Goal: Information Seeking & Learning: Learn about a topic

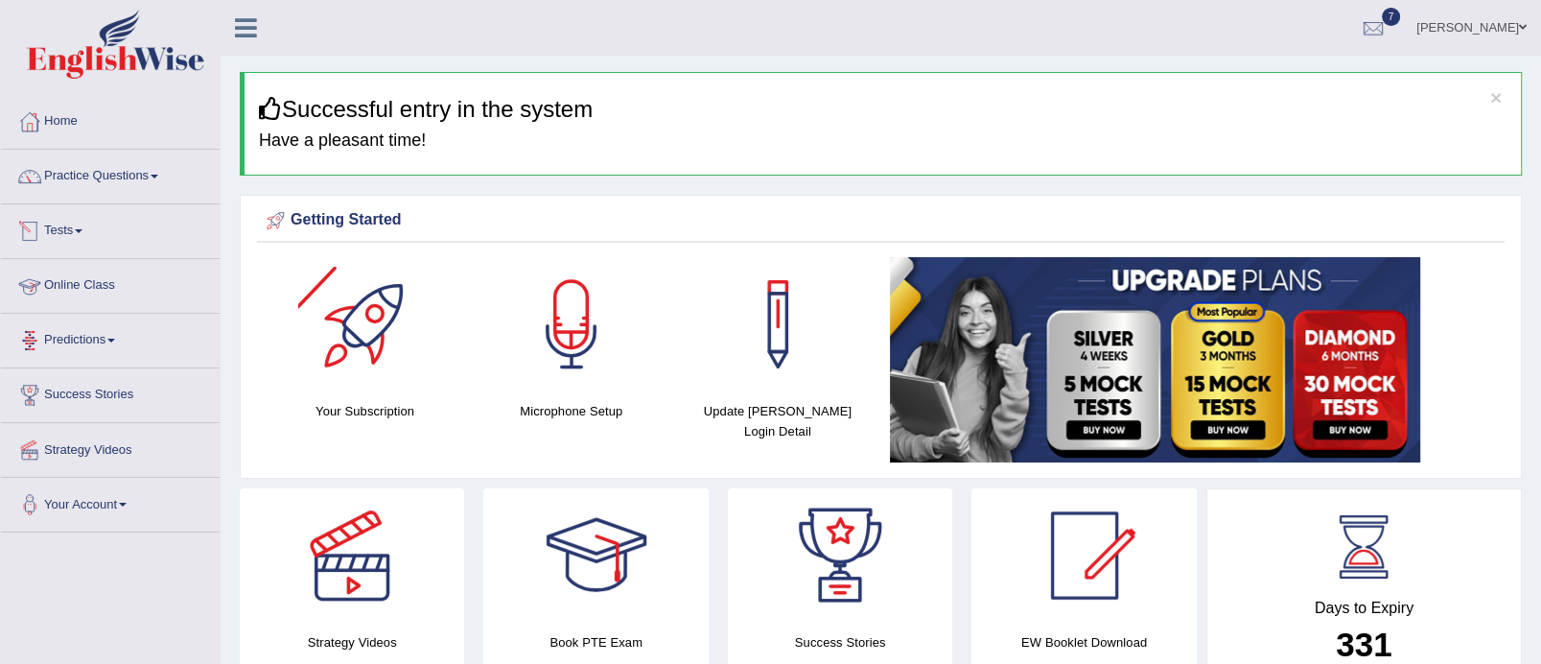
click at [84, 239] on link "Tests" at bounding box center [110, 228] width 219 height 48
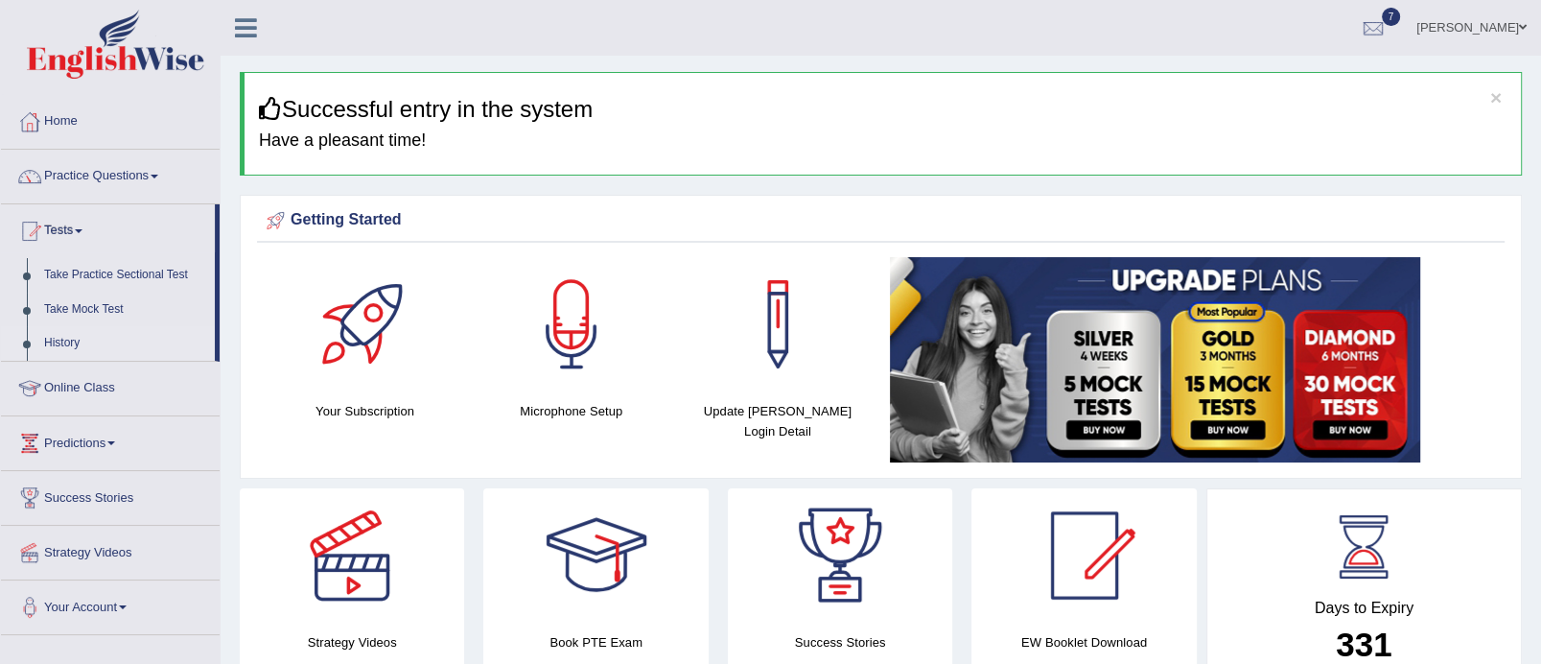
click at [77, 335] on link "History" at bounding box center [124, 343] width 179 height 35
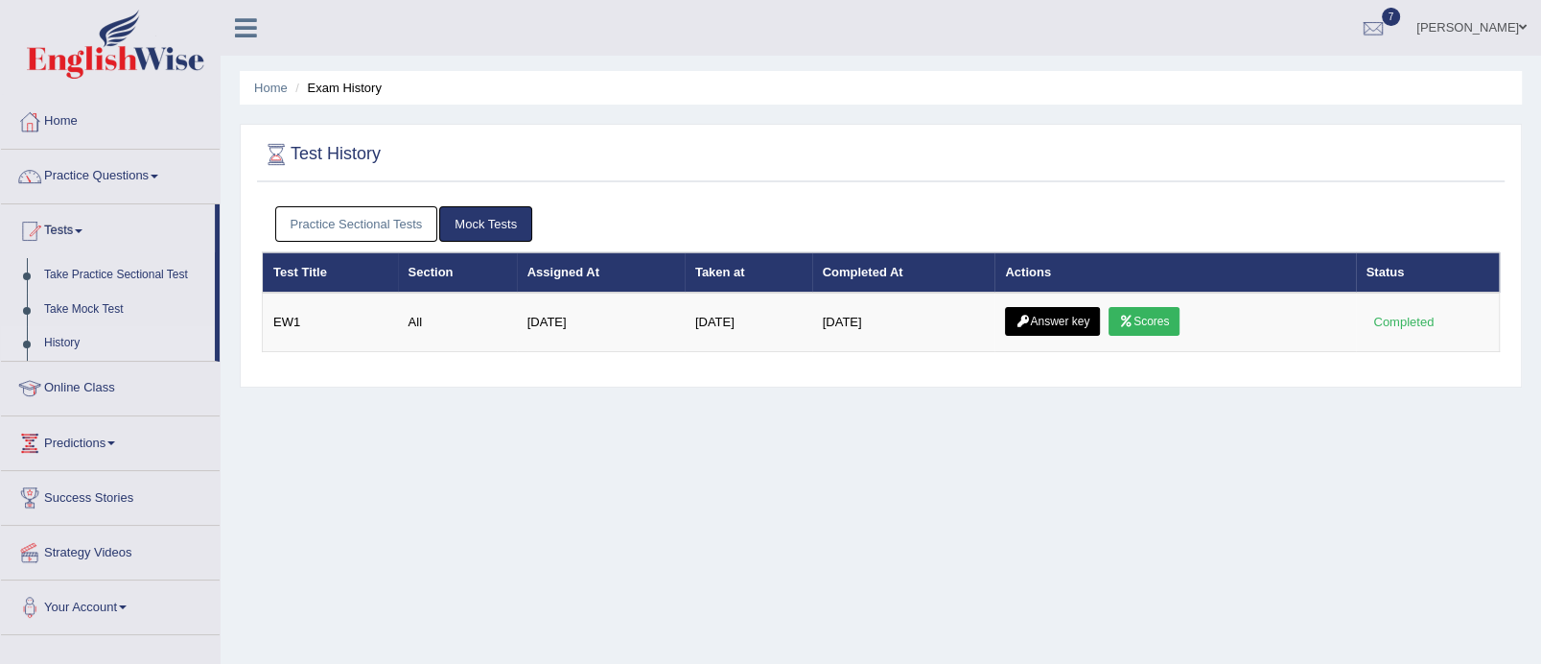
click at [1164, 325] on link "Scores" at bounding box center [1144, 321] width 71 height 29
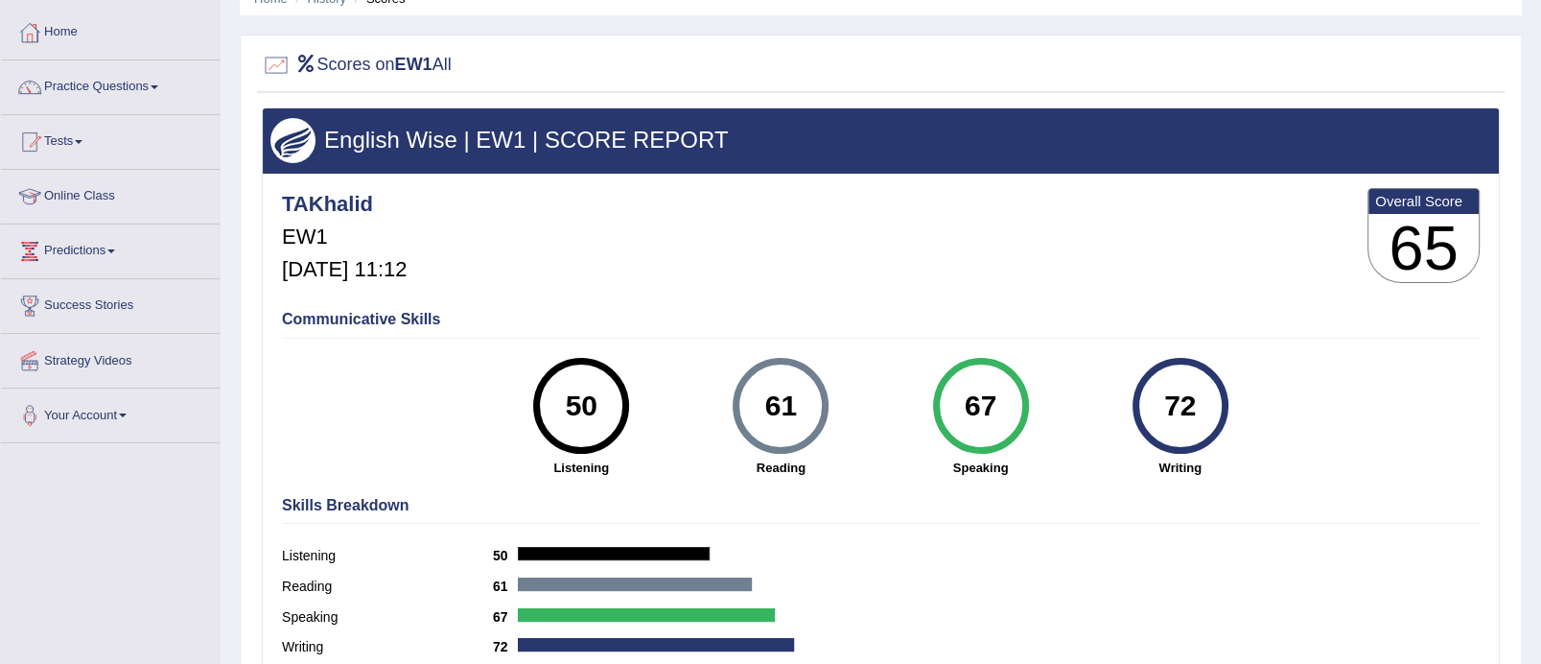
scroll to position [87, 0]
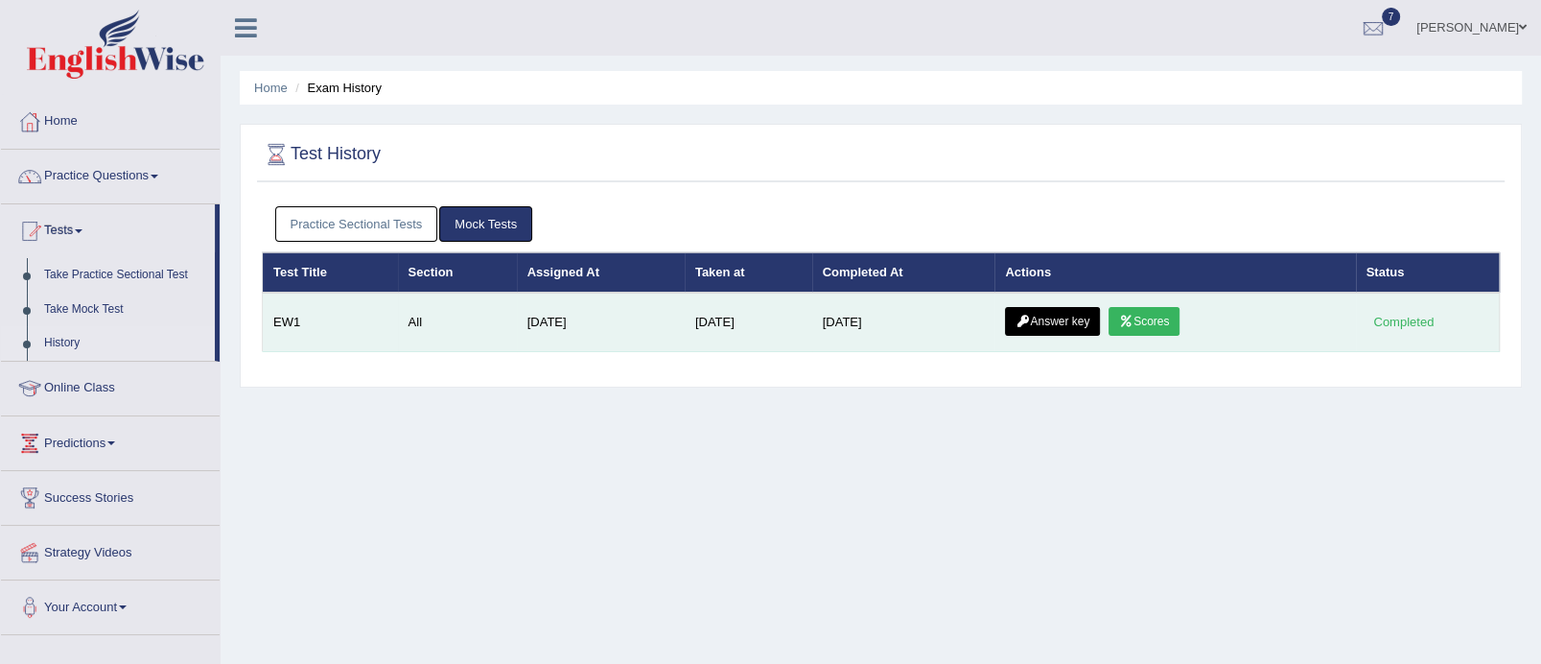
click at [1070, 322] on link "Answer key" at bounding box center [1052, 321] width 95 height 29
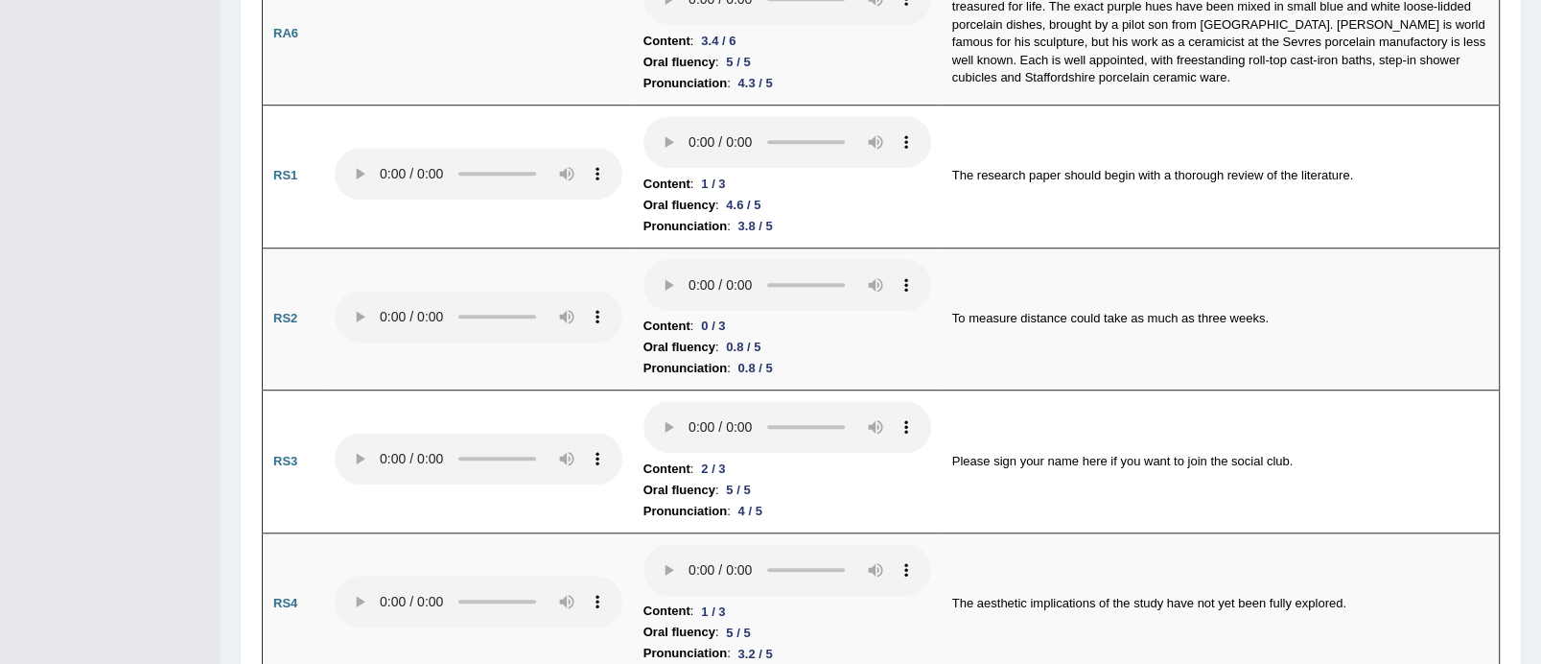
scroll to position [1220, 0]
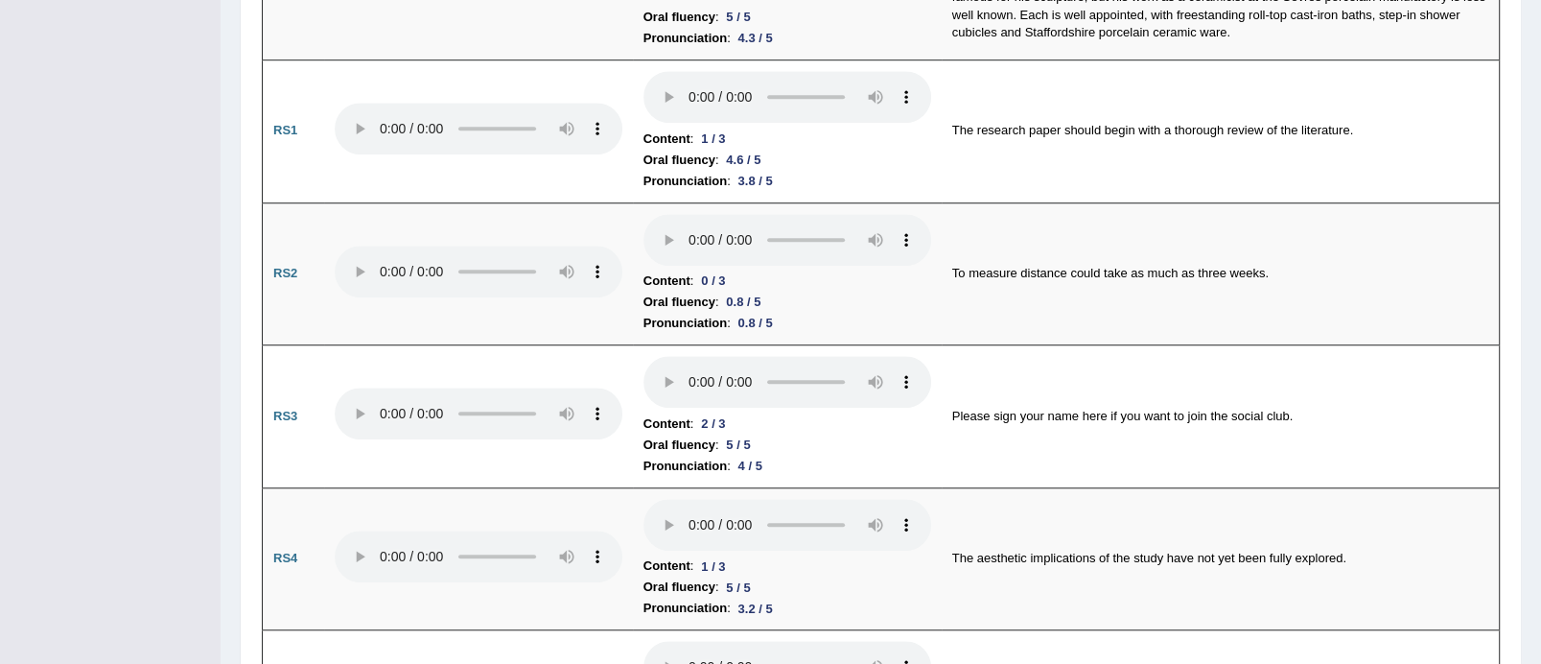
drag, startPoint x: 1554, startPoint y: 55, endPoint x: 1558, endPoint y: 166, distance: 111.3
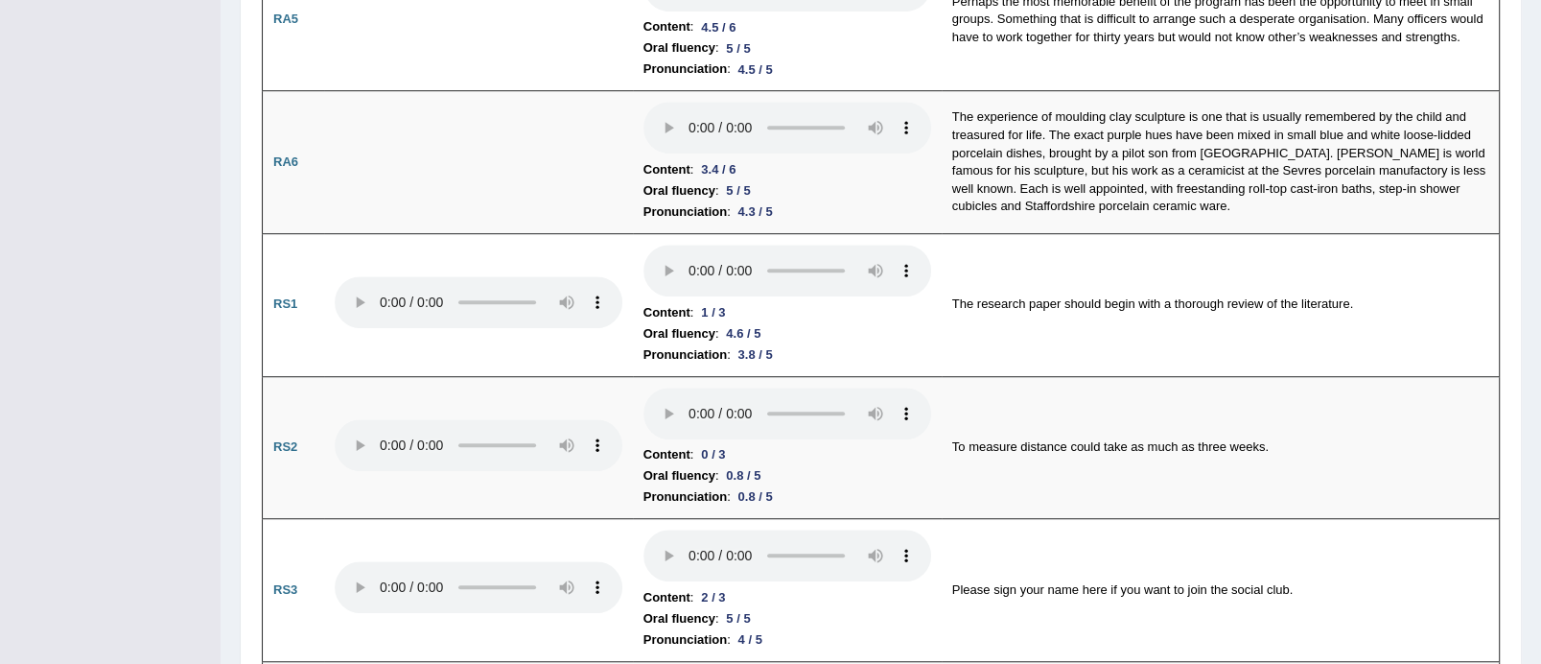
scroll to position [0, 0]
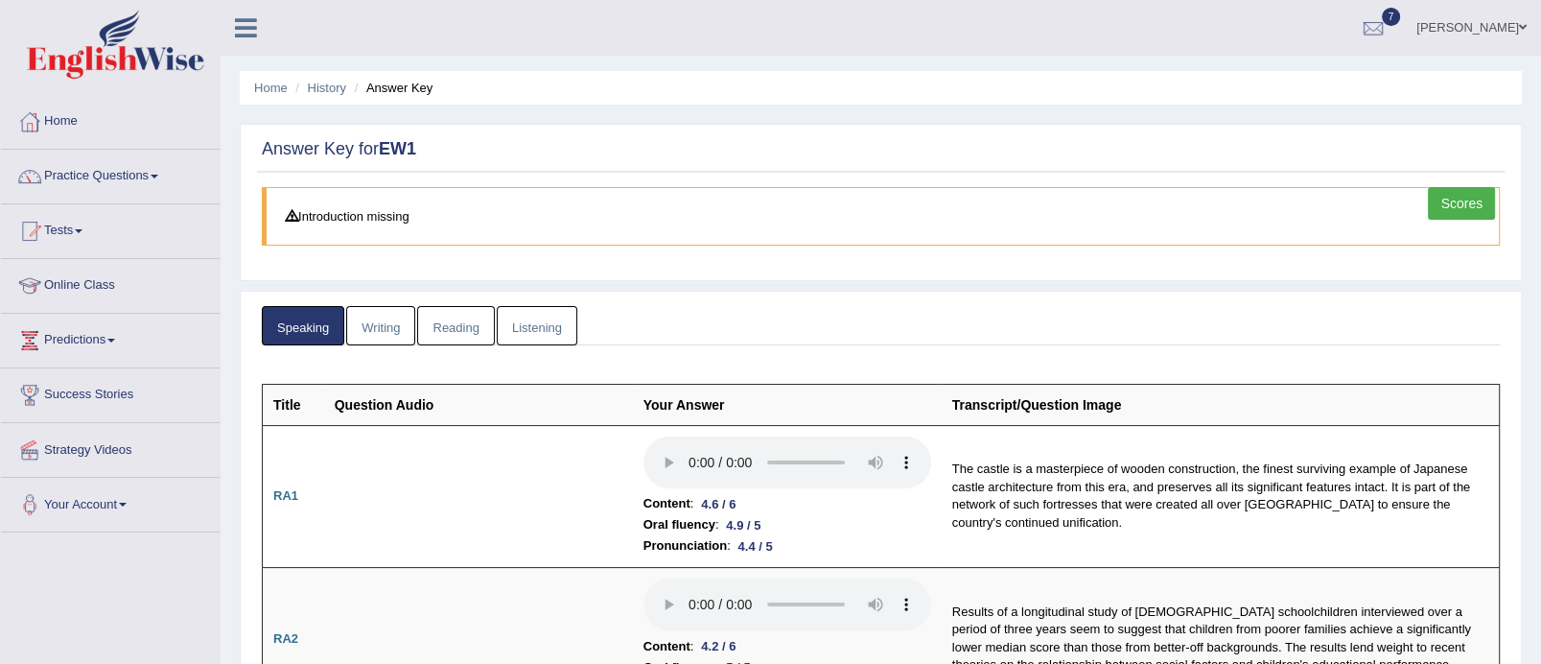
click at [383, 321] on link "Writing" at bounding box center [380, 325] width 69 height 39
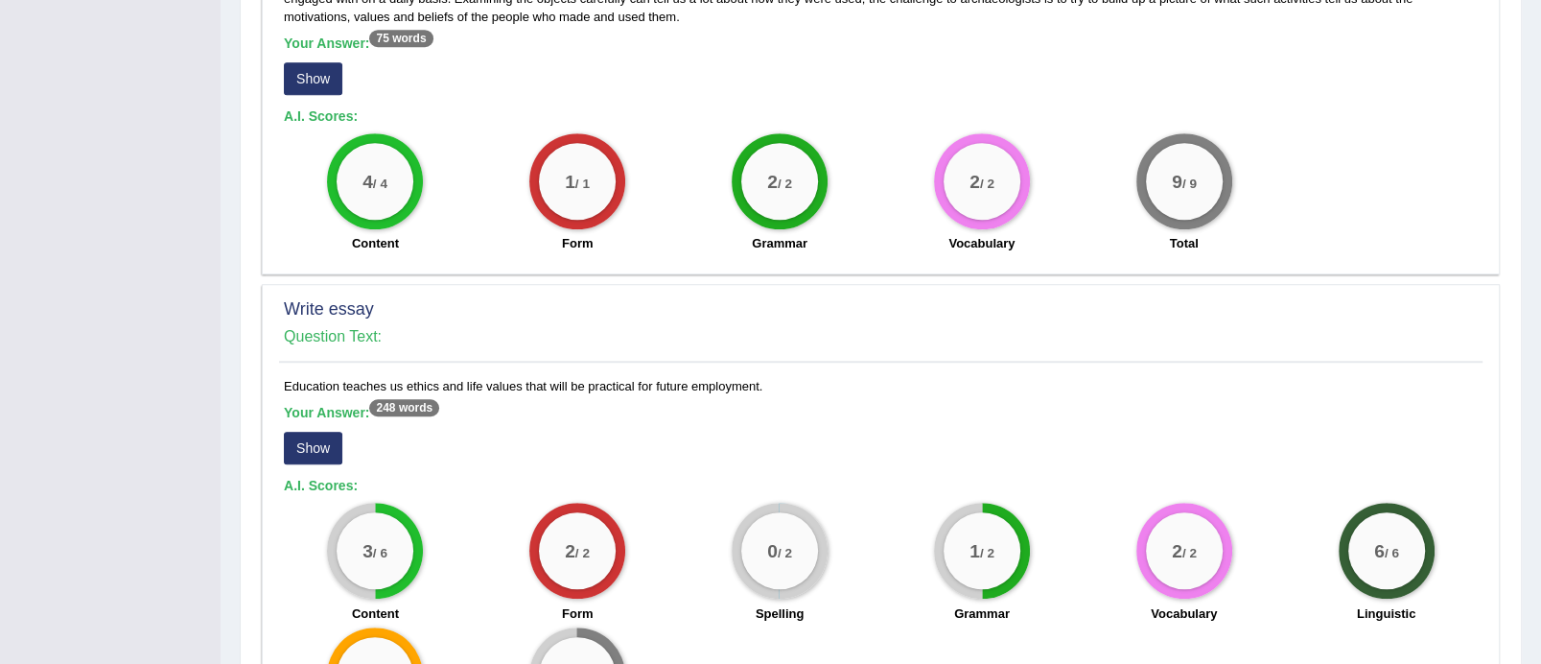
scroll to position [1264, 0]
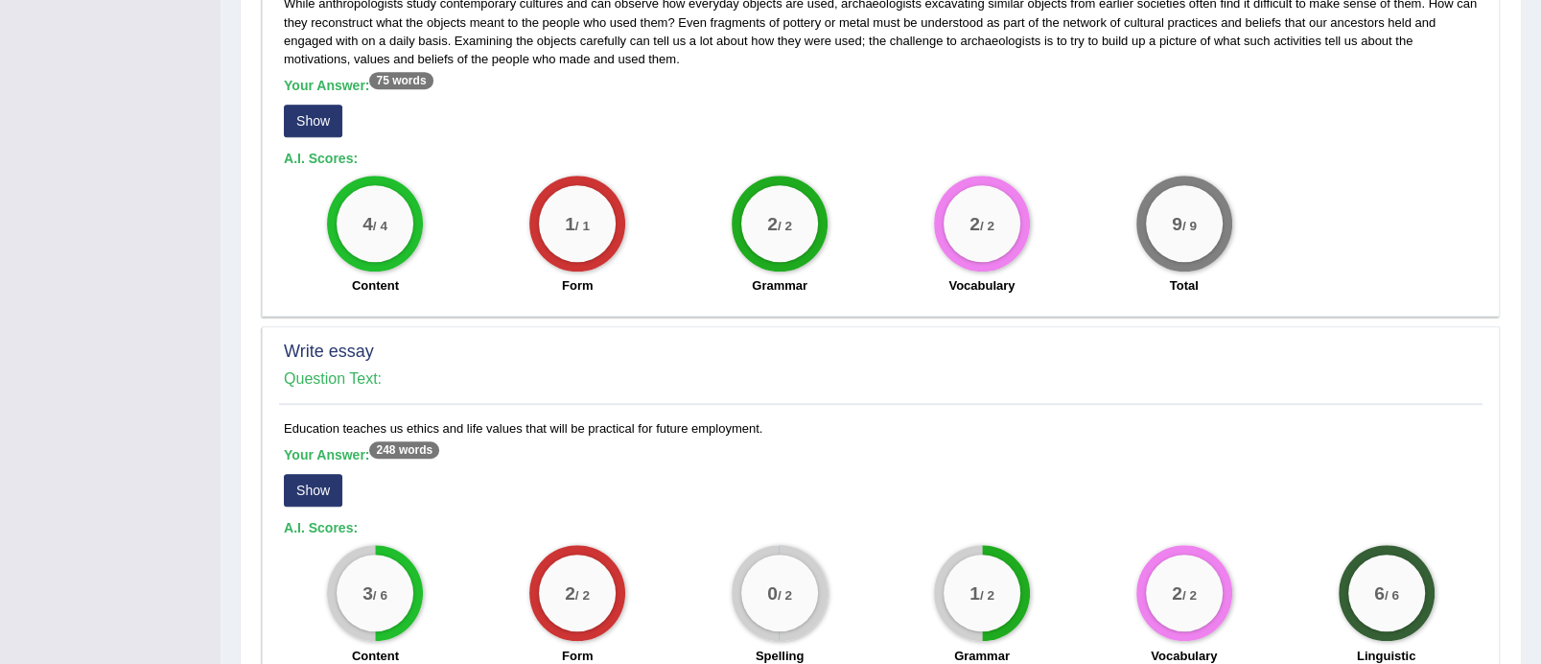
click at [307, 490] on button "Show" at bounding box center [313, 490] width 59 height 33
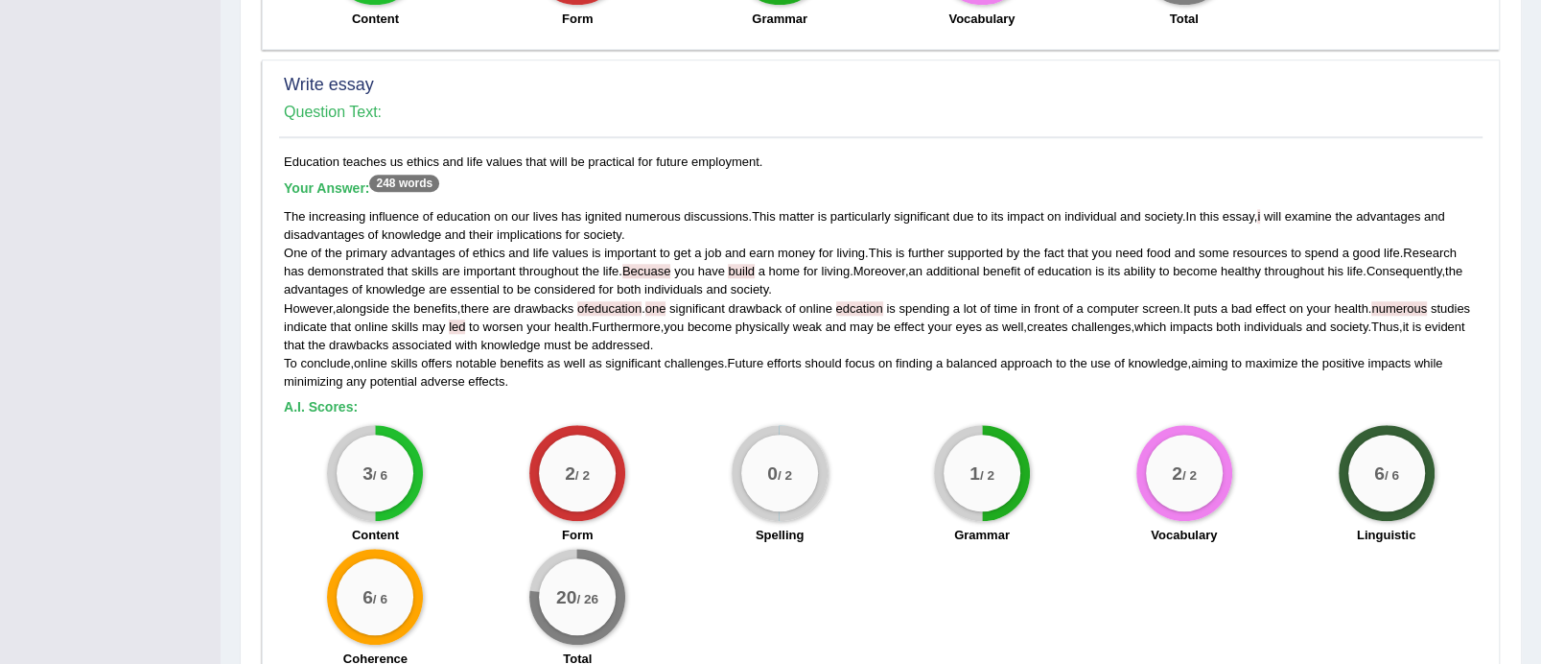
scroll to position [1528, 0]
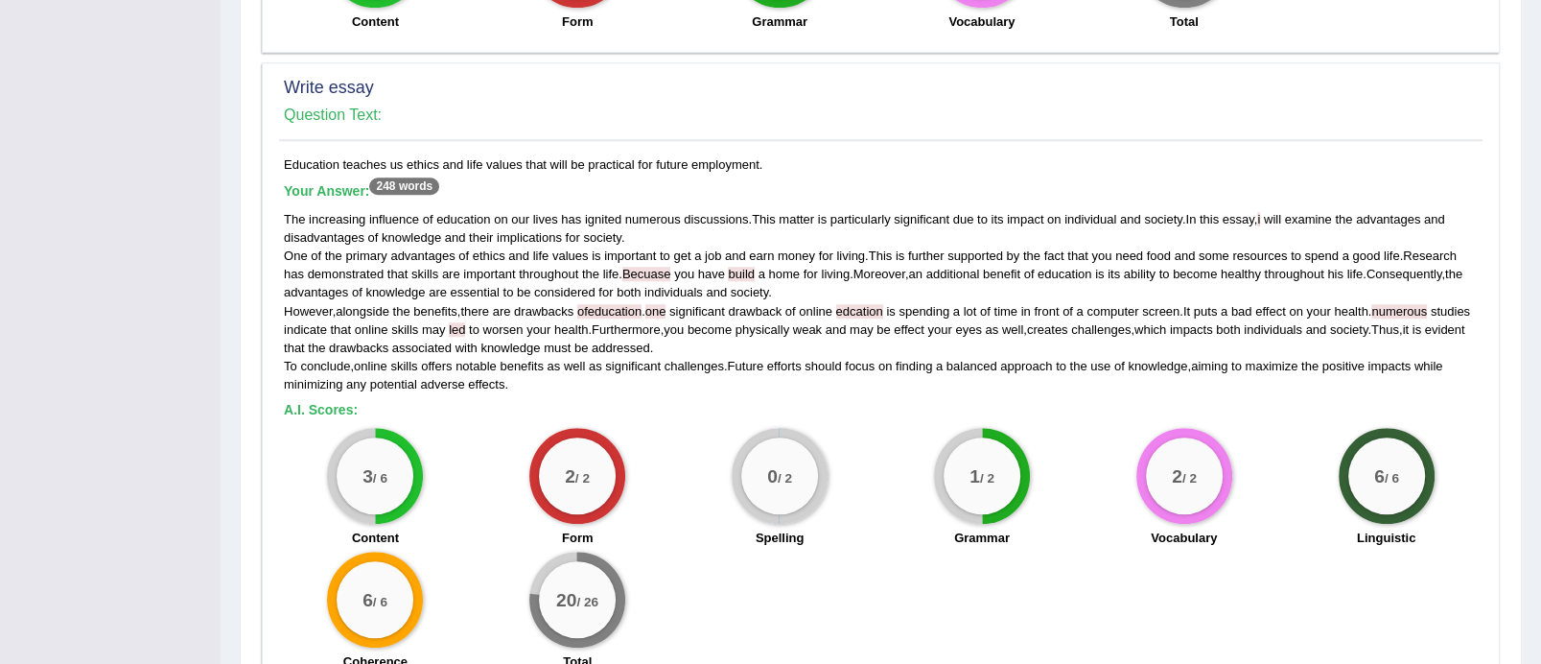
drag, startPoint x: 770, startPoint y: 160, endPoint x: 331, endPoint y: 181, distance: 439.8
click at [332, 181] on div "Education teaches us ethics and life values that will be practical for future e…" at bounding box center [881, 418] width 1204 height 526
drag, startPoint x: 277, startPoint y: 159, endPoint x: 718, endPoint y: 162, distance: 441.3
click at [718, 162] on div "Write essay Question Text: Education teaches us ethics and life values that wil…" at bounding box center [881, 376] width 1238 height 629
drag, startPoint x: 765, startPoint y: 162, endPoint x: 281, endPoint y: 165, distance: 483.5
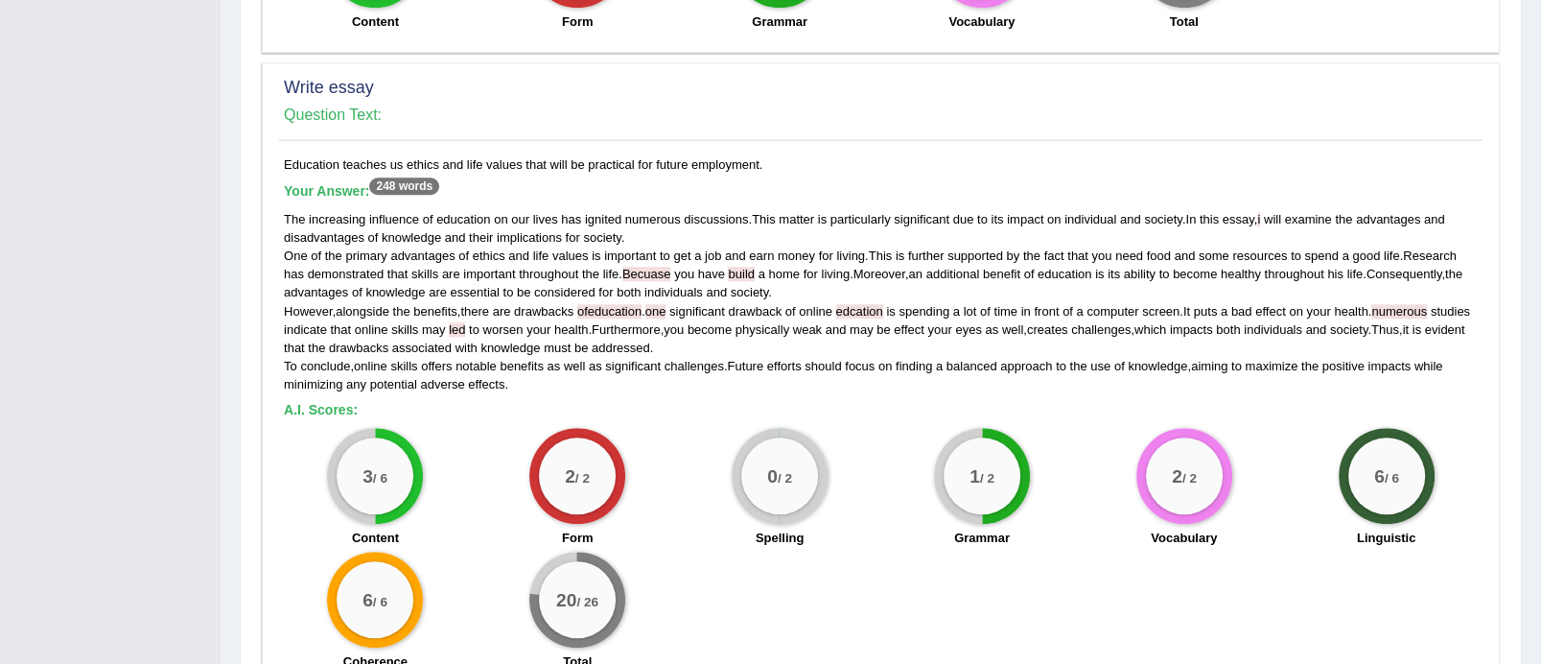
click at [281, 165] on div "Education teaches us ethics and life values that will be practical for future e…" at bounding box center [881, 418] width 1204 height 526
copy div "Education teaches us ethics and life values that will be practical for future e…"
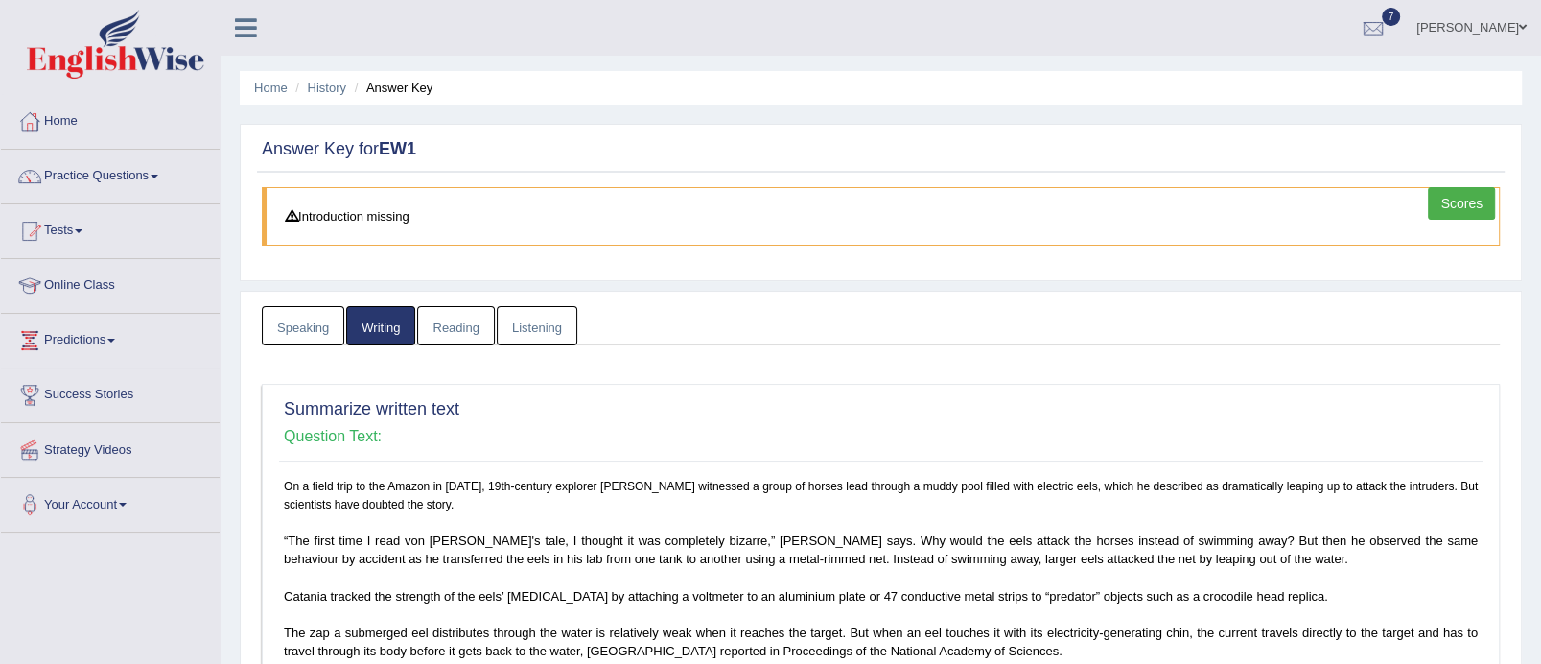
click at [458, 324] on link "Reading" at bounding box center [455, 325] width 77 height 39
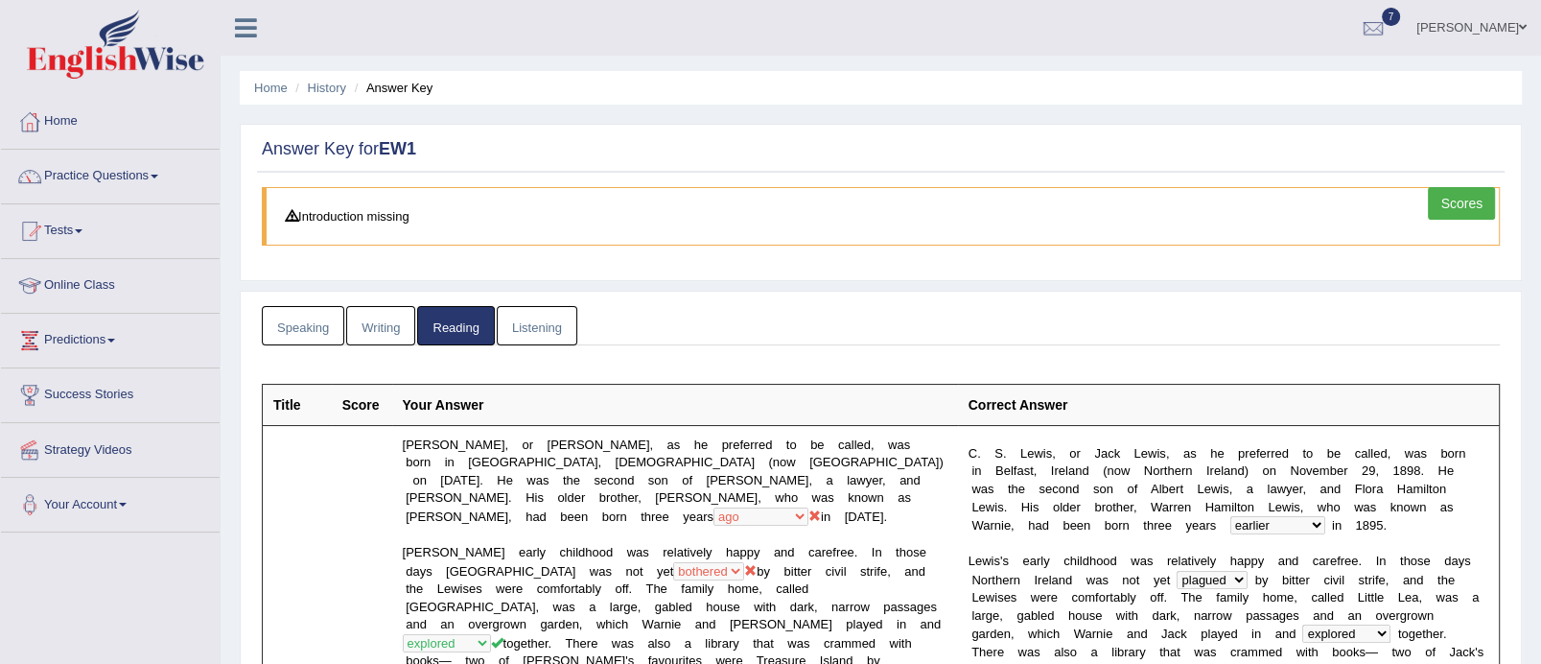
click at [544, 318] on link "Listening" at bounding box center [537, 325] width 81 height 39
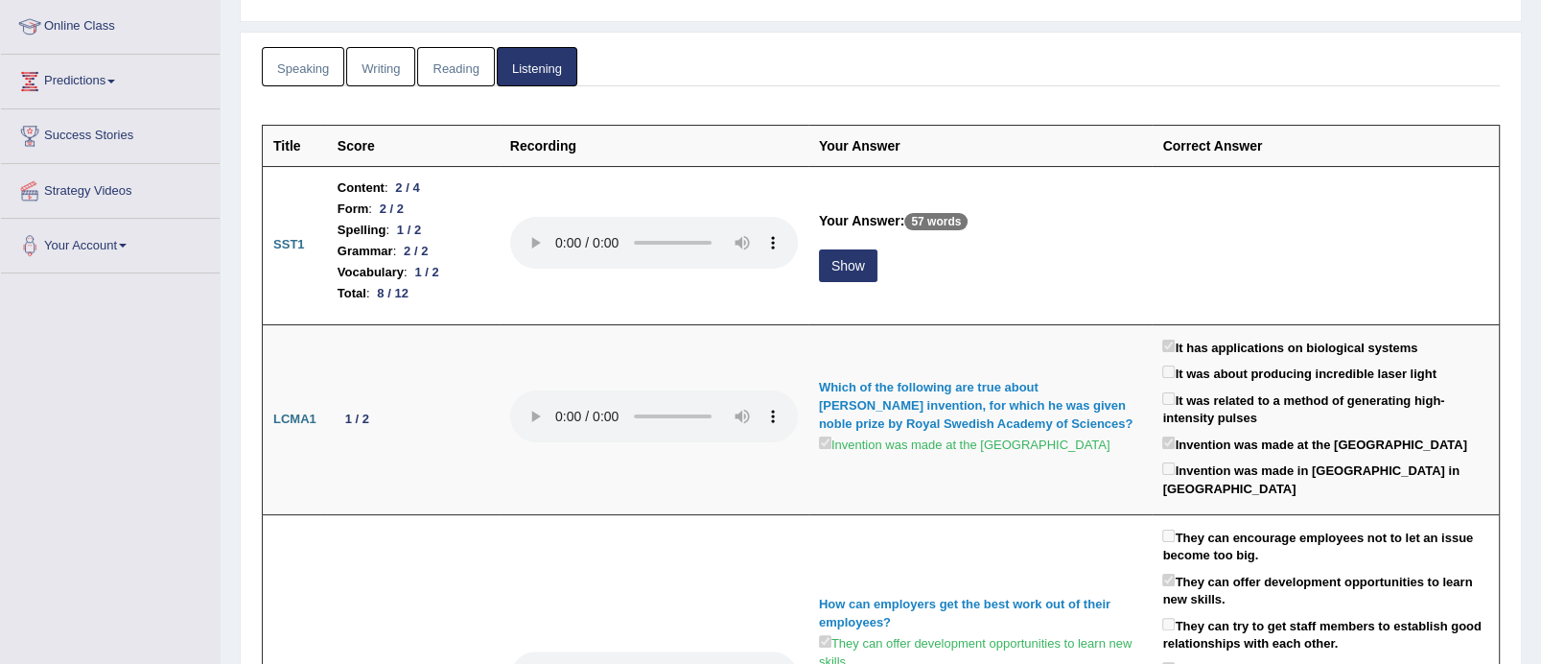
scroll to position [317, 0]
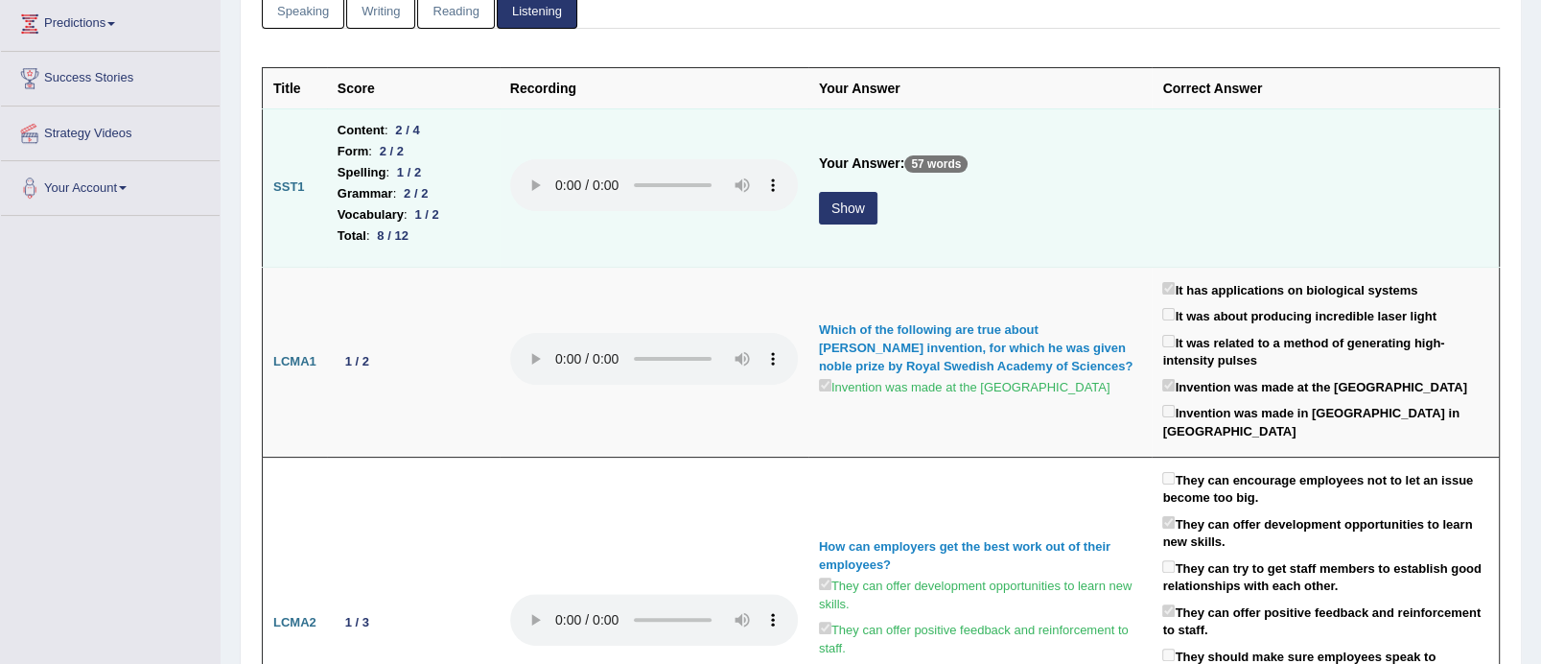
click at [857, 207] on button "Show" at bounding box center [848, 208] width 59 height 33
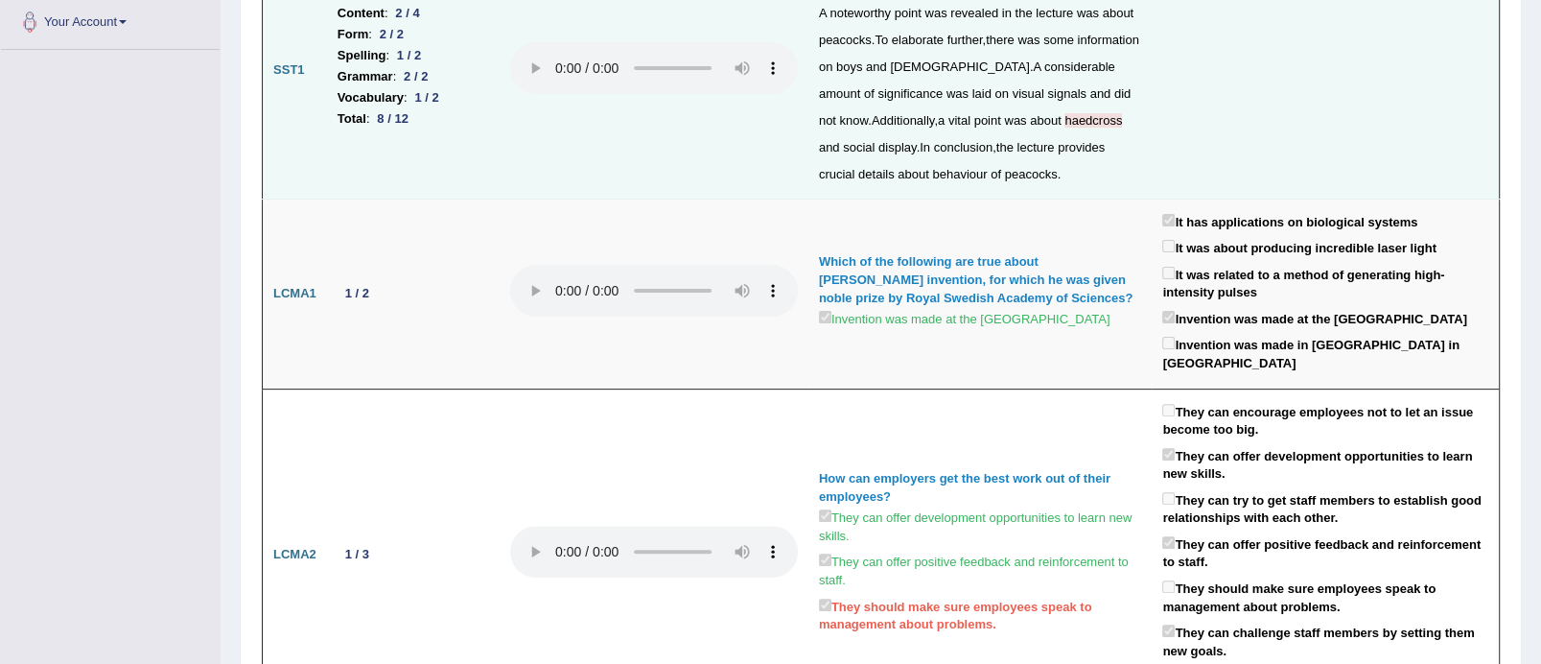
scroll to position [0, 0]
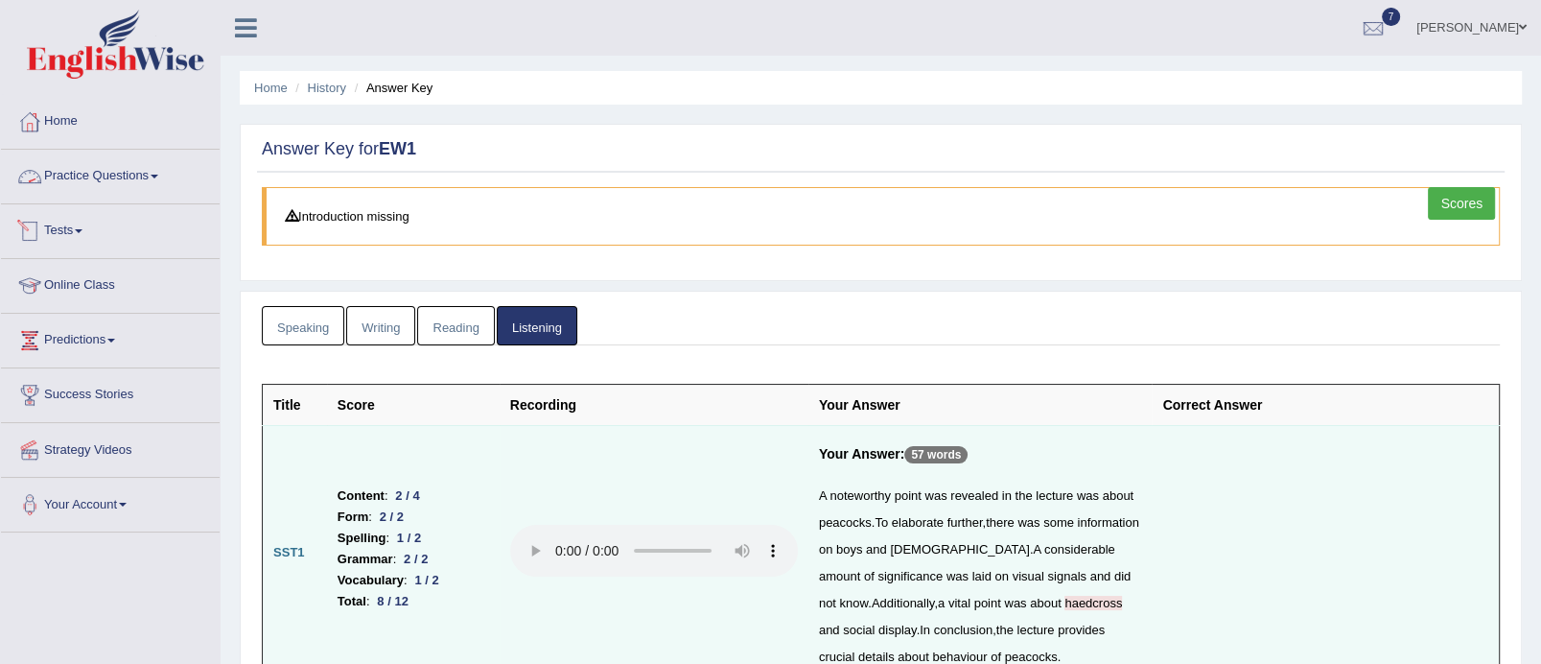
click at [129, 183] on link "Practice Questions" at bounding box center [110, 174] width 219 height 48
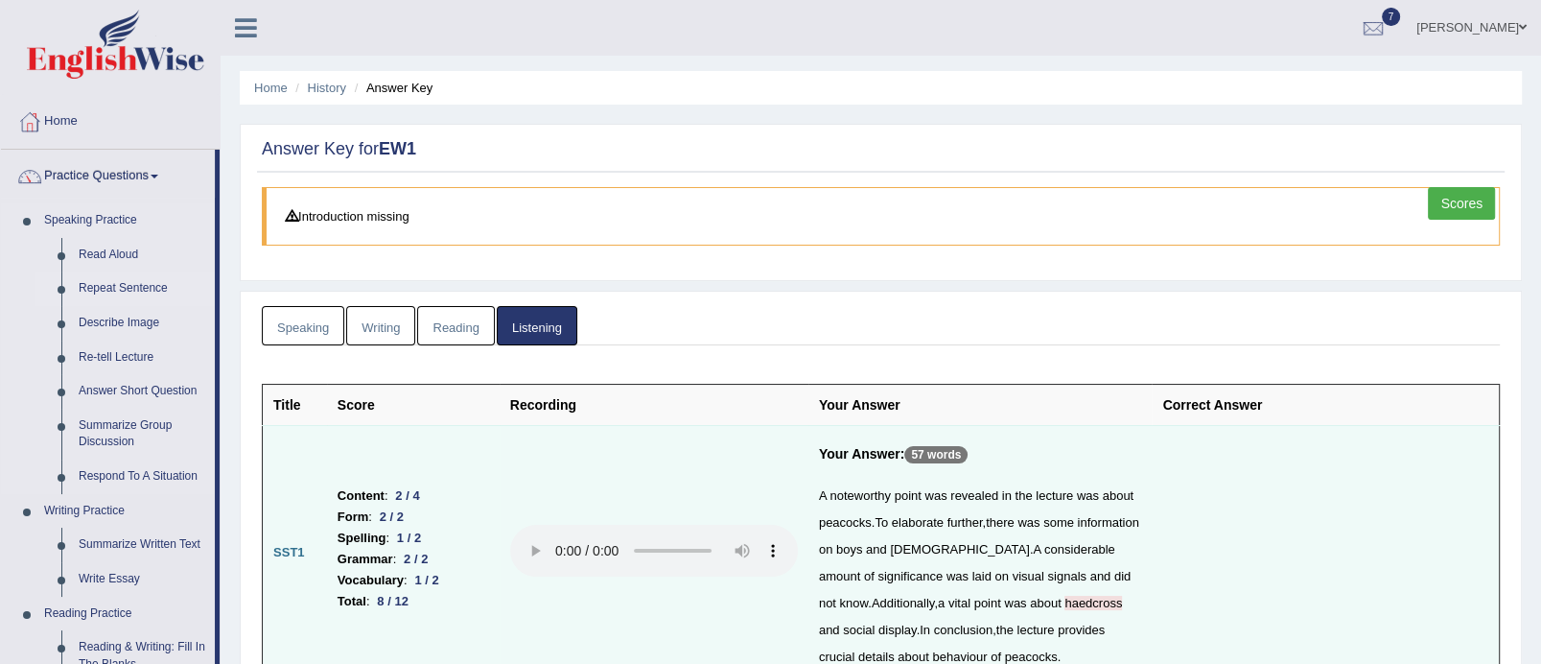
click at [151, 286] on link "Repeat Sentence" at bounding box center [142, 288] width 145 height 35
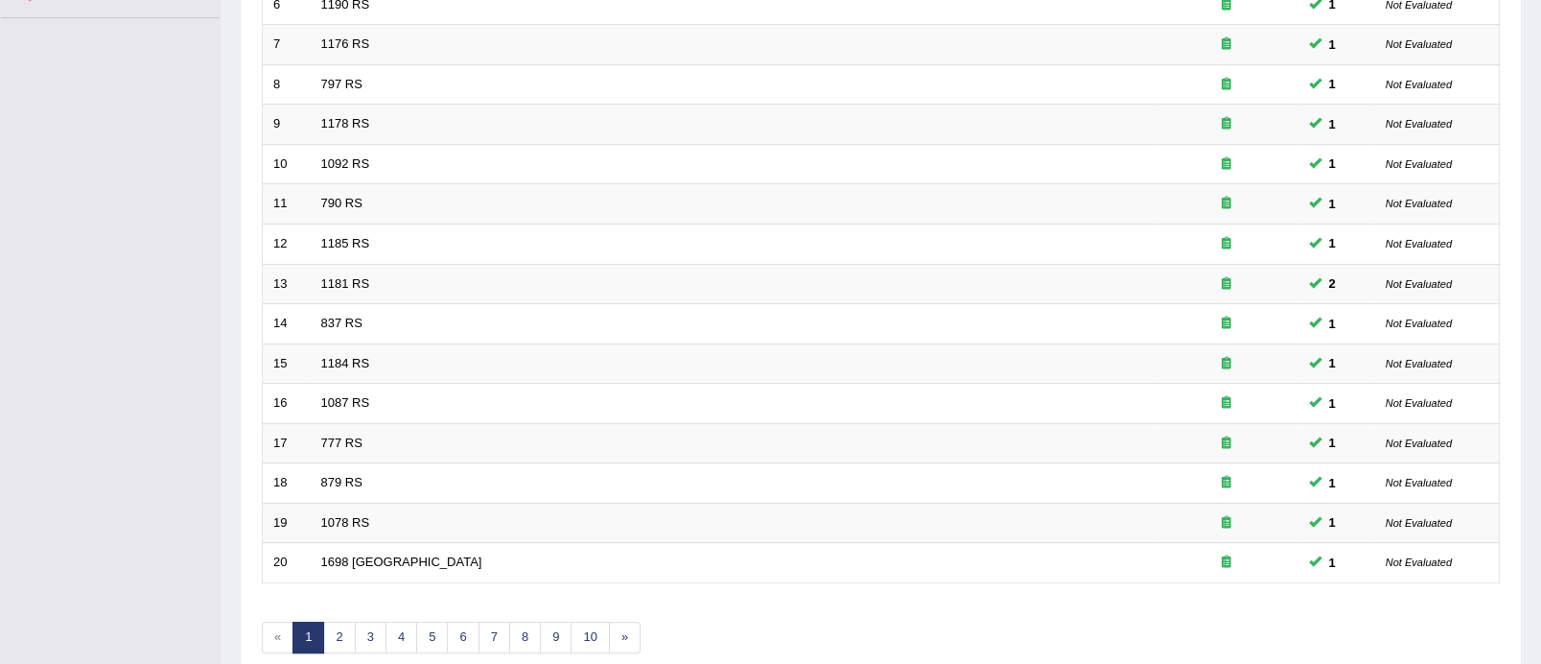
scroll to position [601, 0]
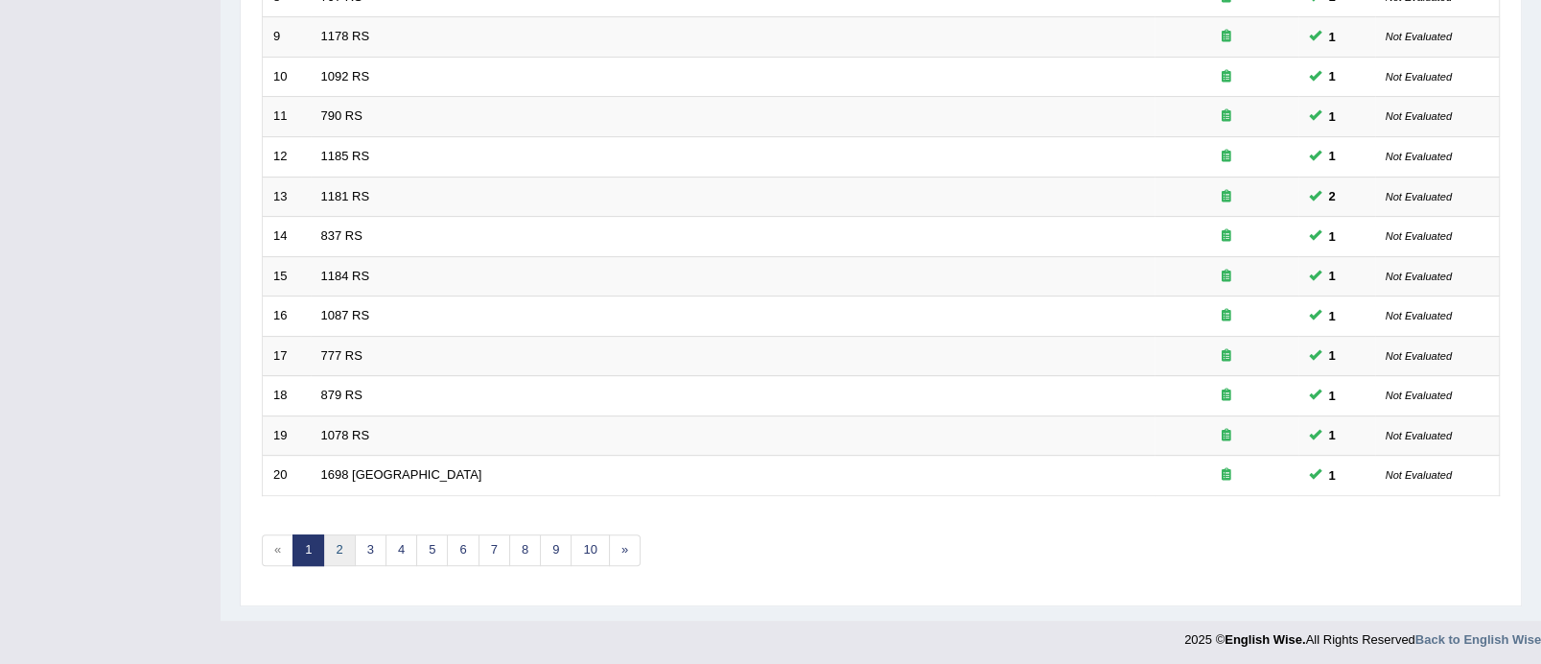
click at [347, 543] on link "2" at bounding box center [339, 550] width 32 height 32
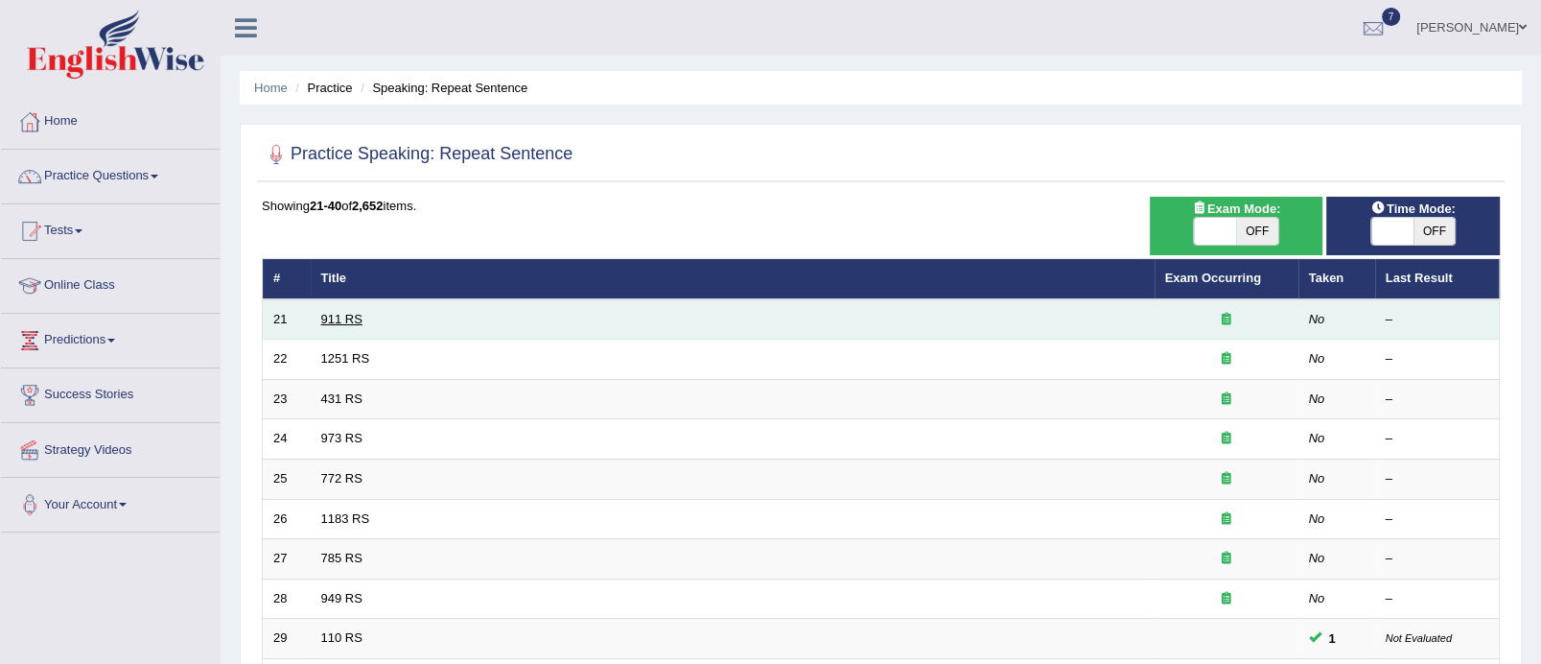
click at [339, 314] on link "911 RS" at bounding box center [341, 319] width 41 height 14
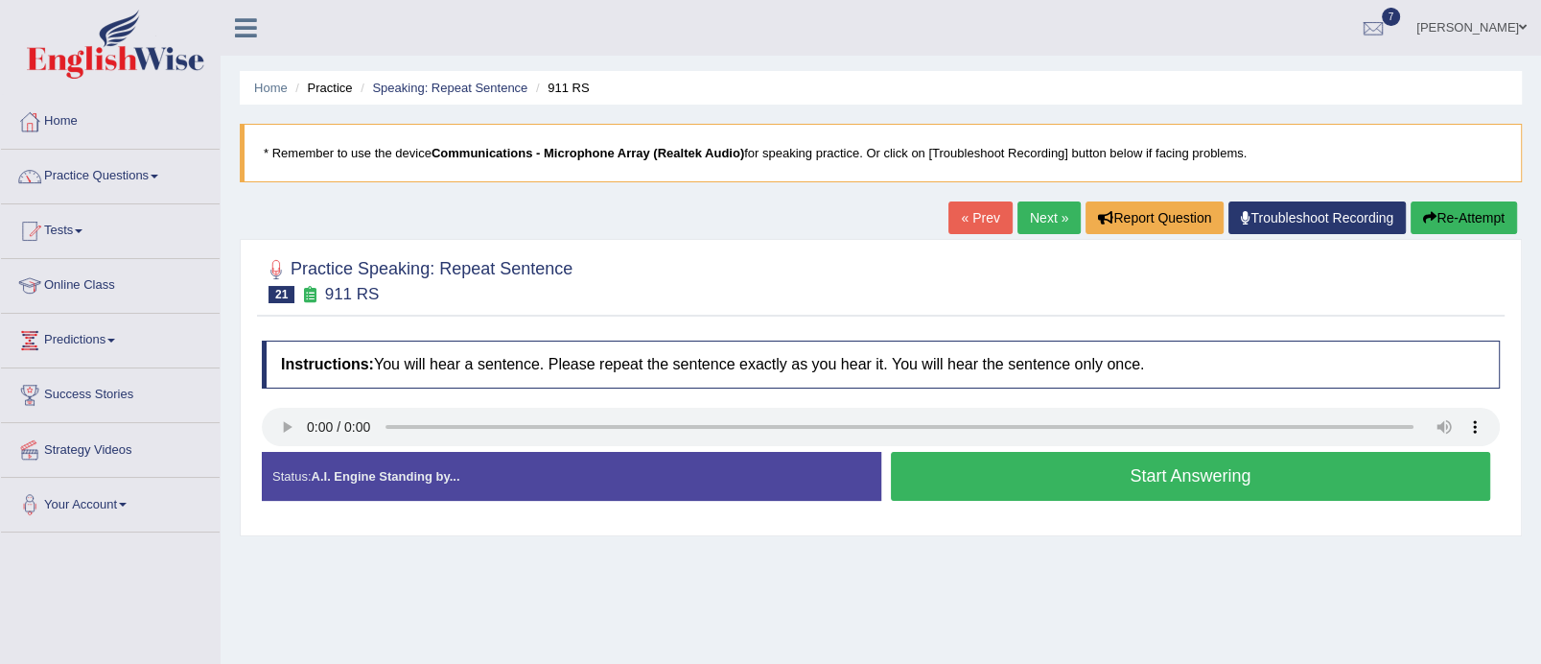
click at [1102, 479] on button "Start Answering" at bounding box center [1191, 476] width 600 height 49
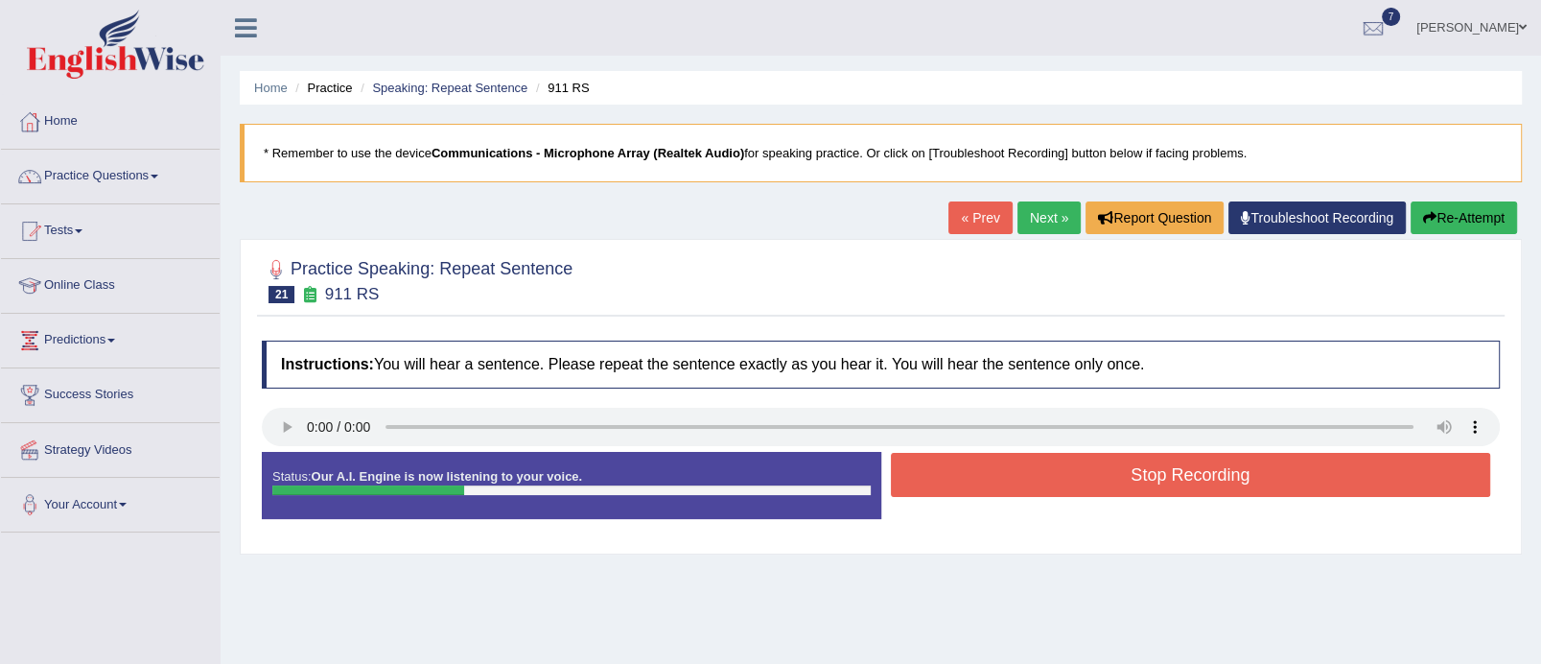
click at [1102, 479] on button "Stop Recording" at bounding box center [1191, 475] width 600 height 44
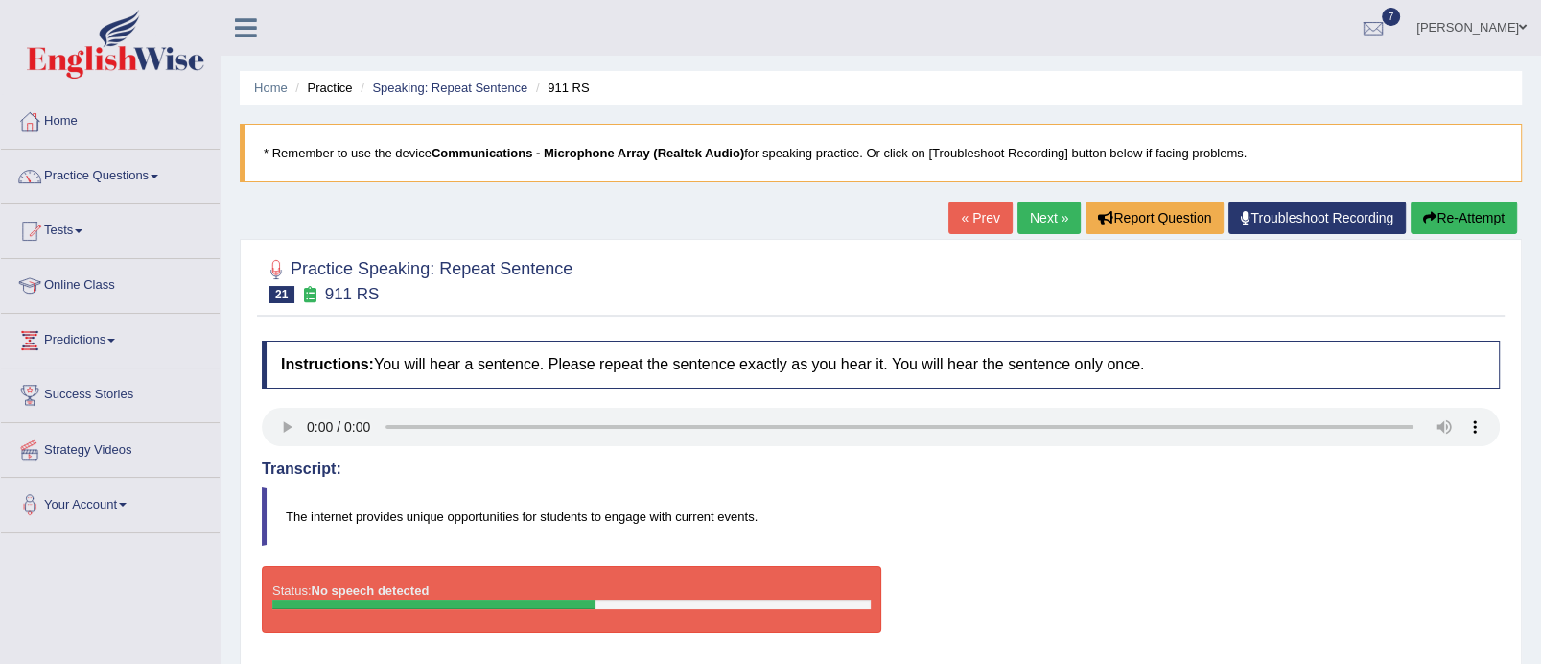
click at [1468, 206] on button "Re-Attempt" at bounding box center [1464, 217] width 106 height 33
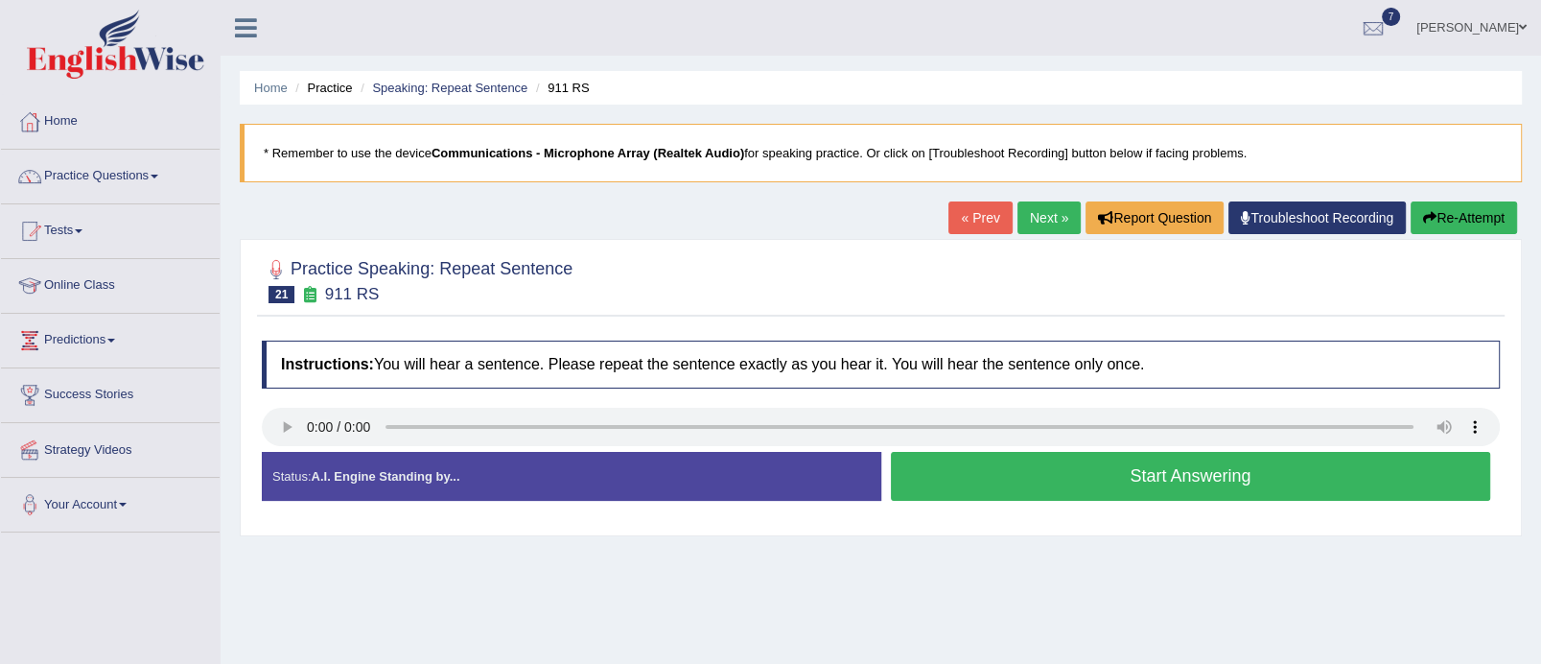
click at [1146, 490] on button "Start Answering" at bounding box center [1191, 476] width 600 height 49
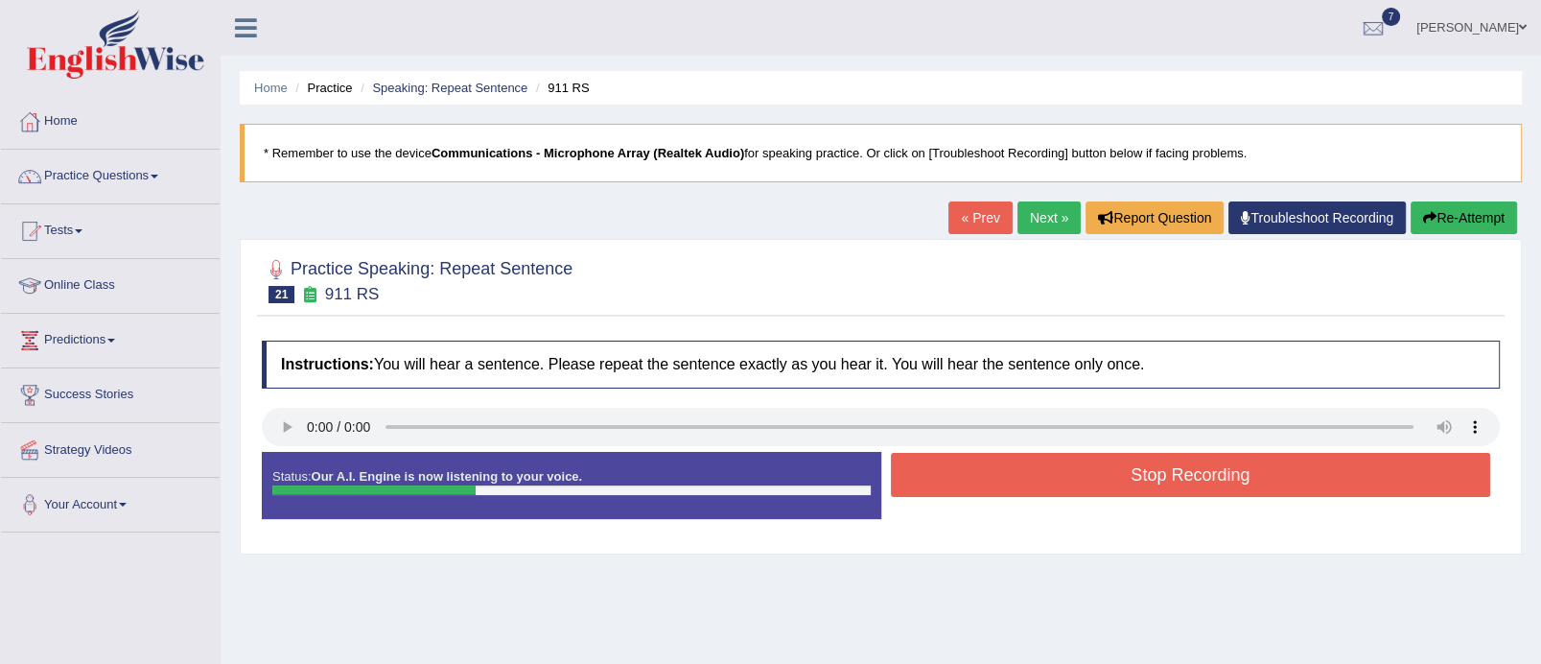
click at [1146, 490] on button "Stop Recording" at bounding box center [1191, 475] width 600 height 44
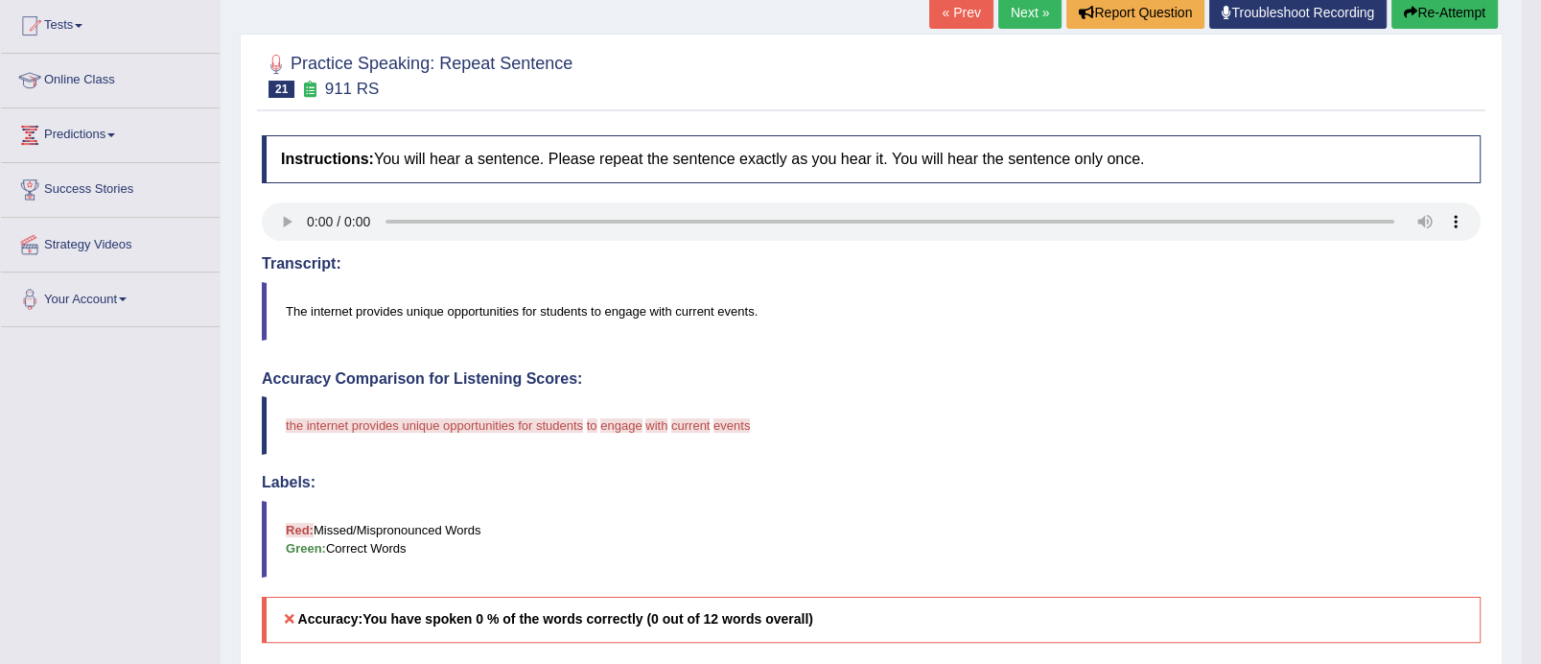
scroll to position [173, 0]
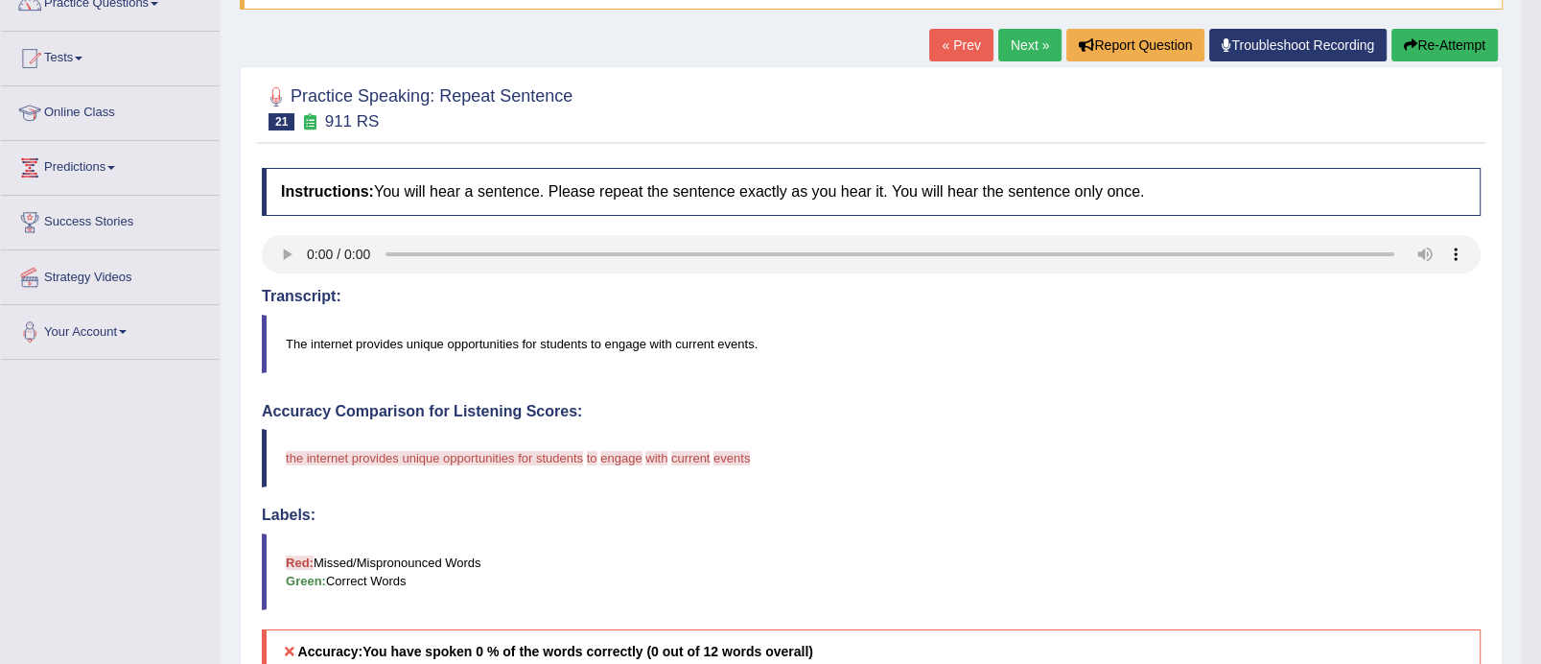
click at [1434, 35] on button "Re-Attempt" at bounding box center [1445, 45] width 106 height 33
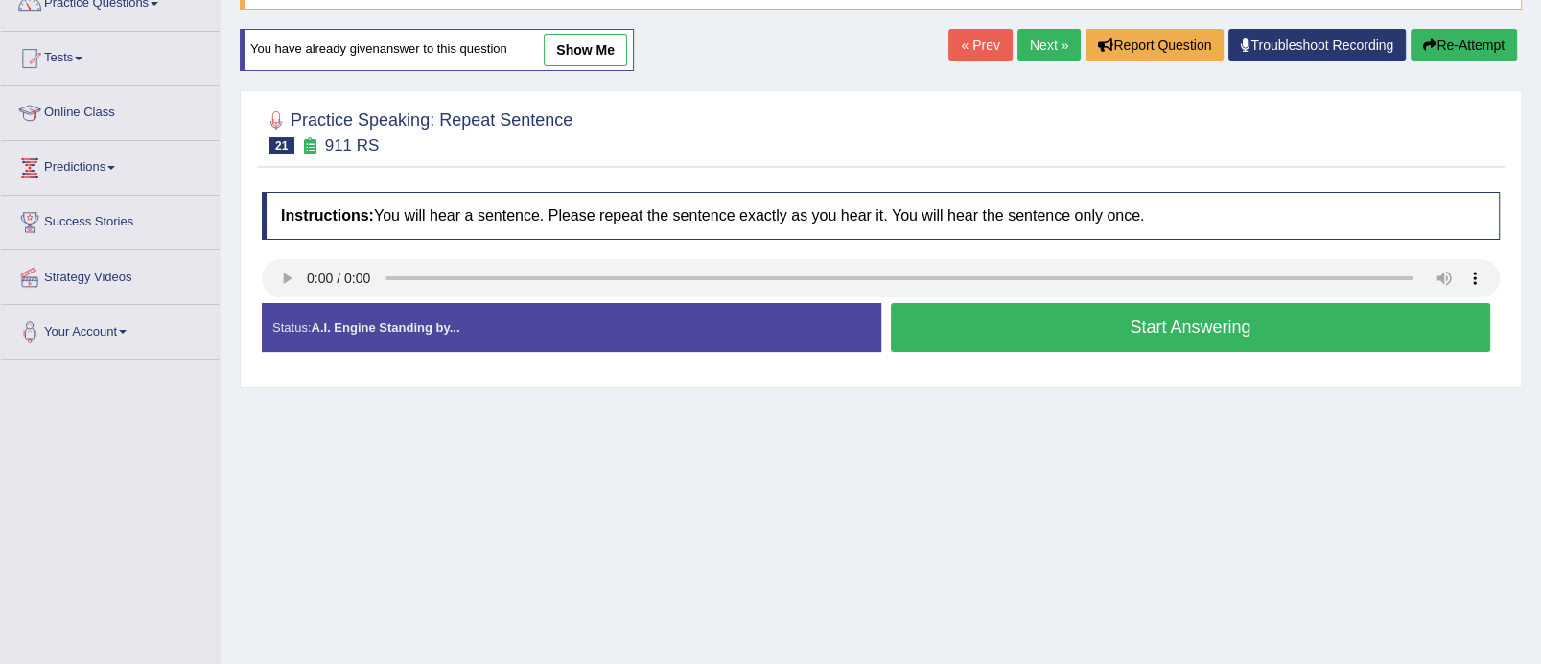
click at [1142, 336] on button "Start Answering" at bounding box center [1191, 327] width 600 height 49
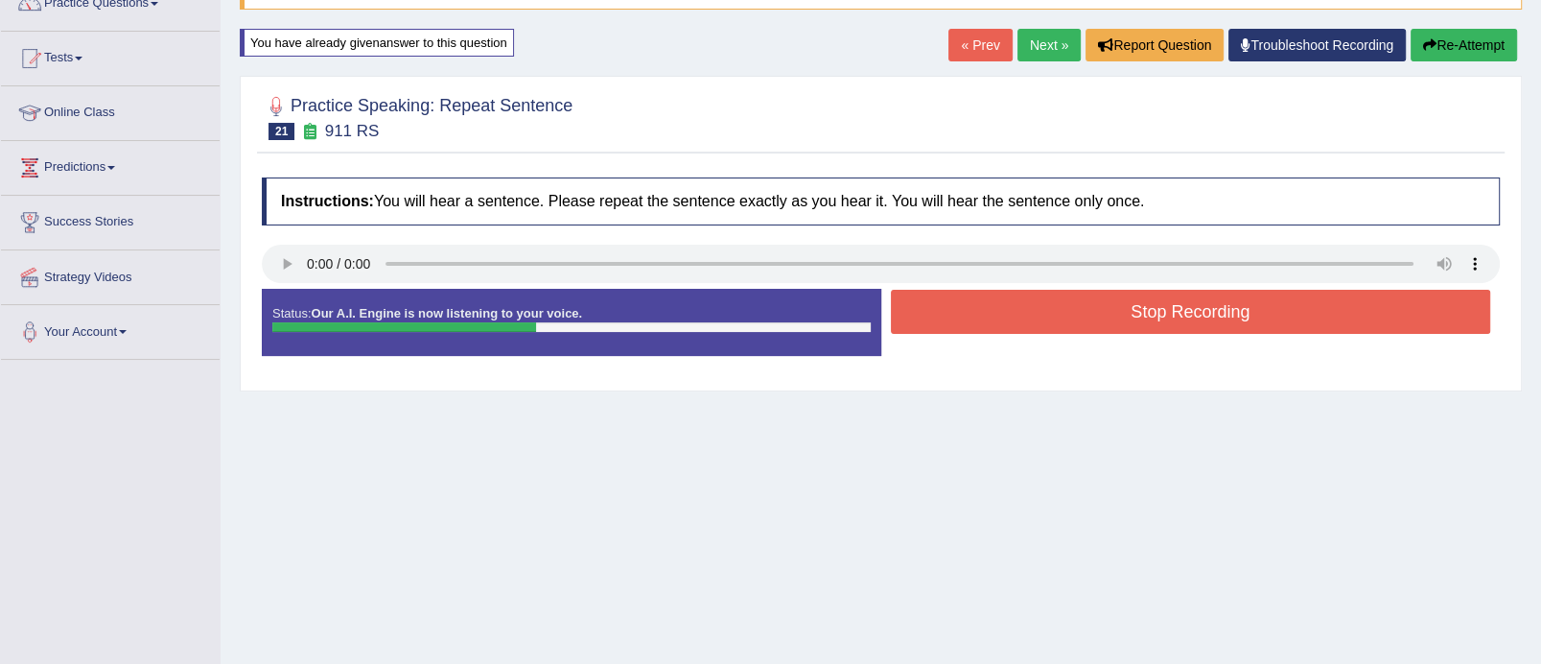
click at [1142, 308] on button "Stop Recording" at bounding box center [1191, 312] width 600 height 44
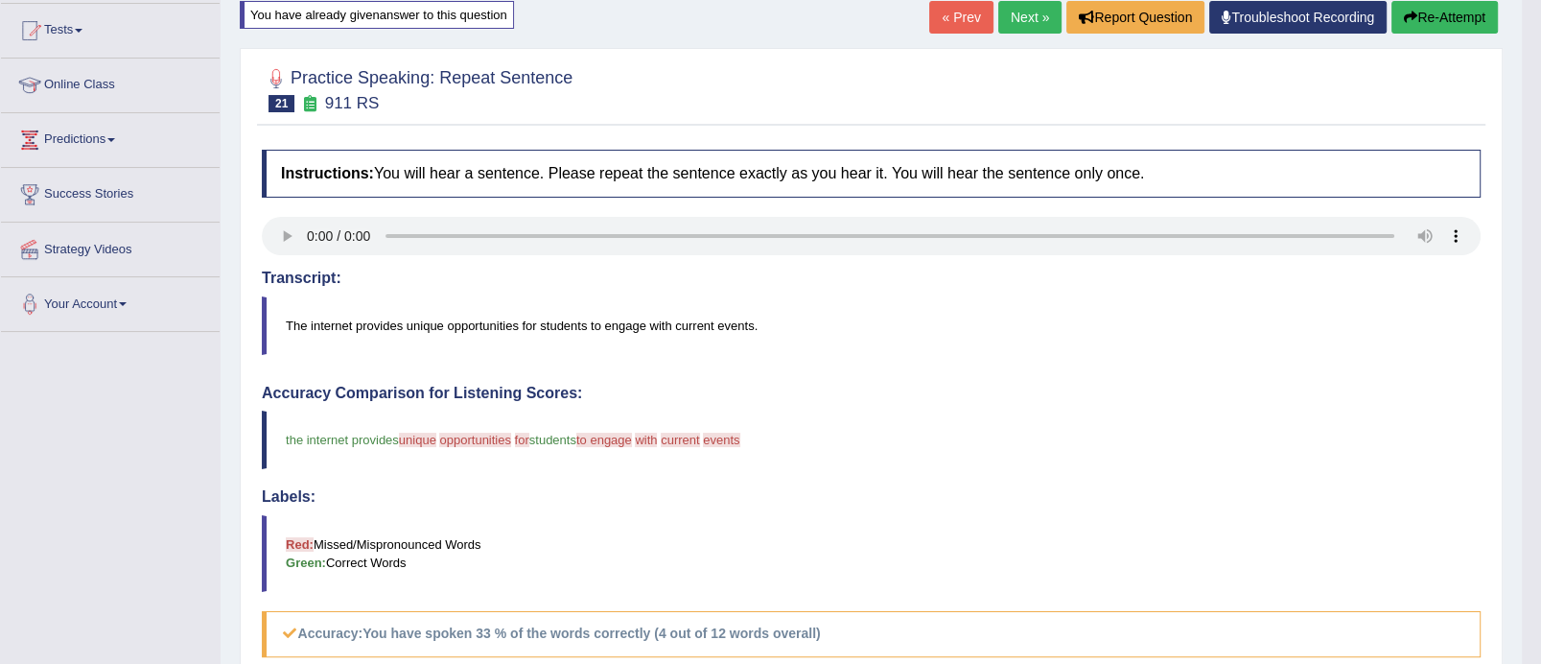
scroll to position [148, 0]
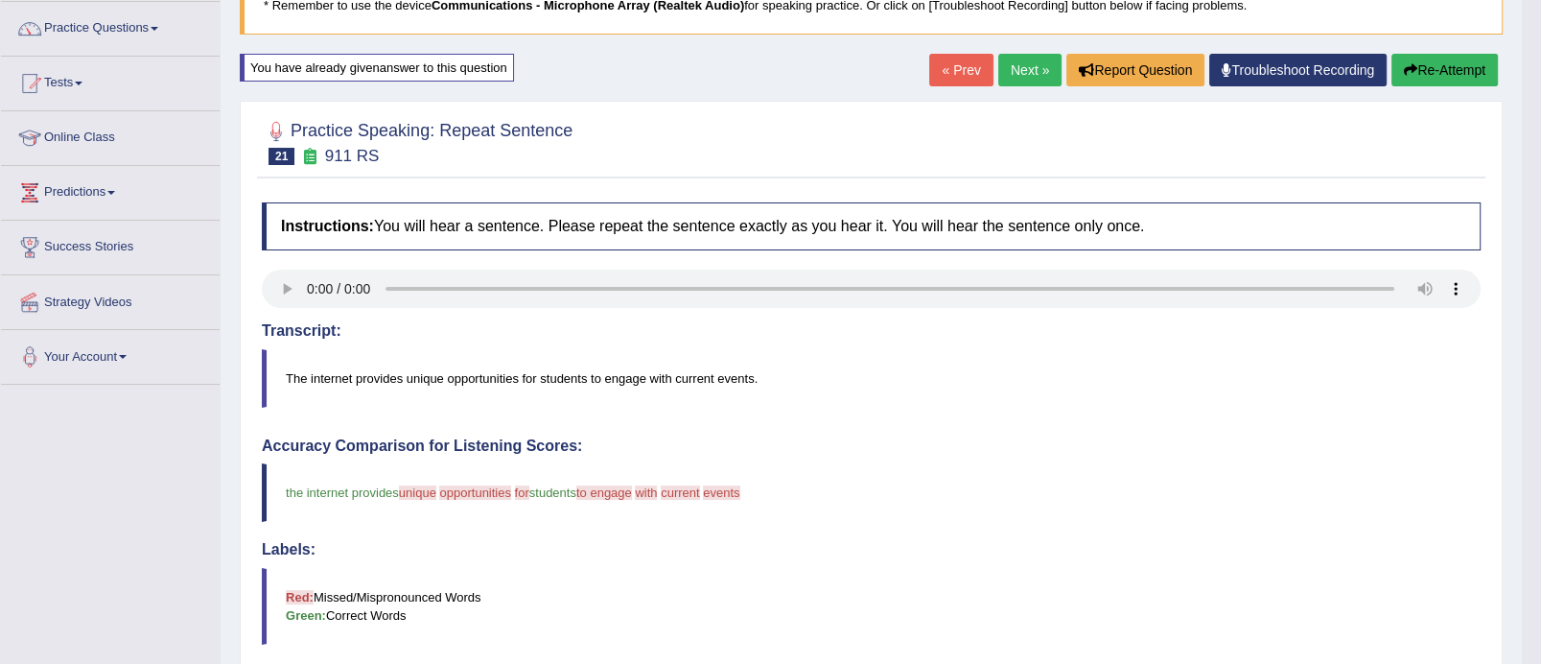
click at [1026, 67] on link "Next »" at bounding box center [1030, 70] width 63 height 33
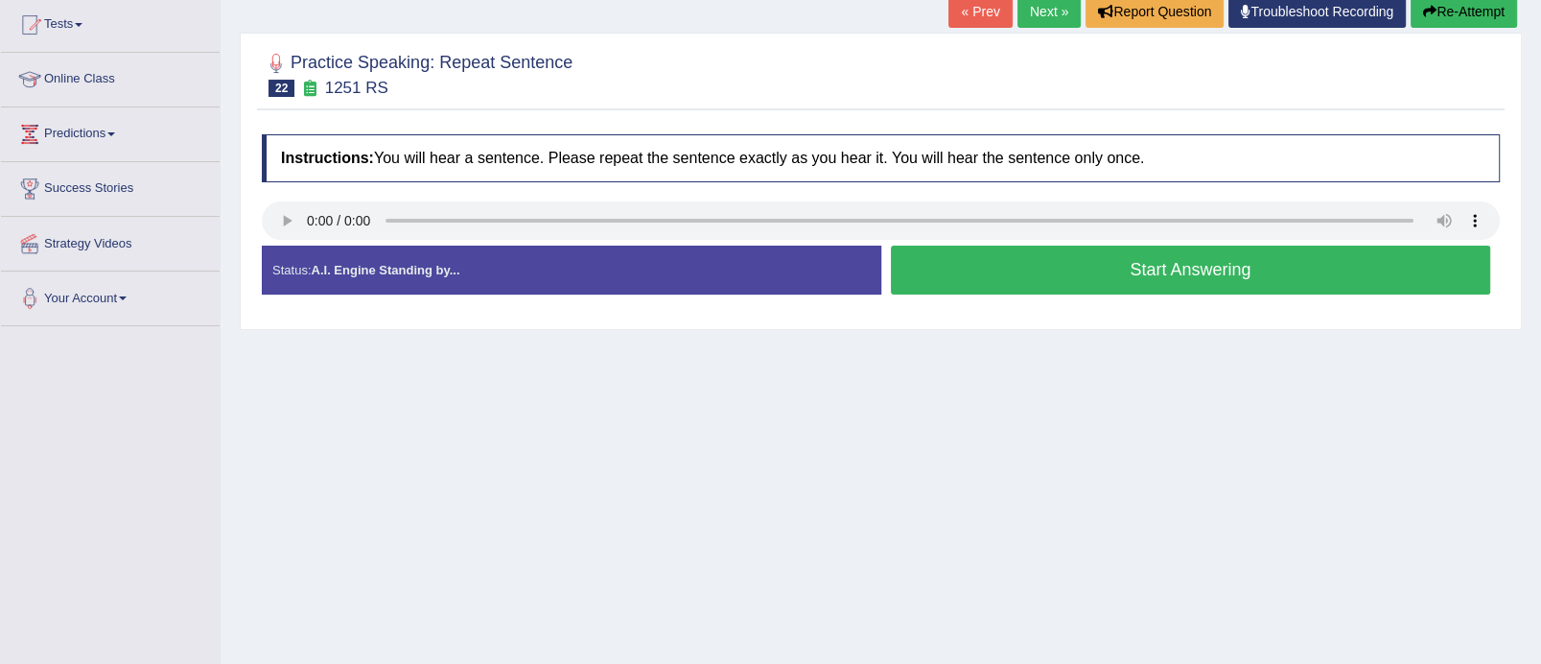
click at [1541, 301] on html "Toggle navigation Home Practice Questions Speaking Practice Read Aloud Repeat S…" at bounding box center [770, 126] width 1541 height 664
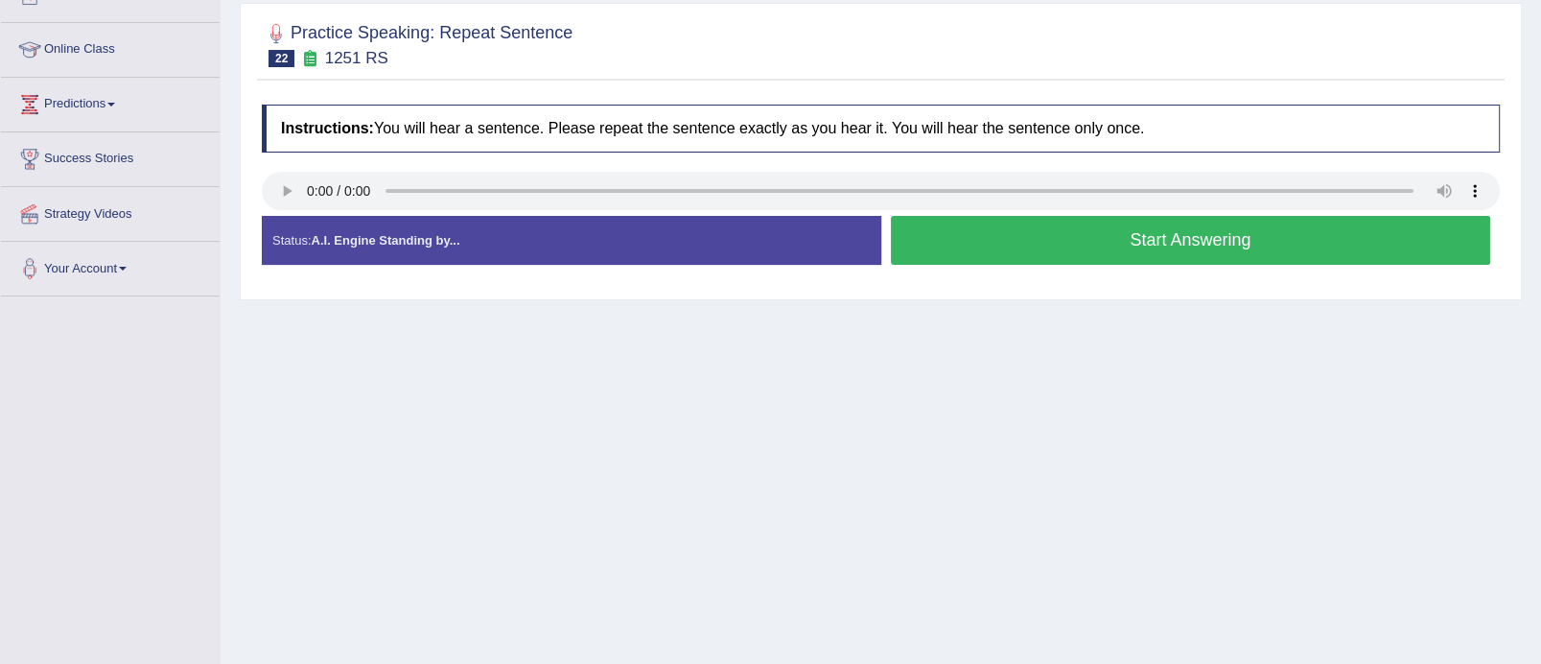
click at [1188, 240] on button "Start Answering" at bounding box center [1191, 240] width 600 height 49
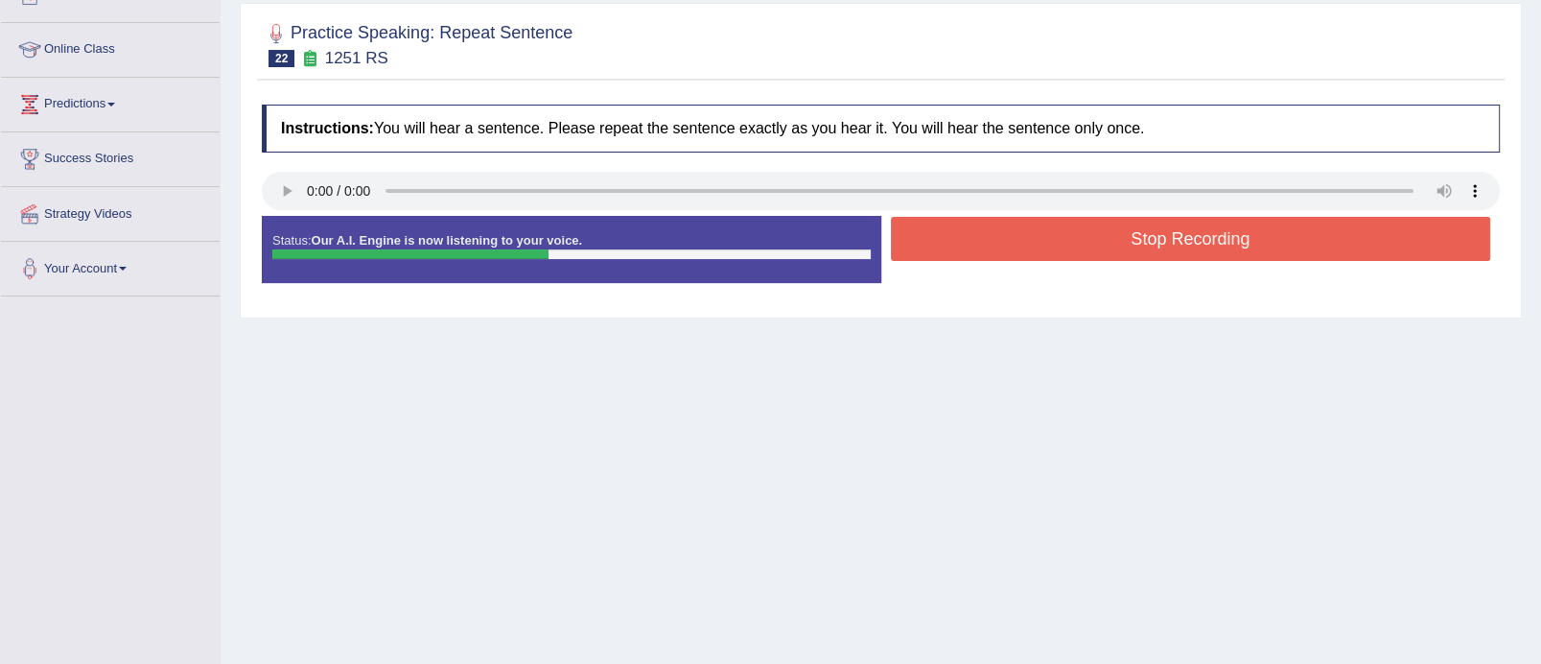
click at [1188, 240] on button "Stop Recording" at bounding box center [1191, 239] width 600 height 44
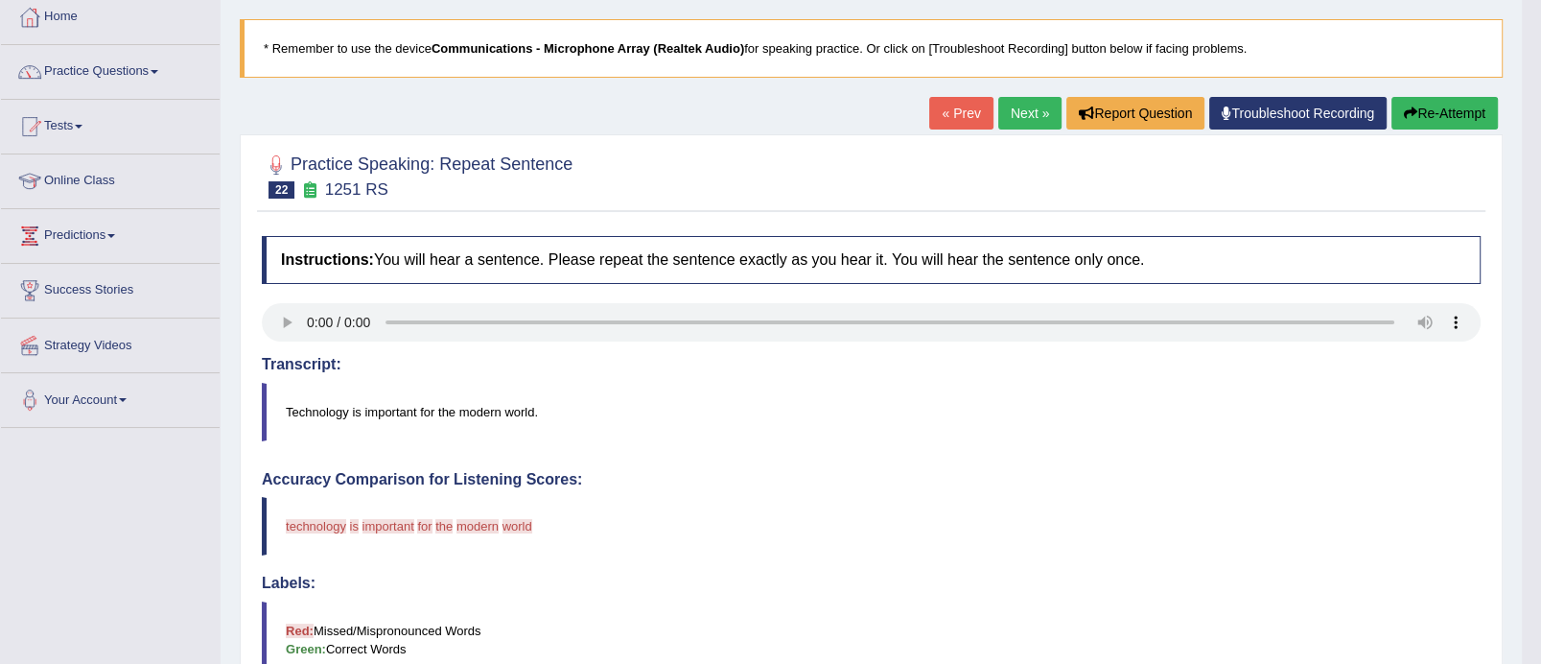
scroll to position [96, 0]
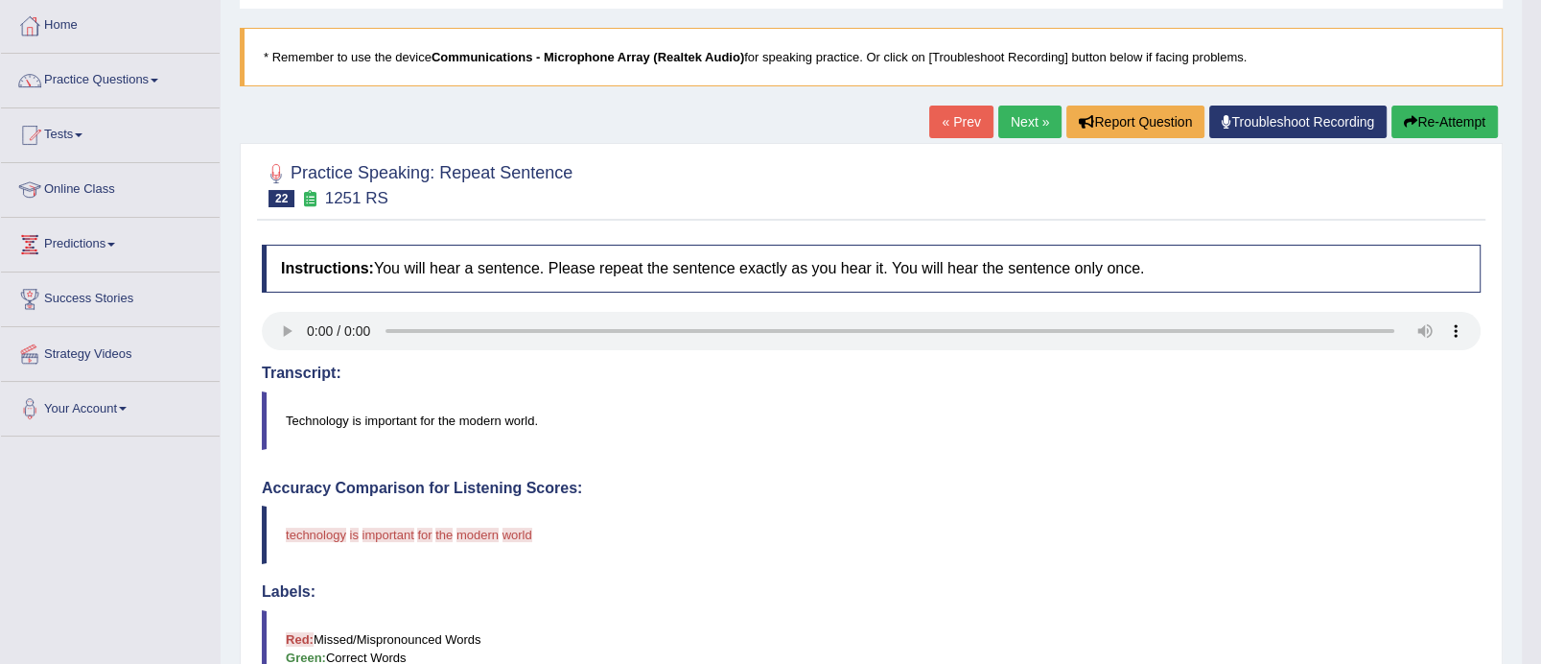
click at [1455, 118] on button "Re-Attempt" at bounding box center [1445, 122] width 106 height 33
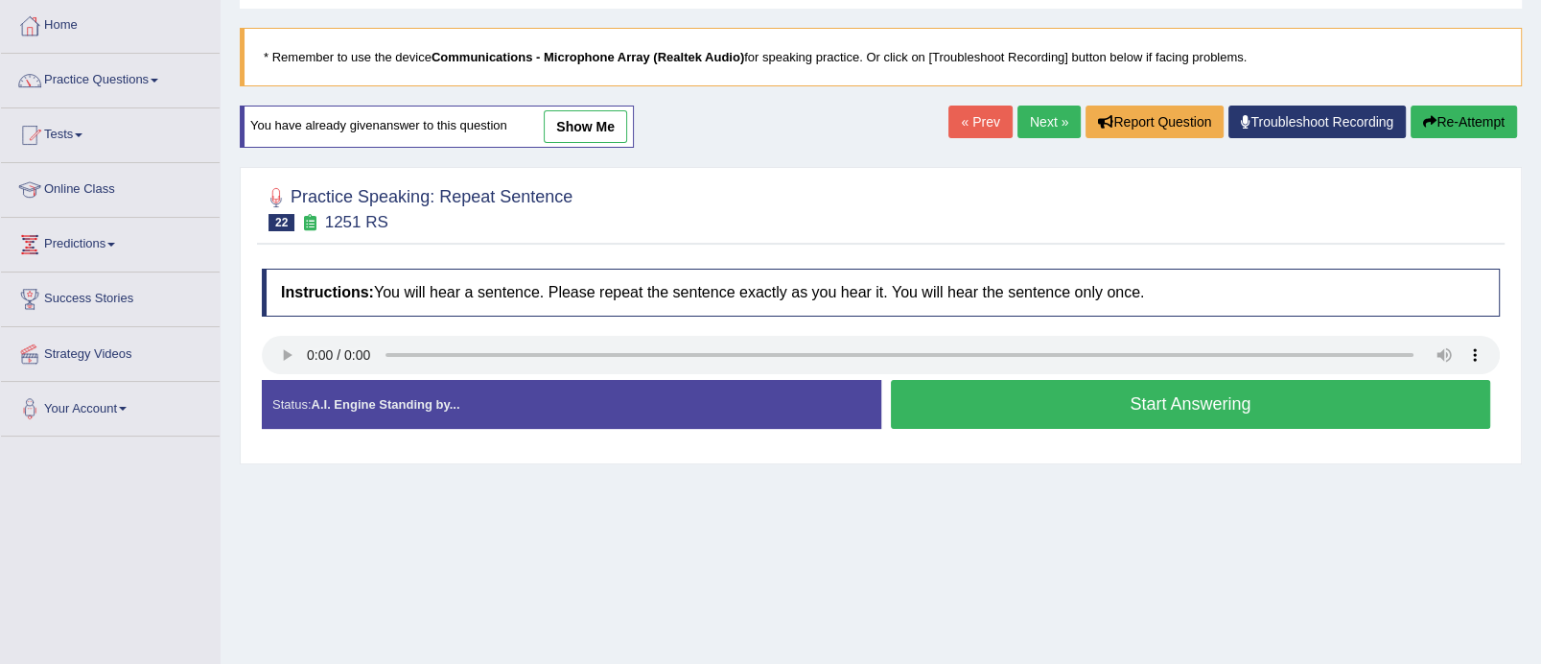
scroll to position [96, 0]
click at [1174, 410] on button "Start Answering" at bounding box center [1191, 404] width 600 height 49
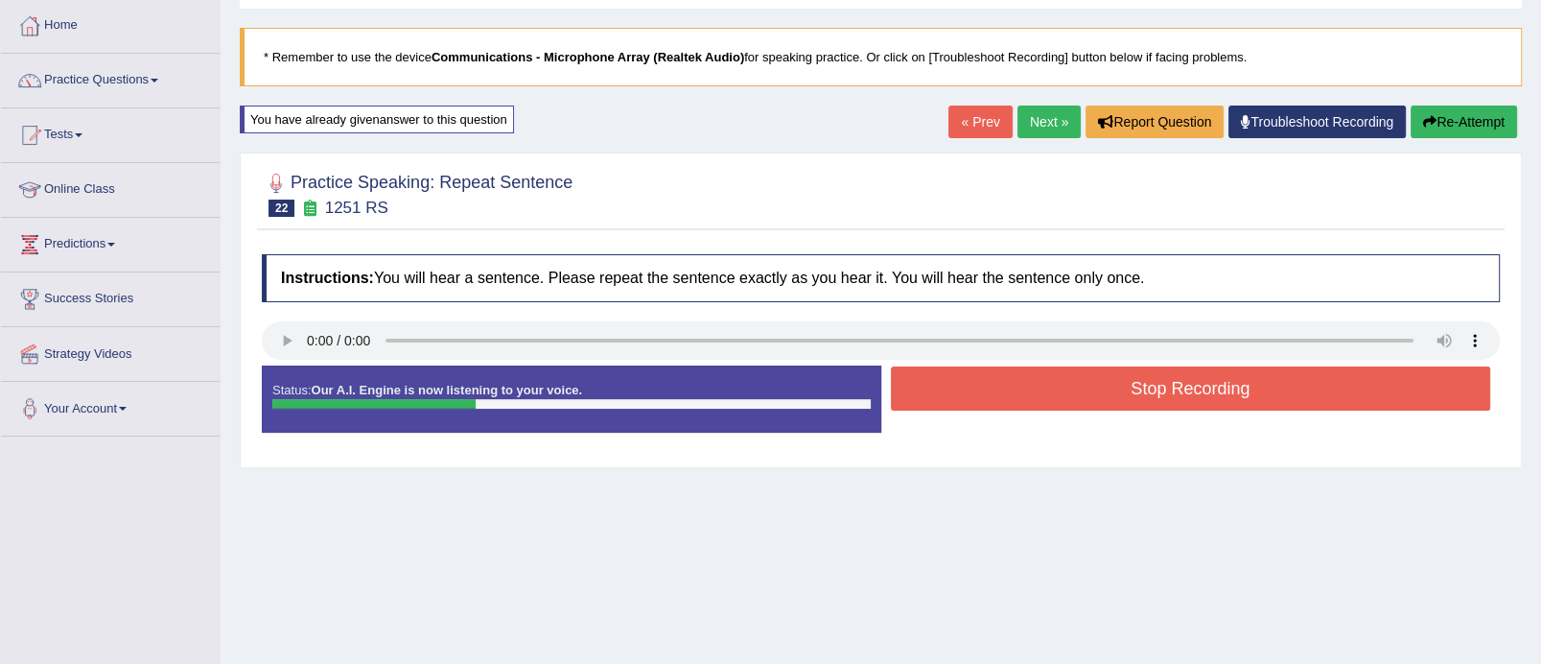
click at [1174, 389] on button "Stop Recording" at bounding box center [1191, 388] width 600 height 44
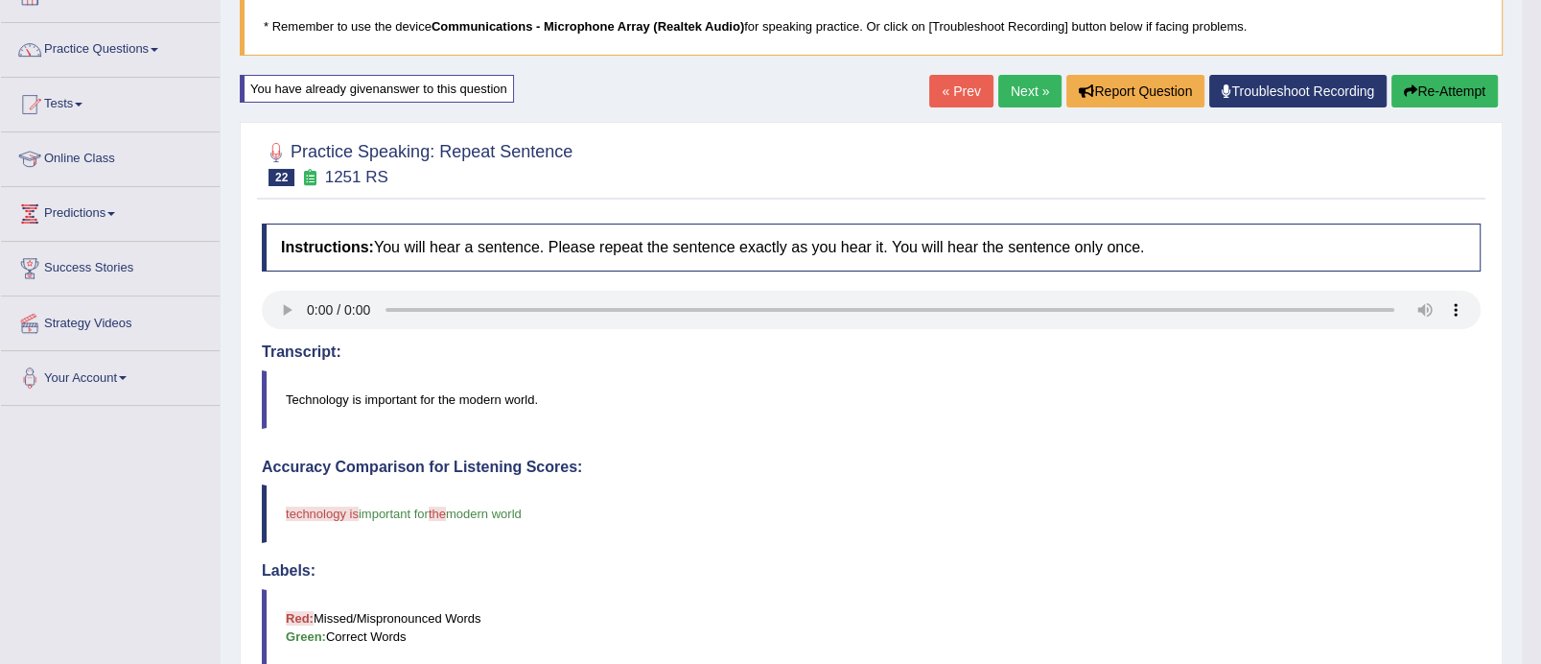
scroll to position [121, 0]
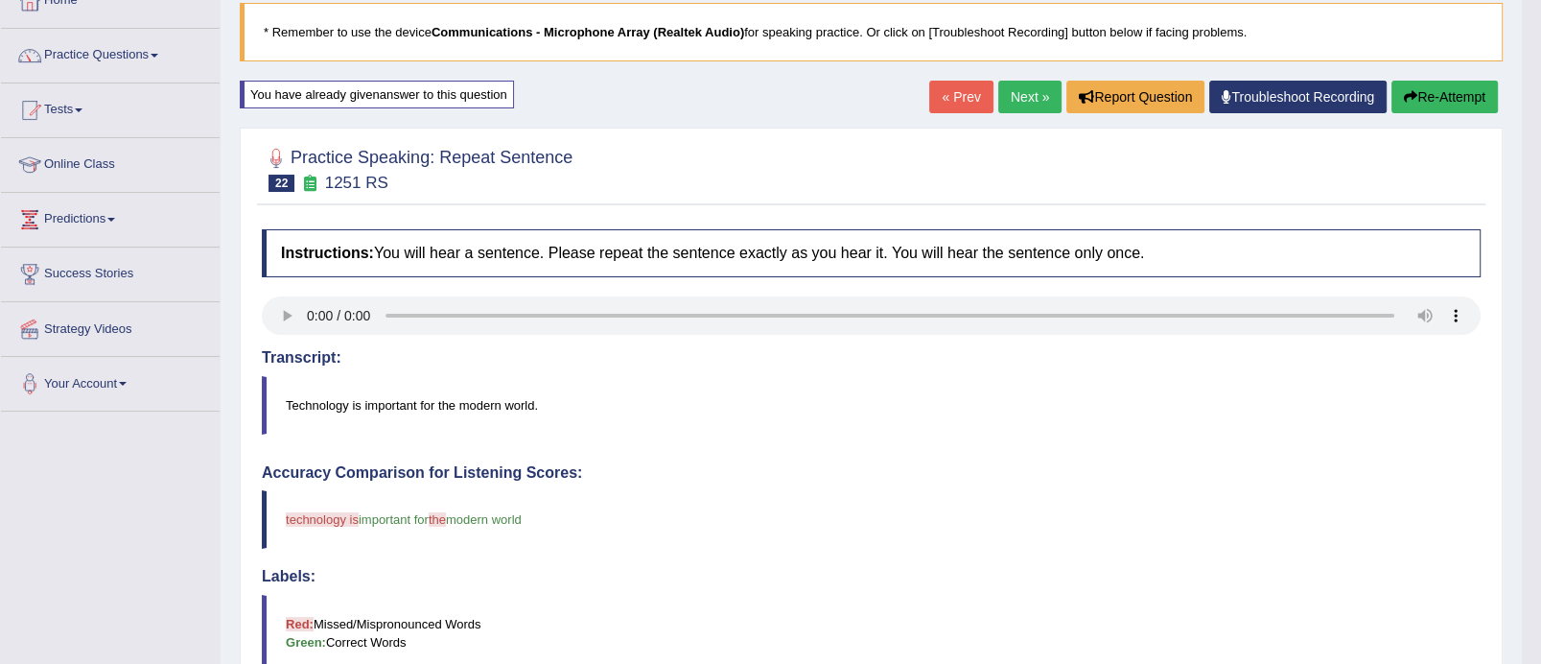
click at [1459, 93] on button "Re-Attempt" at bounding box center [1445, 97] width 106 height 33
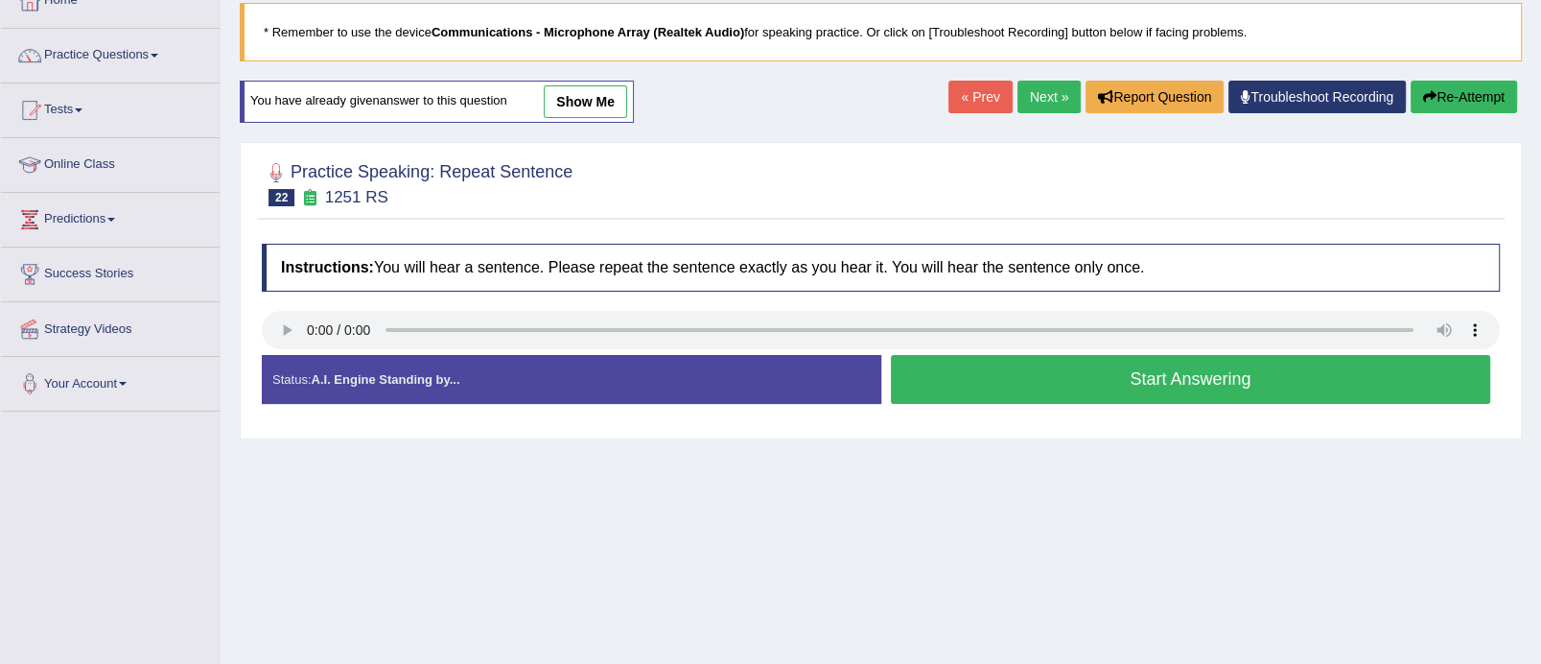
click at [1163, 374] on button "Start Answering" at bounding box center [1191, 379] width 600 height 49
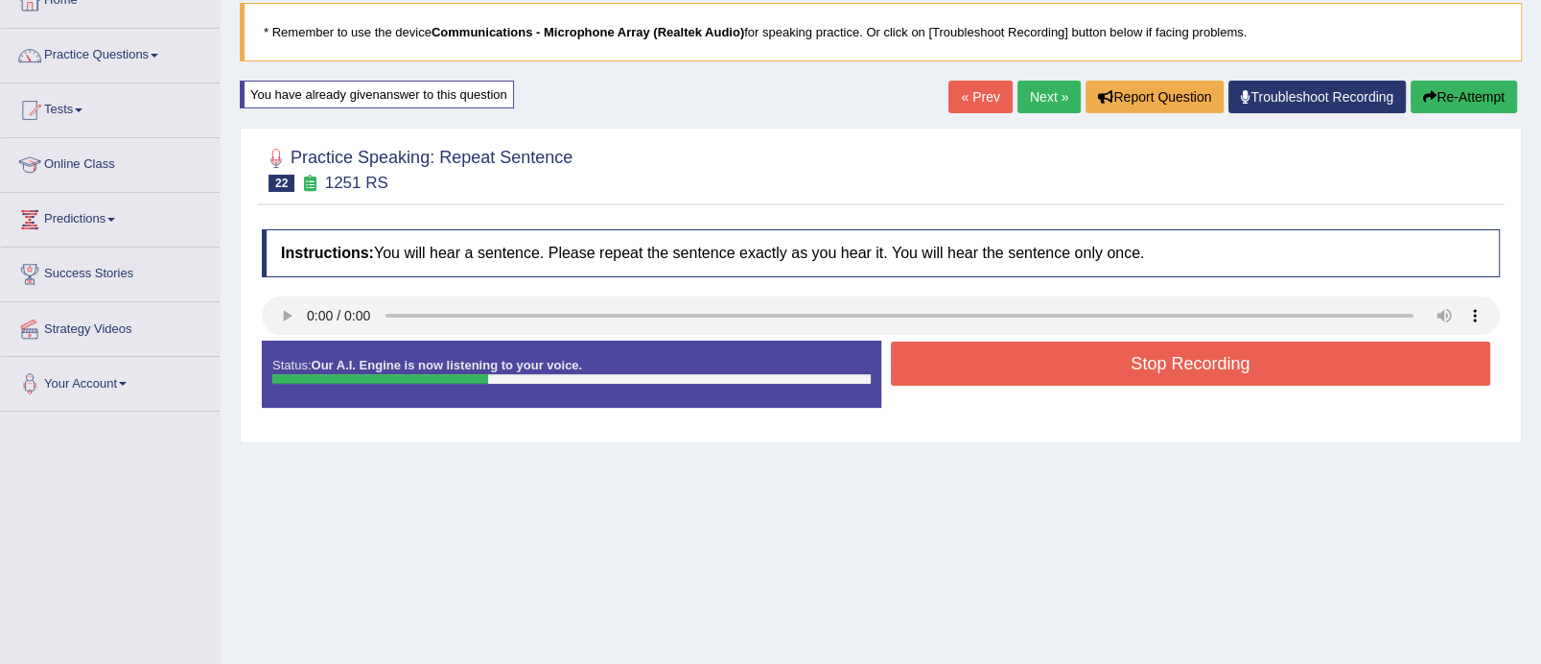
click at [1163, 374] on button "Stop Recording" at bounding box center [1191, 363] width 600 height 44
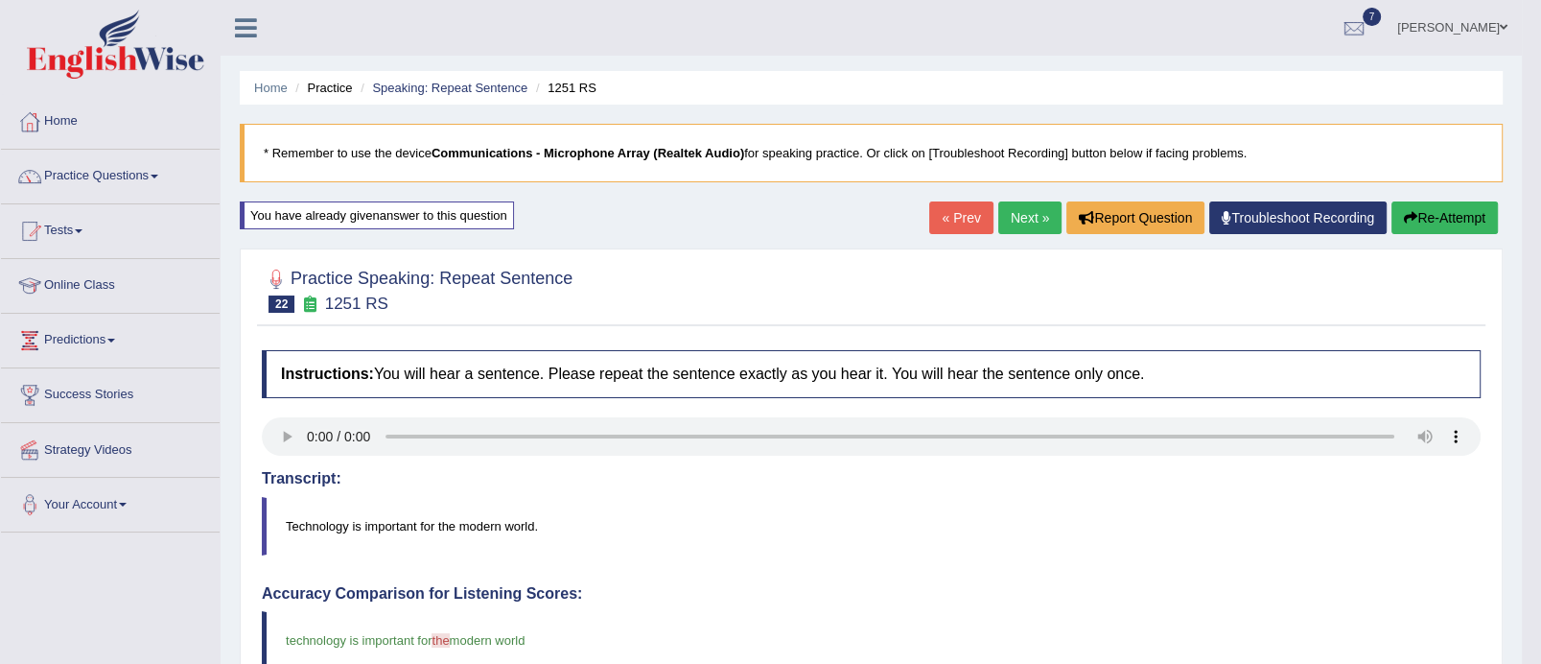
click at [1020, 224] on link "Next »" at bounding box center [1030, 217] width 63 height 33
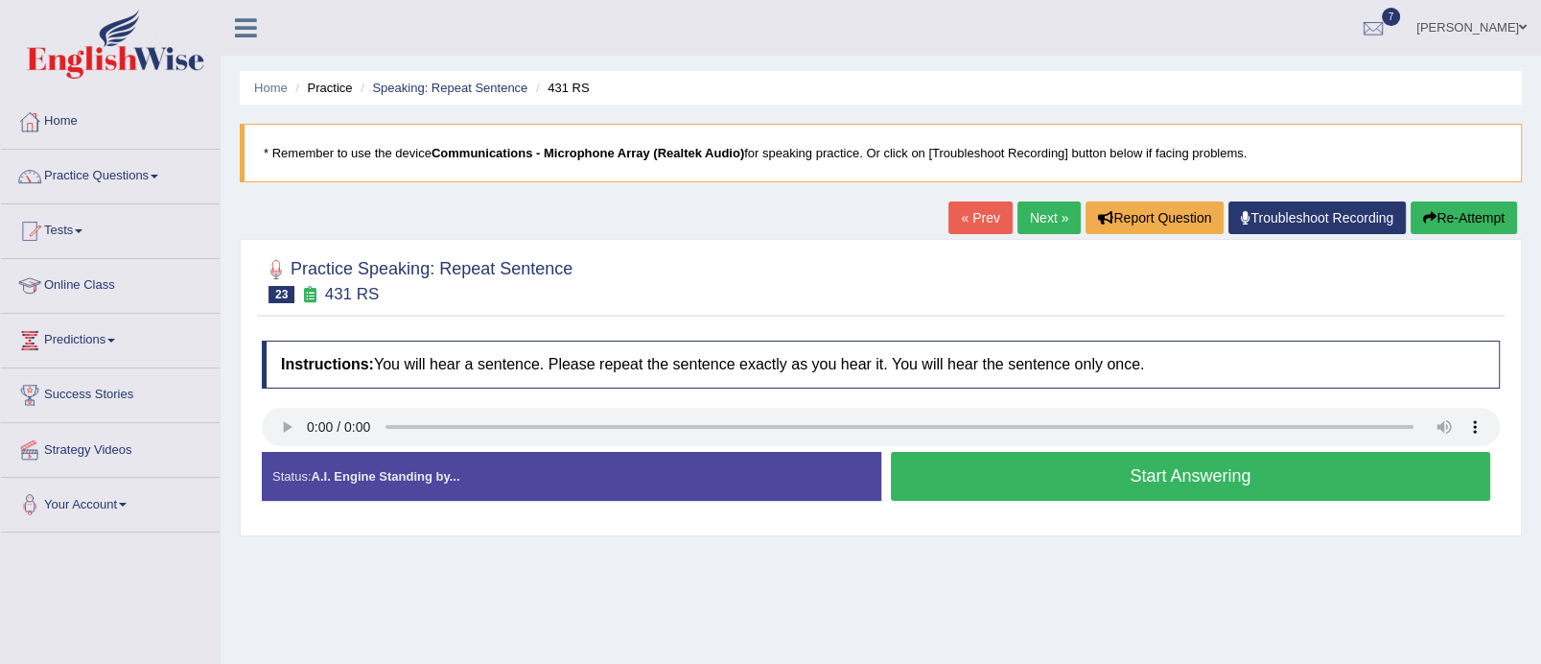
click at [1168, 473] on button "Start Answering" at bounding box center [1191, 476] width 600 height 49
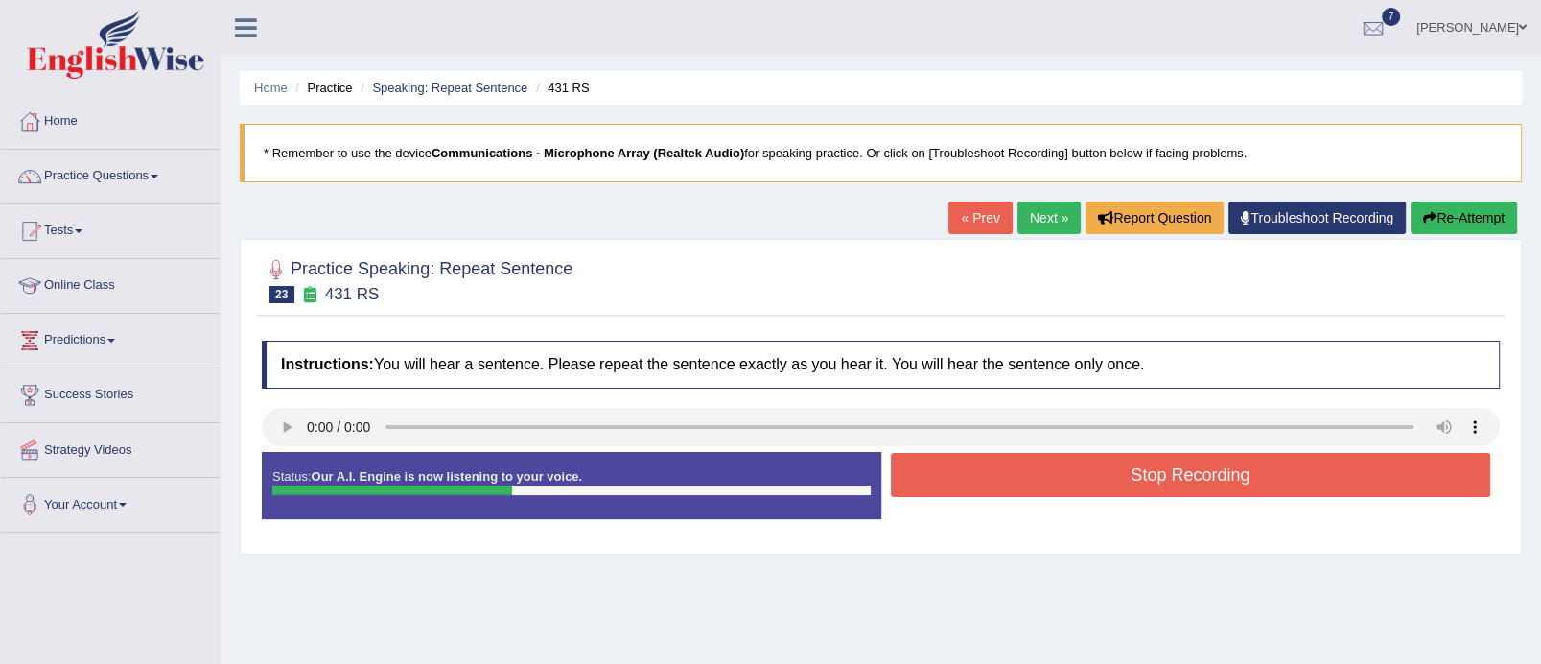
click at [1168, 473] on button "Stop Recording" at bounding box center [1191, 475] width 600 height 44
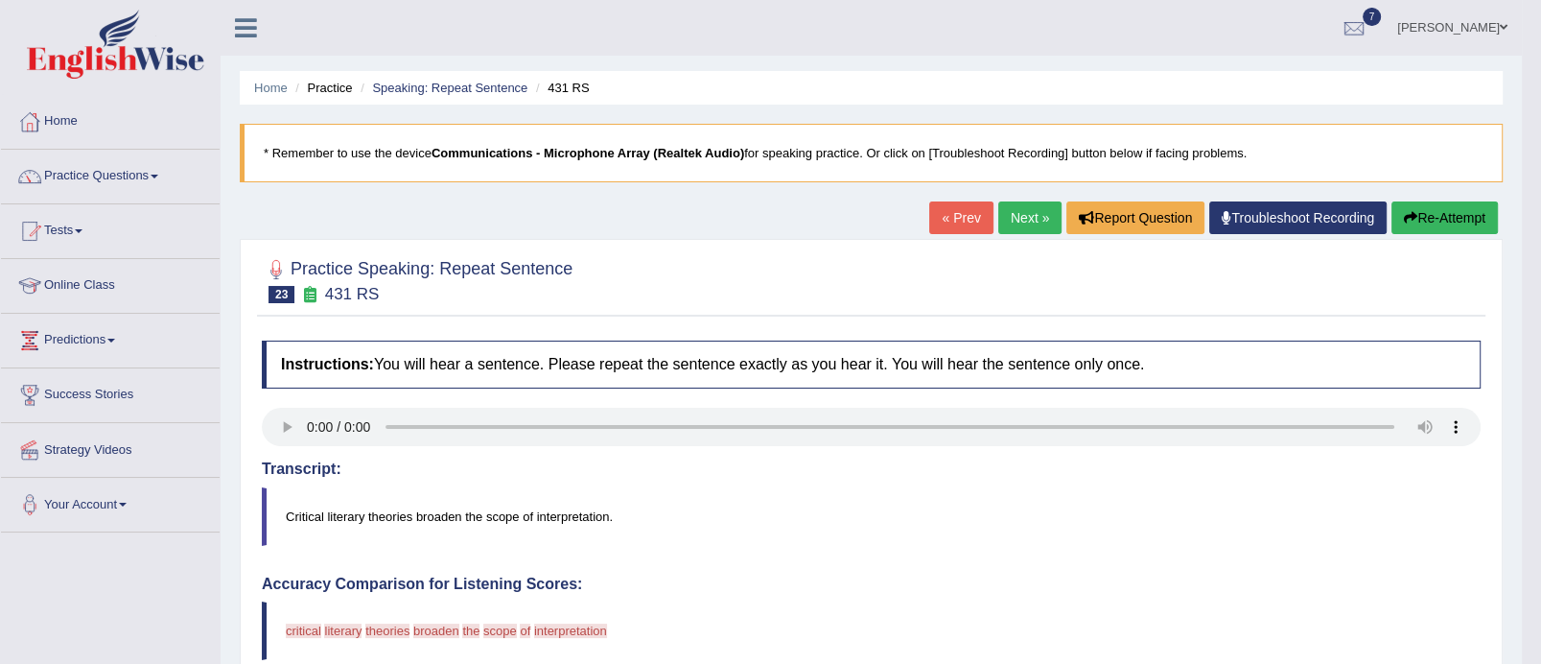
scroll to position [179, 0]
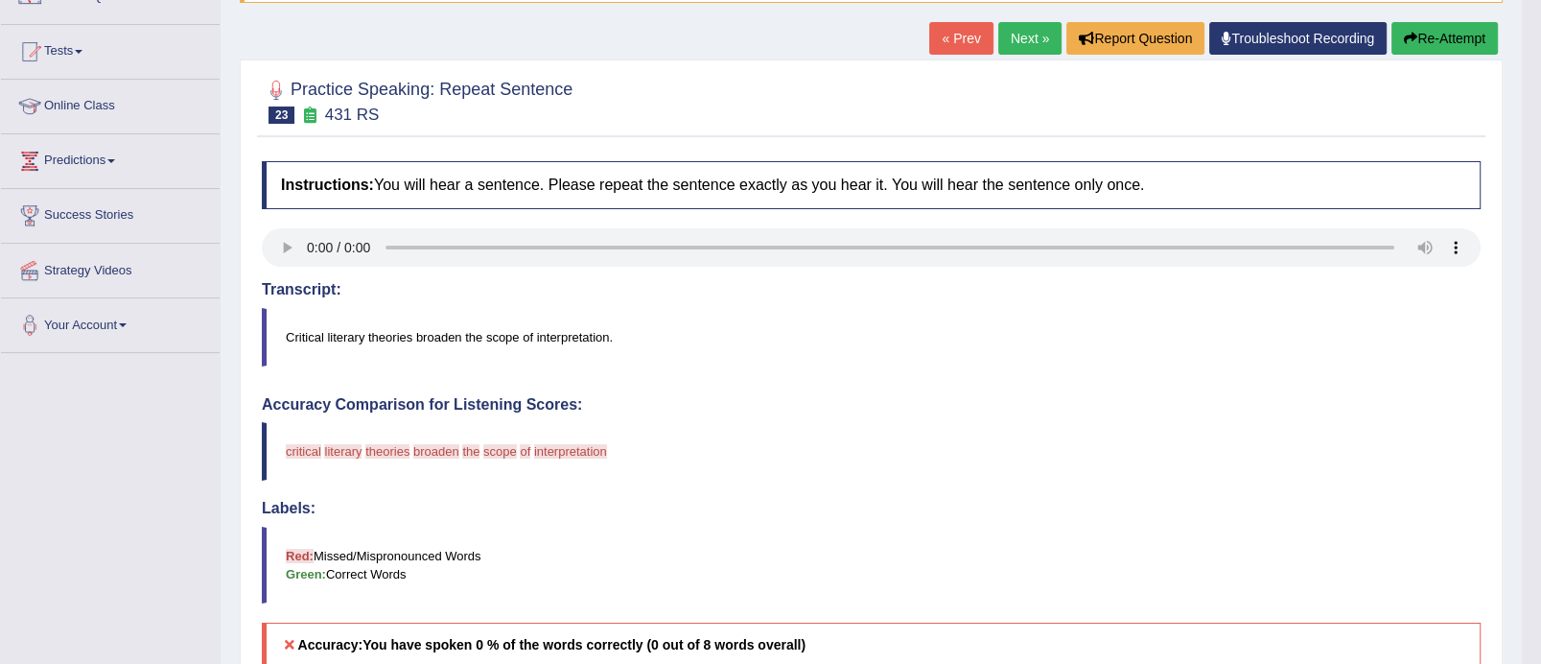
click at [1031, 34] on link "Next »" at bounding box center [1030, 38] width 63 height 33
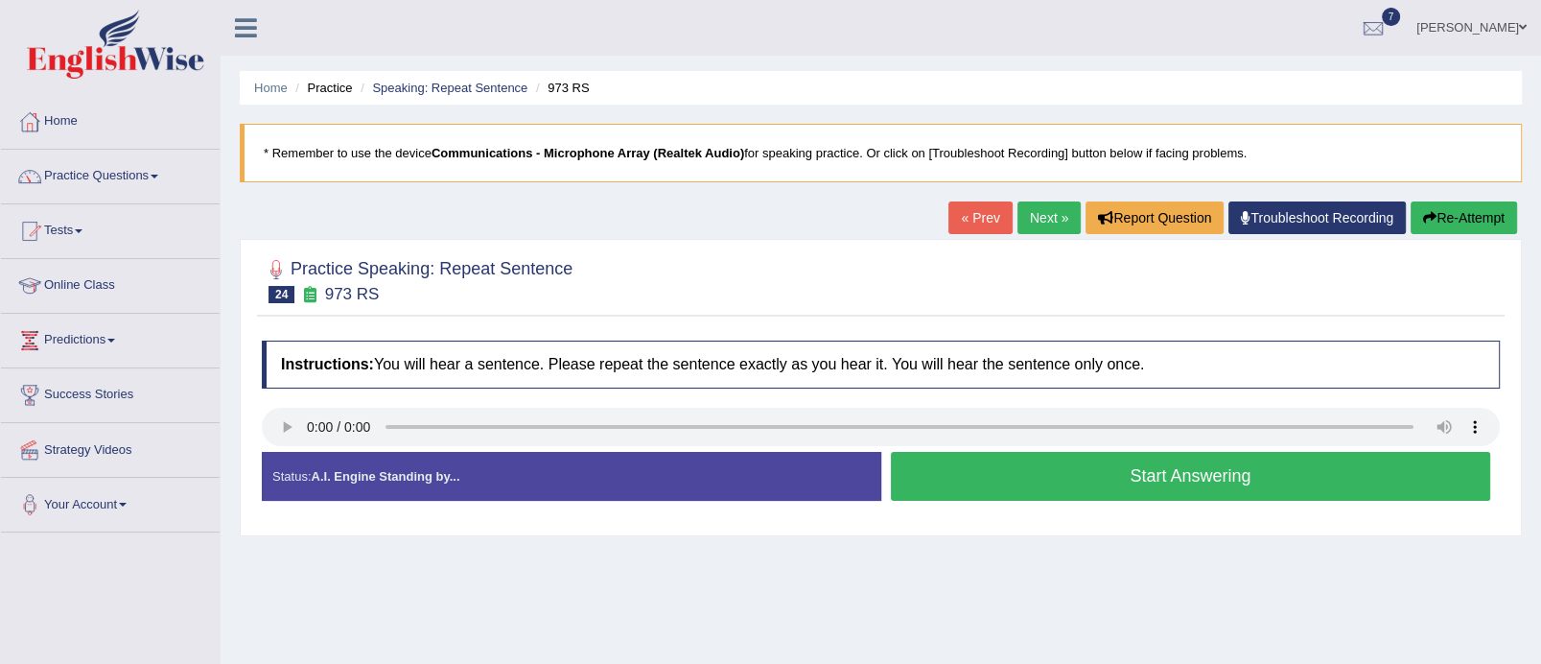
click at [1233, 469] on button "Start Answering" at bounding box center [1191, 476] width 600 height 49
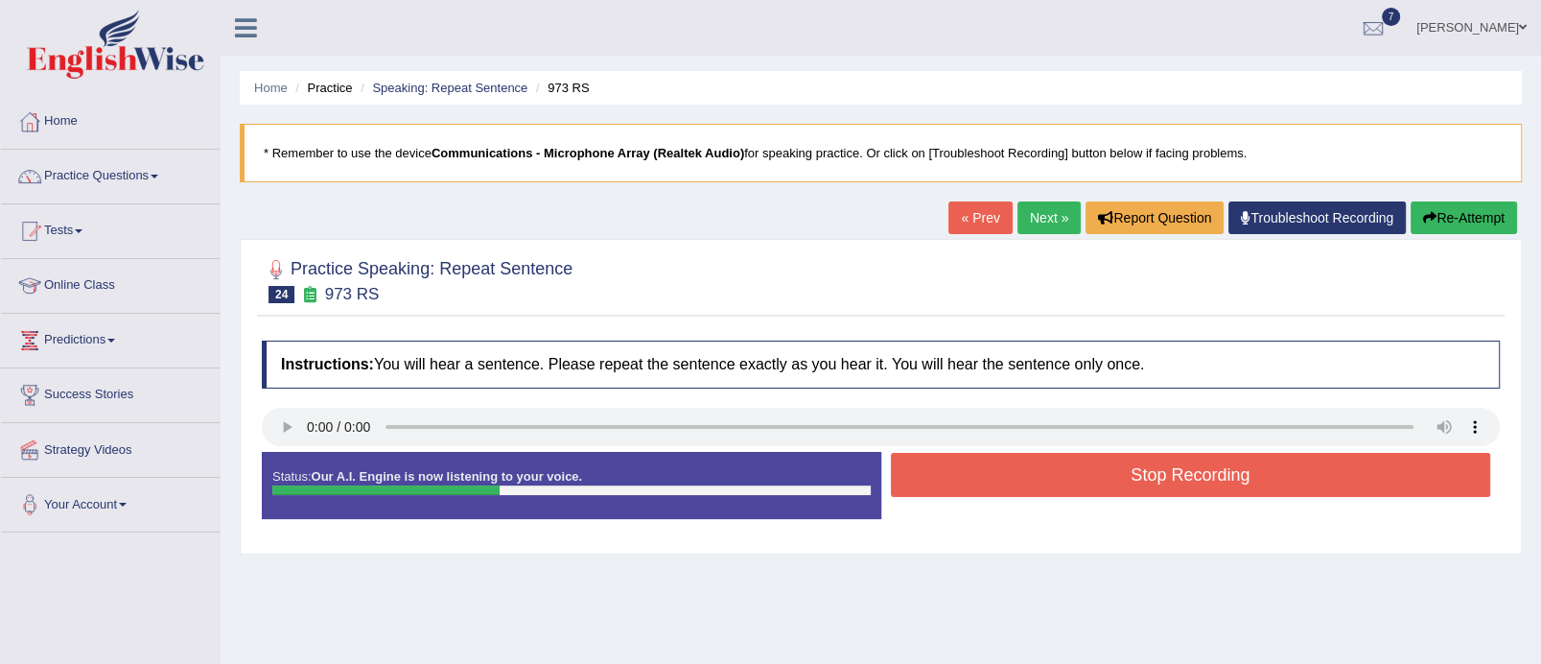
click at [1233, 469] on button "Stop Recording" at bounding box center [1191, 475] width 600 height 44
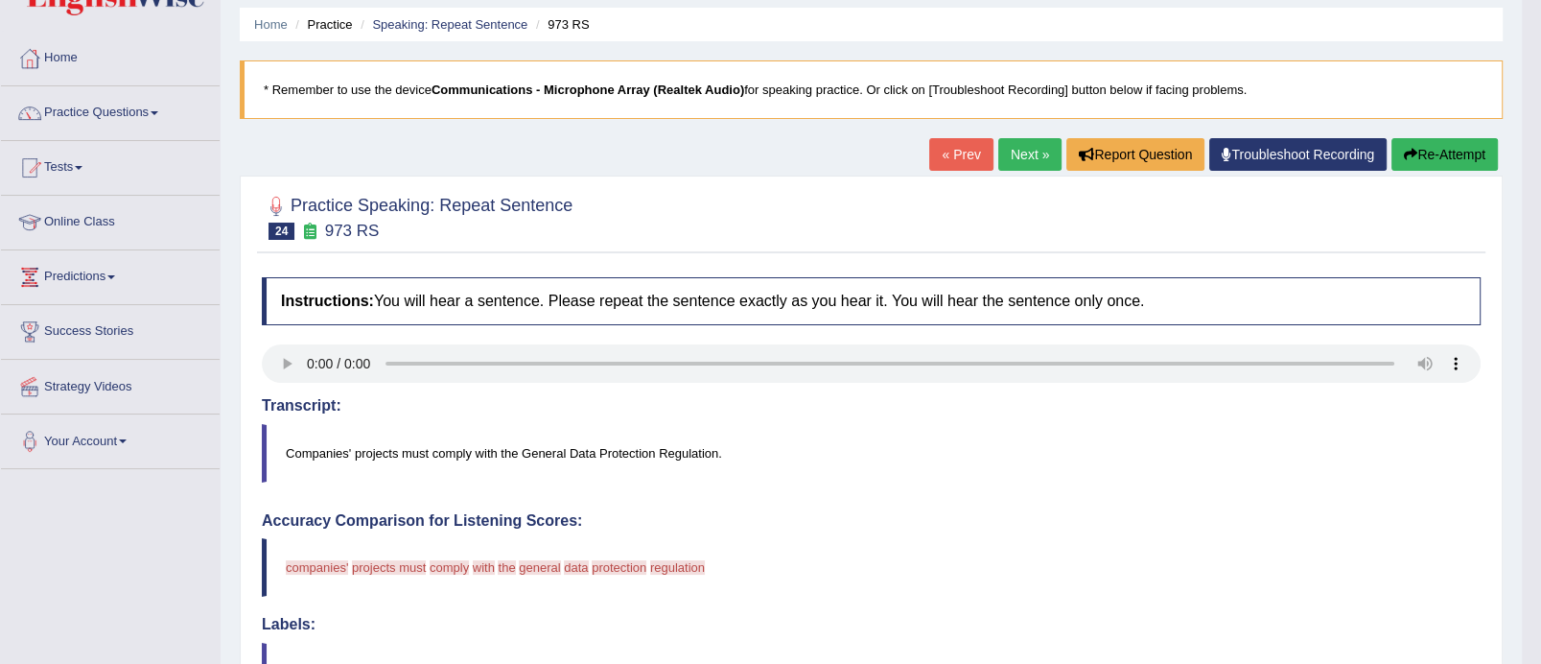
scroll to position [35, 0]
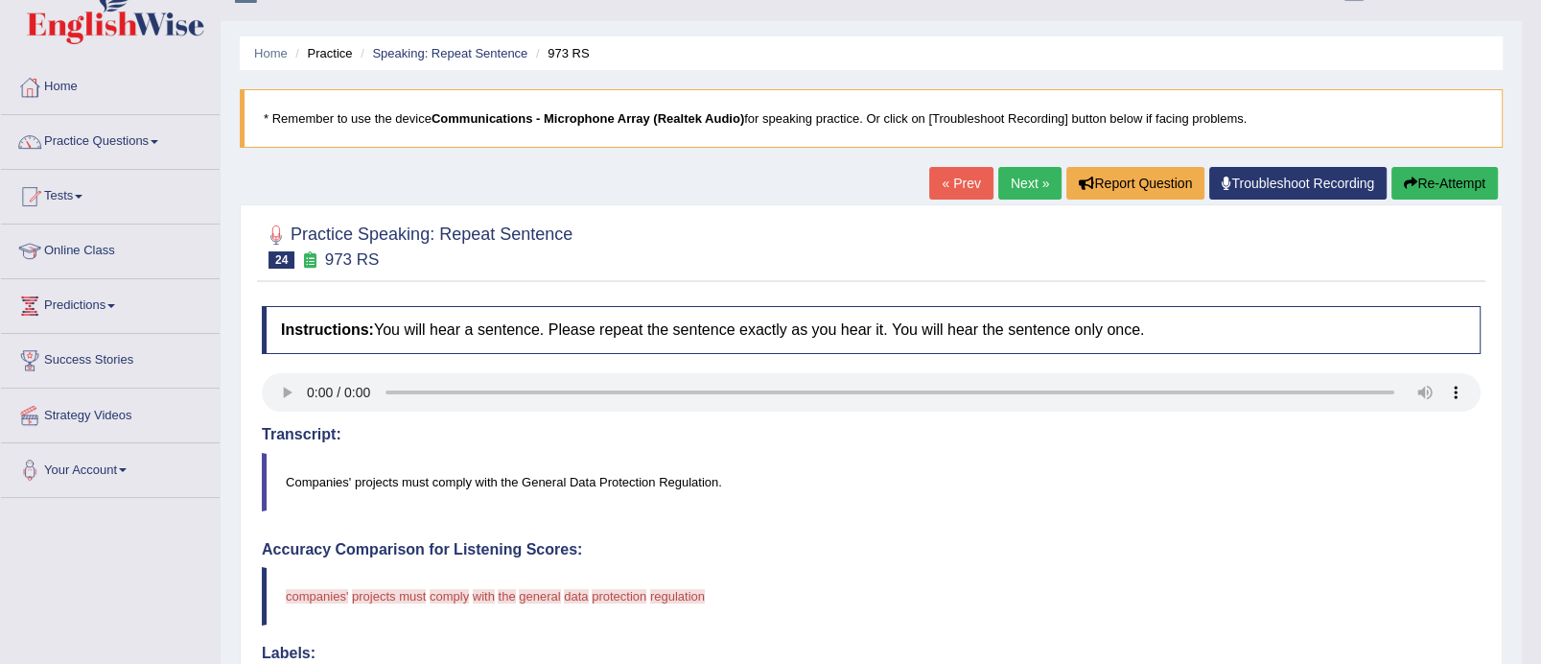
click at [1466, 174] on button "Re-Attempt" at bounding box center [1445, 183] width 106 height 33
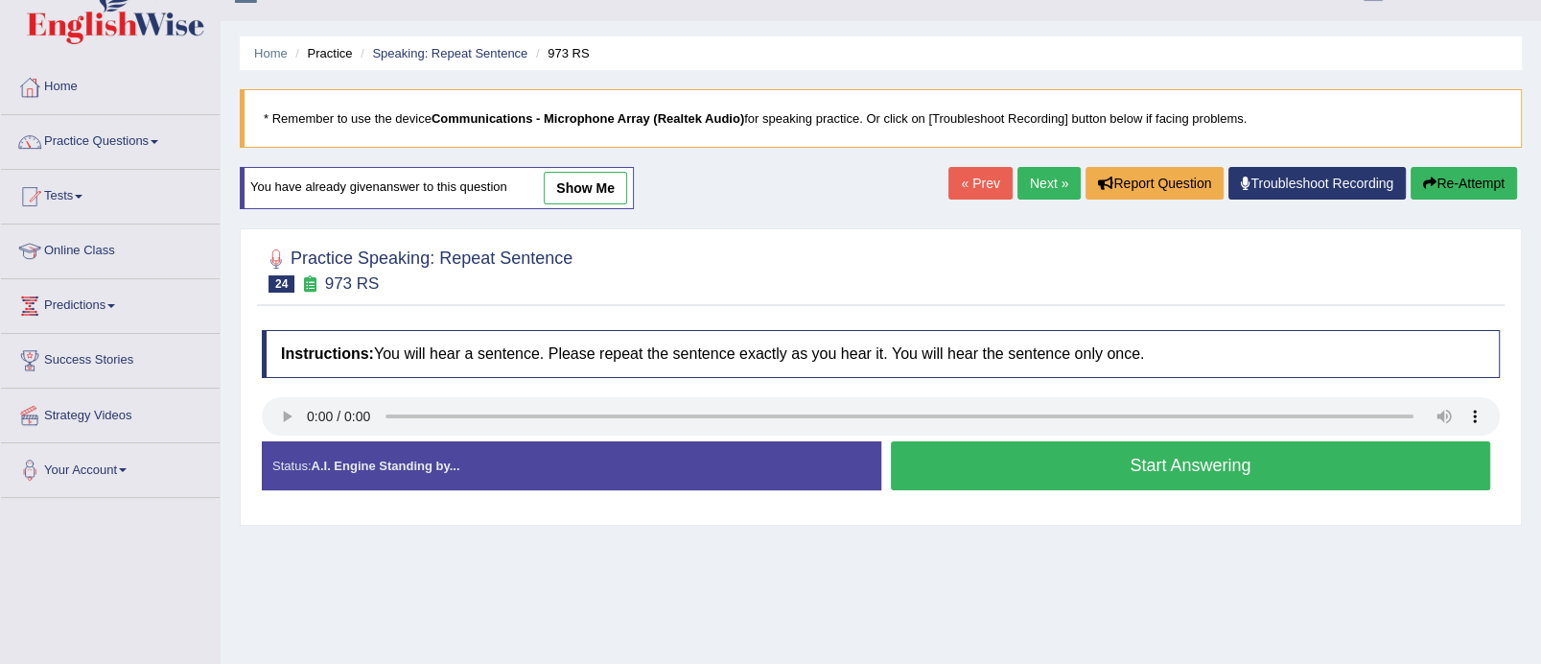
click at [1146, 478] on button "Start Answering" at bounding box center [1191, 465] width 600 height 49
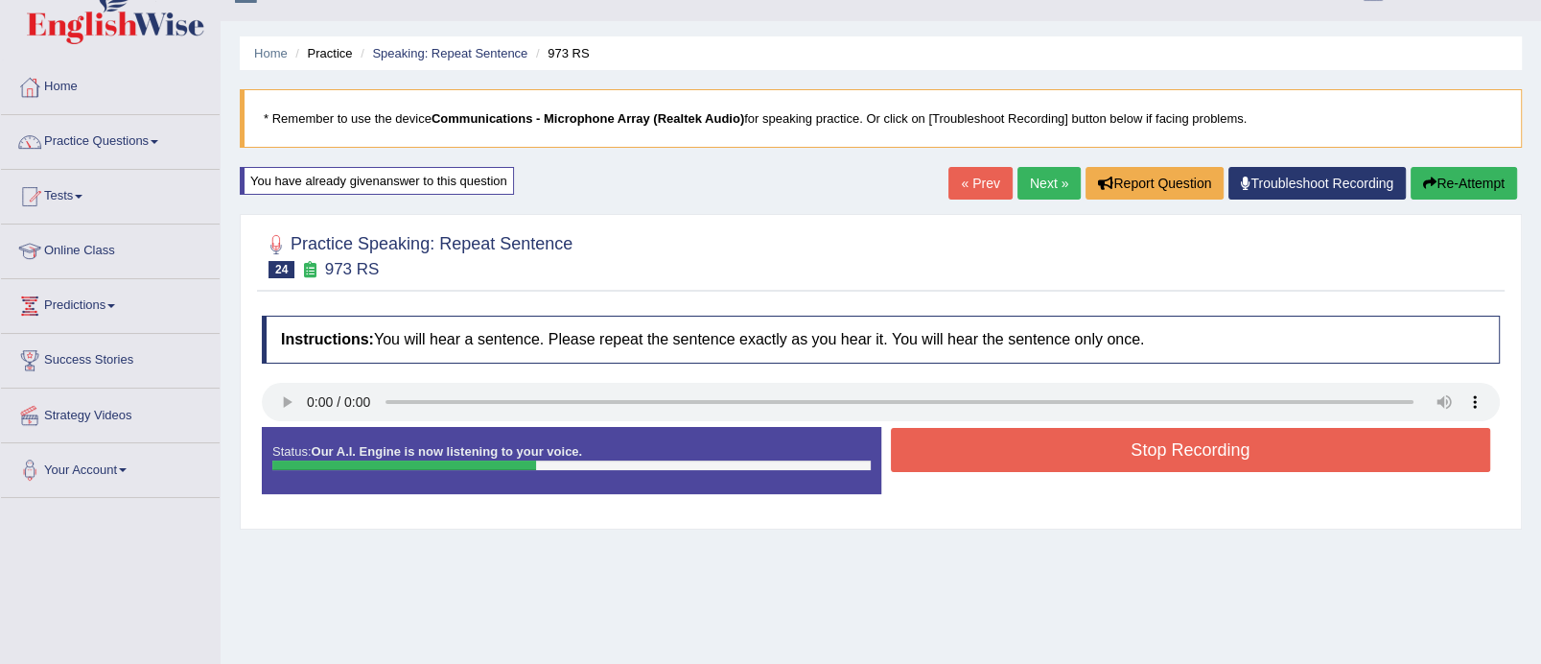
click at [1152, 442] on button "Stop Recording" at bounding box center [1191, 450] width 600 height 44
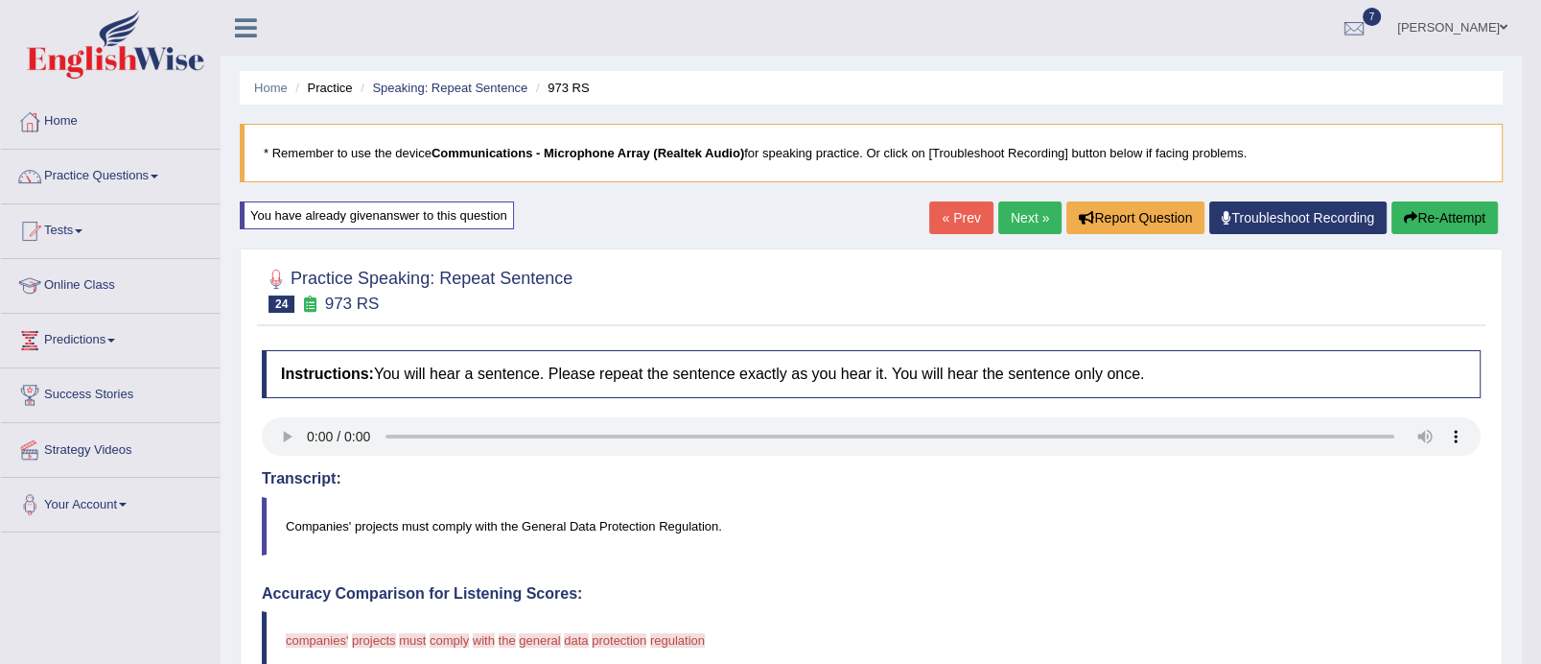
click at [1438, 215] on button "Re-Attempt" at bounding box center [1445, 217] width 106 height 33
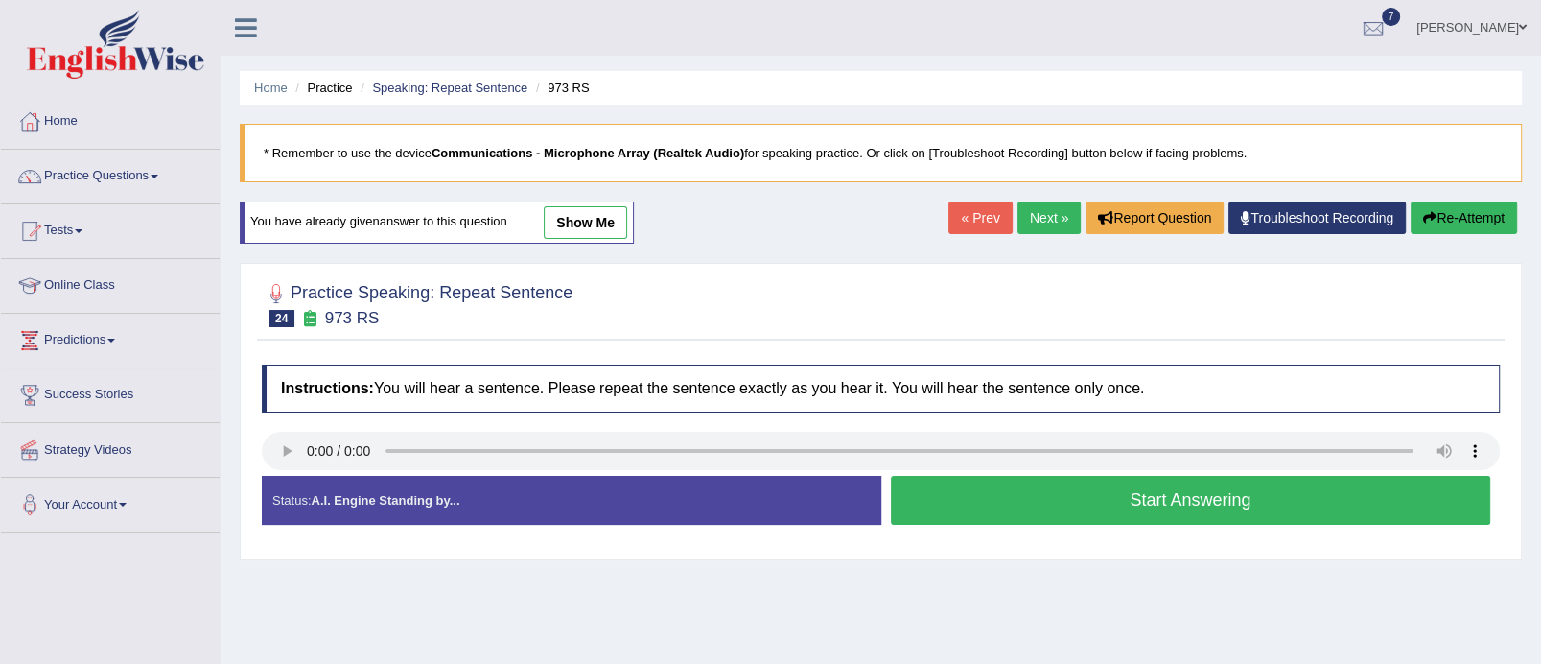
click at [1182, 486] on button "Start Answering" at bounding box center [1191, 500] width 600 height 49
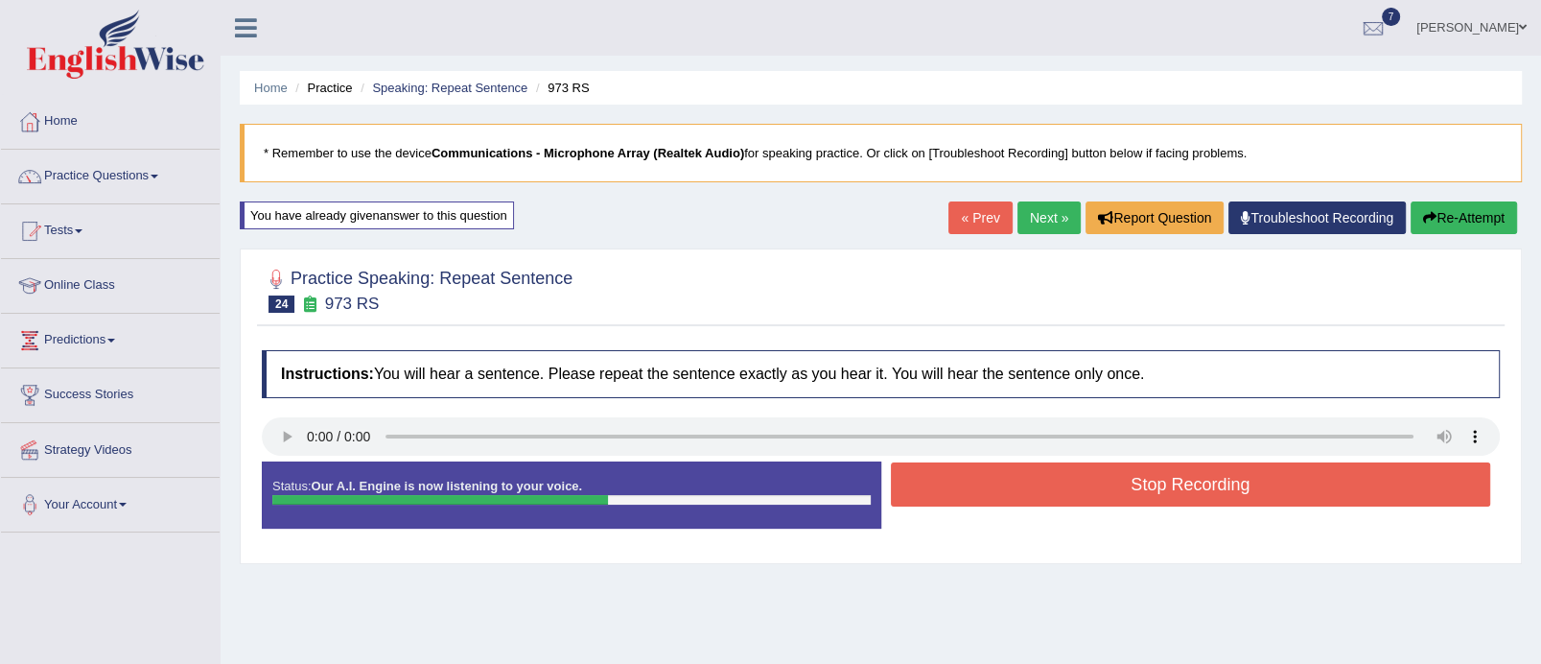
click at [1182, 486] on button "Stop Recording" at bounding box center [1191, 484] width 600 height 44
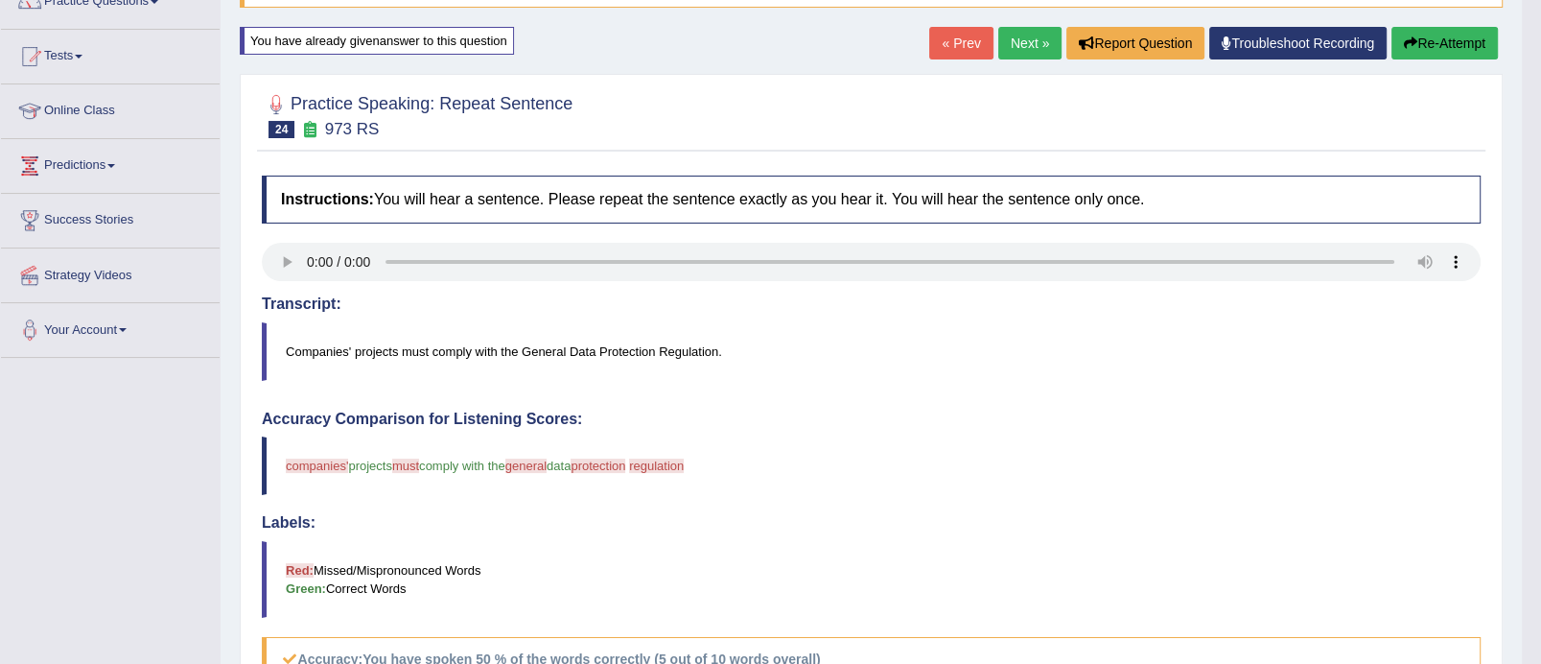
scroll to position [9, 0]
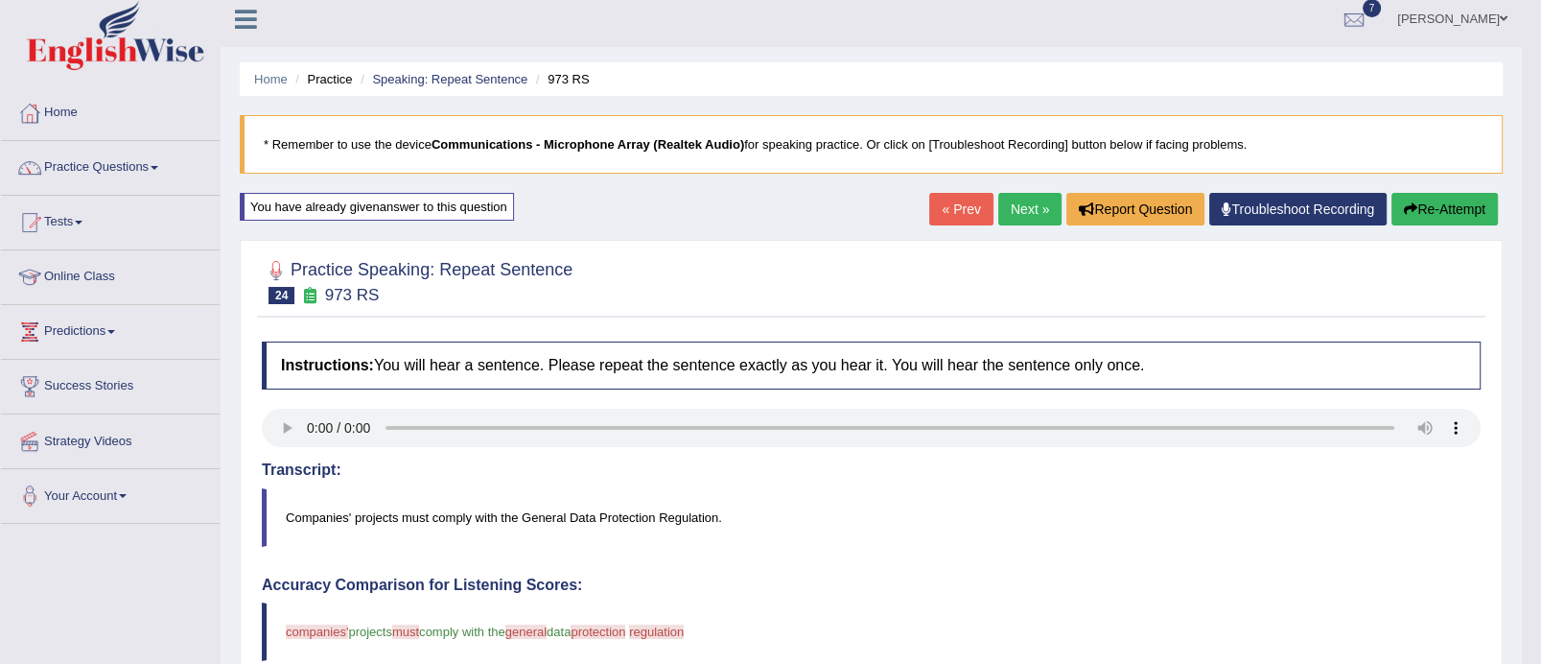
click at [1039, 195] on link "Next »" at bounding box center [1030, 209] width 63 height 33
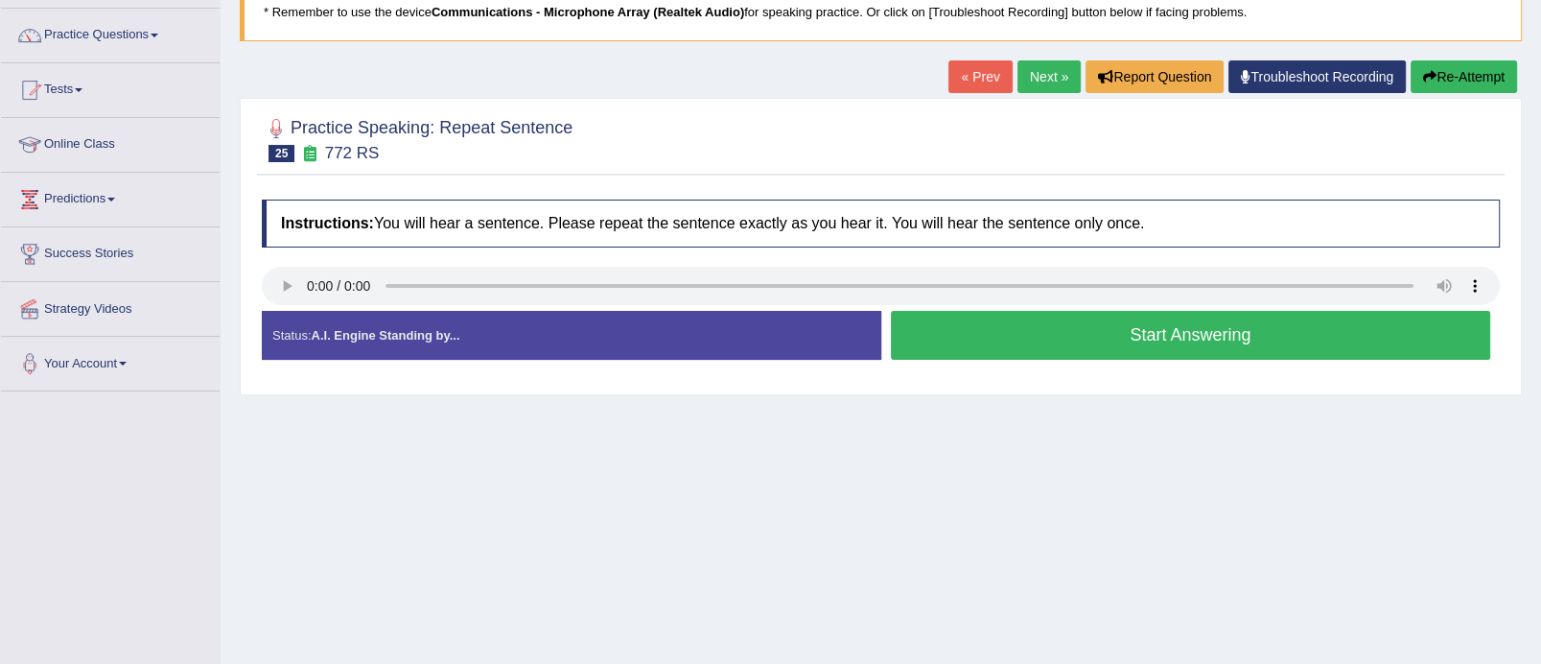
scroll to position [153, 0]
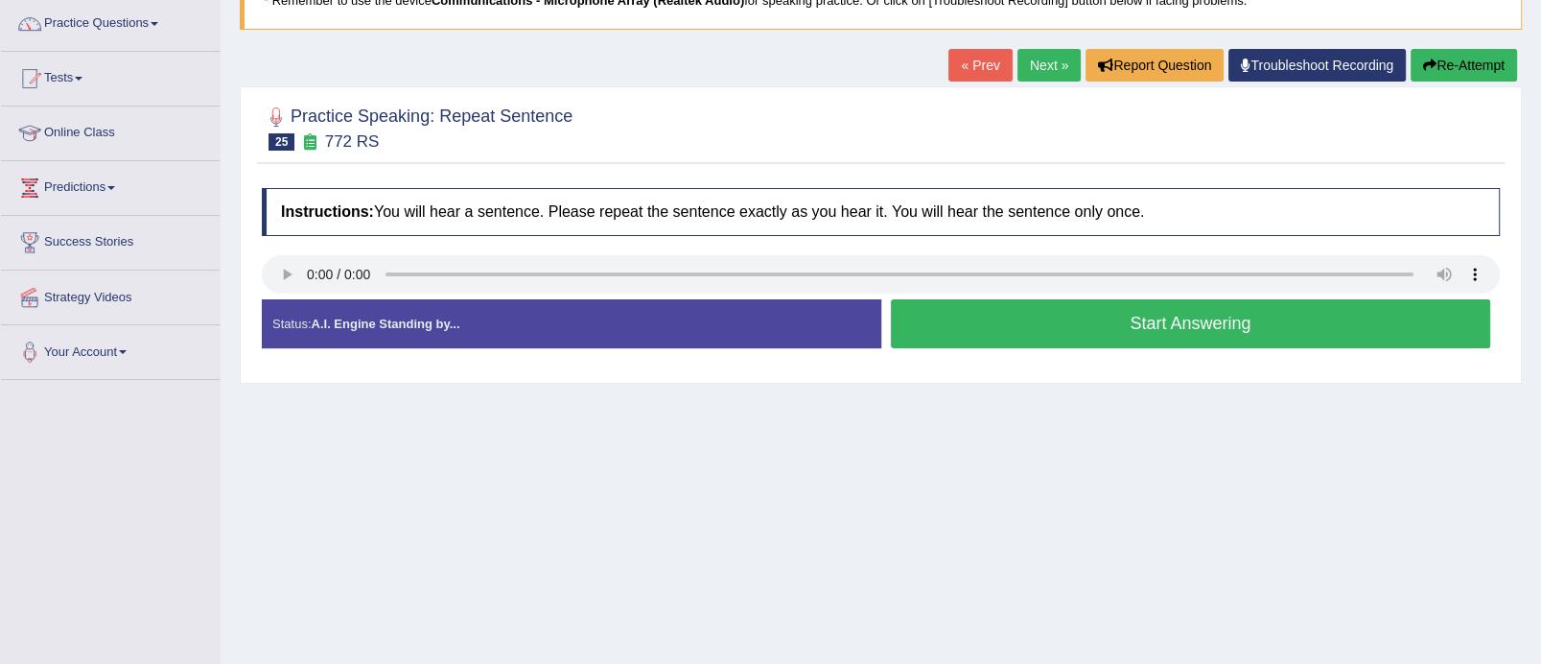
click at [1144, 320] on button "Start Answering" at bounding box center [1191, 323] width 600 height 49
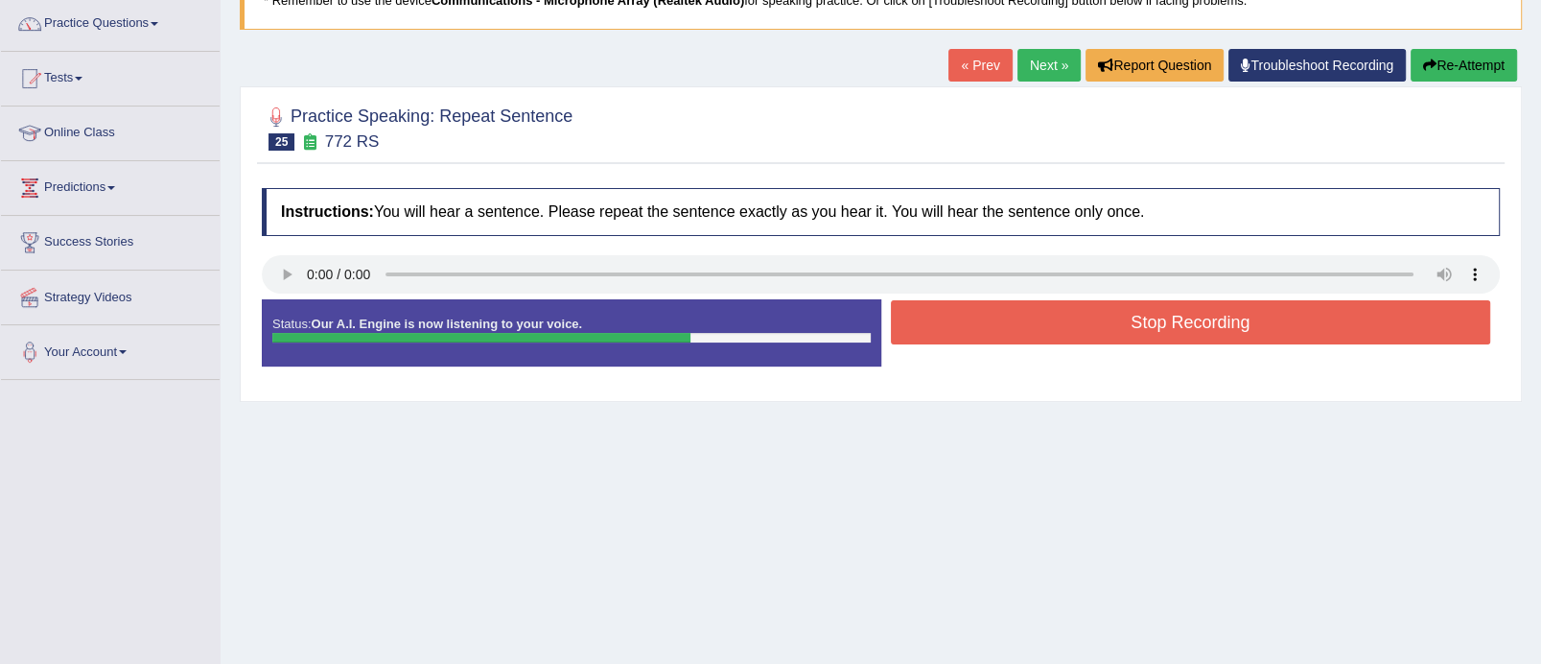
click at [1144, 320] on button "Stop Recording" at bounding box center [1191, 322] width 600 height 44
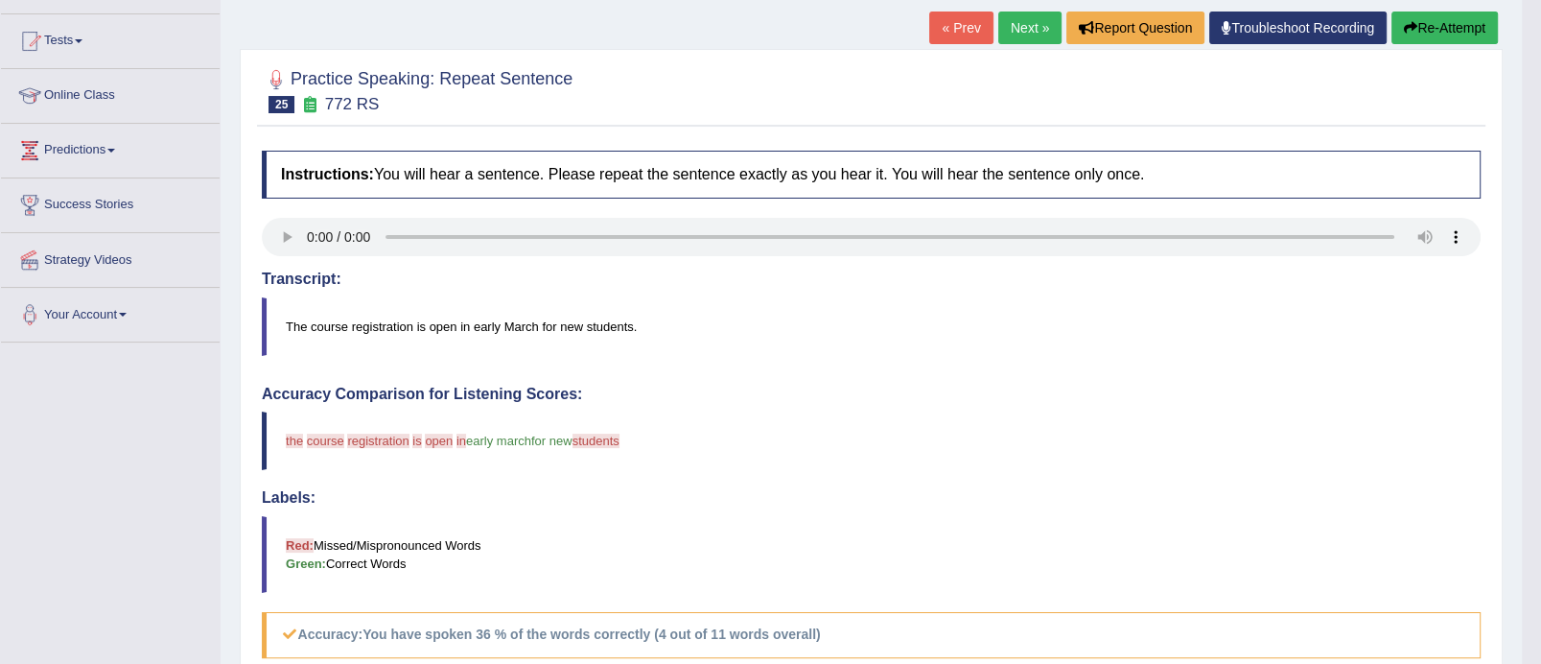
scroll to position [152, 0]
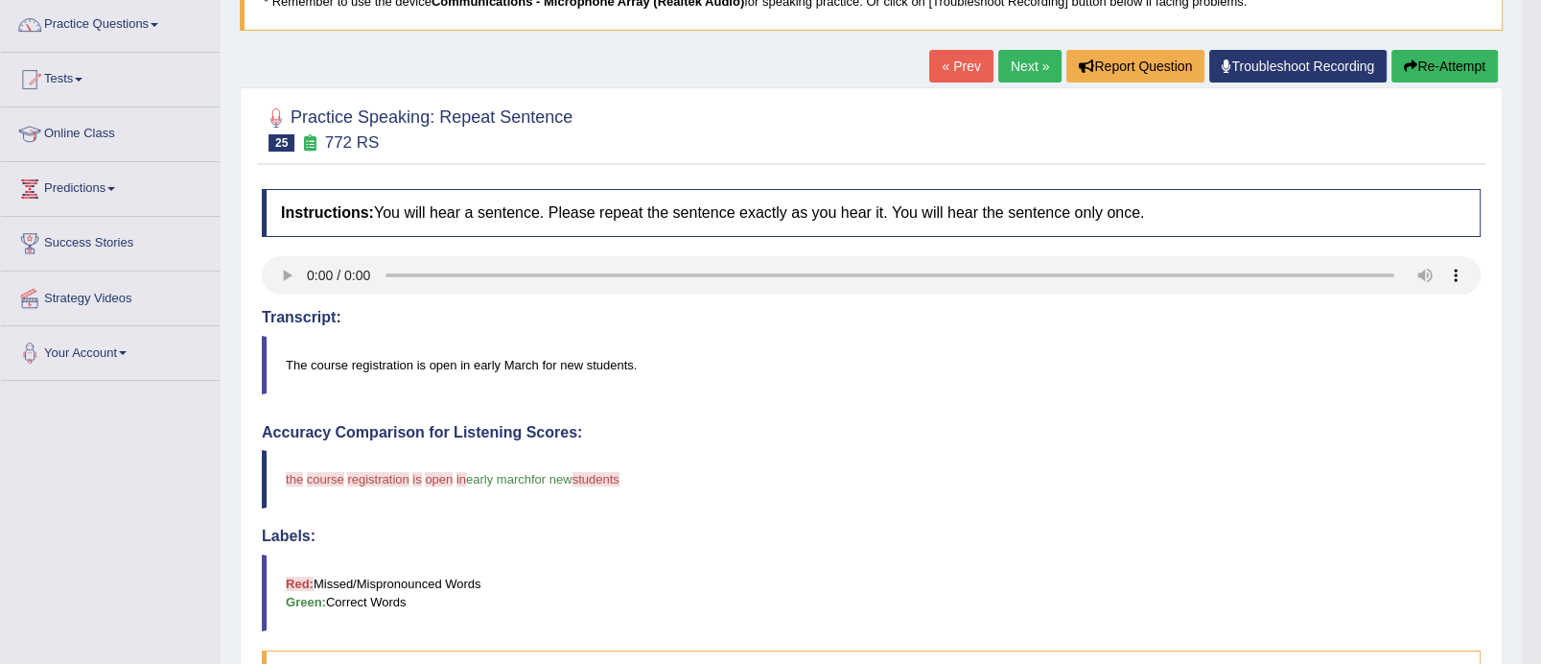
click at [1031, 52] on link "Next »" at bounding box center [1030, 66] width 63 height 33
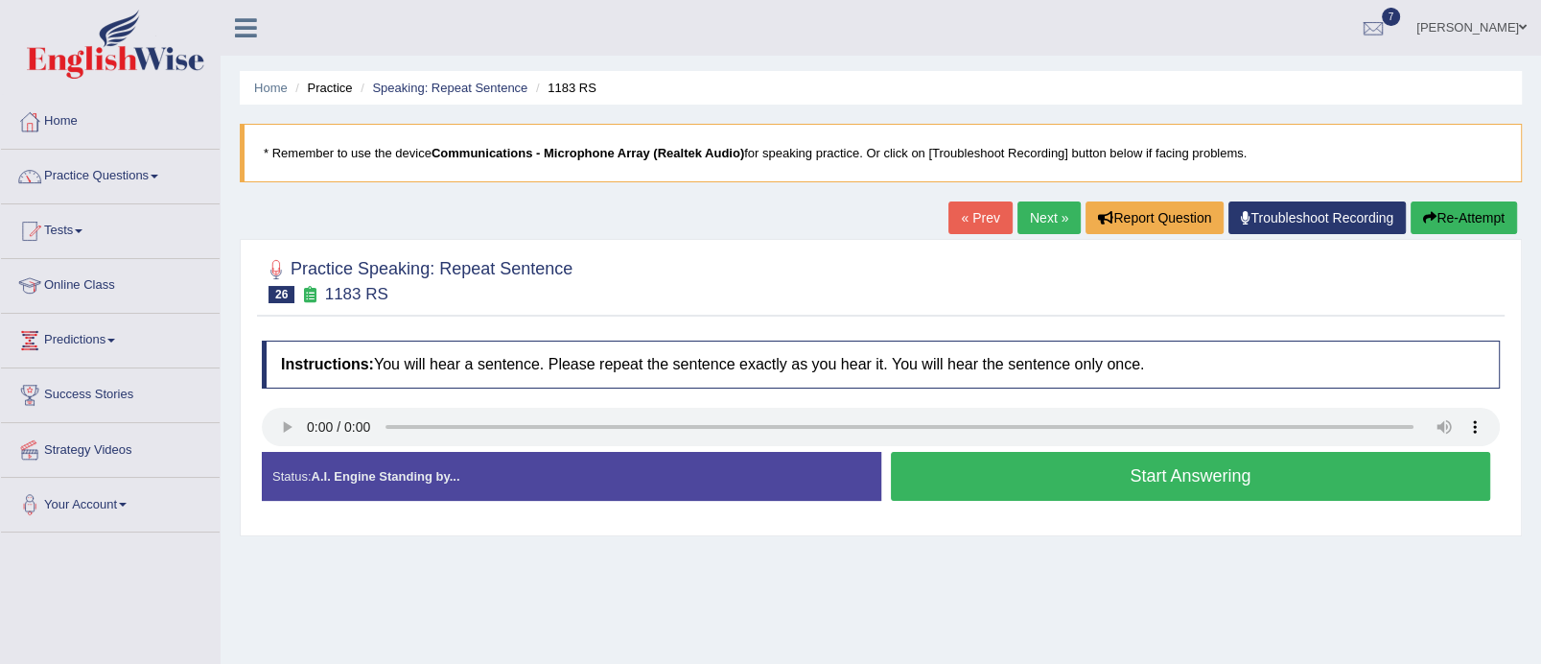
scroll to position [131, 0]
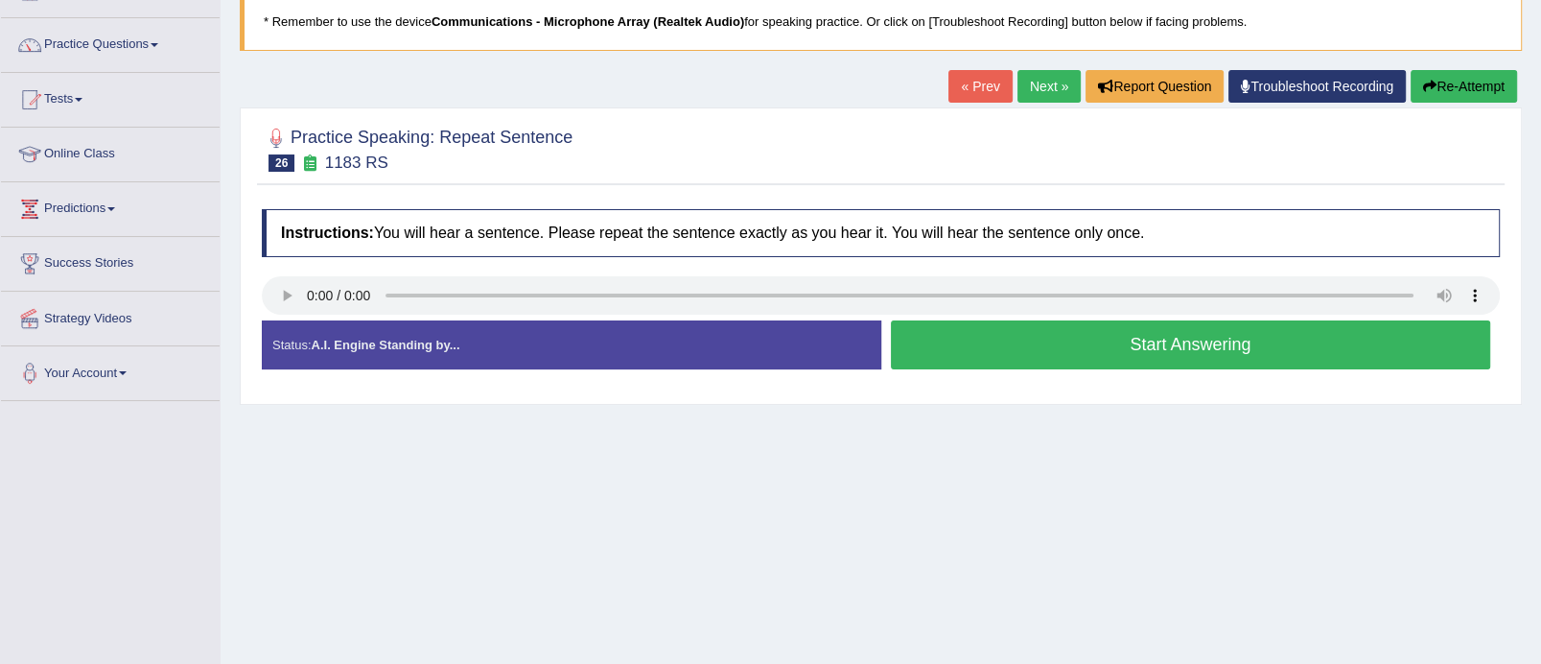
click at [1173, 360] on button "Start Answering" at bounding box center [1191, 344] width 600 height 49
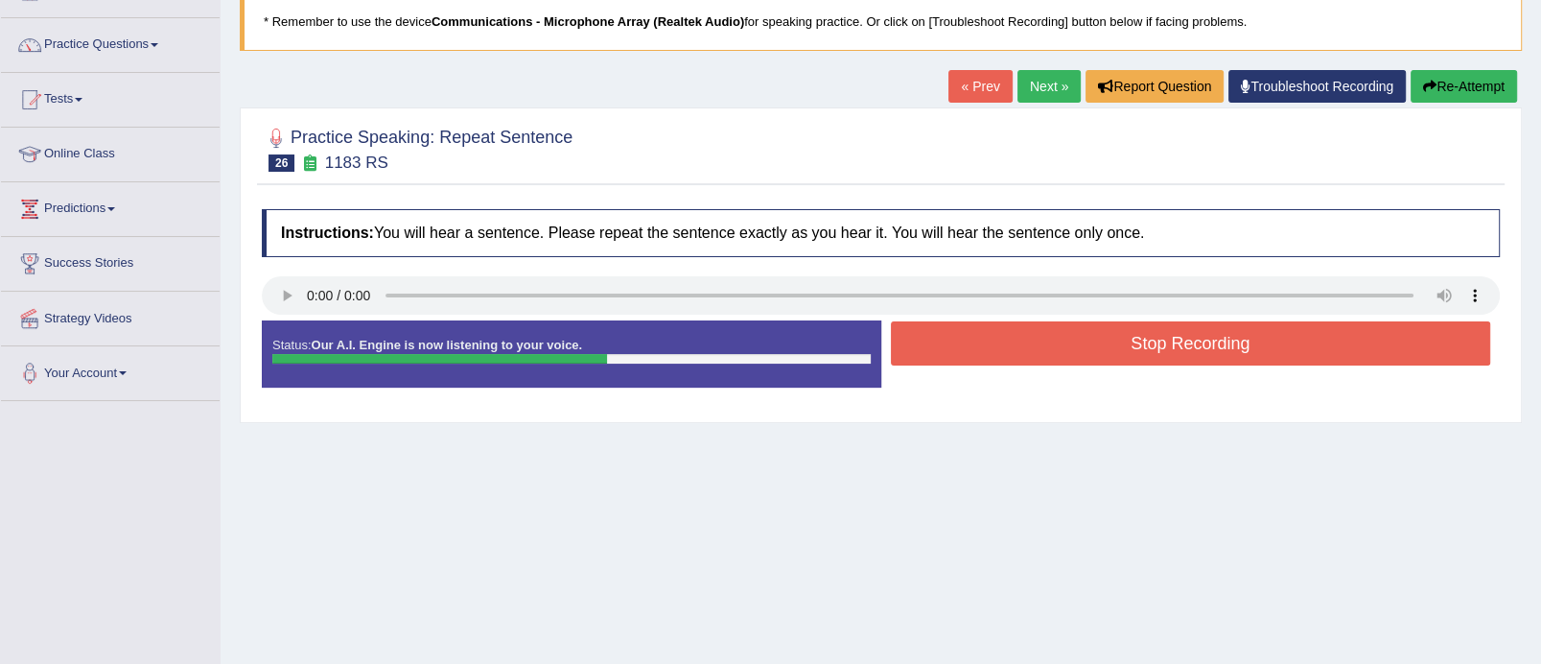
click at [1170, 333] on button "Stop Recording" at bounding box center [1191, 343] width 600 height 44
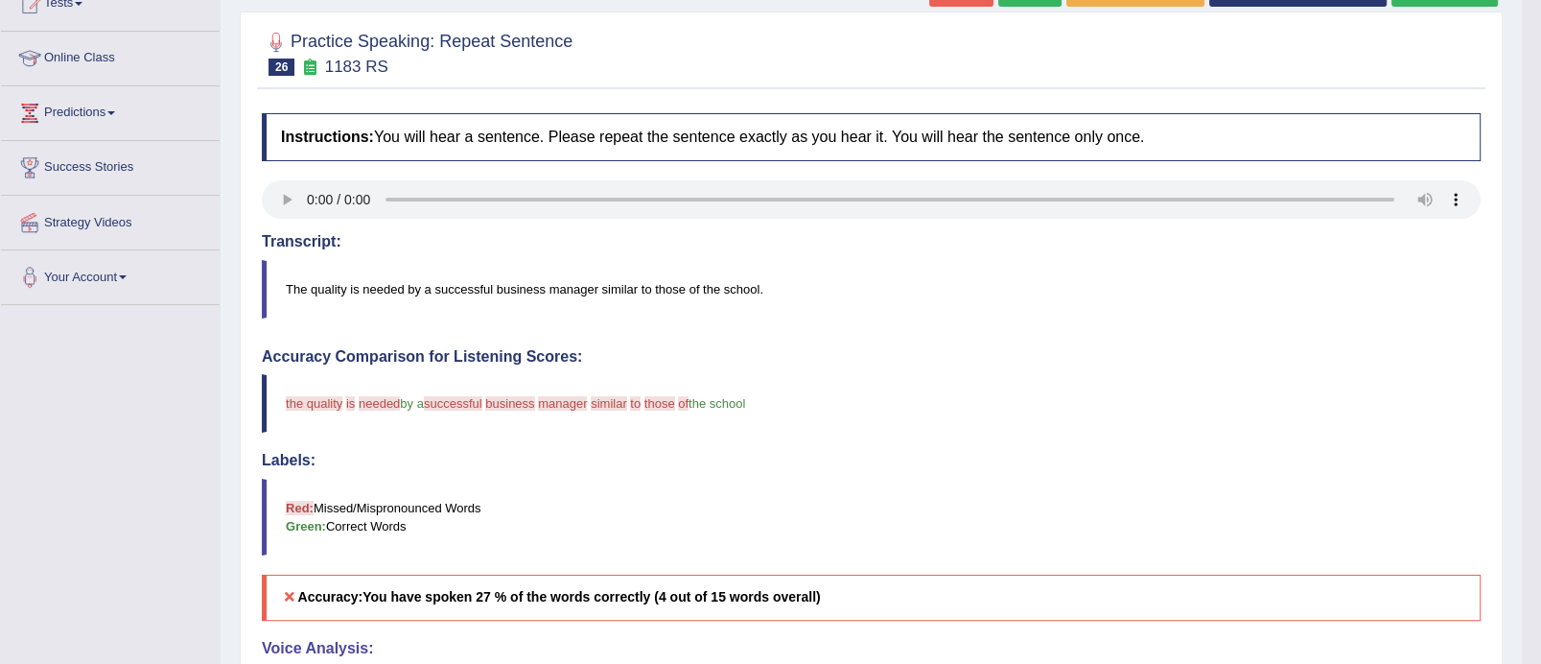
scroll to position [185, 0]
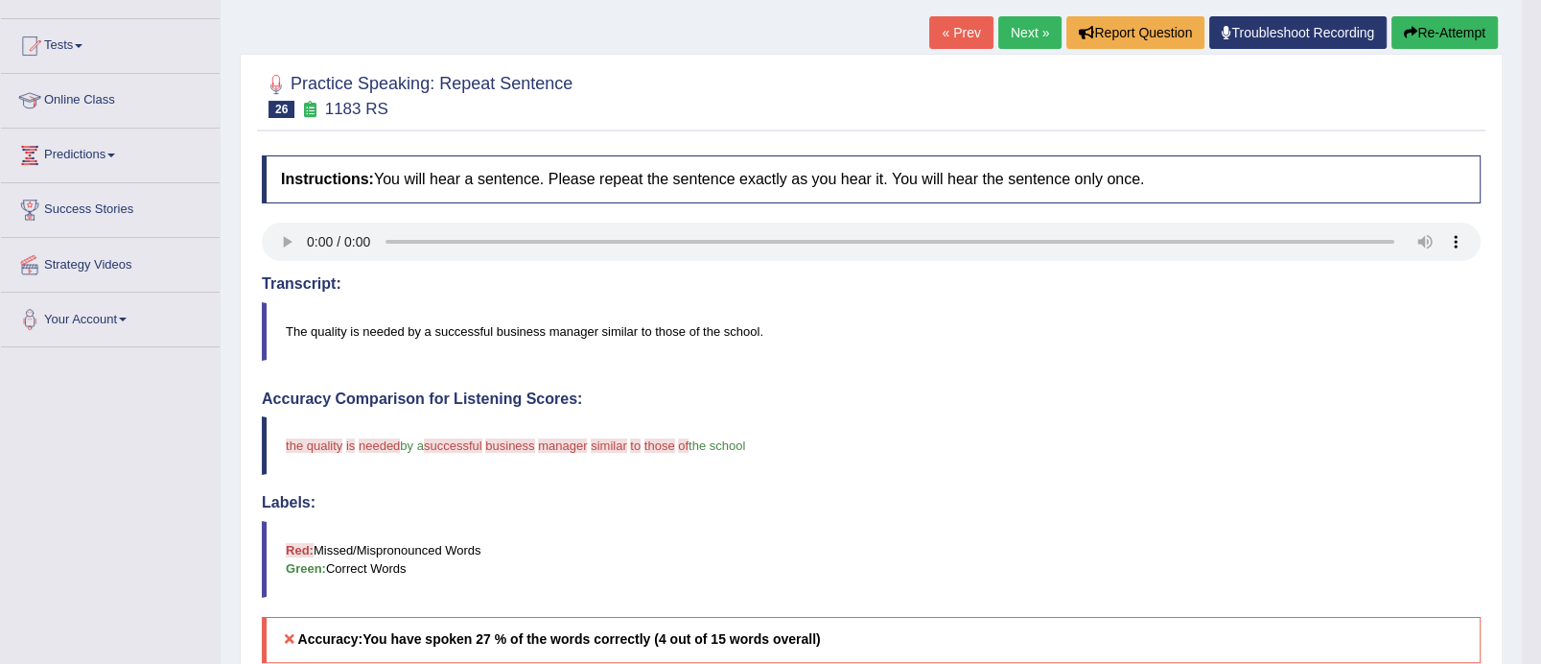
click at [1019, 35] on link "Next »" at bounding box center [1030, 32] width 63 height 33
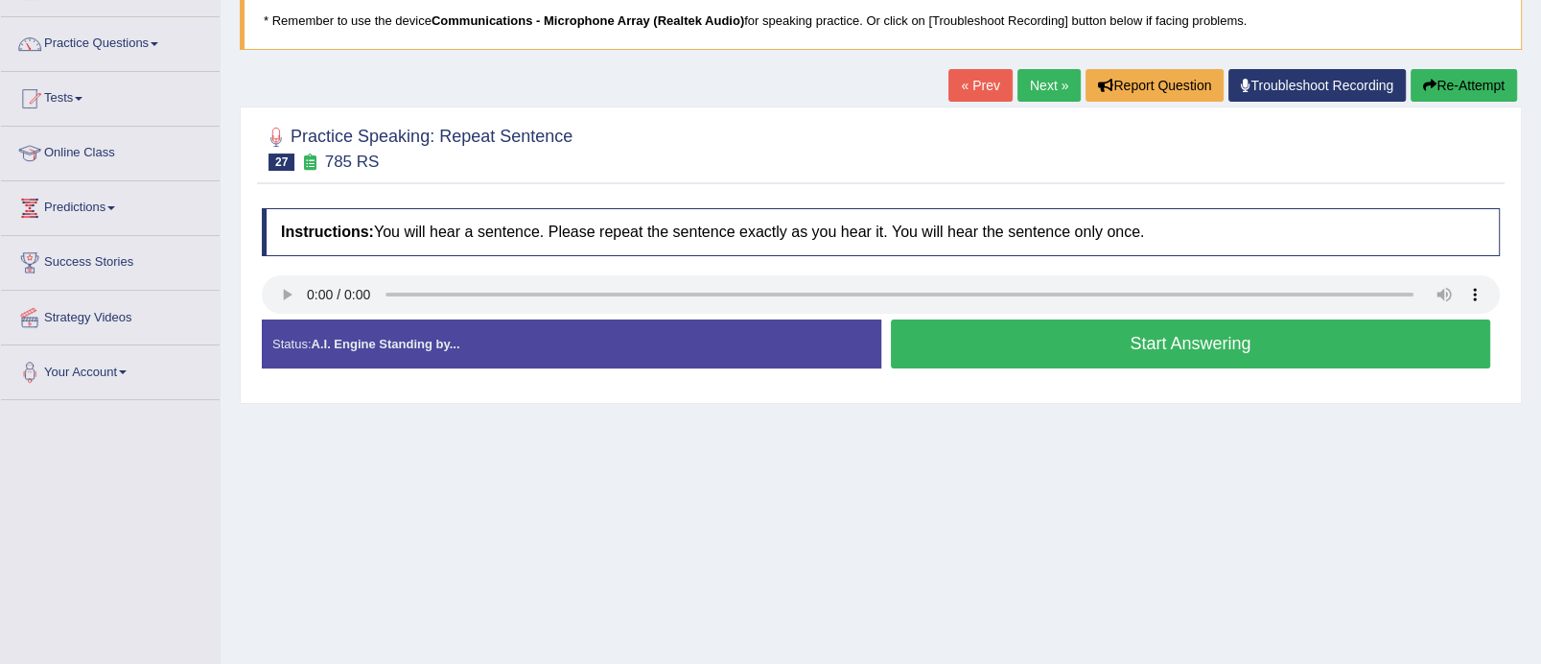
scroll to position [155, 0]
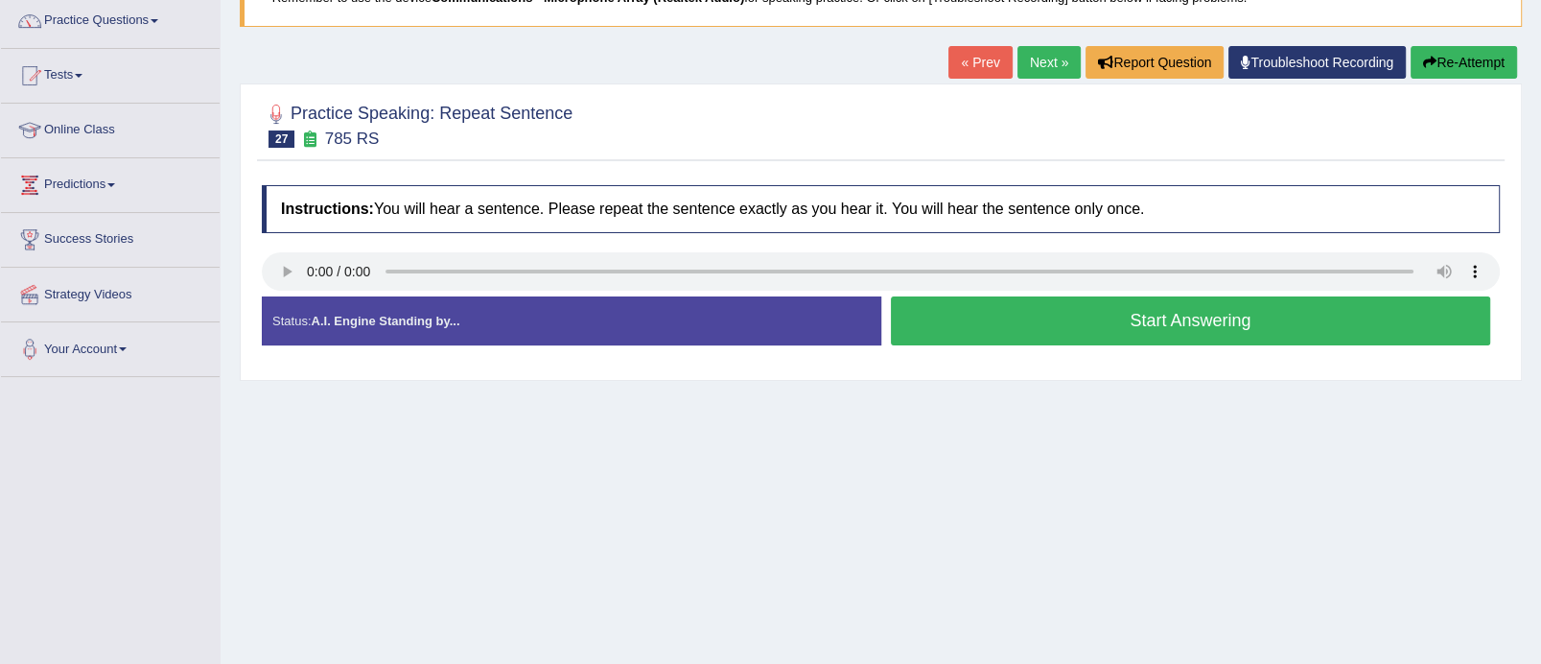
click at [1274, 309] on button "Start Answering" at bounding box center [1191, 320] width 600 height 49
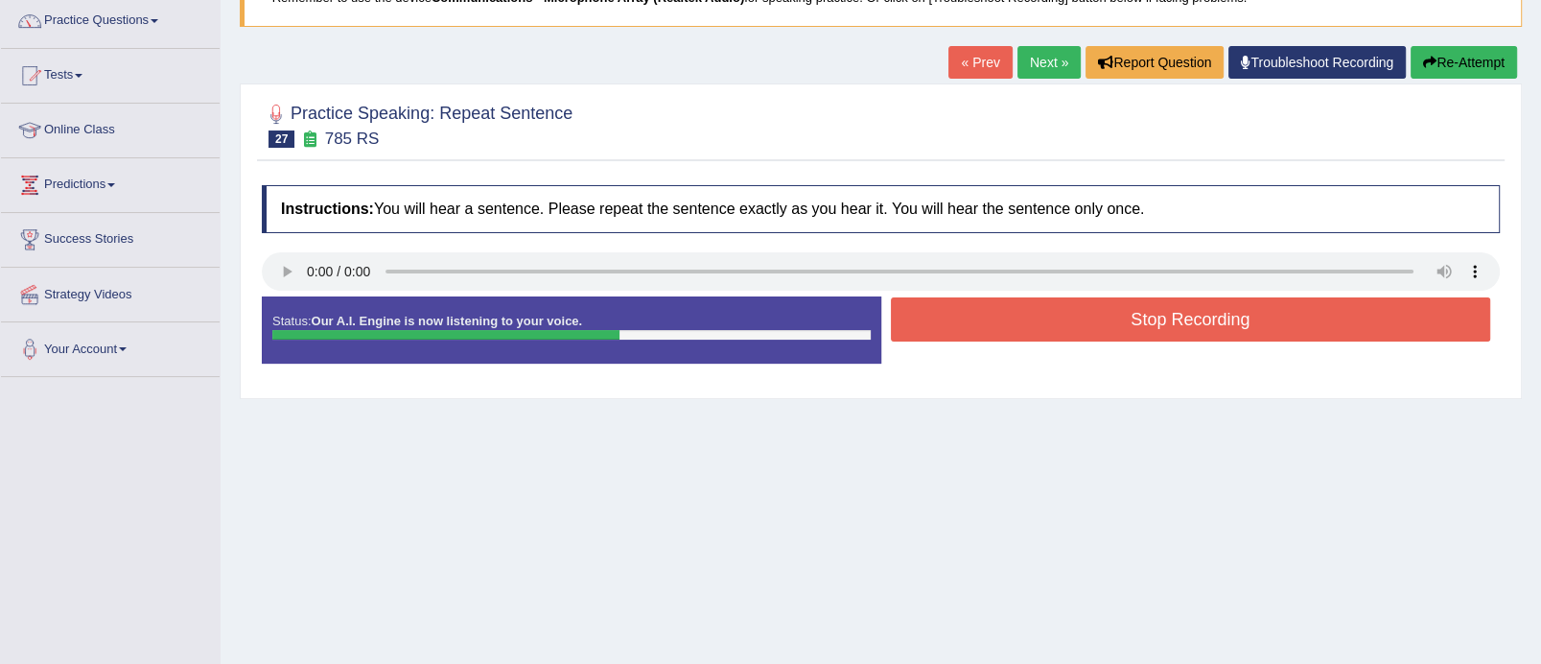
click at [1274, 309] on button "Stop Recording" at bounding box center [1191, 319] width 600 height 44
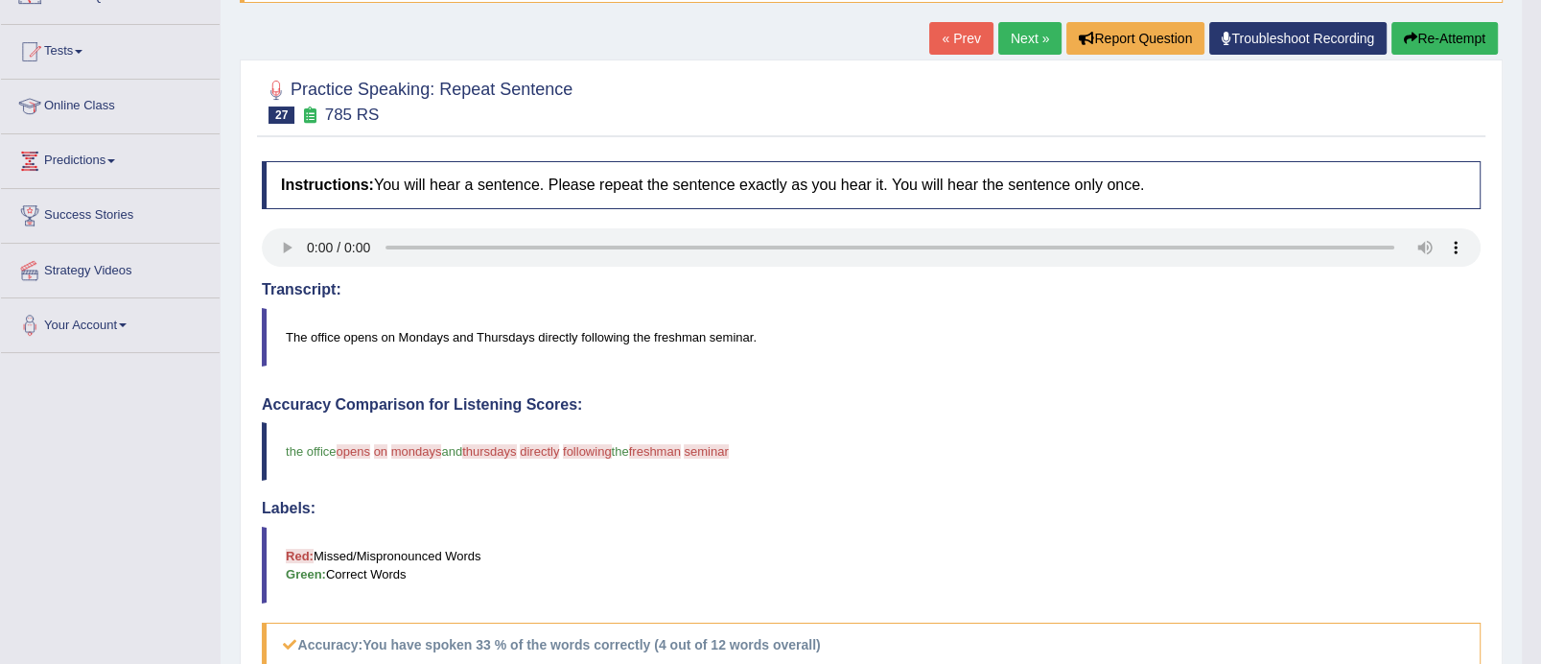
scroll to position [141, 0]
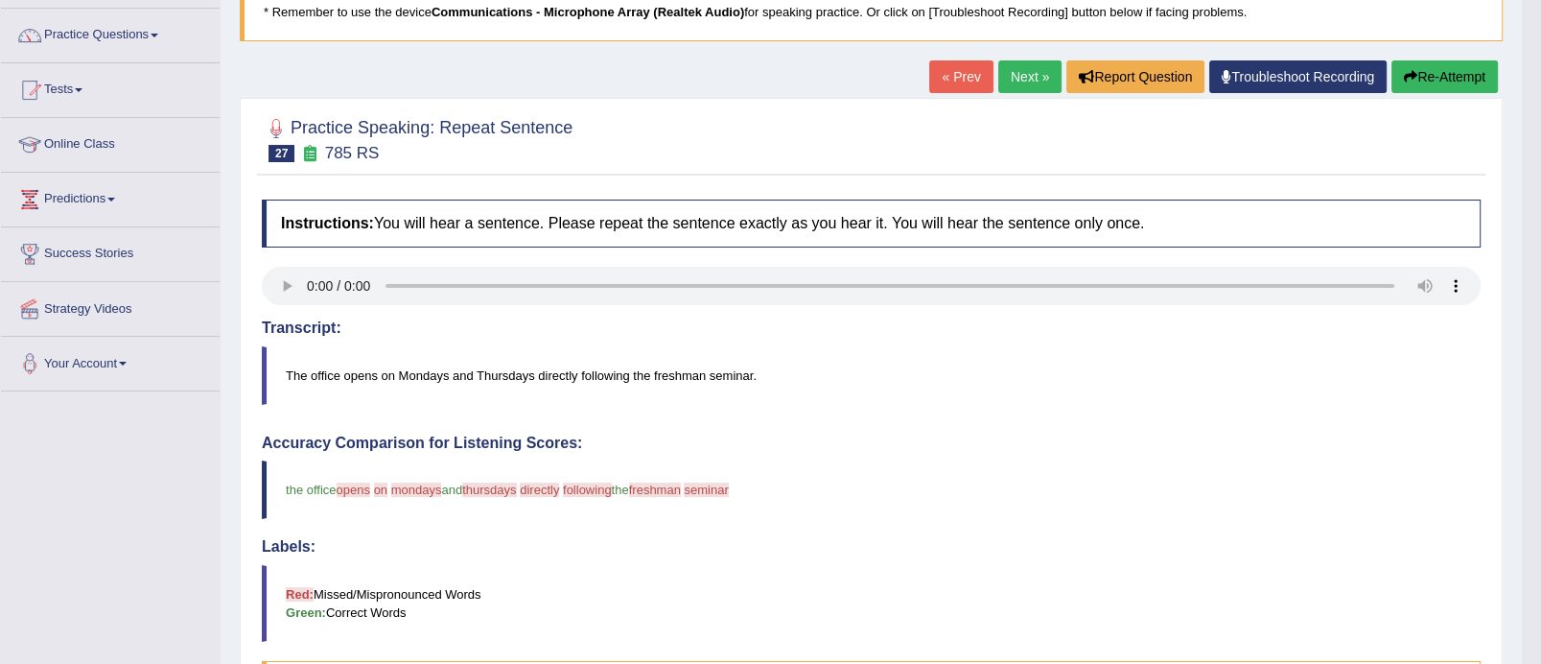
click at [1016, 76] on link "Next »" at bounding box center [1030, 76] width 63 height 33
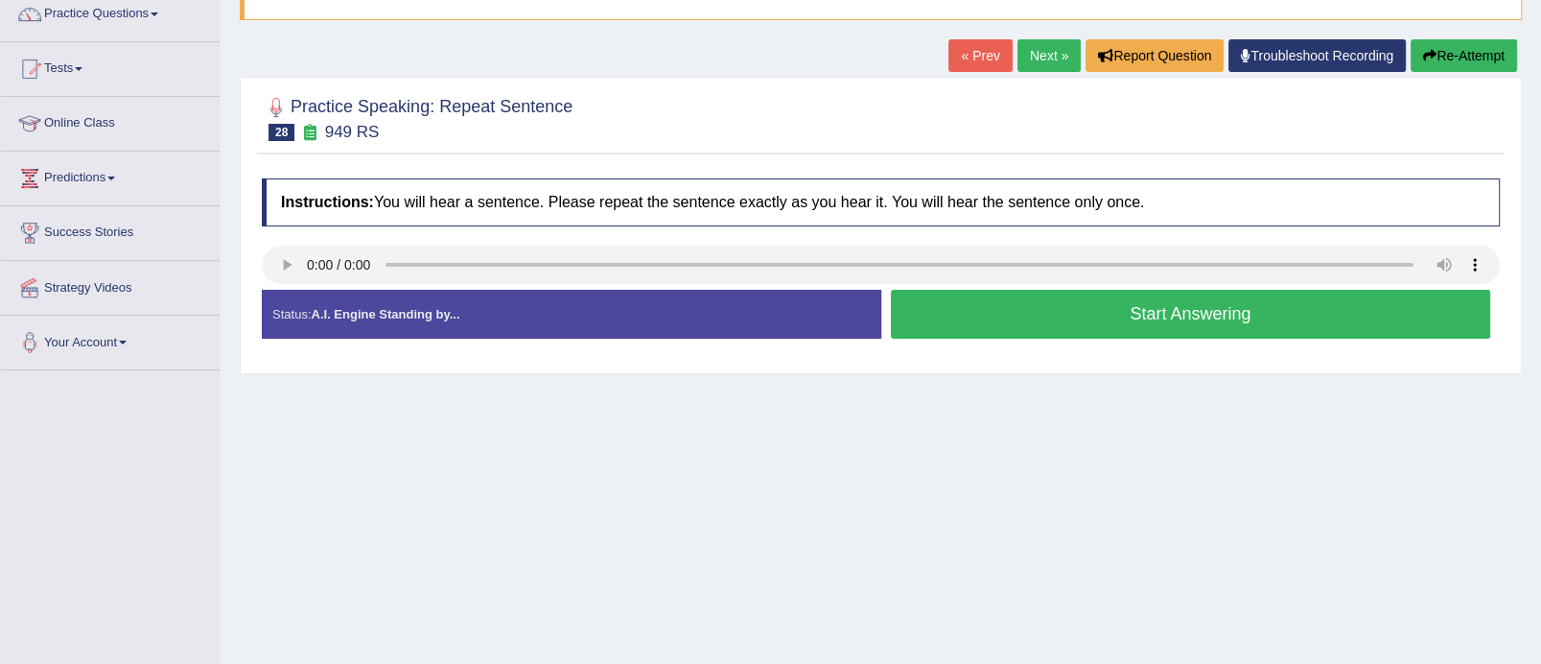
click at [1113, 319] on button "Start Answering" at bounding box center [1191, 314] width 600 height 49
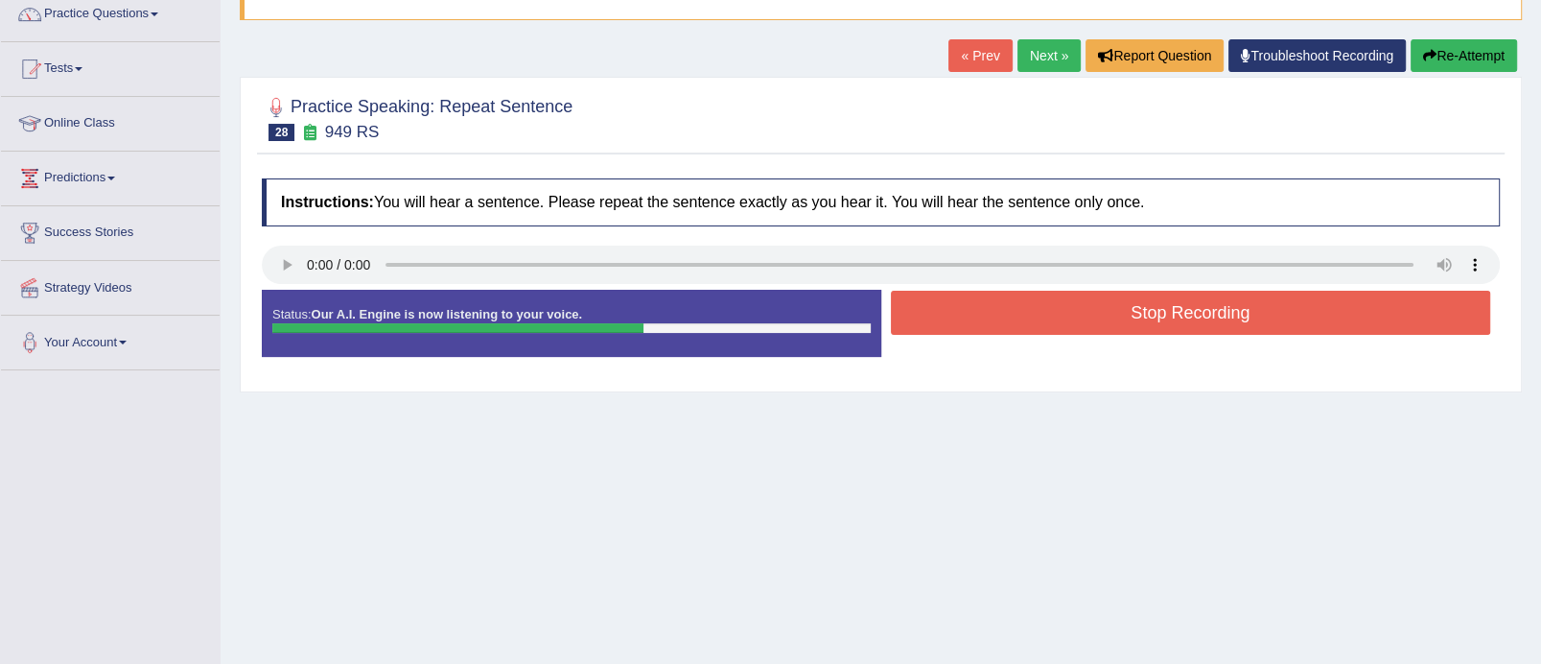
click at [1113, 319] on button "Stop Recording" at bounding box center [1191, 313] width 600 height 44
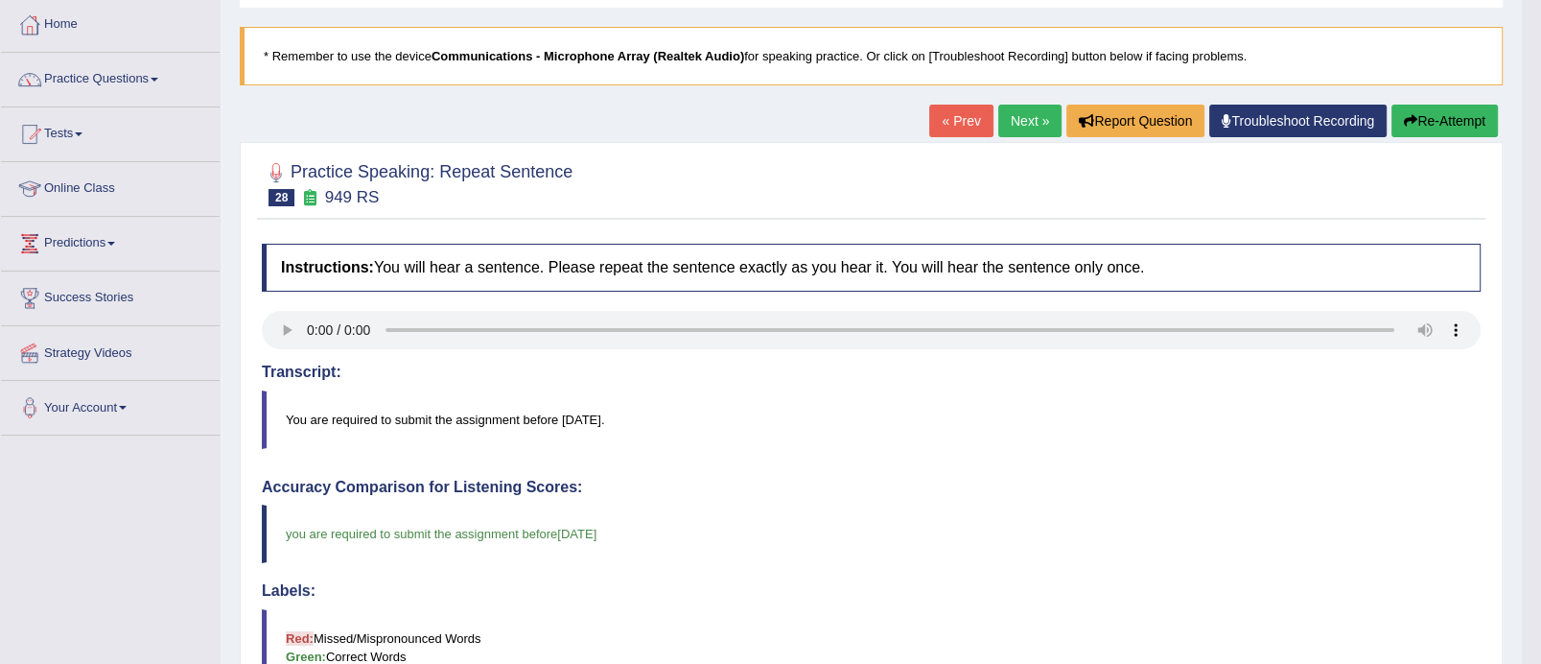
scroll to position [76, 0]
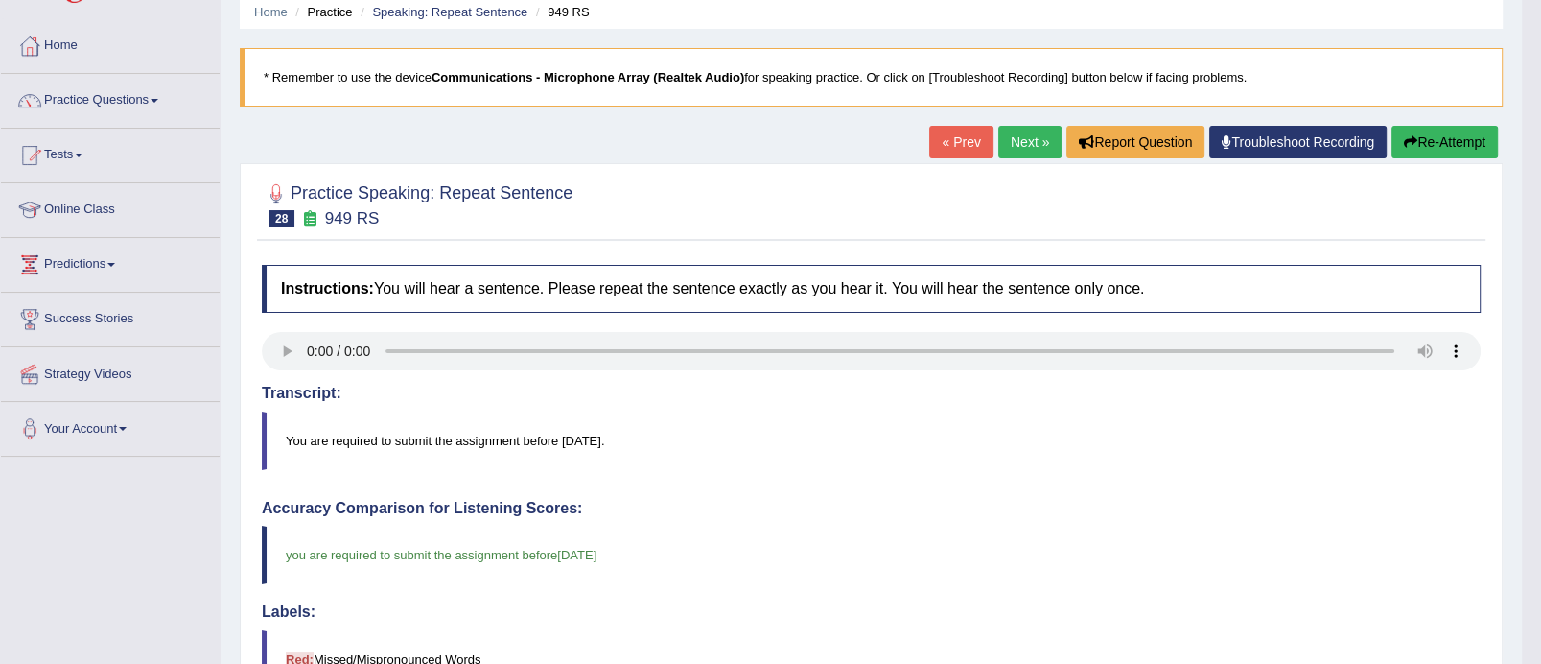
click at [1026, 142] on link "Next »" at bounding box center [1030, 142] width 63 height 33
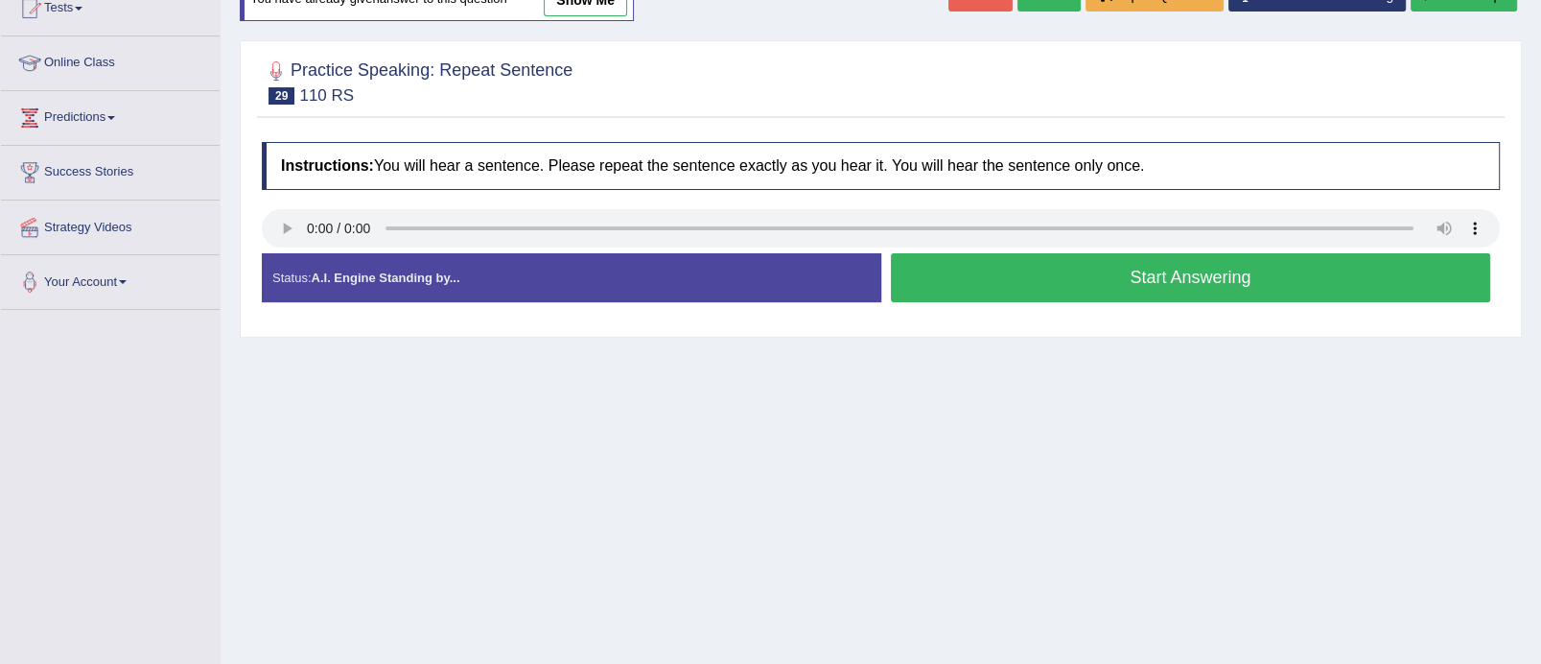
click at [1167, 287] on button "Start Answering" at bounding box center [1191, 277] width 600 height 49
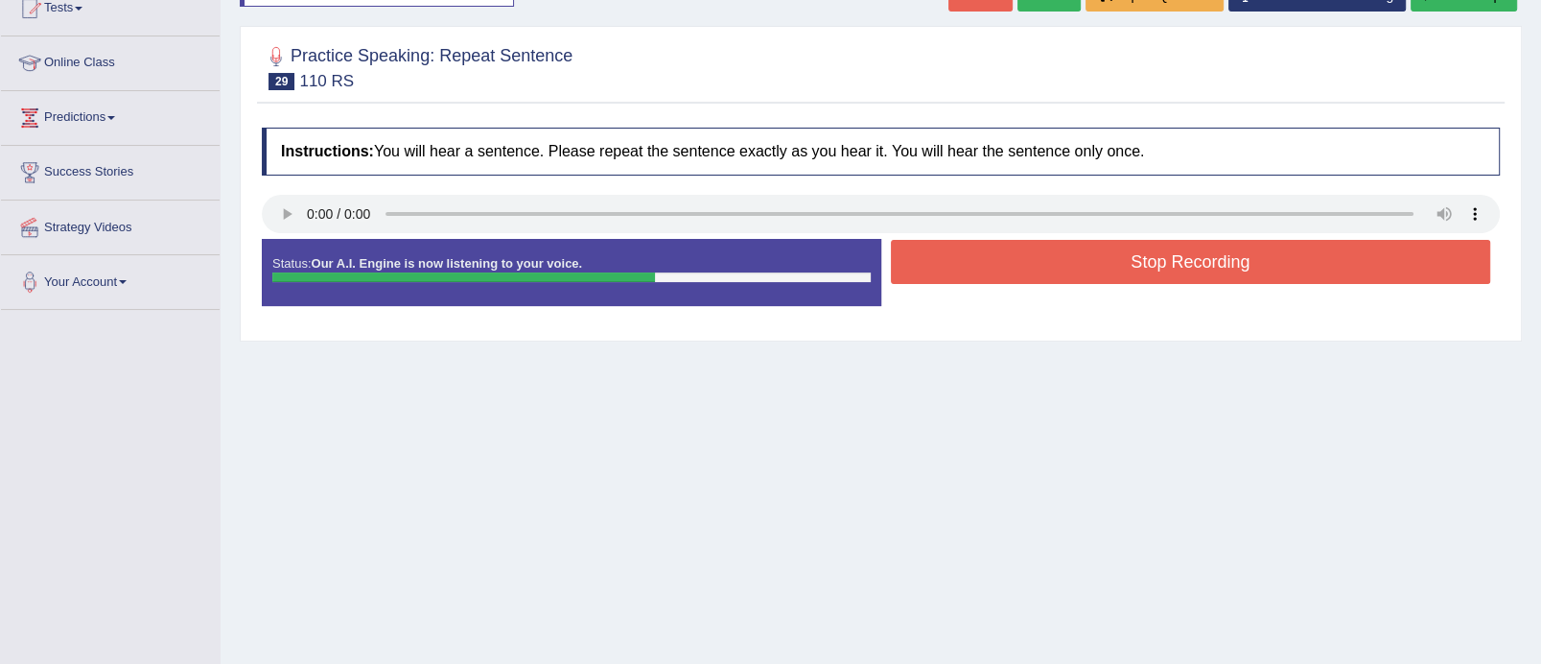
click at [1164, 242] on button "Stop Recording" at bounding box center [1191, 262] width 600 height 44
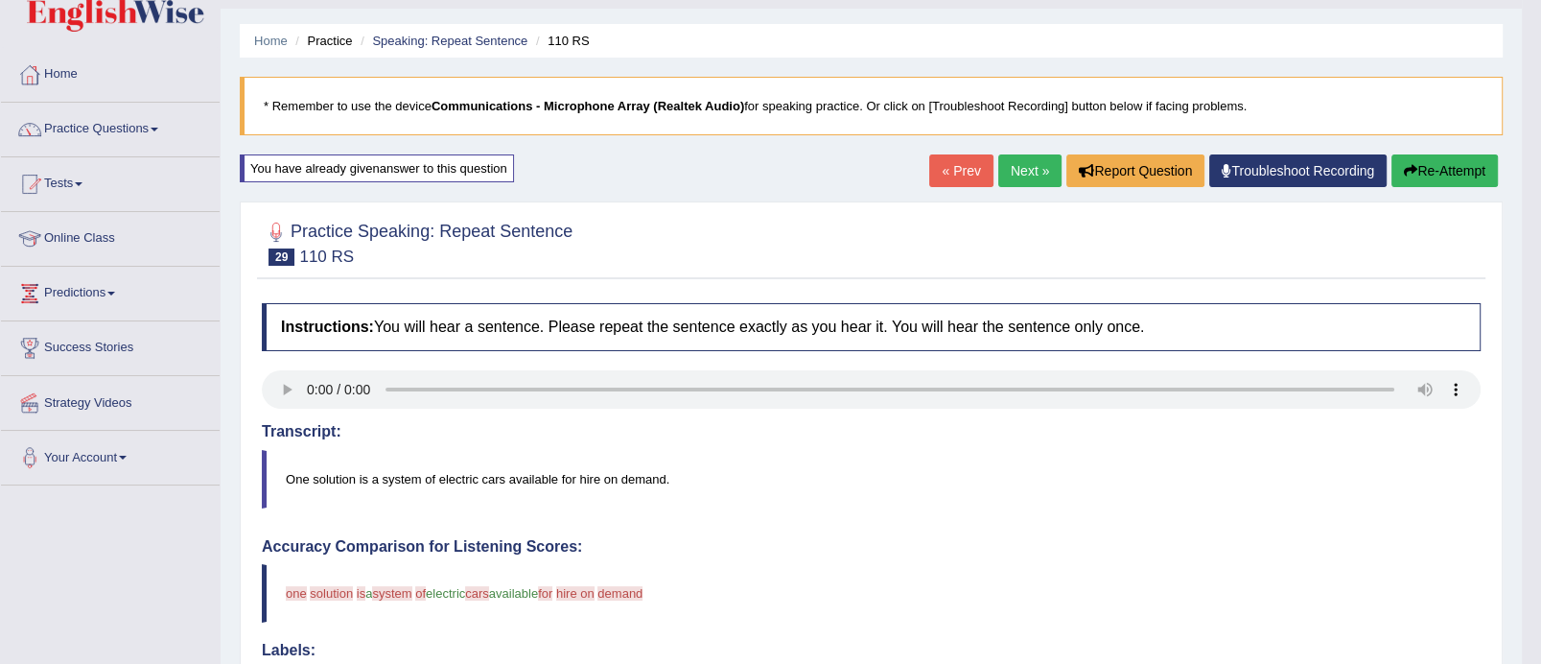
scroll to position [26, 0]
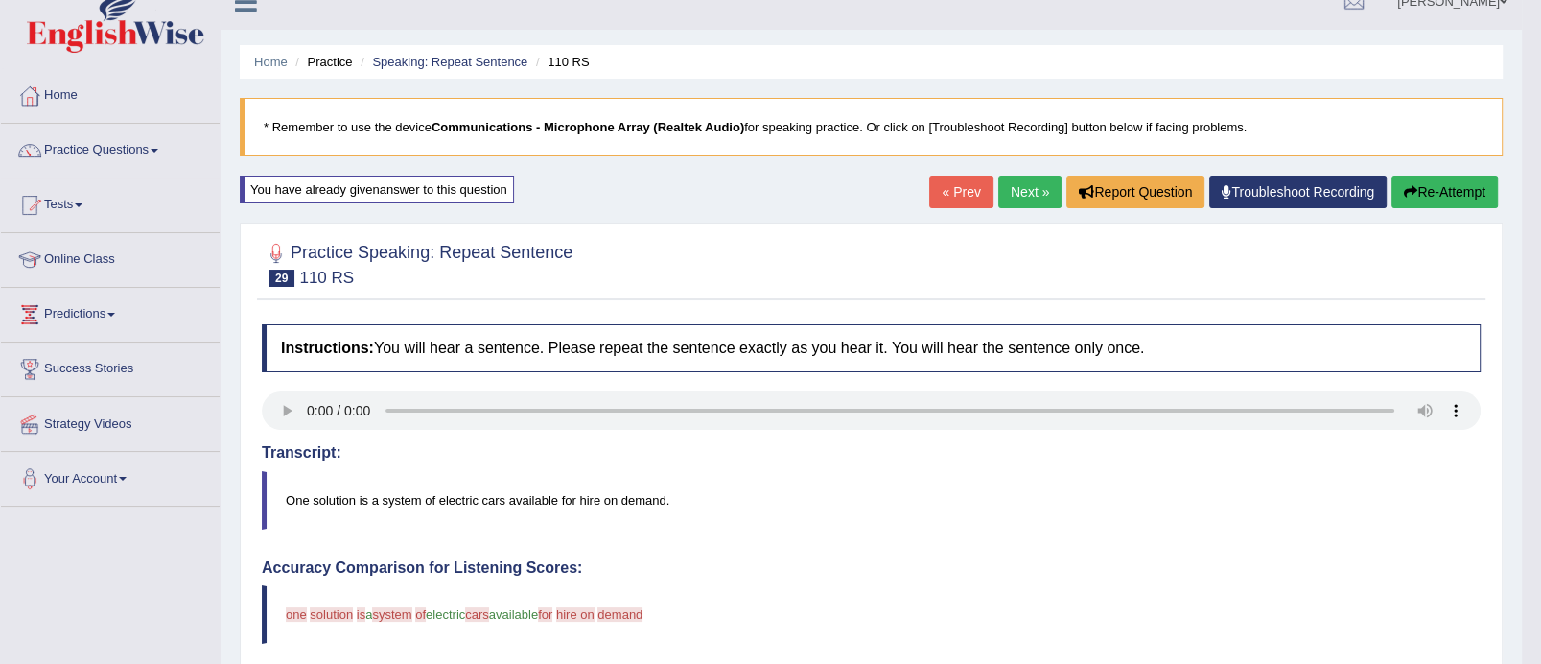
click at [1017, 190] on link "Next »" at bounding box center [1030, 192] width 63 height 33
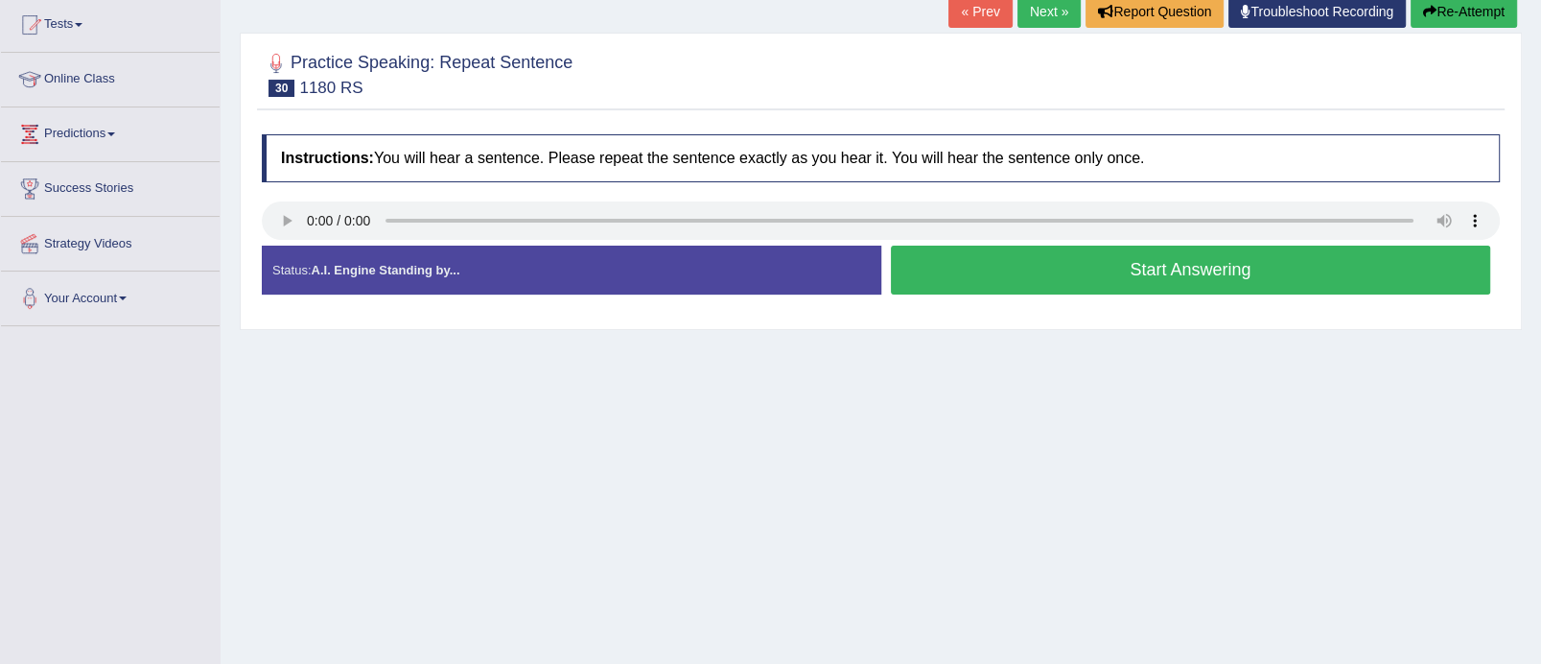
scroll to position [209, 0]
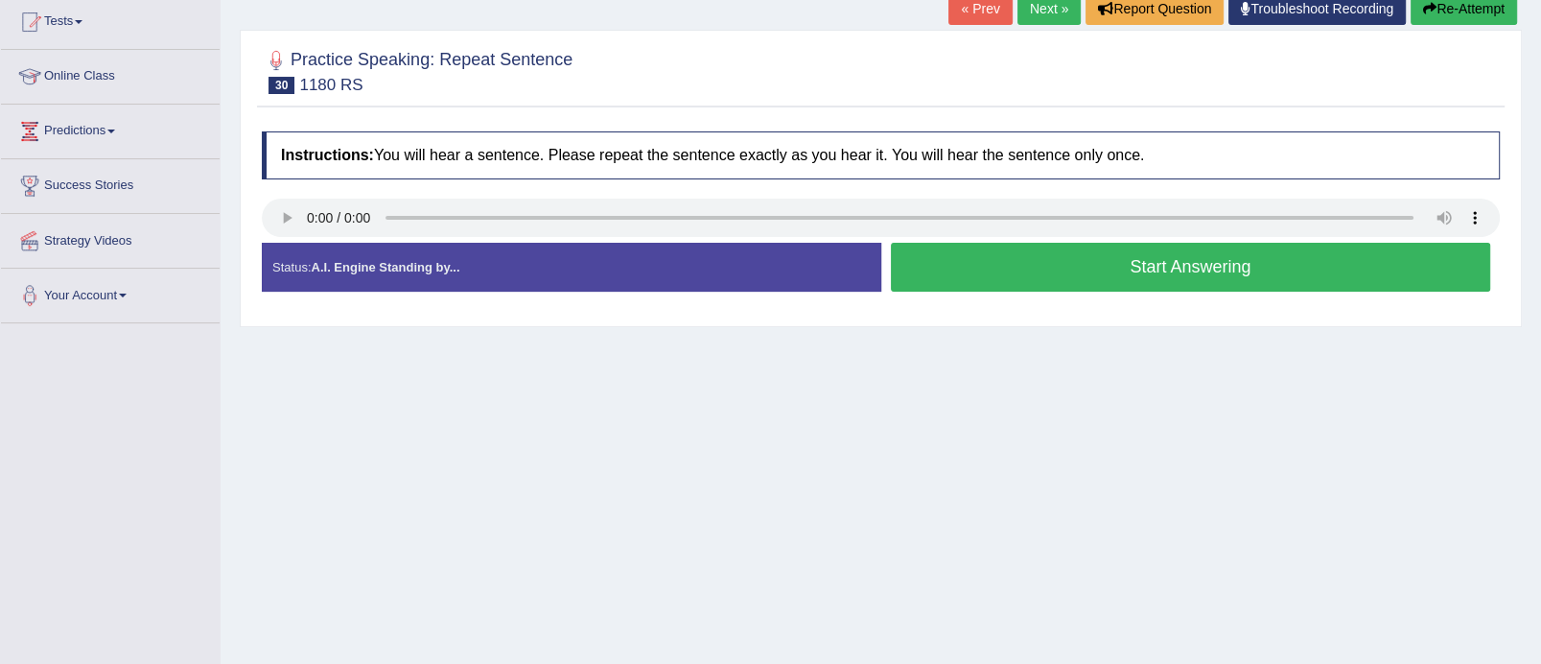
click at [1211, 279] on button "Start Answering" at bounding box center [1191, 267] width 600 height 49
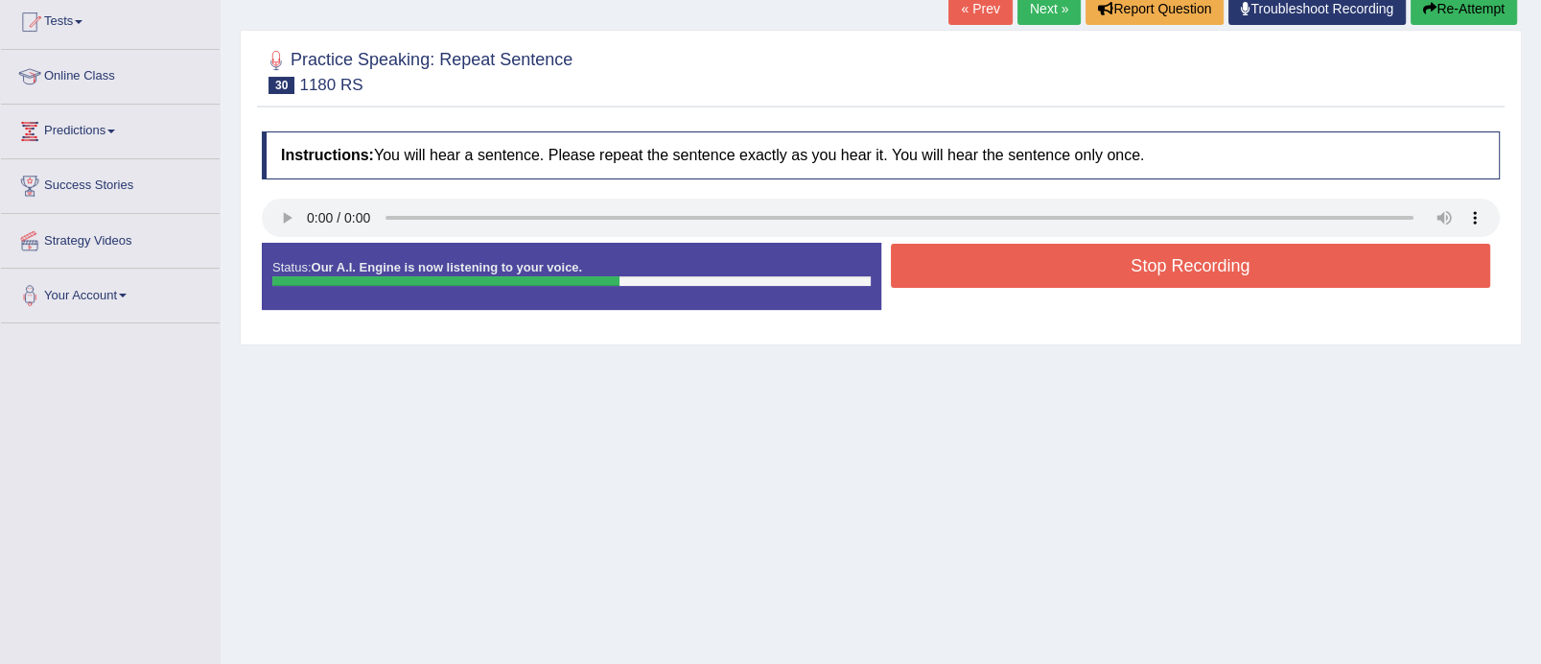
click at [1211, 279] on button "Stop Recording" at bounding box center [1191, 266] width 600 height 44
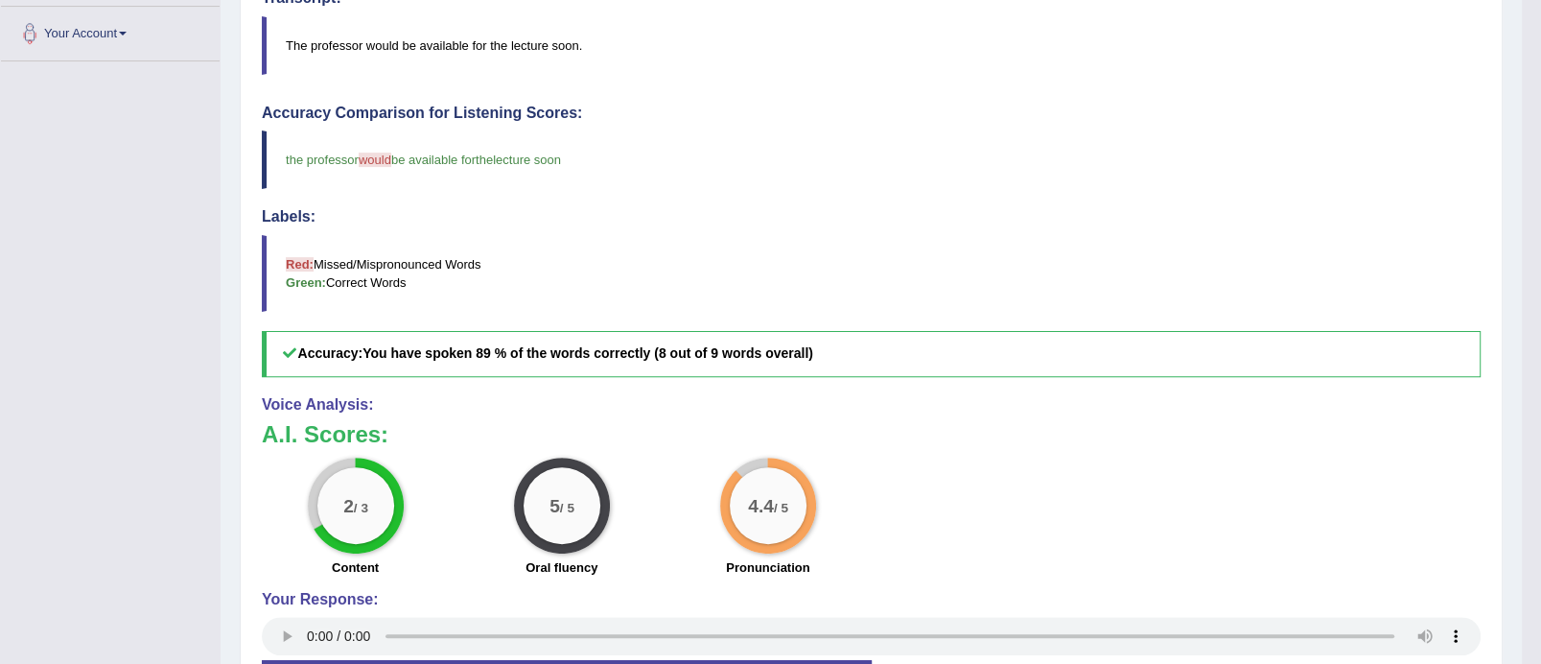
scroll to position [182, 0]
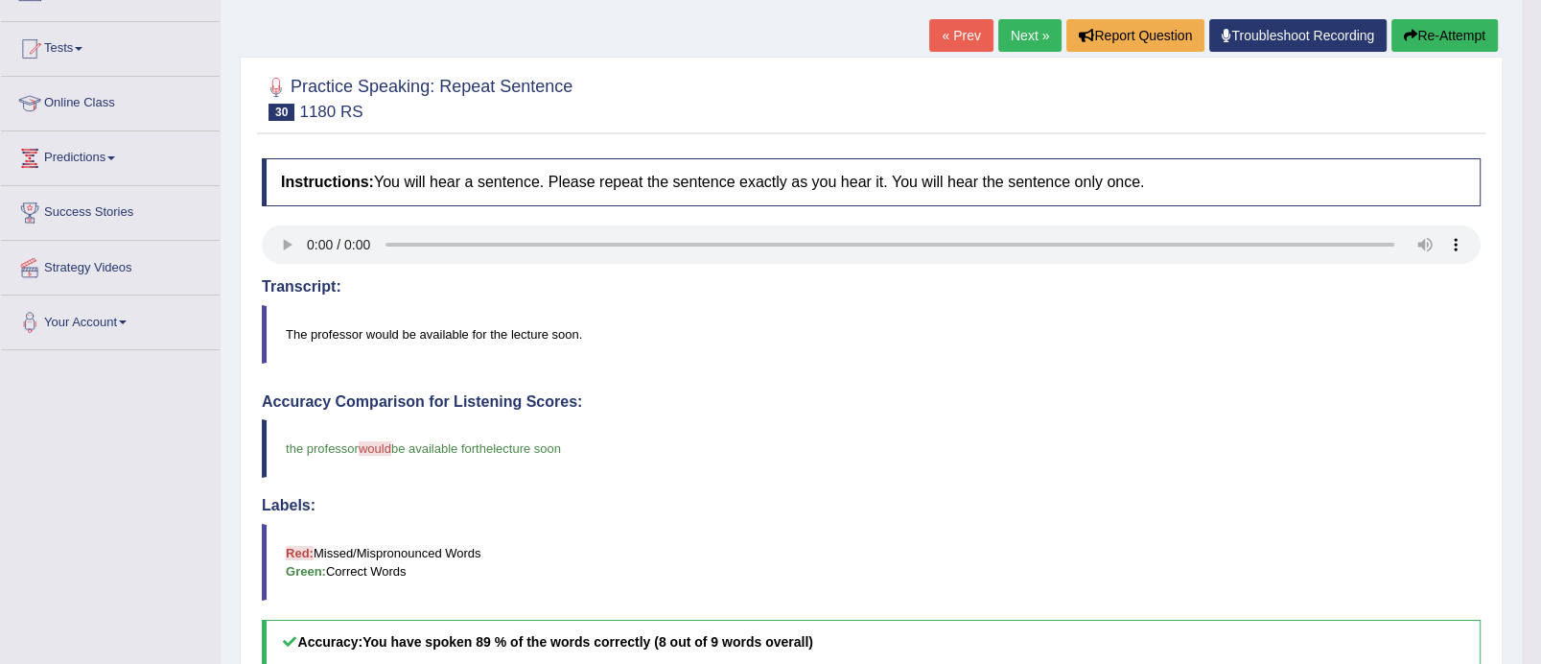
click at [1034, 35] on link "Next »" at bounding box center [1030, 35] width 63 height 33
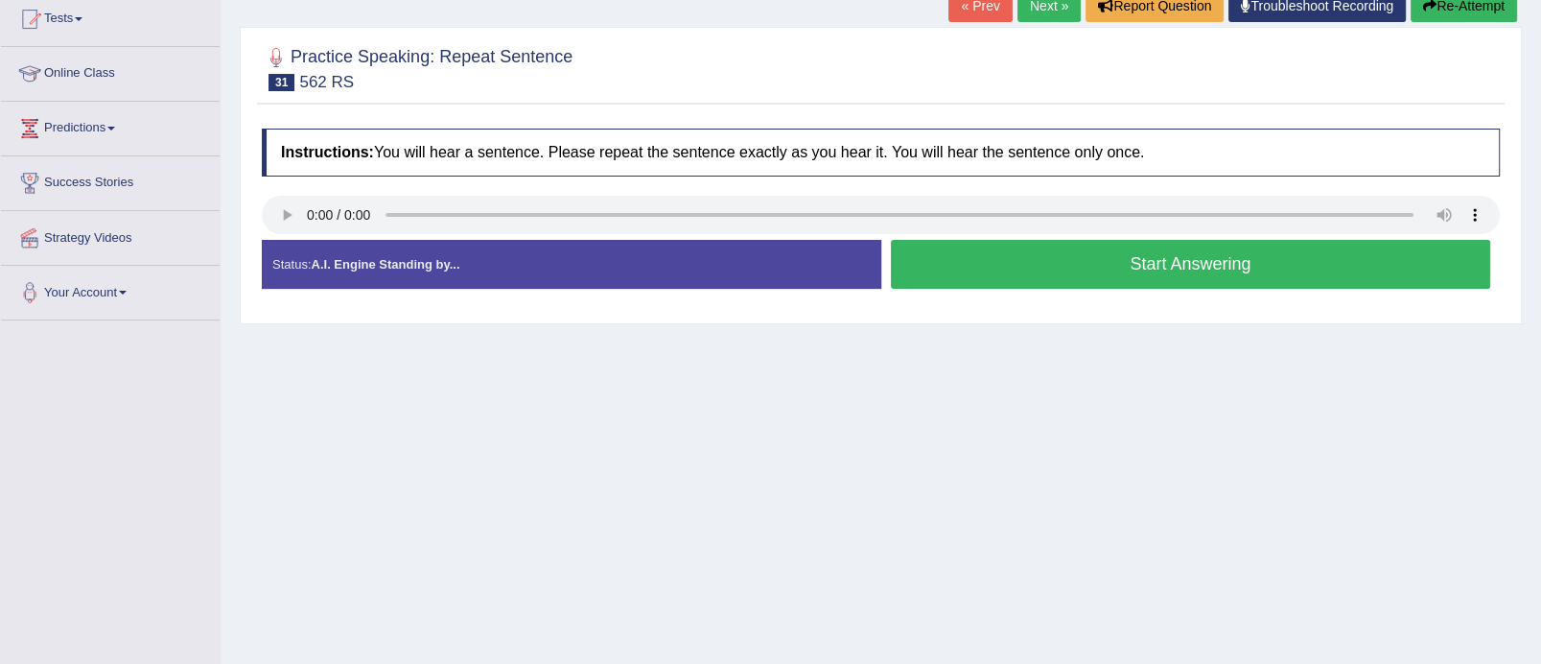
click at [1131, 278] on button "Start Answering" at bounding box center [1191, 264] width 600 height 49
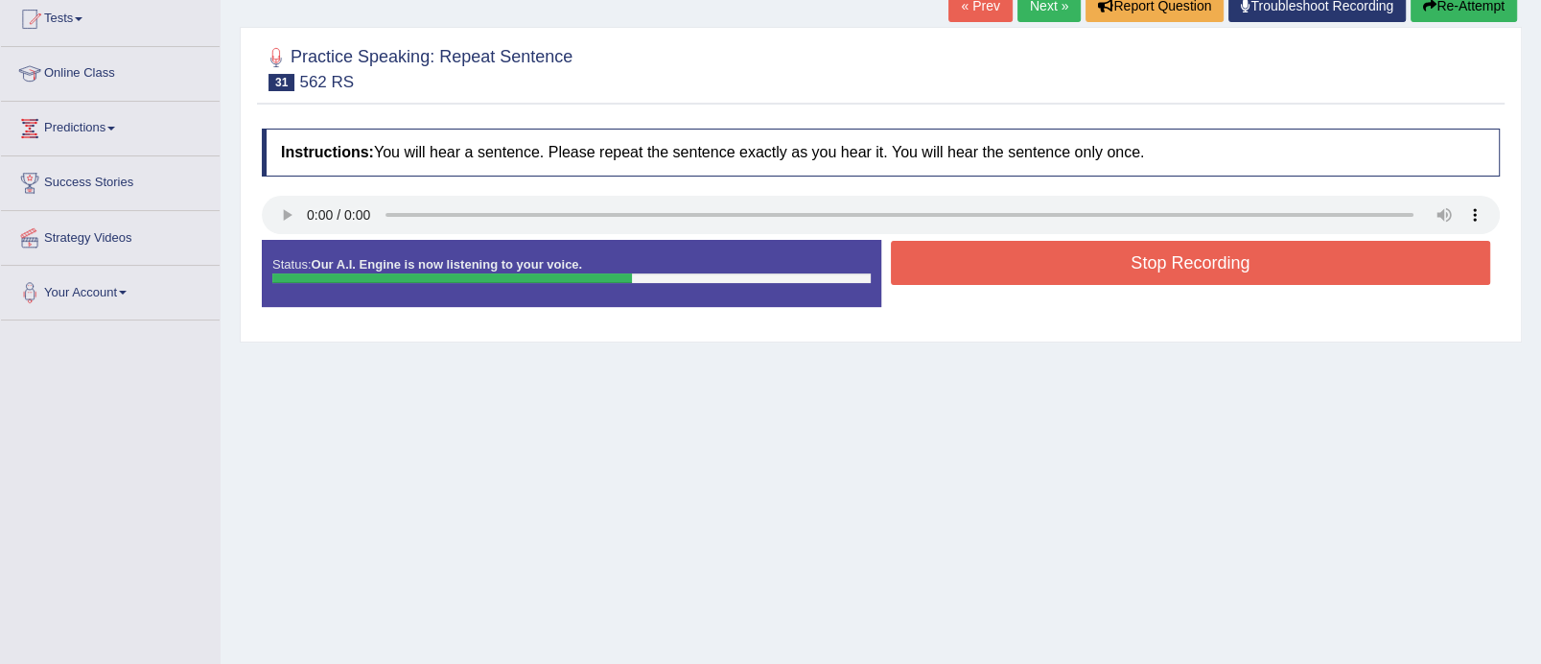
click at [1136, 265] on button "Stop Recording" at bounding box center [1191, 263] width 600 height 44
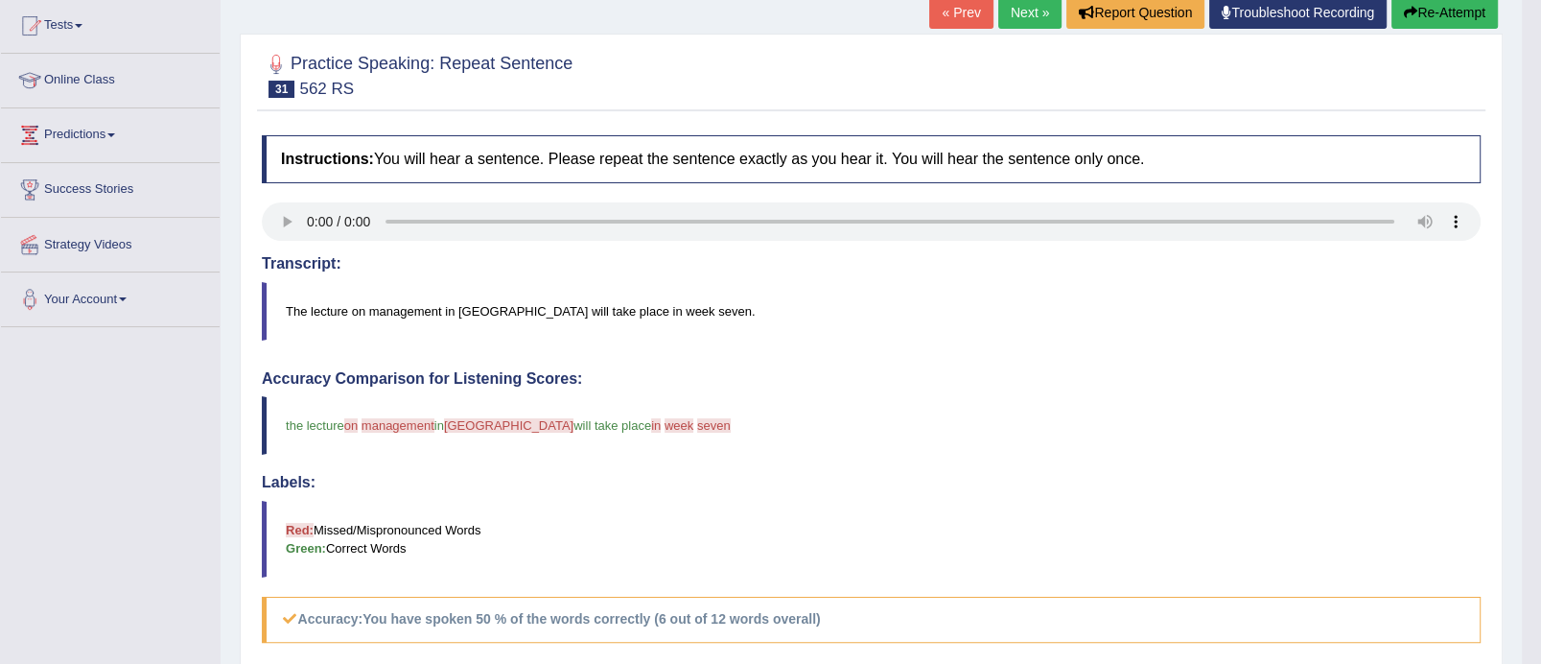
scroll to position [191, 0]
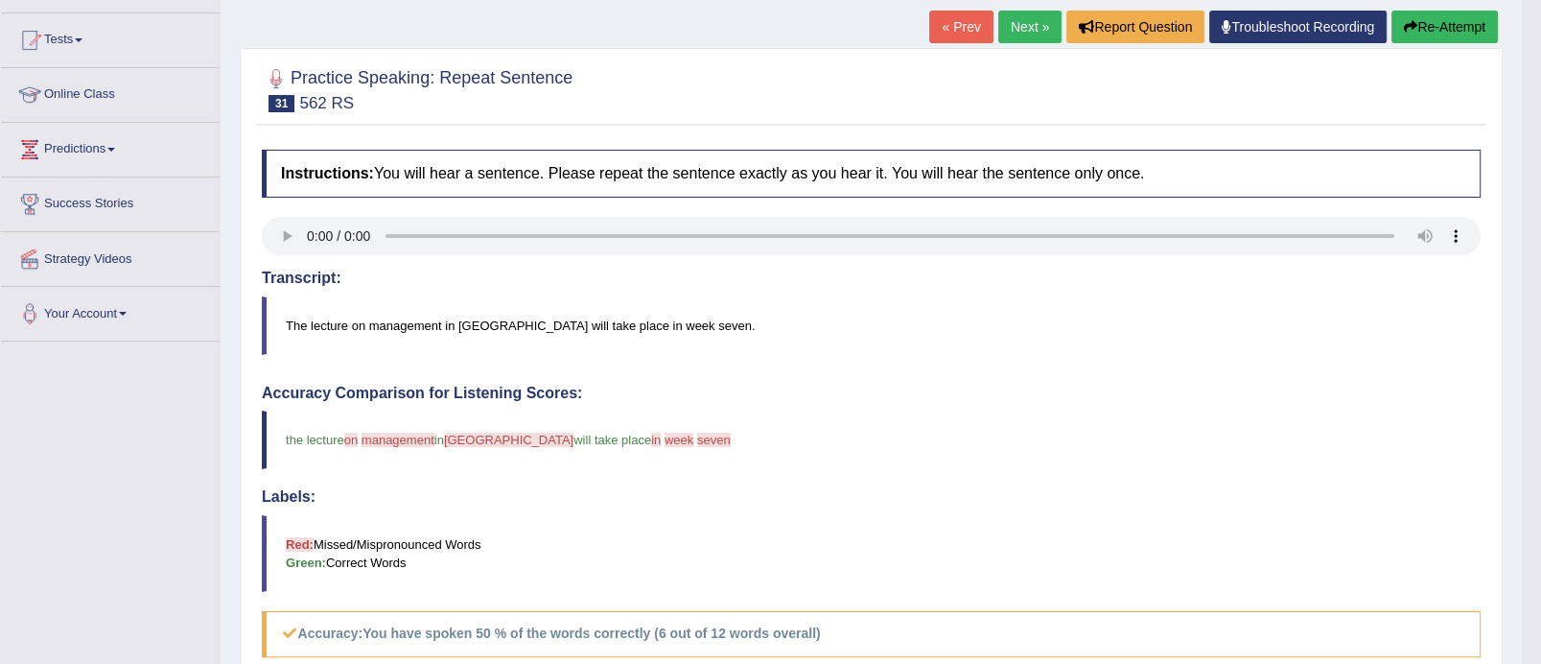
click at [1026, 17] on link "Next »" at bounding box center [1030, 27] width 63 height 33
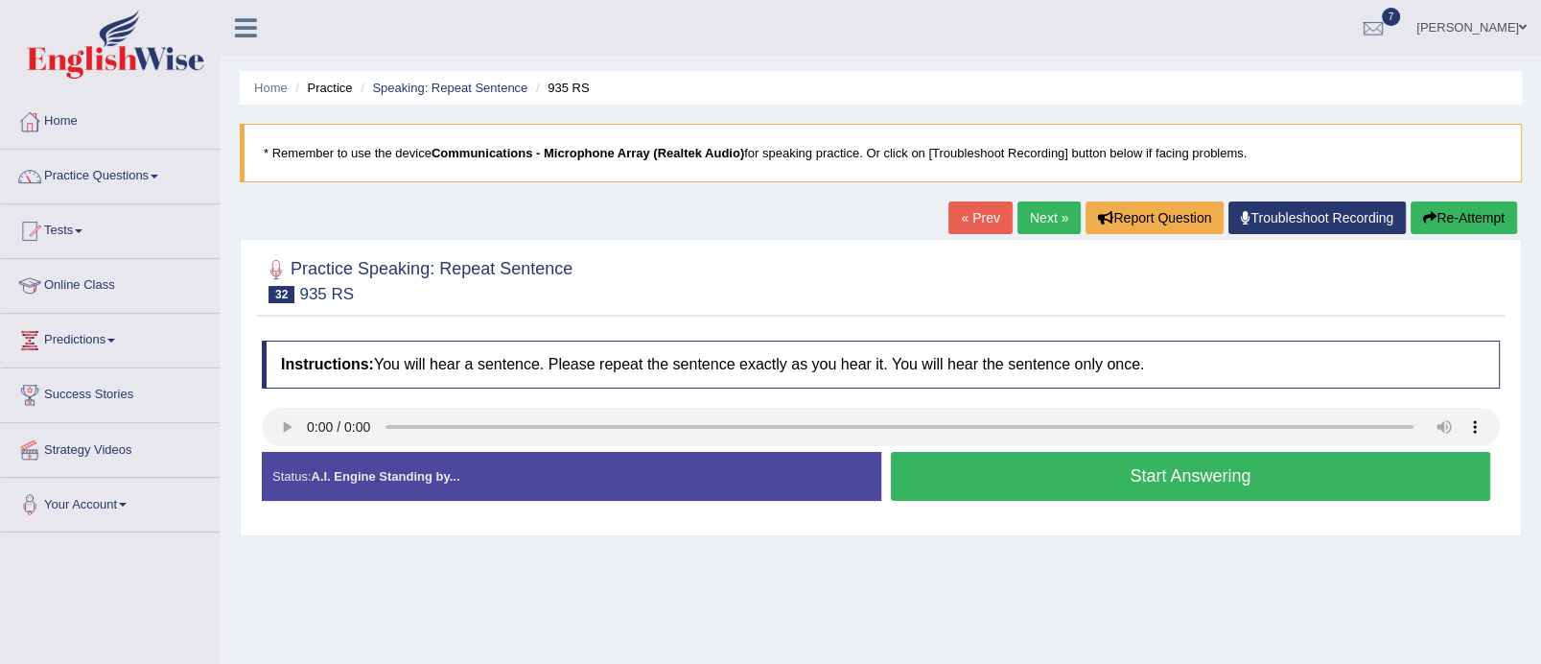
click at [1164, 482] on button "Start Answering" at bounding box center [1191, 476] width 600 height 49
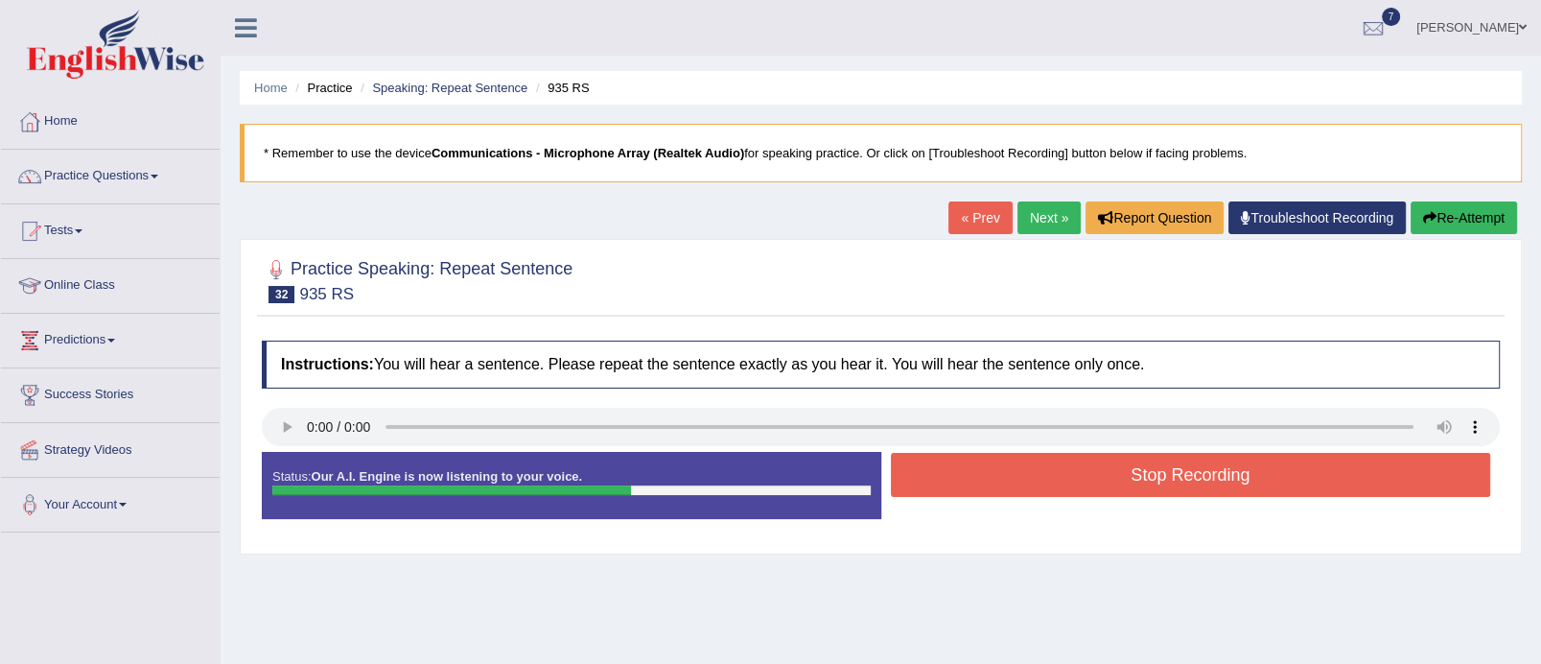
click at [1164, 482] on button "Stop Recording" at bounding box center [1191, 475] width 600 height 44
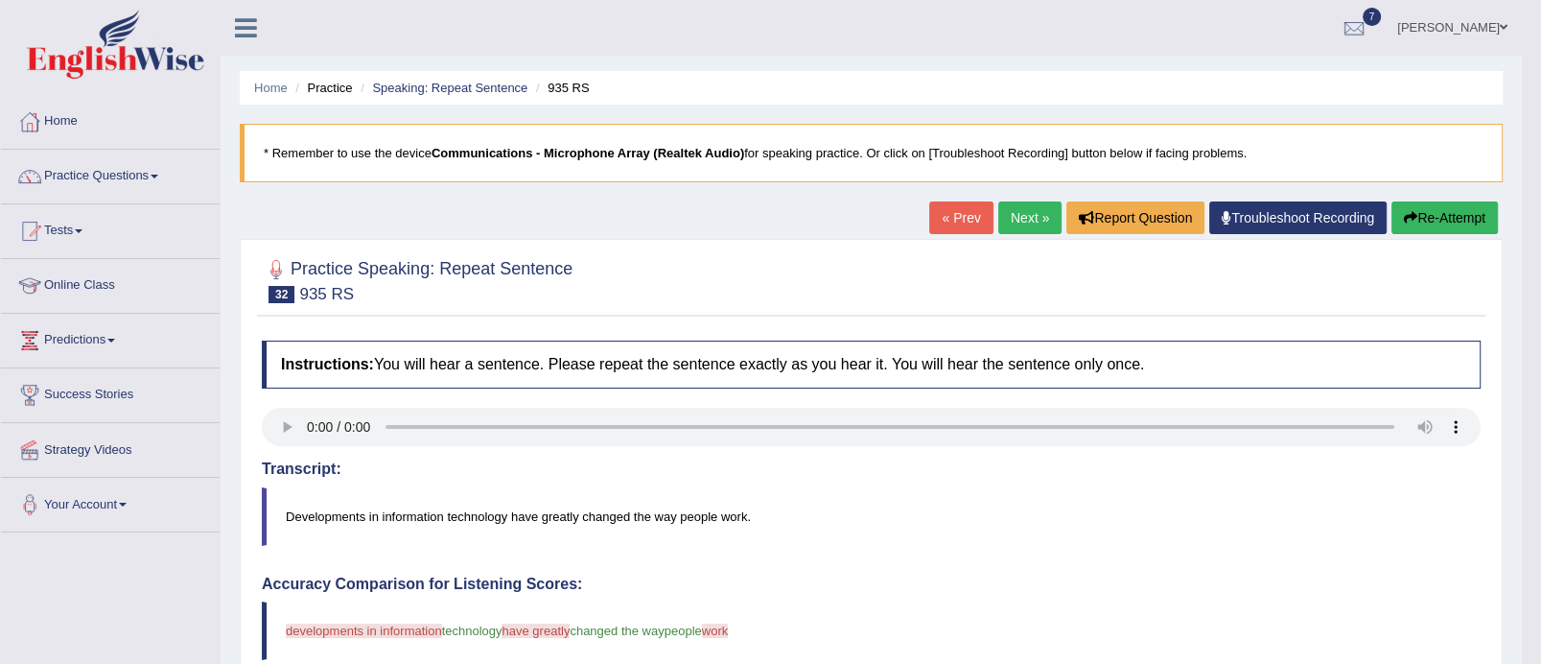
click at [1028, 211] on link "Next »" at bounding box center [1030, 217] width 63 height 33
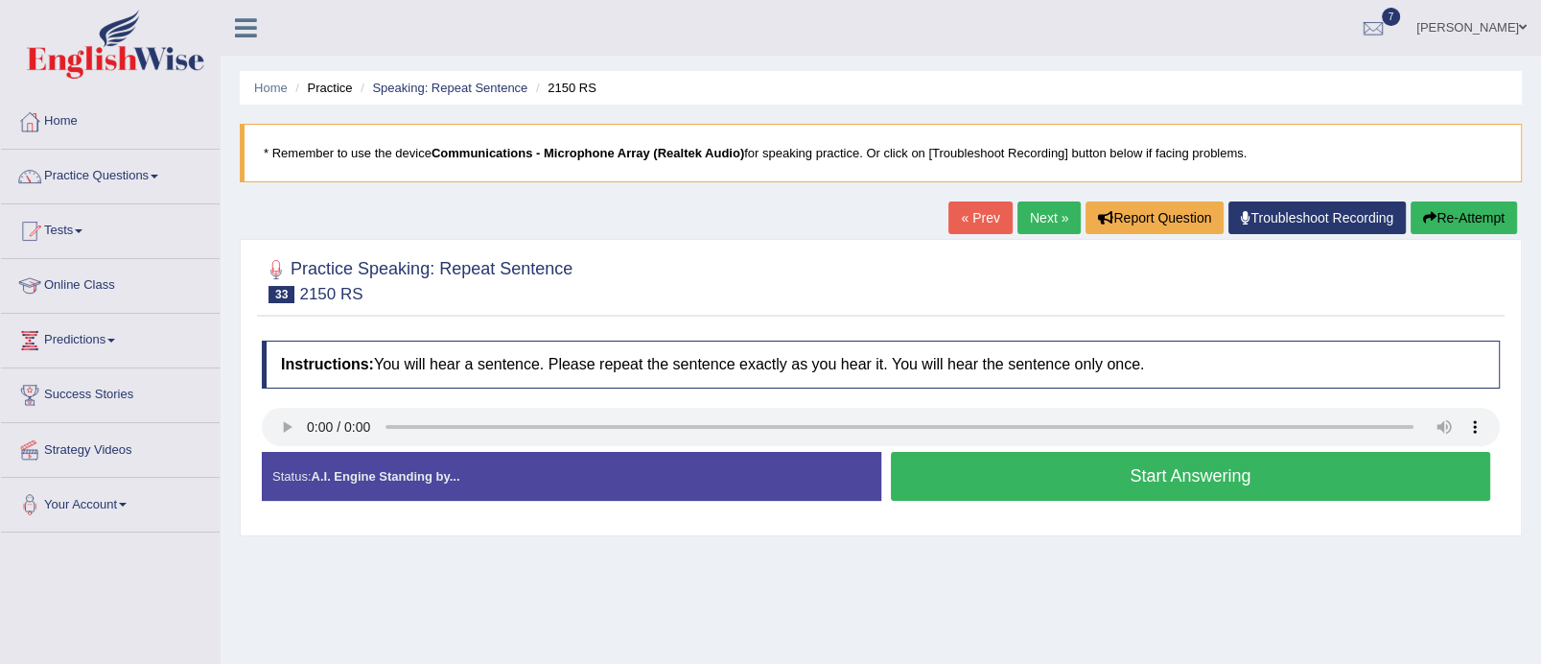
click at [1162, 478] on button "Start Answering" at bounding box center [1191, 476] width 600 height 49
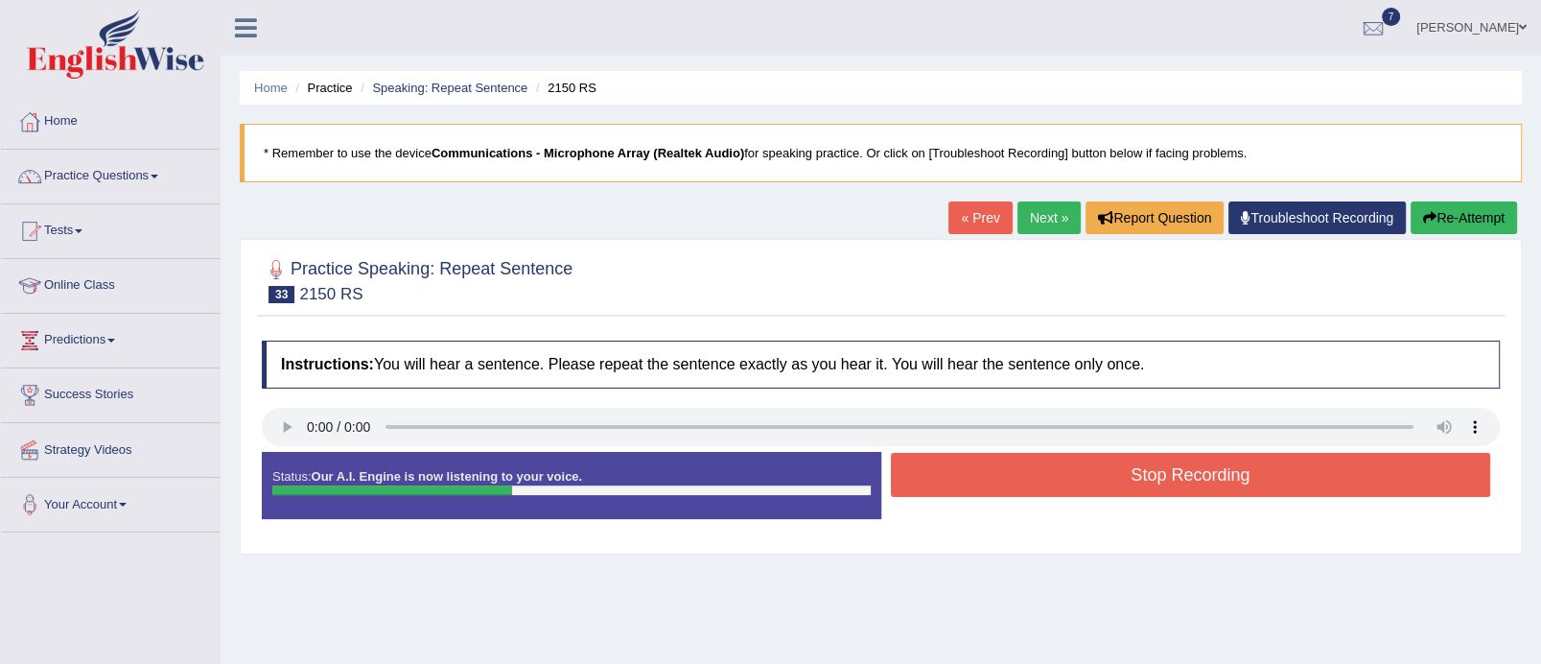
click at [1162, 478] on button "Stop Recording" at bounding box center [1191, 475] width 600 height 44
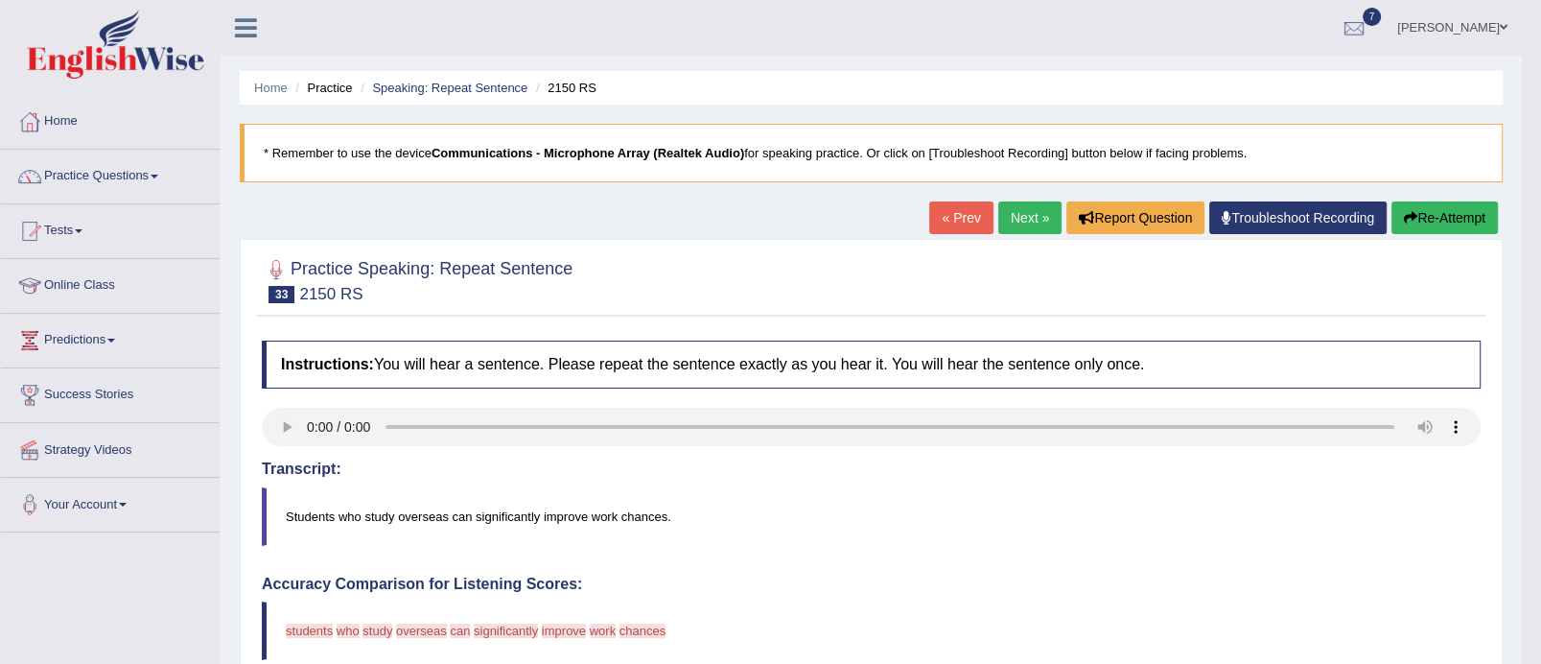
click at [1014, 225] on link "Next »" at bounding box center [1030, 217] width 63 height 33
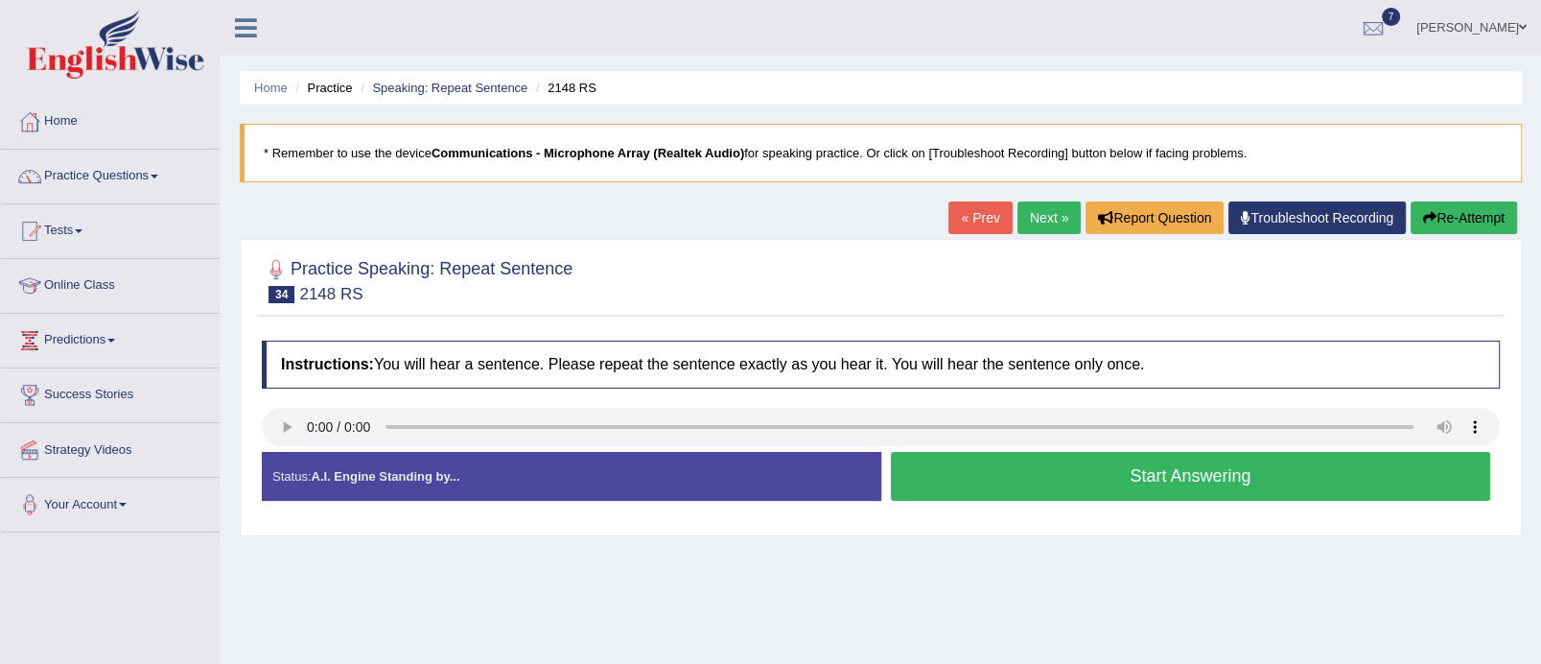
click at [1161, 470] on button "Start Answering" at bounding box center [1191, 476] width 600 height 49
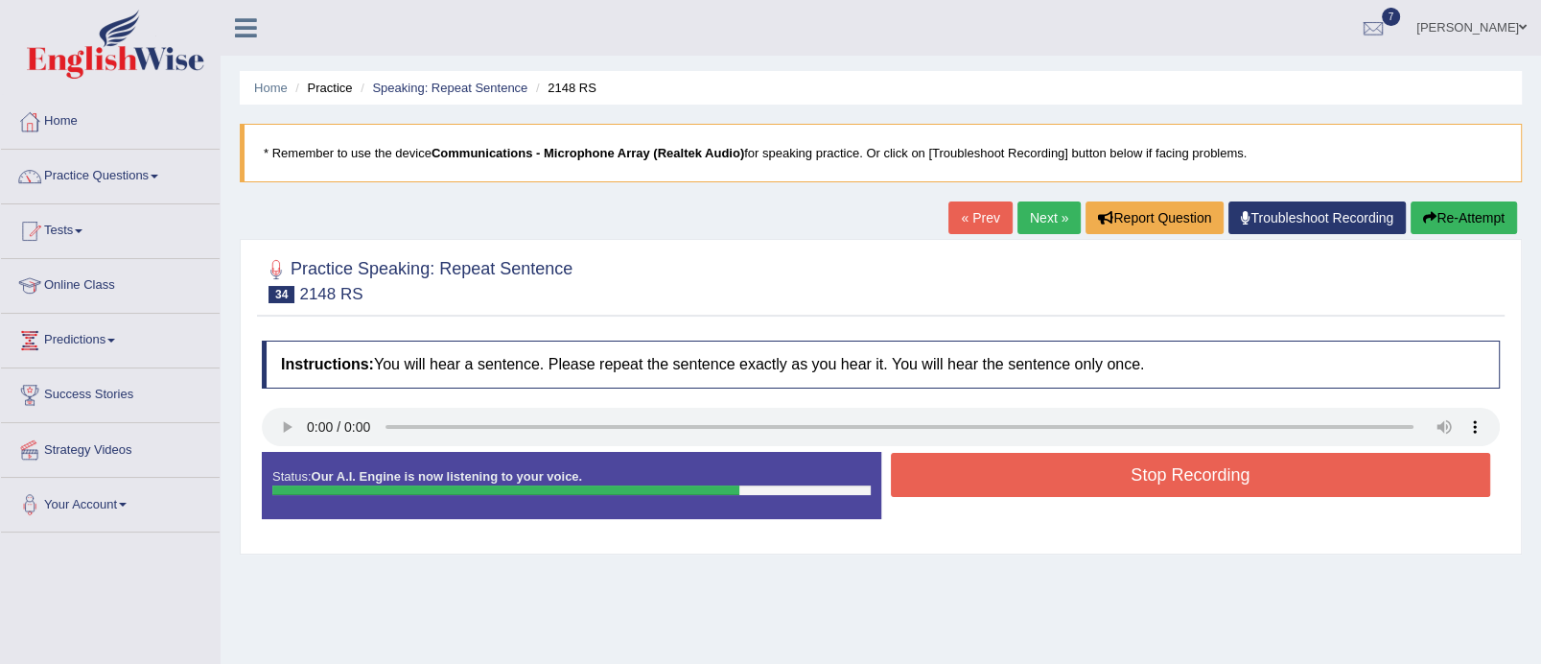
click at [1161, 470] on button "Stop Recording" at bounding box center [1191, 475] width 600 height 44
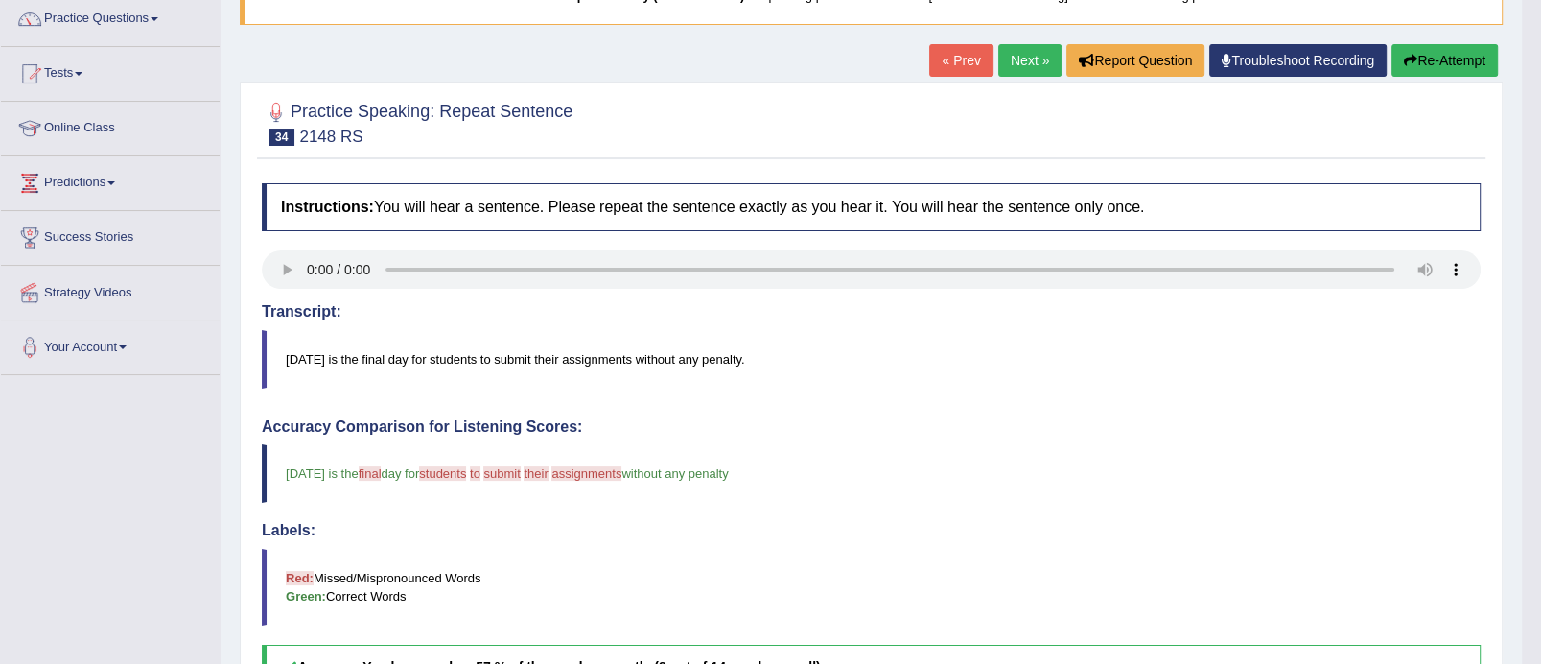
scroll to position [105, 0]
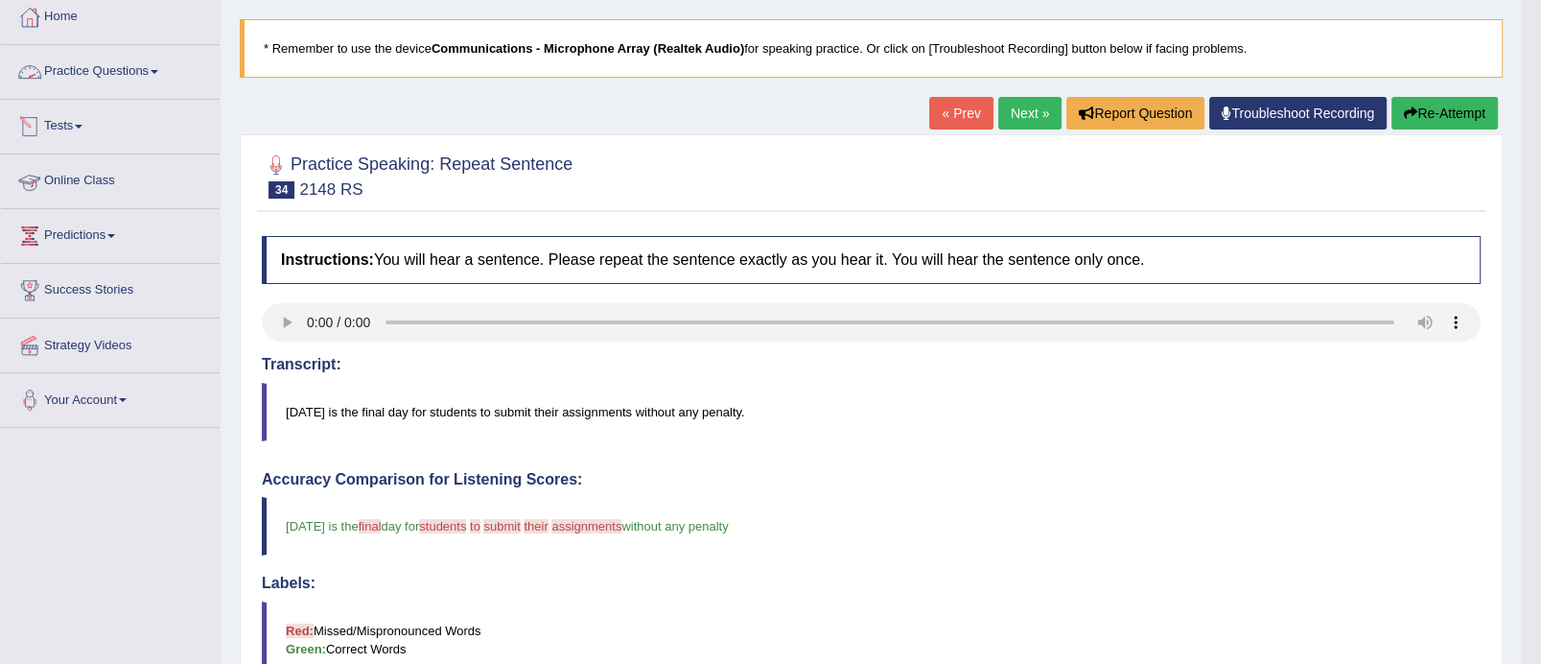
click at [158, 71] on span at bounding box center [155, 72] width 8 height 4
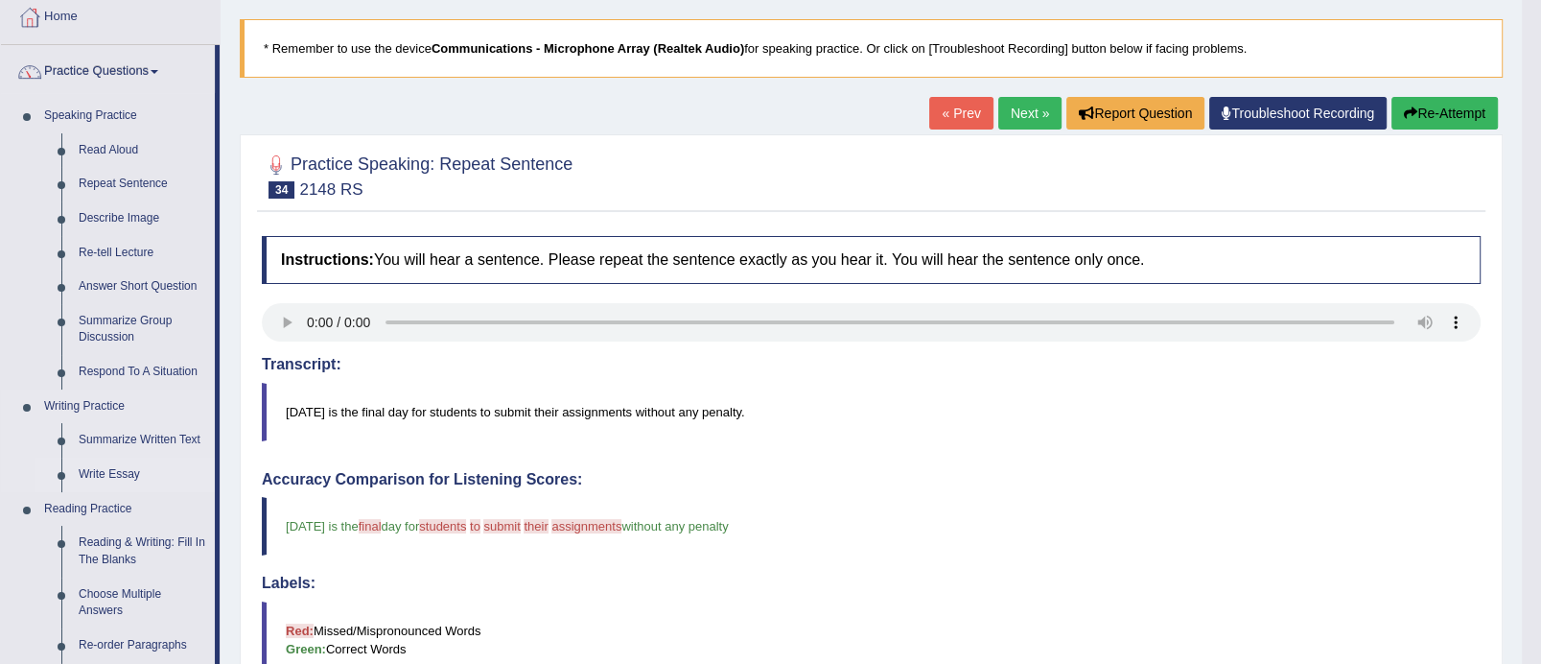
click at [127, 469] on link "Write Essay" at bounding box center [142, 475] width 145 height 35
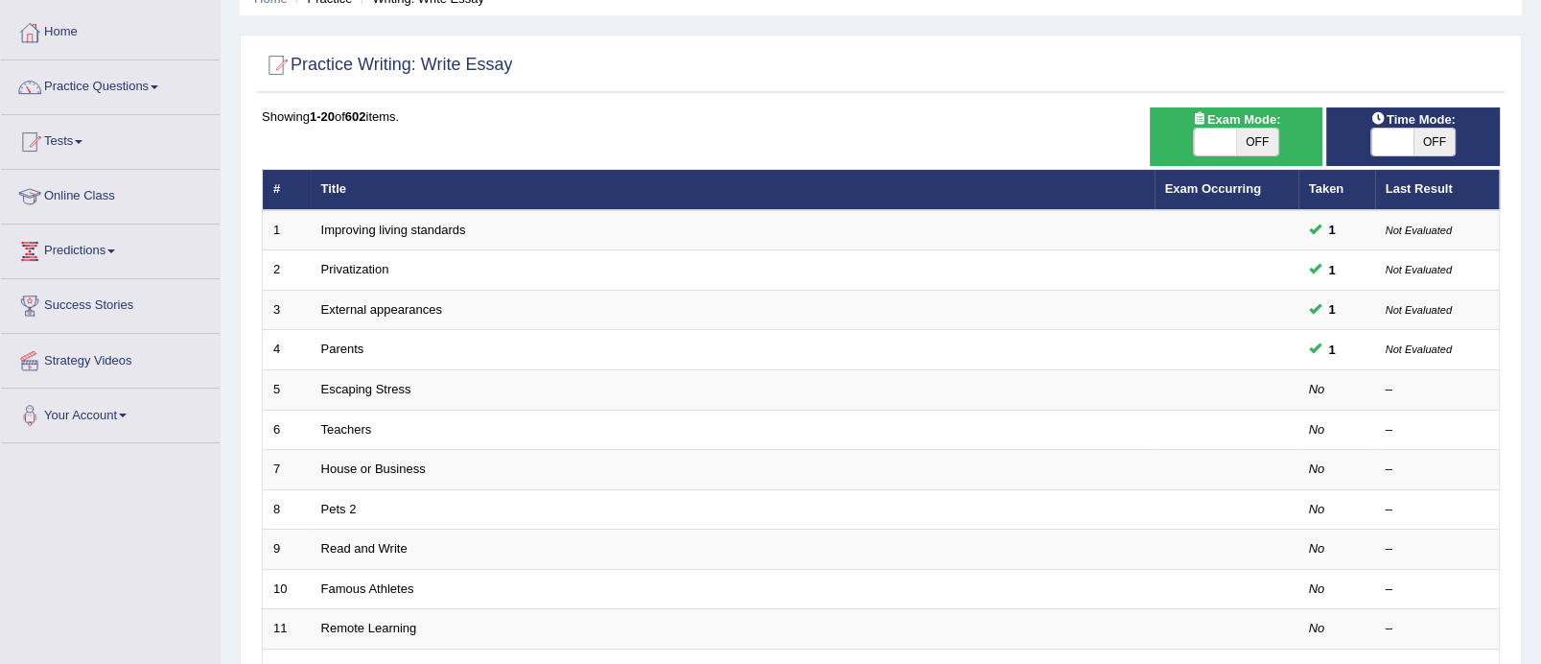
scroll to position [90, 0]
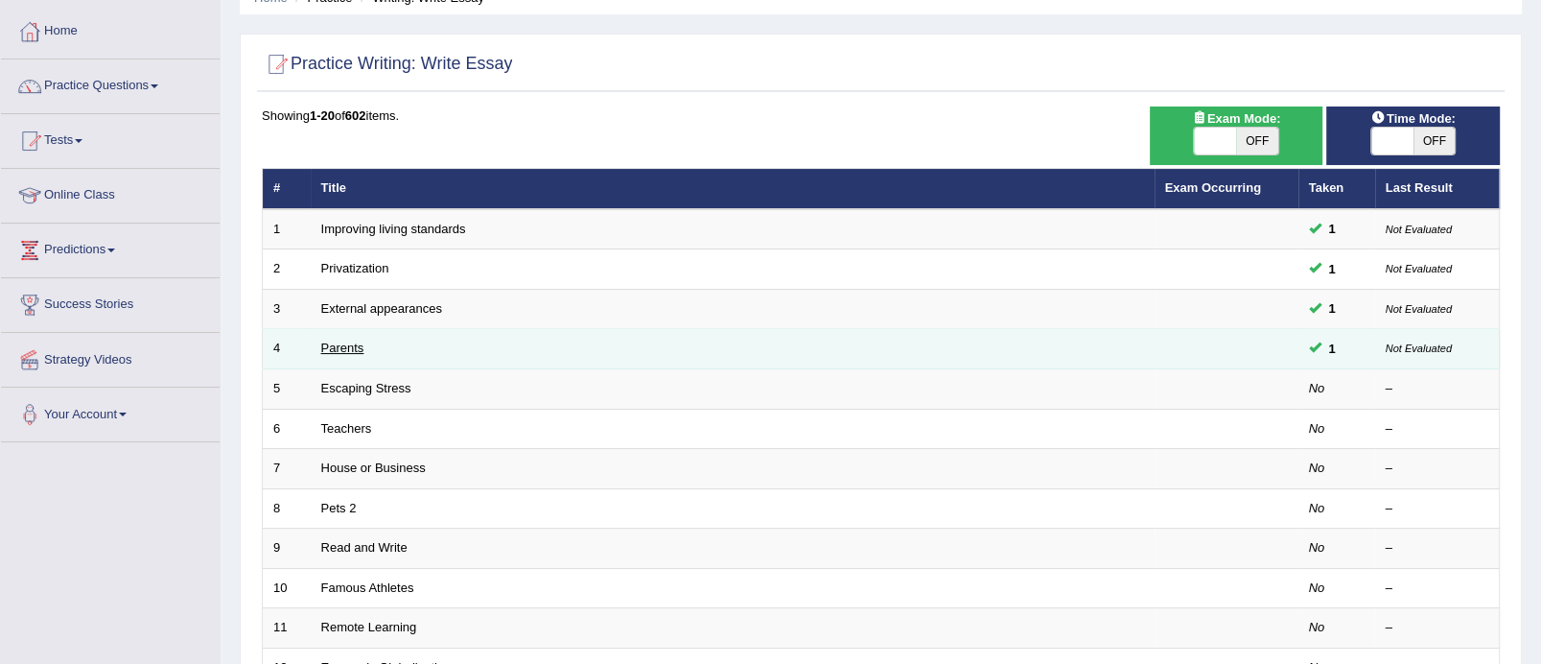
click at [326, 347] on link "Parents" at bounding box center [342, 348] width 43 height 14
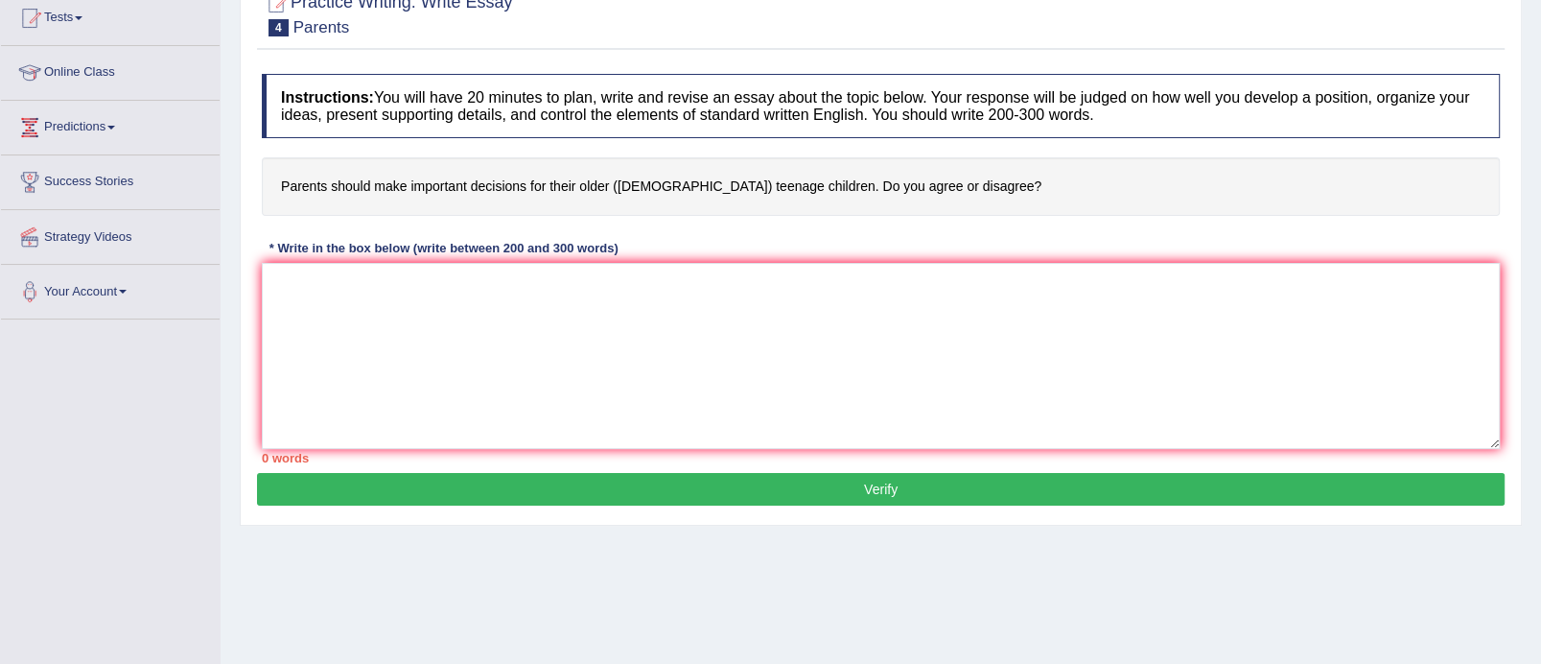
scroll to position [217, 0]
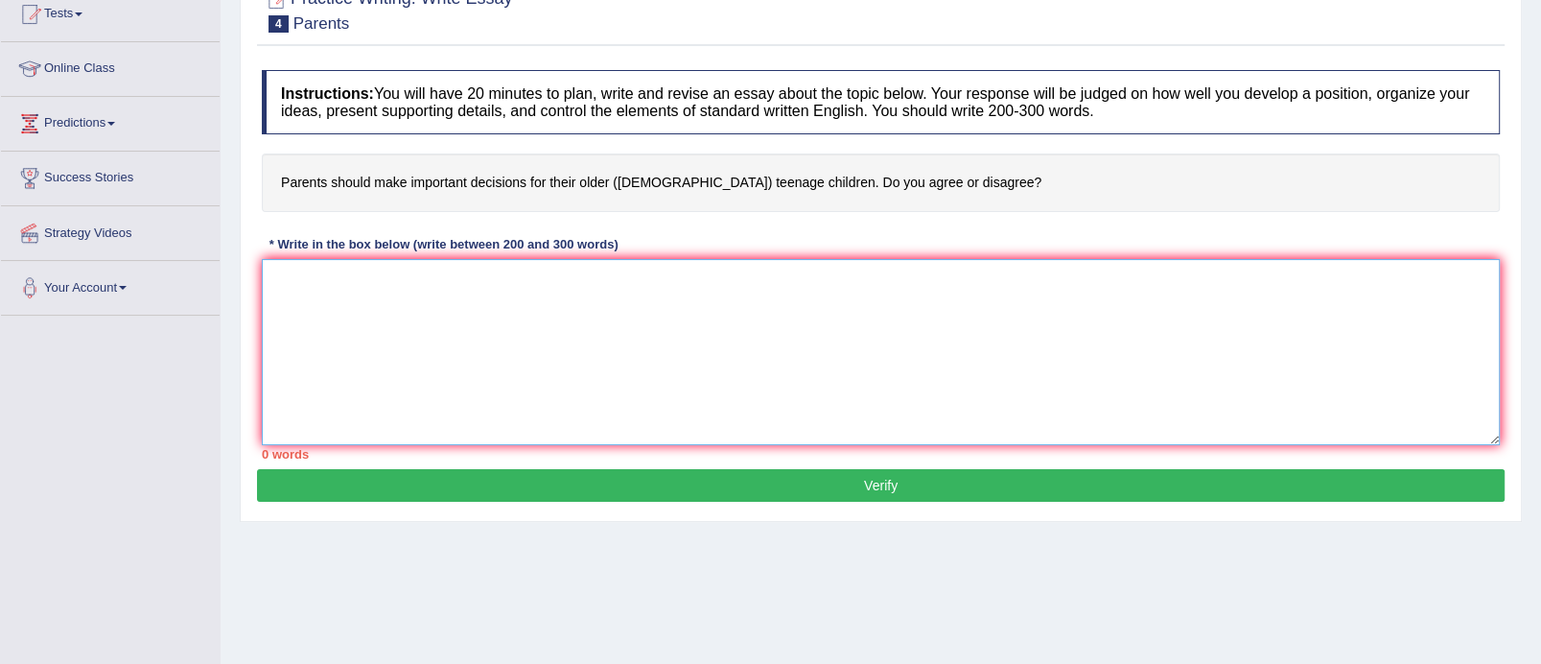
click at [386, 285] on textarea at bounding box center [881, 352] width 1238 height 186
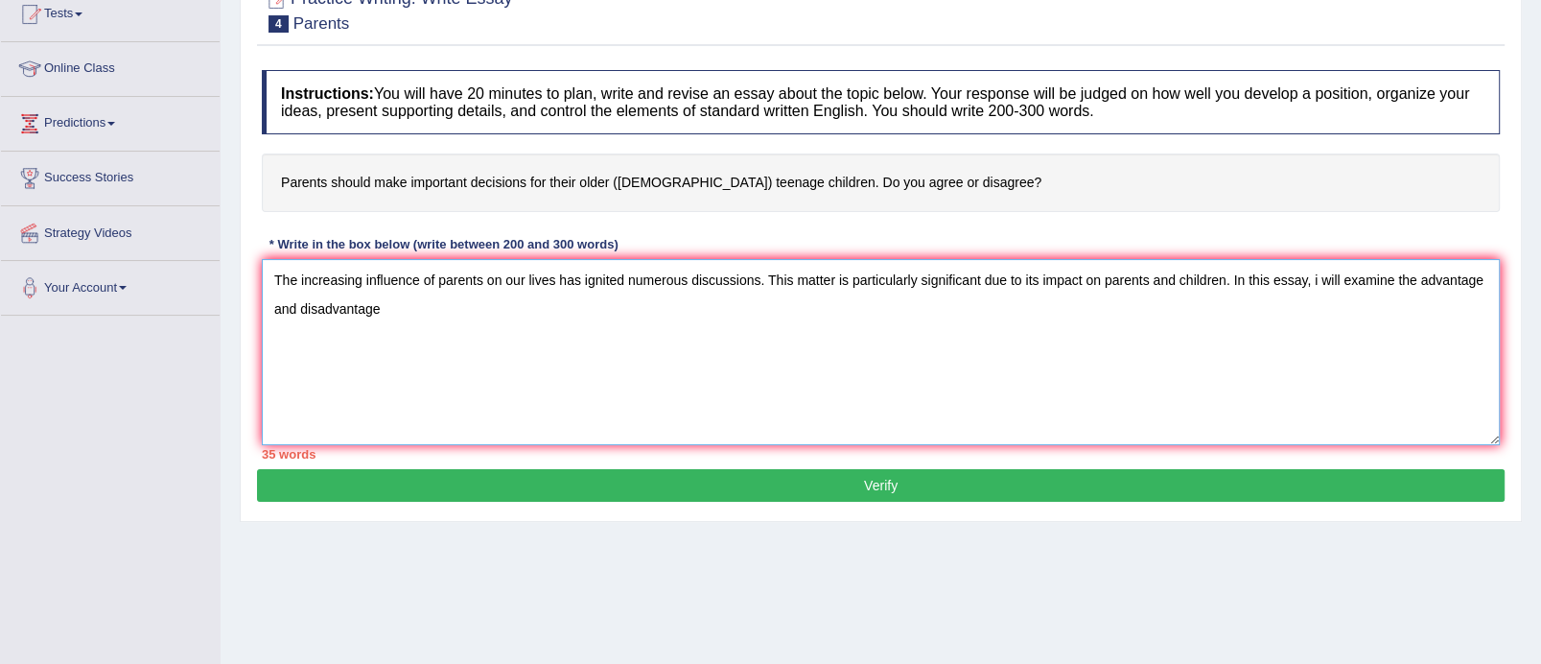
click at [1483, 282] on textarea "The increasing influence of parents on our lives has ignited numerous discussio…" at bounding box center [881, 352] width 1238 height 186
click at [452, 304] on textarea "The increasing influence of parents on our lives has ignited numerous discussio…" at bounding box center [881, 352] width 1238 height 186
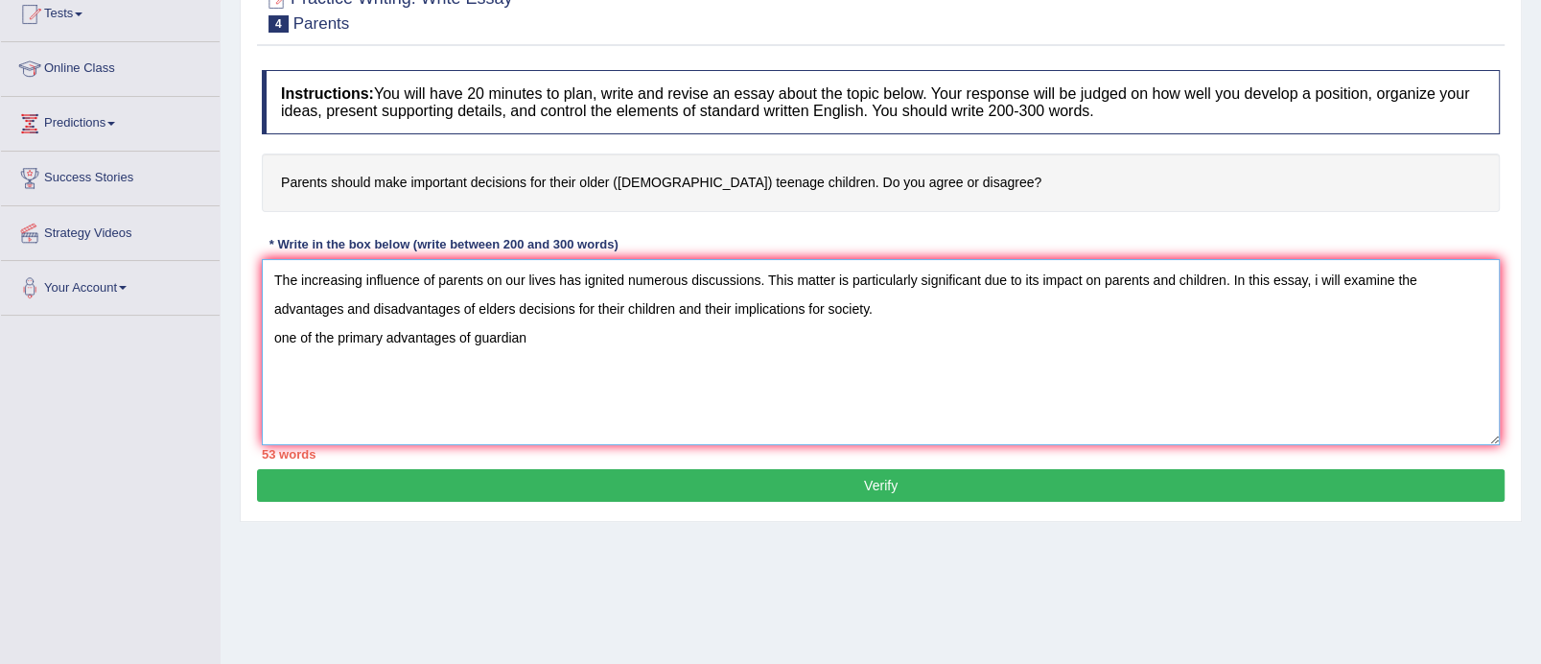
type textarea "The increasing influence of parents on our lives has ignited numerous discussio…"
click at [700, 478] on button "Verify" at bounding box center [881, 485] width 1248 height 33
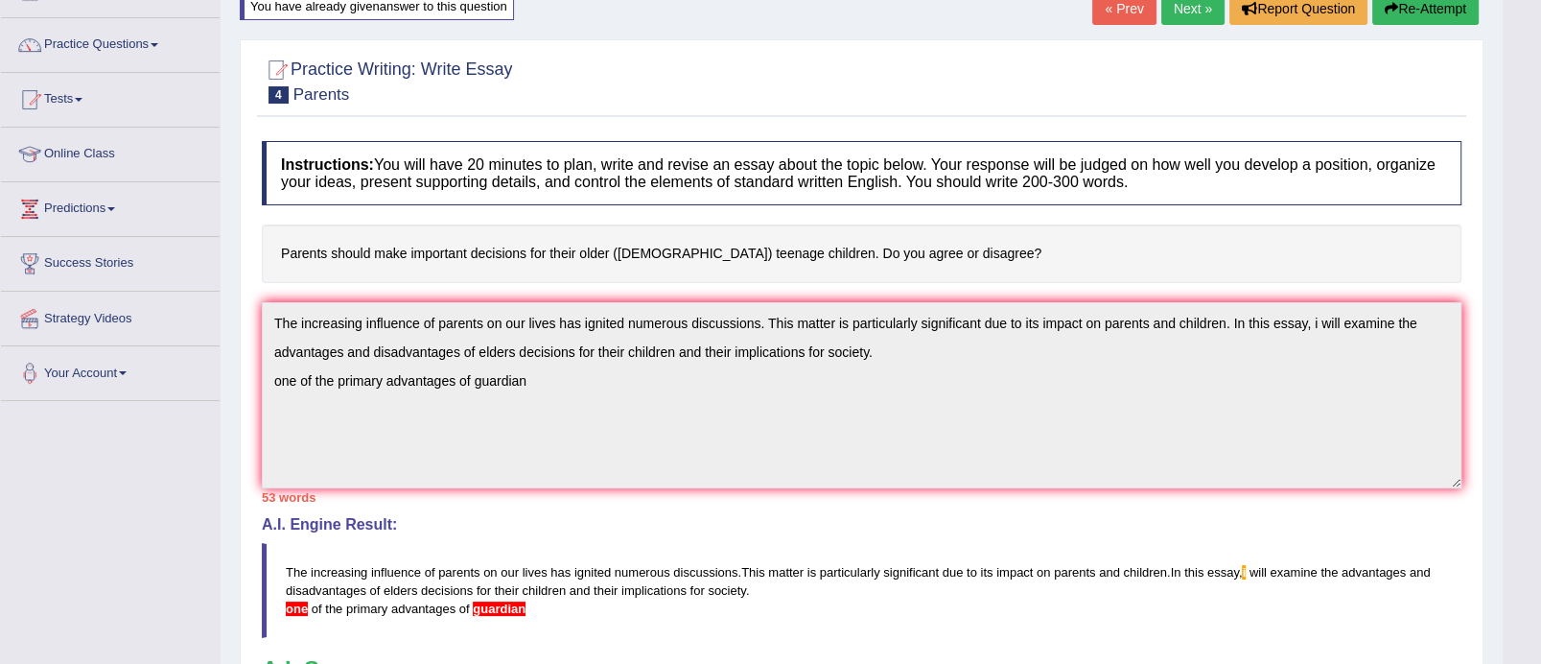
scroll to position [128, 0]
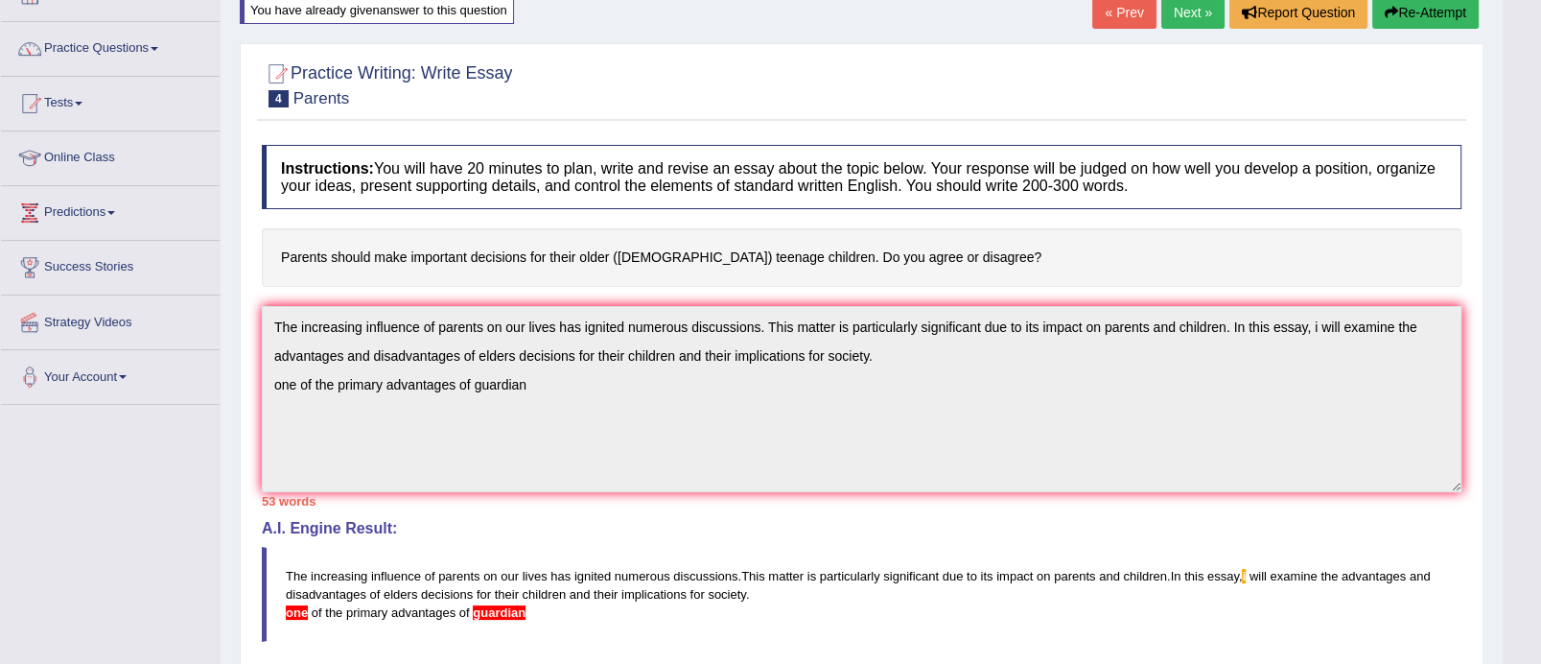
click at [1391, 2] on button "Re-Attempt" at bounding box center [1426, 12] width 106 height 33
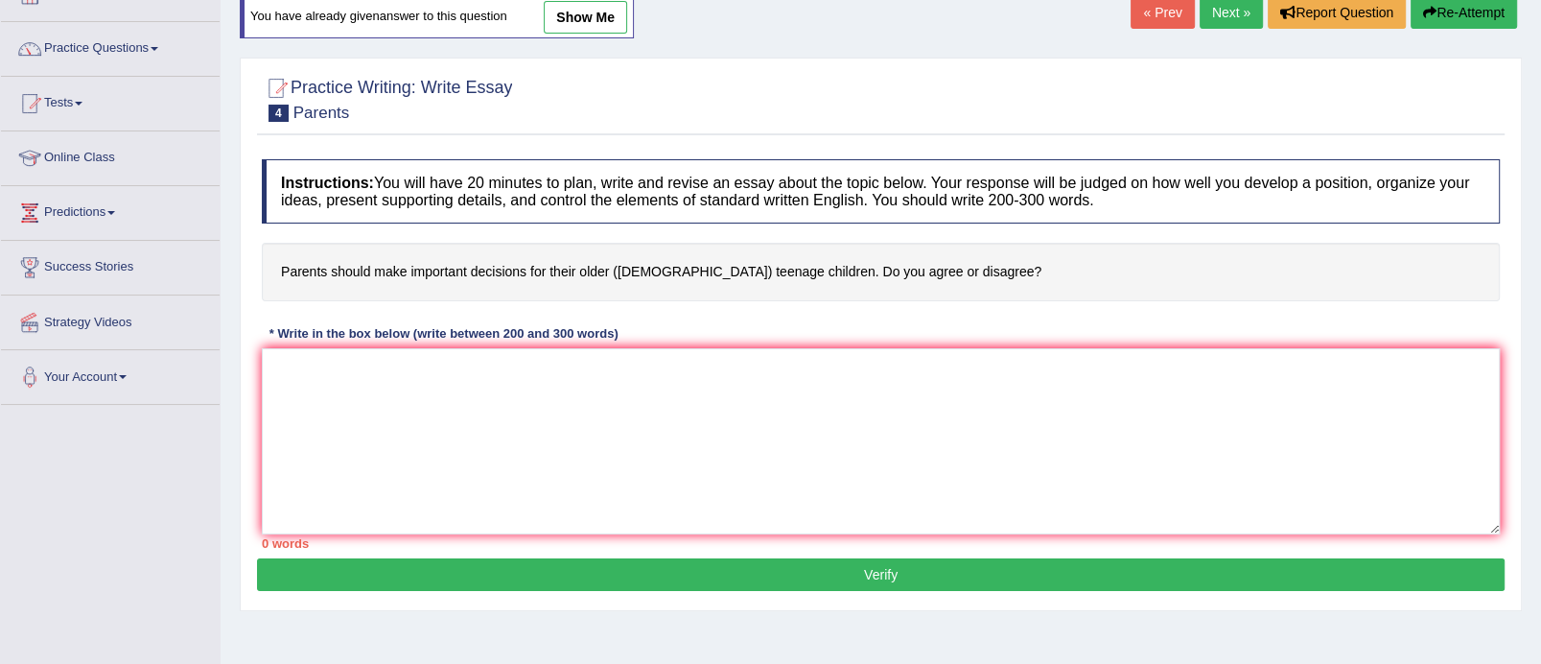
click at [598, 26] on link "show me" at bounding box center [585, 17] width 83 height 33
type textarea "The increasing influence of parents on our lives has ignited numerous discussio…"
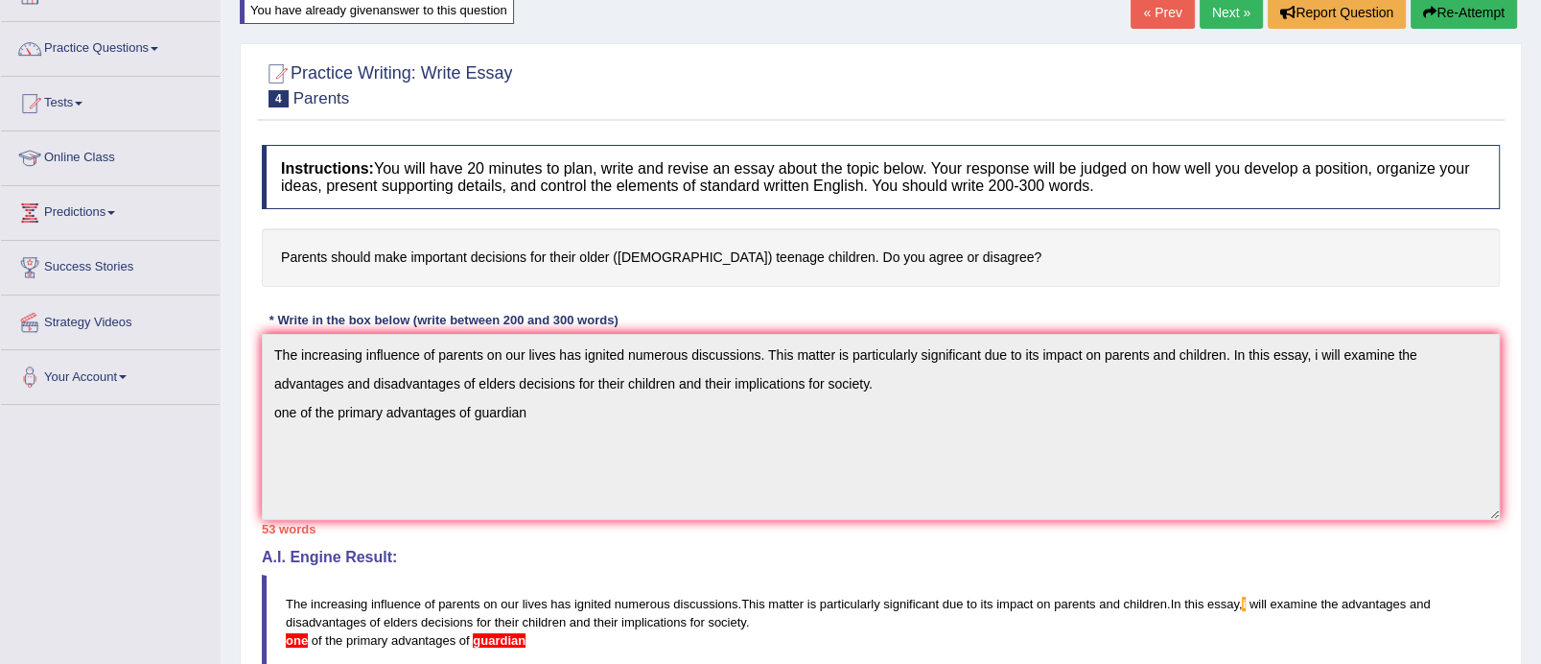
drag, startPoint x: 285, startPoint y: 600, endPoint x: 444, endPoint y: 617, distance: 160.2
click at [444, 617] on blockquote "The increasing influence of parents on our lives has ignited numerous discussio…" at bounding box center [881, 622] width 1238 height 95
drag, startPoint x: 508, startPoint y: 641, endPoint x: 404, endPoint y: 555, distance: 135.0
click at [399, 550] on div "A.I. Engine Result: The increasing influence of parents on our lives has ignite…" at bounding box center [881, 610] width 1238 height 122
click at [84, 109] on link "Tests" at bounding box center [110, 101] width 219 height 48
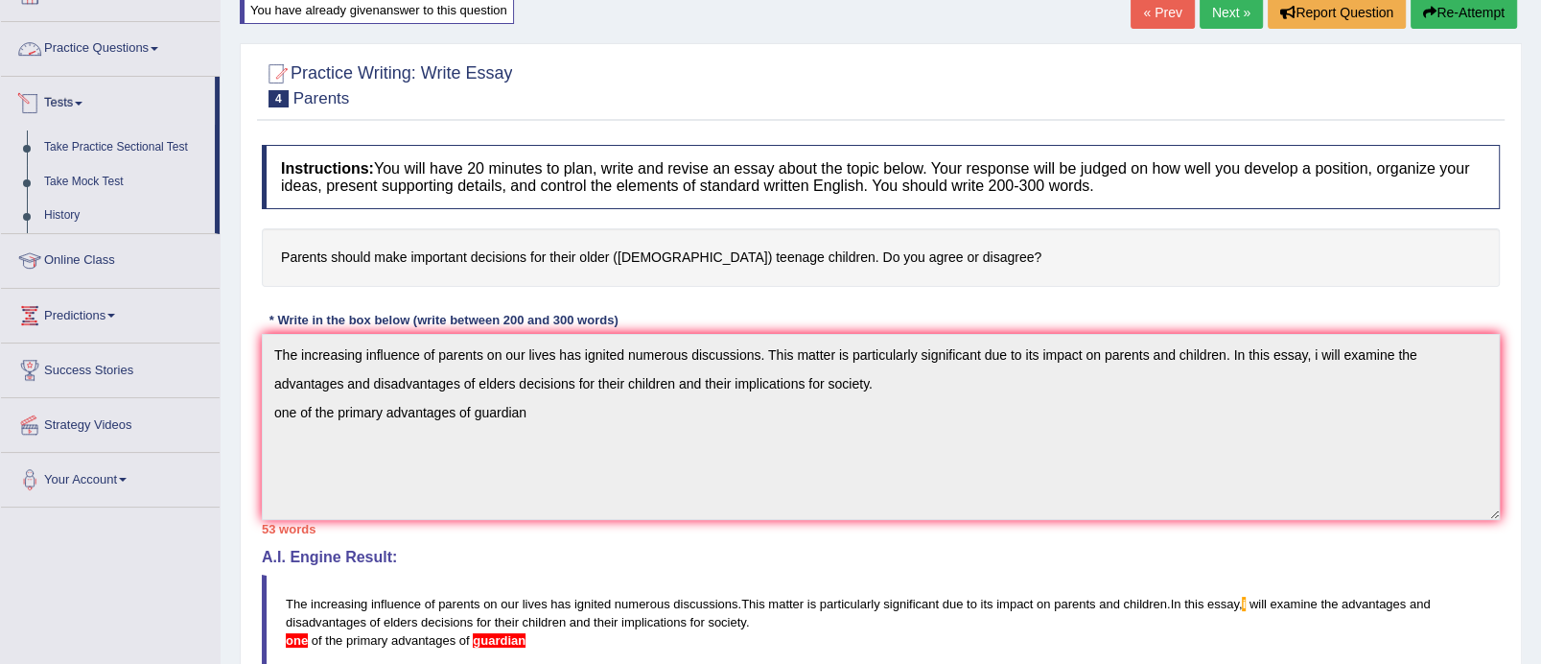
click at [132, 42] on link "Practice Questions" at bounding box center [110, 46] width 219 height 48
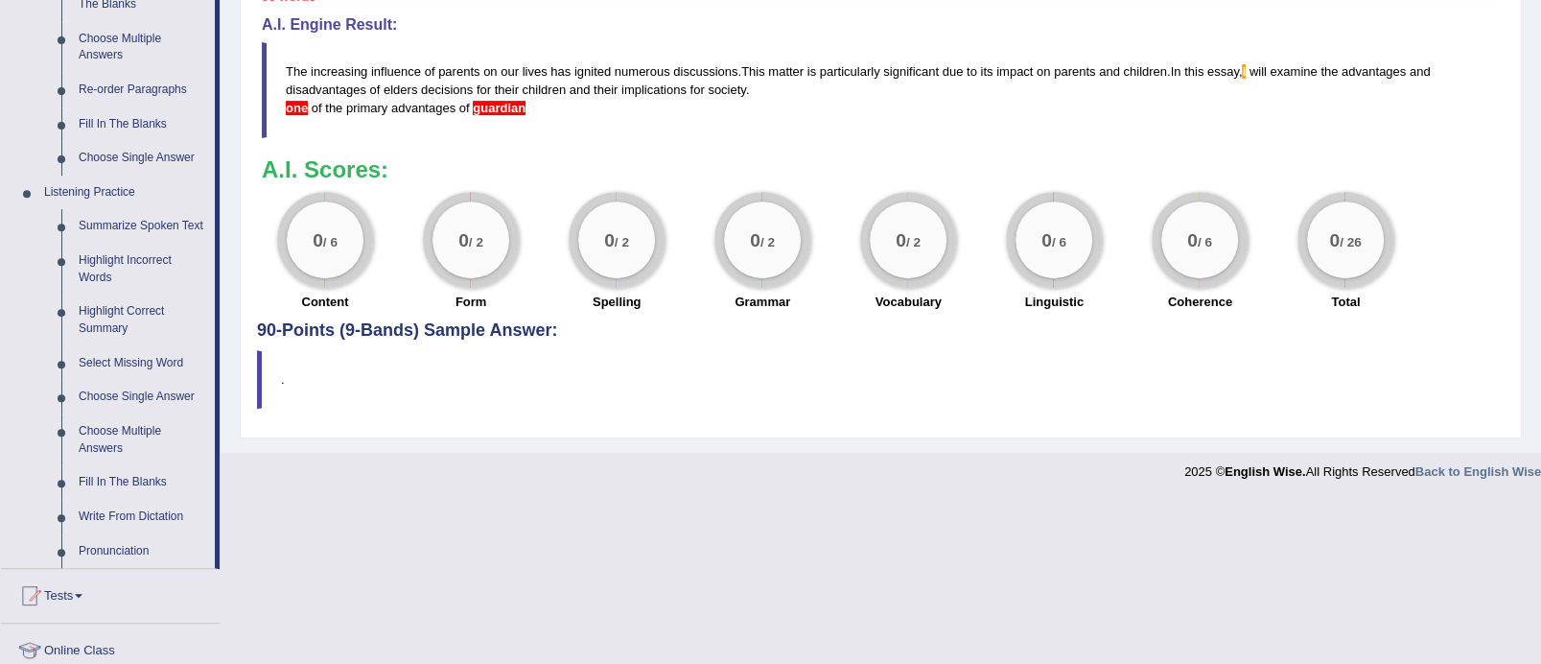
scroll to position [676, 0]
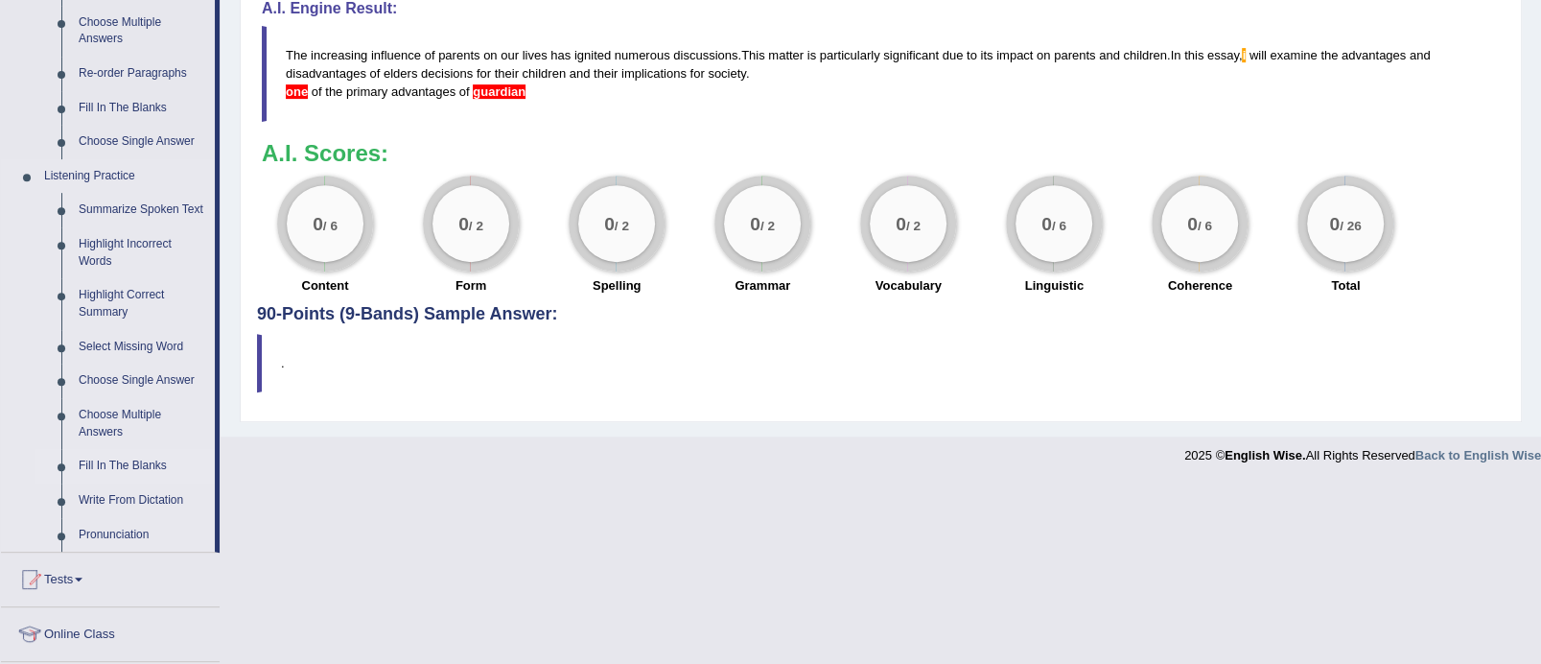
click at [138, 459] on link "Fill In The Blanks" at bounding box center [142, 466] width 145 height 35
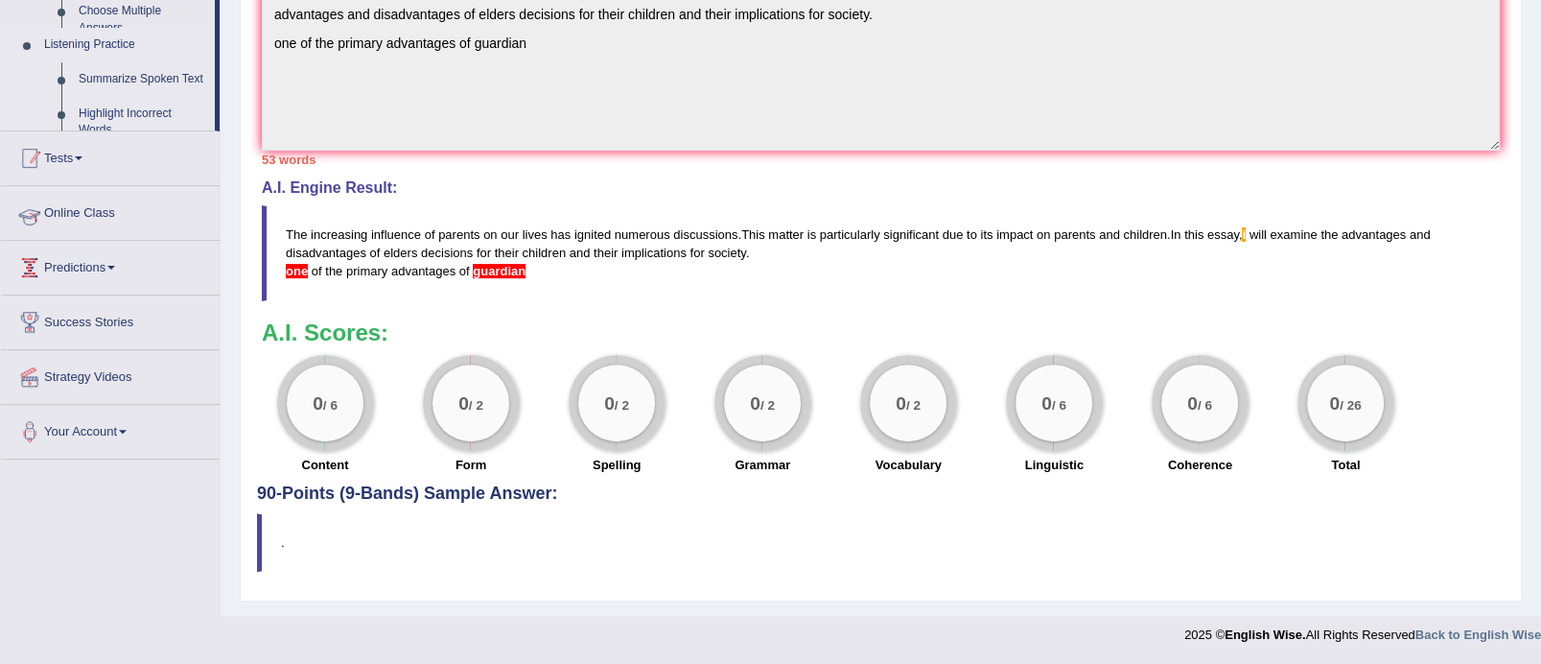
scroll to position [459, 0]
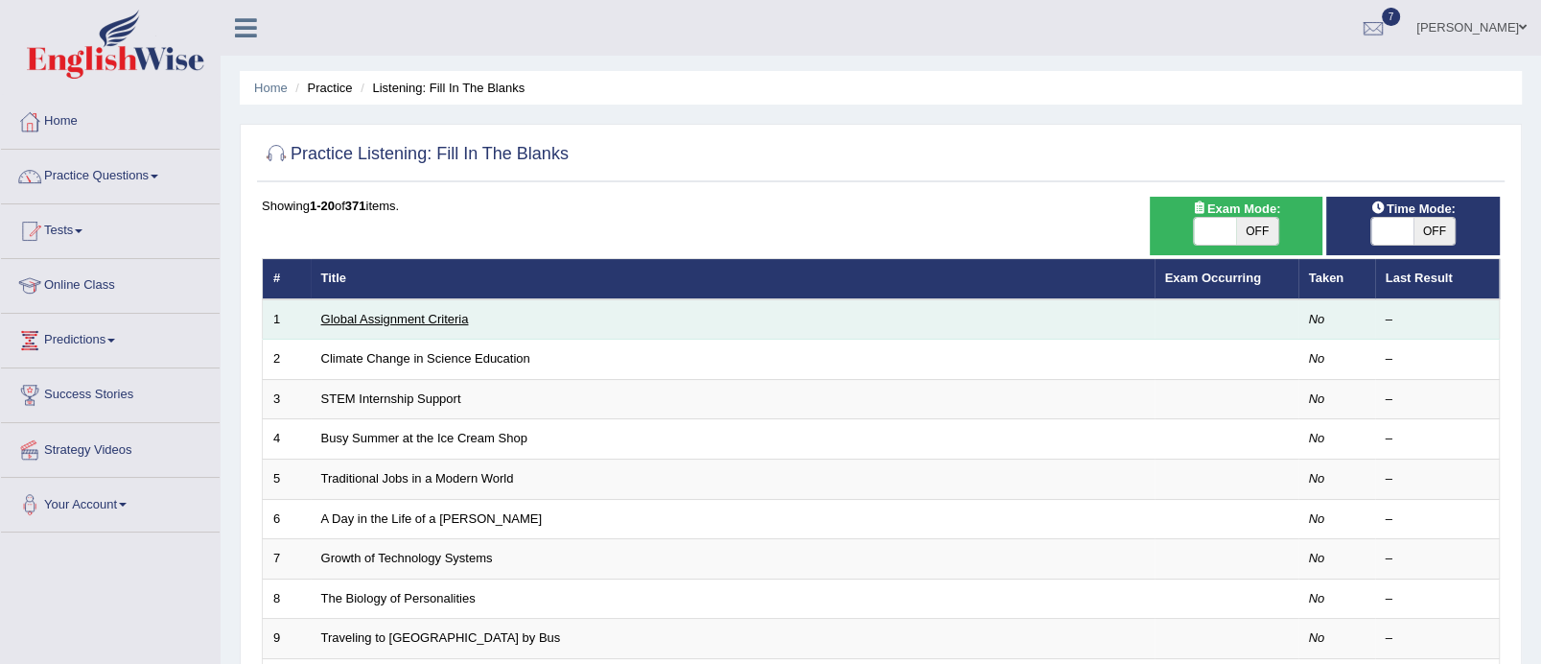
click at [391, 312] on link "Global Assignment Criteria" at bounding box center [395, 319] width 148 height 14
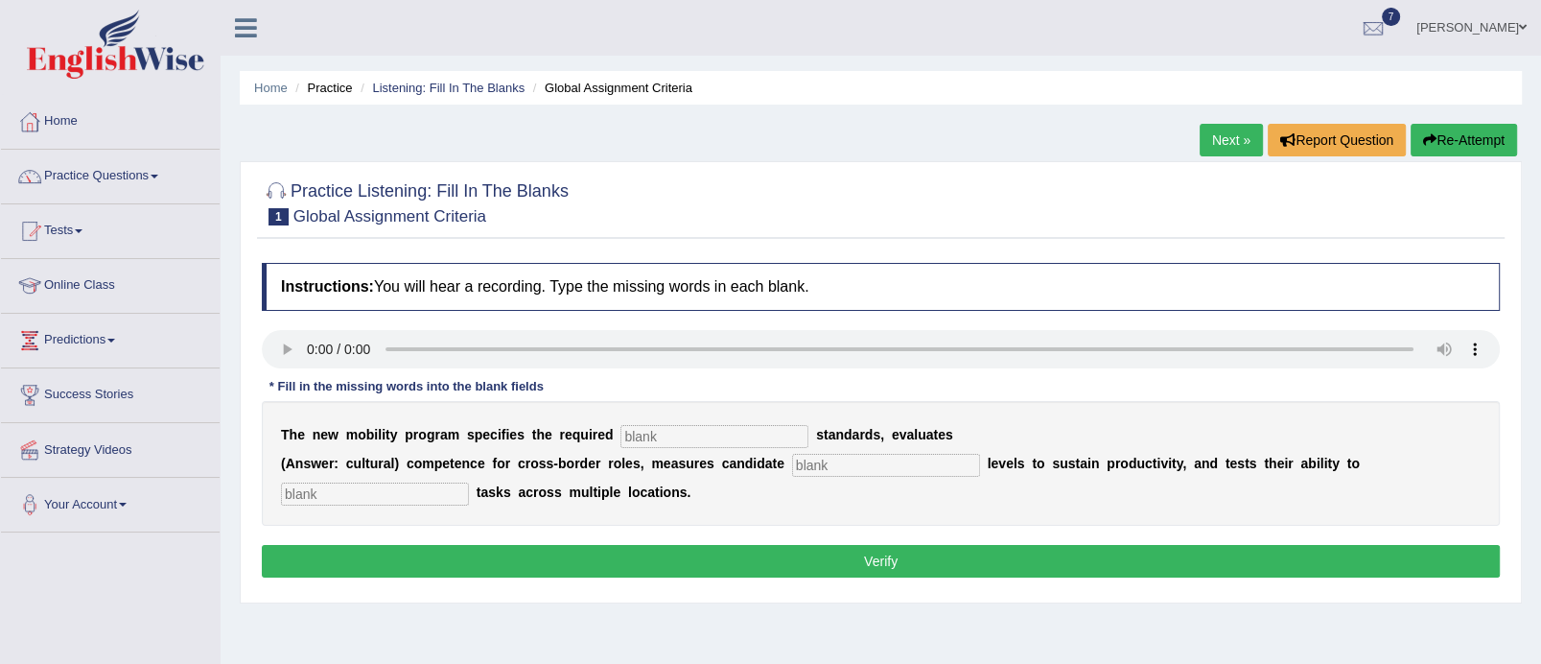
click at [731, 426] on input "text" at bounding box center [715, 436] width 188 height 23
click at [730, 435] on input "text" at bounding box center [715, 436] width 188 height 23
type input "qu"
click at [829, 467] on input "text" at bounding box center [886, 465] width 188 height 23
click at [395, 498] on input "text" at bounding box center [375, 493] width 188 height 23
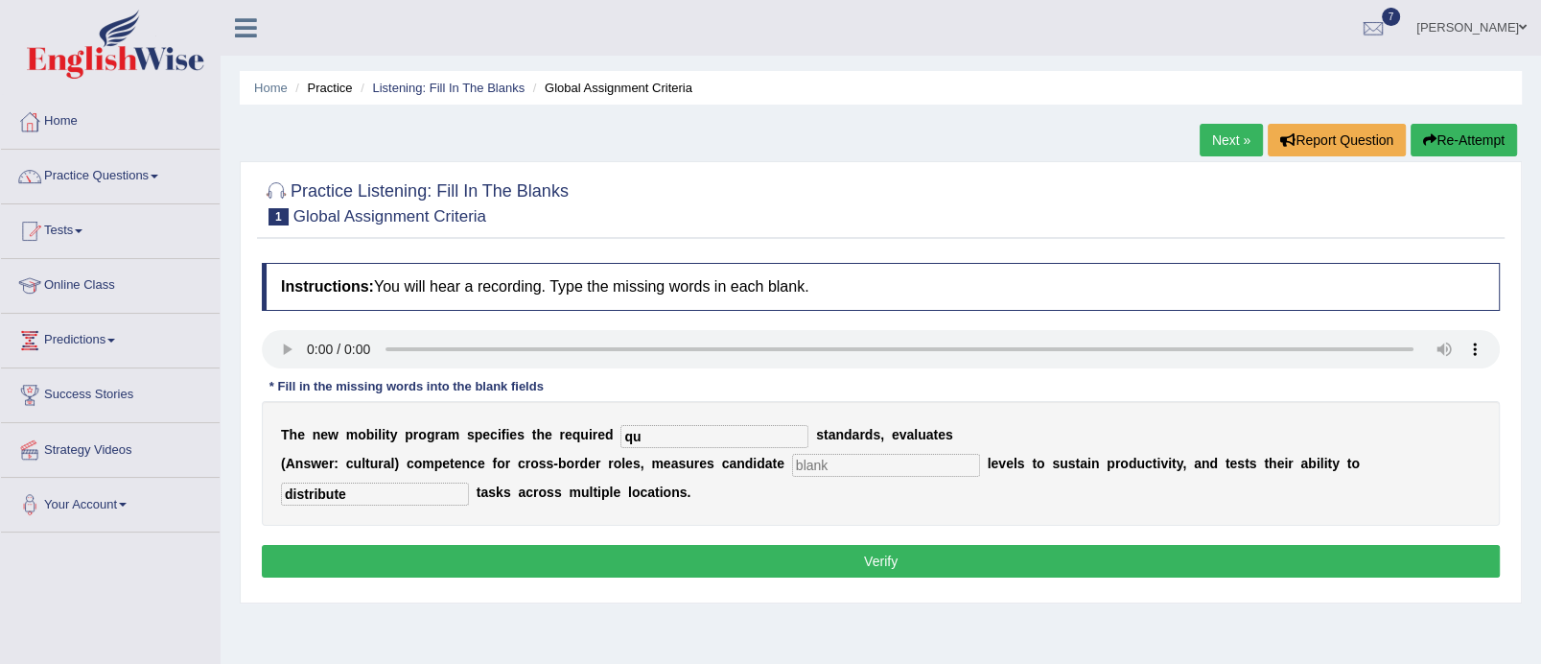
type input "distribute"
click at [879, 461] on input "text" at bounding box center [886, 465] width 188 height 23
type input "energy"
click at [690, 435] on input "qu" at bounding box center [715, 436] width 188 height 23
type input "qualifaction"
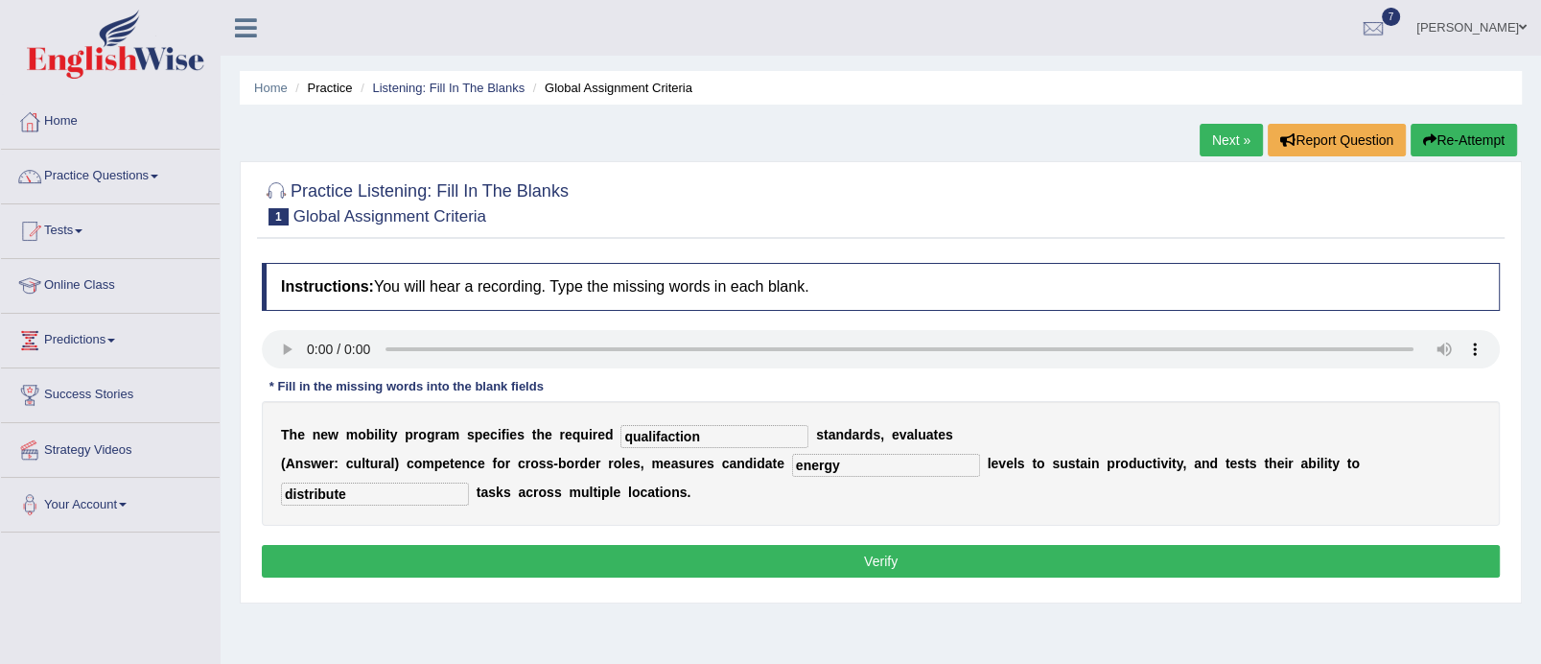
click at [764, 554] on button "Verify" at bounding box center [881, 561] width 1238 height 33
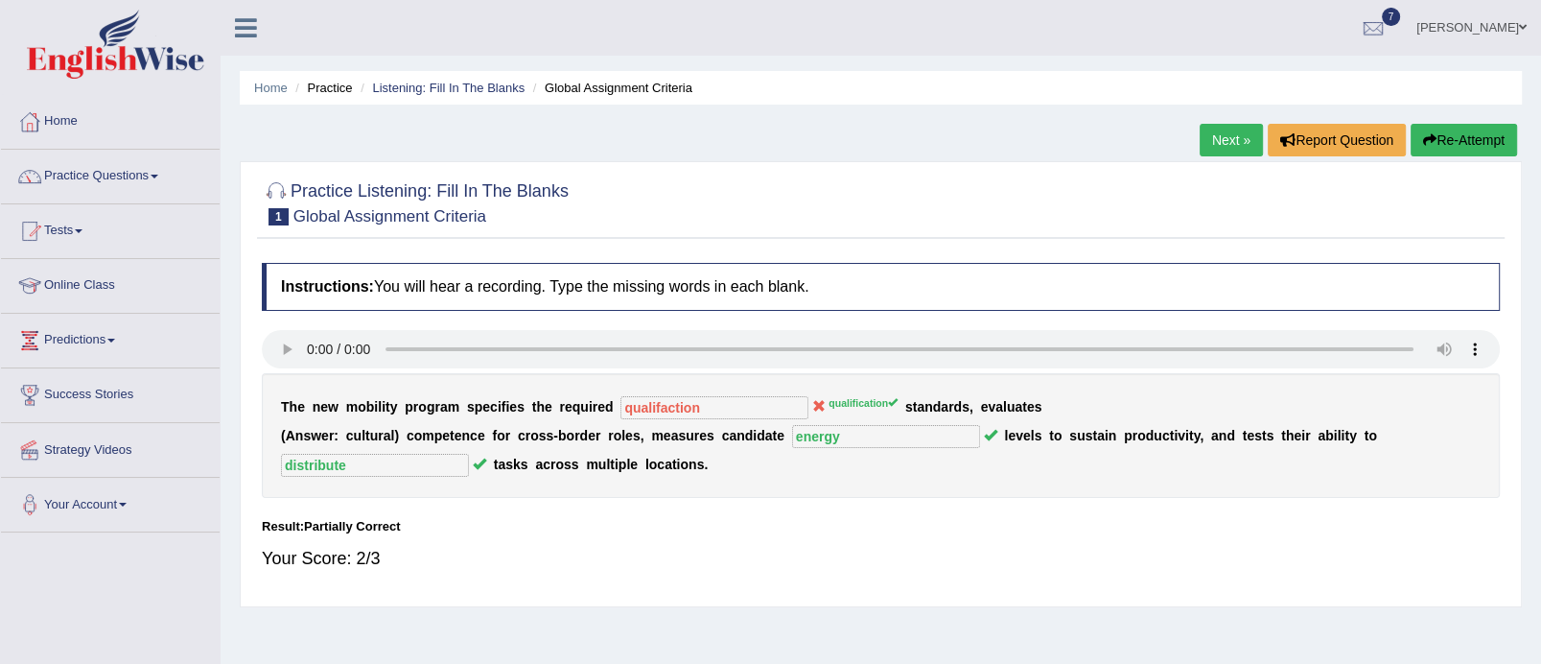
click at [1441, 138] on button "Re-Attempt" at bounding box center [1464, 140] width 106 height 33
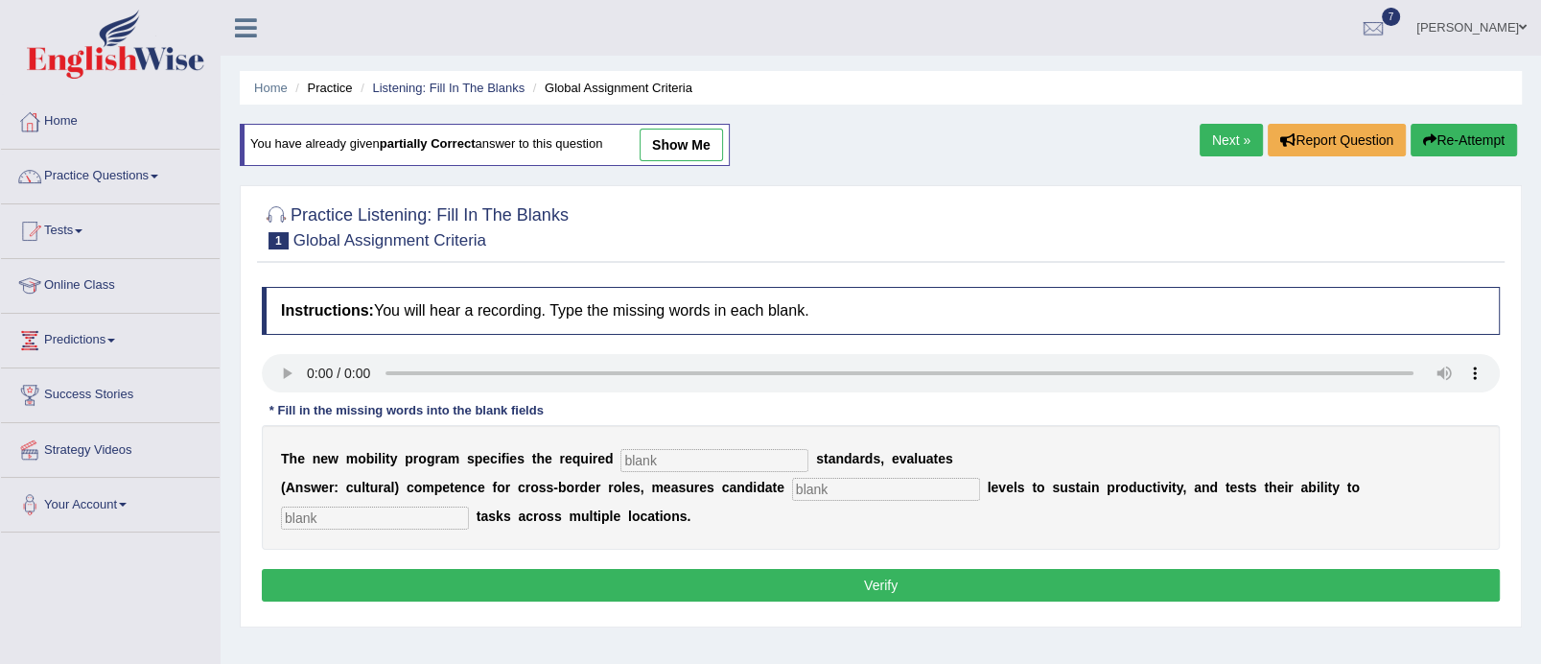
click at [711, 452] on input "text" at bounding box center [715, 460] width 188 height 23
type input "qualifictation"
click at [723, 573] on button "Verify" at bounding box center [881, 585] width 1238 height 33
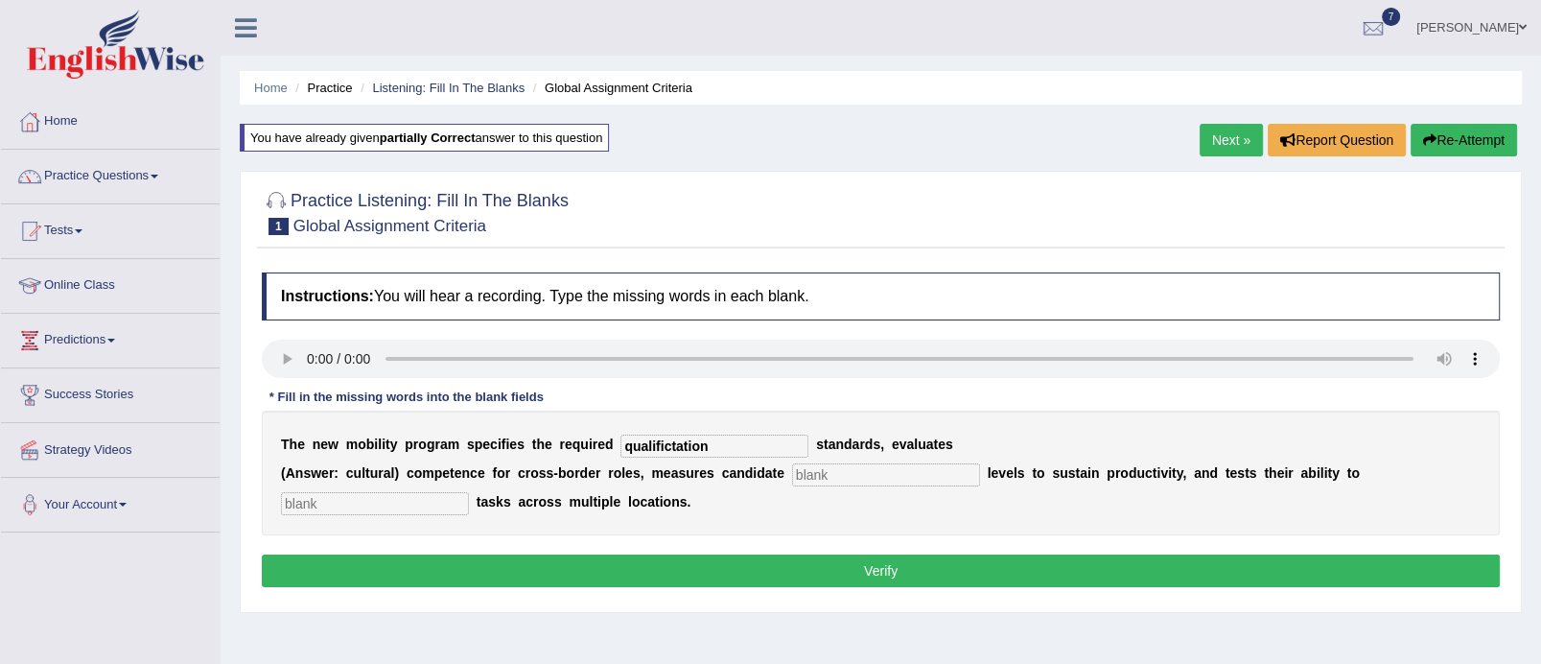
click at [831, 472] on input "text" at bounding box center [886, 474] width 188 height 23
type input "energy"
click at [333, 505] on input "text" at bounding box center [375, 503] width 188 height 23
type input "distribute"
click at [548, 584] on button "Verify" at bounding box center [881, 570] width 1238 height 33
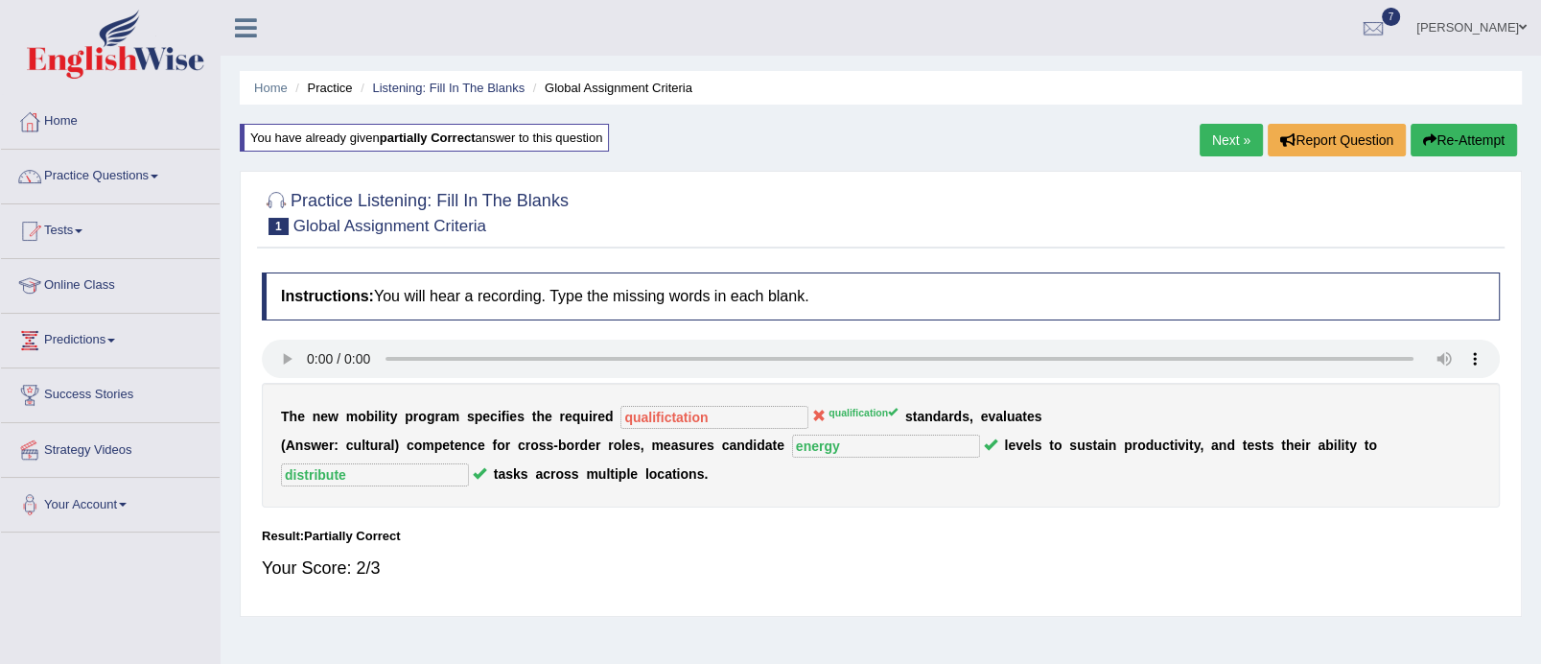
click at [1456, 134] on button "Re-Attempt" at bounding box center [1464, 140] width 106 height 33
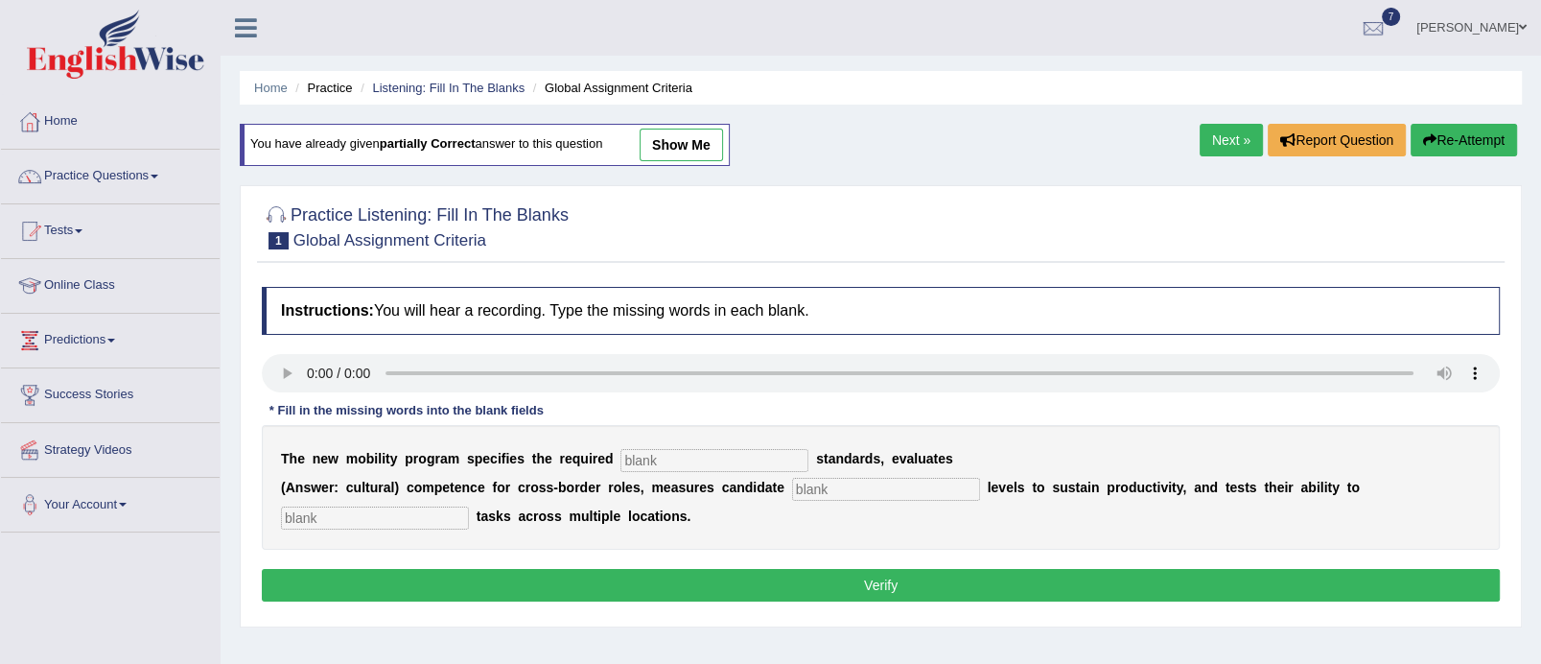
click at [721, 464] on input "text" at bounding box center [715, 460] width 188 height 23
type input "qualification"
click at [835, 482] on input "text" at bounding box center [886, 489] width 188 height 23
type input "energy"
click at [365, 516] on input "text" at bounding box center [375, 517] width 188 height 23
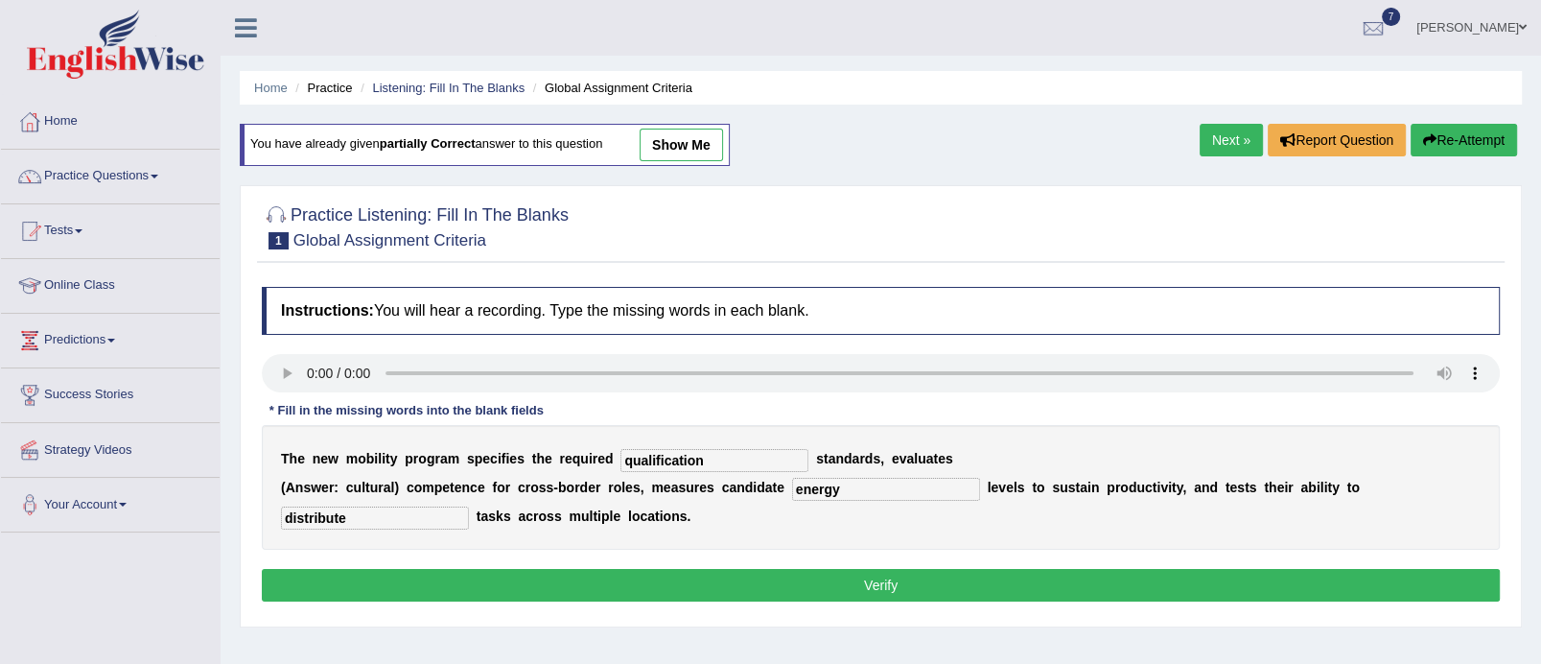
type input "distribute"
click at [541, 589] on button "Verify" at bounding box center [881, 585] width 1238 height 33
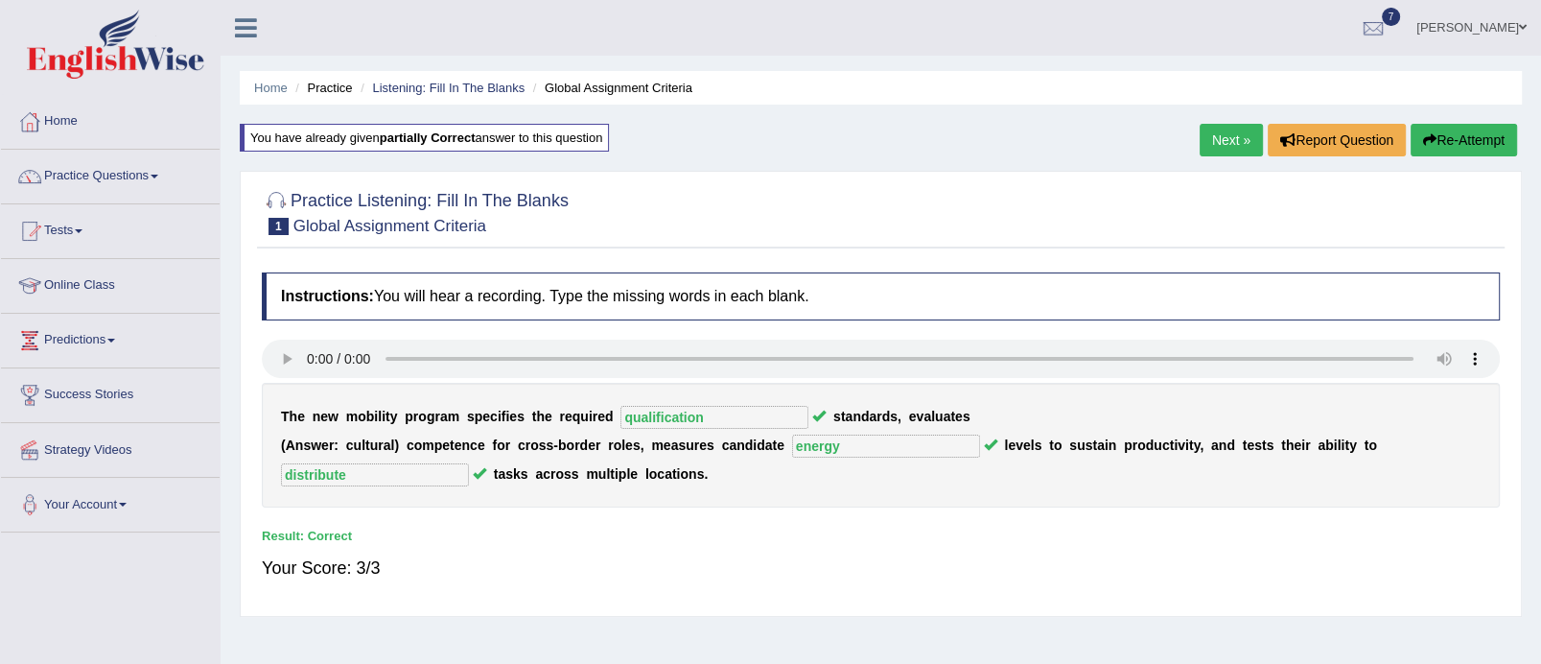
click at [1233, 153] on link "Next »" at bounding box center [1231, 140] width 63 height 33
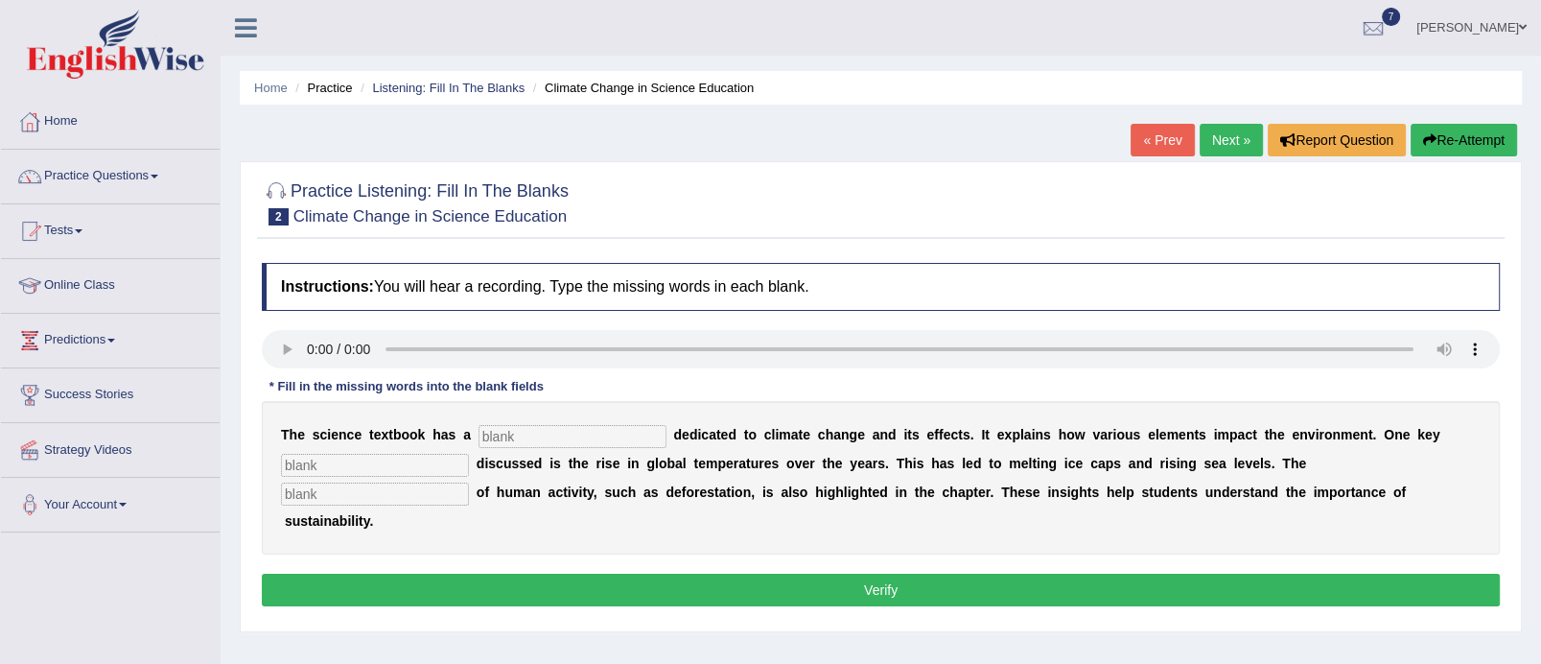
click at [723, 593] on button "Verify" at bounding box center [881, 590] width 1238 height 33
click at [622, 444] on input "text" at bounding box center [573, 436] width 188 height 23
type input "section"
click at [409, 494] on input "text" at bounding box center [375, 493] width 188 height 23
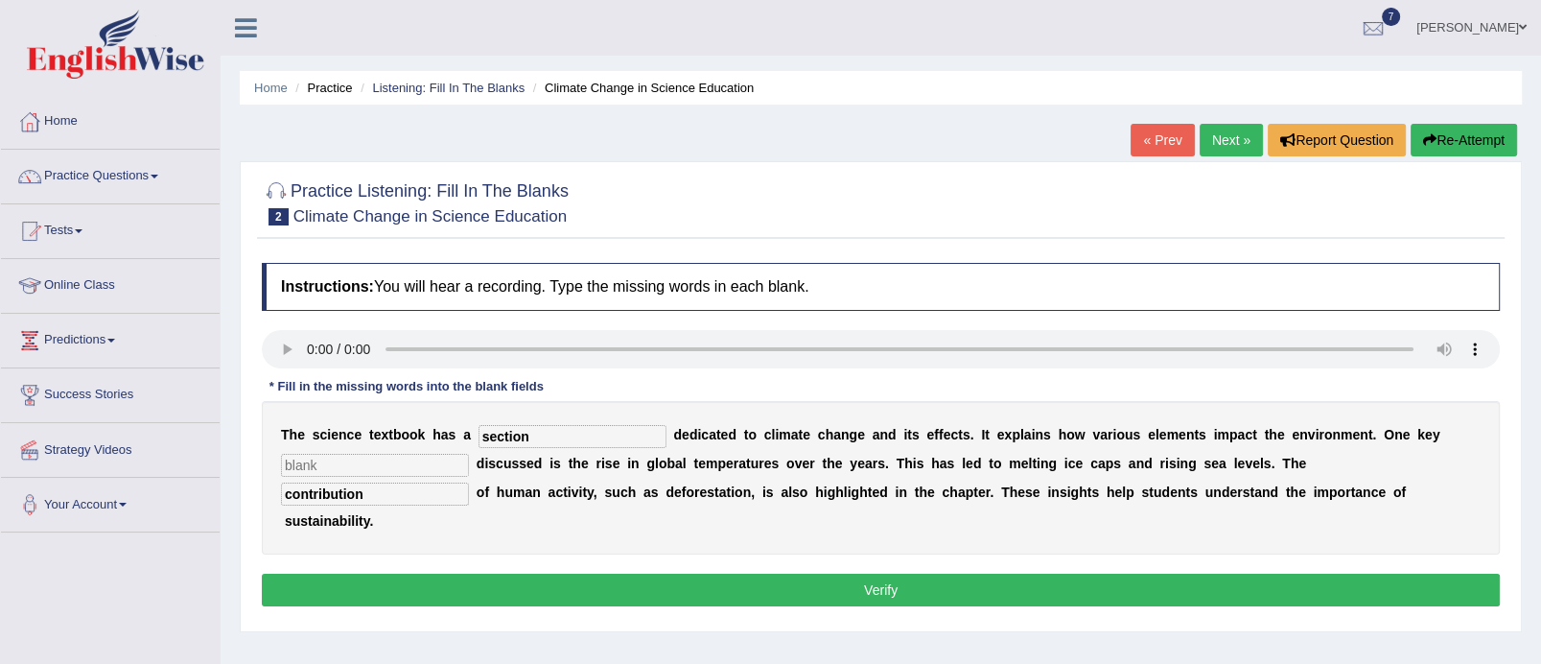
type input "contribution"
click at [322, 467] on input "text" at bounding box center [375, 465] width 188 height 23
type input "factor"
click at [704, 584] on button "Verify" at bounding box center [881, 590] width 1238 height 33
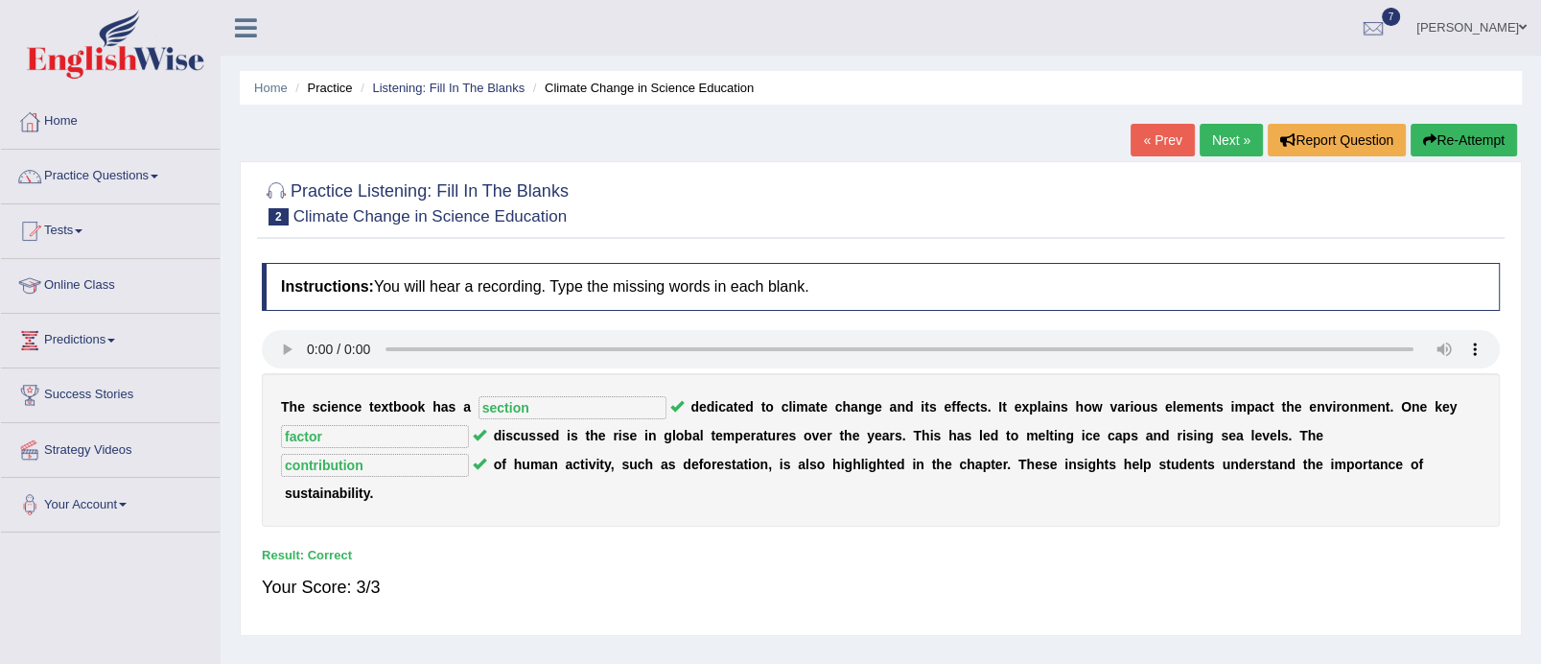
click at [1232, 134] on link "Next »" at bounding box center [1231, 140] width 63 height 33
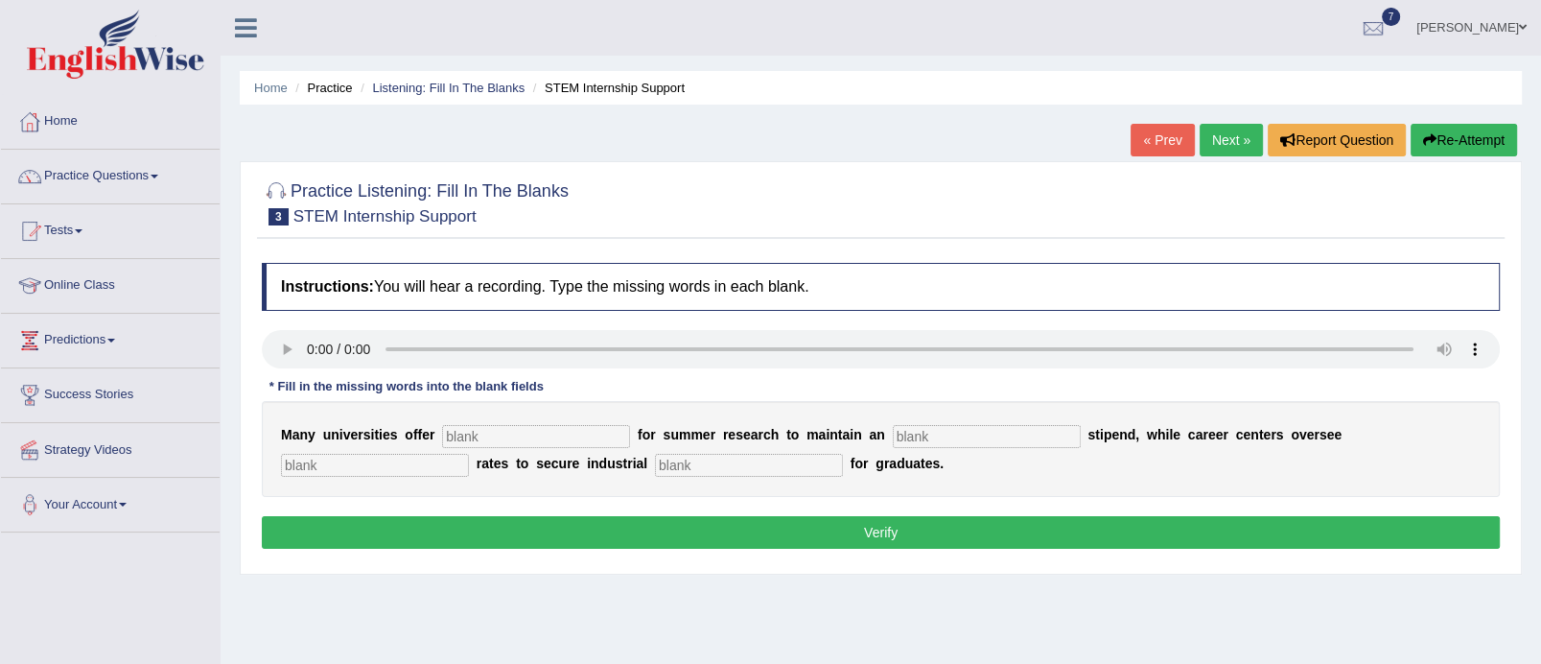
click at [587, 429] on input "text" at bounding box center [536, 436] width 188 height 23
click at [553, 437] on input "text" at bounding box center [536, 436] width 188 height 23
type input "su"
click at [950, 430] on input "text" at bounding box center [987, 436] width 188 height 23
click at [708, 462] on input "text" at bounding box center [749, 465] width 188 height 23
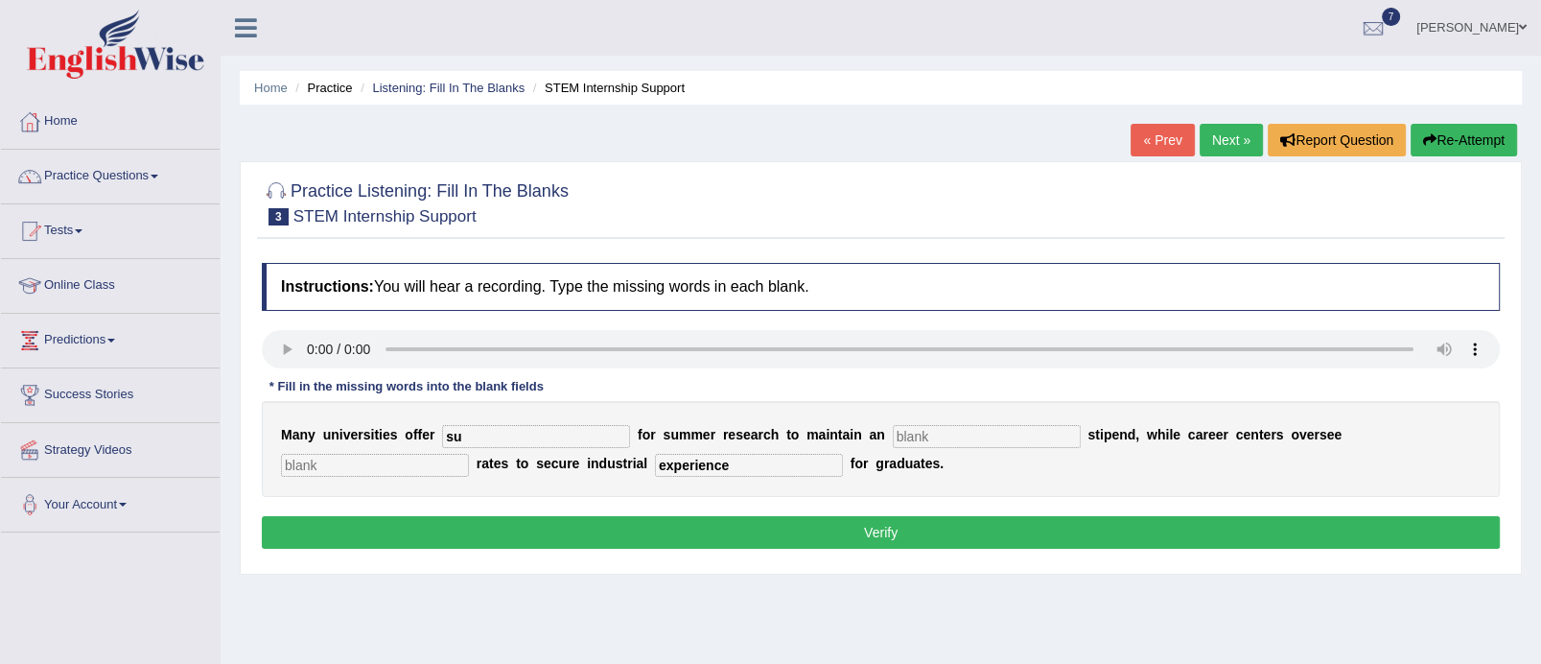
type input "experience"
click at [386, 466] on input "text" at bounding box center [375, 465] width 188 height 23
click at [956, 436] on input "text" at bounding box center [987, 436] width 188 height 23
type input "average"
click at [519, 438] on input "su" at bounding box center [536, 436] width 188 height 23
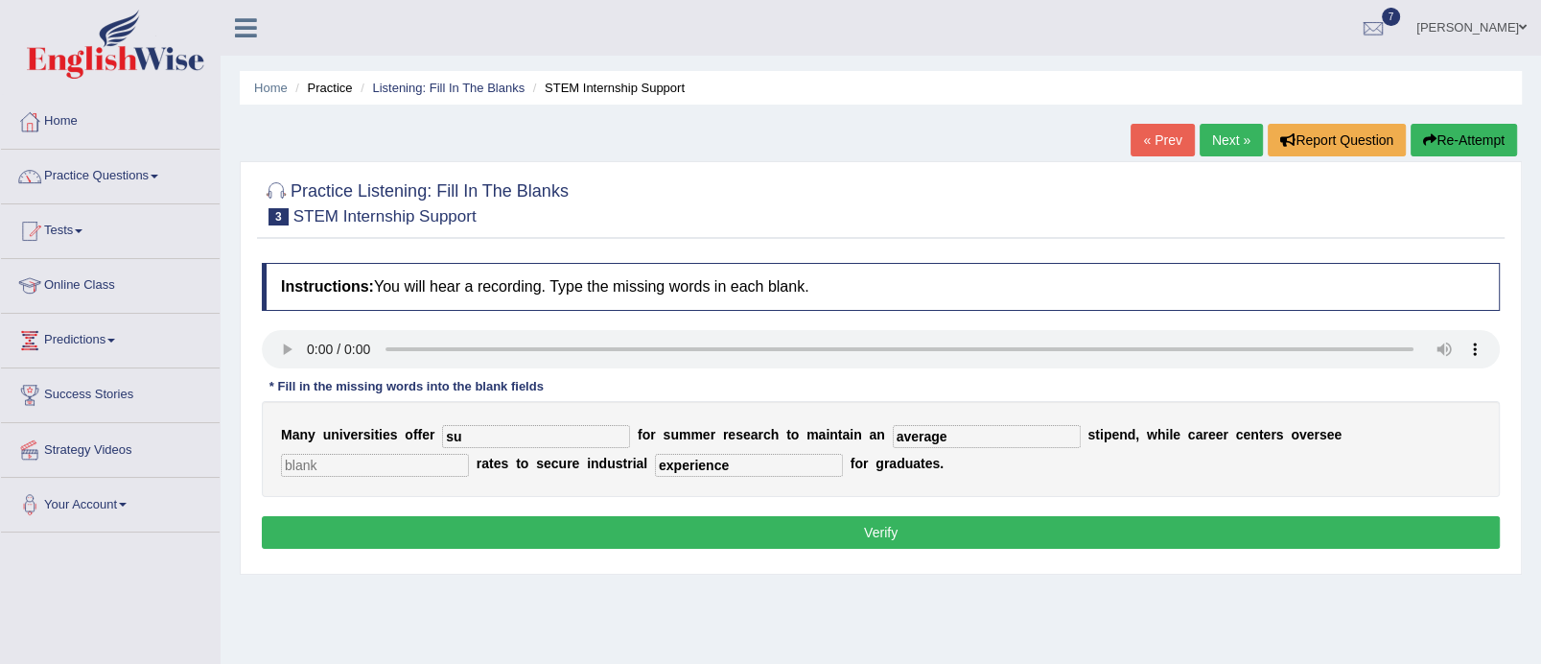
click at [483, 440] on input "su" at bounding box center [536, 436] width 188 height 23
type input "subsidies"
click at [386, 468] on input "text" at bounding box center [375, 465] width 188 height 23
type input "placement"
click at [522, 443] on input "subsidies" at bounding box center [536, 436] width 188 height 23
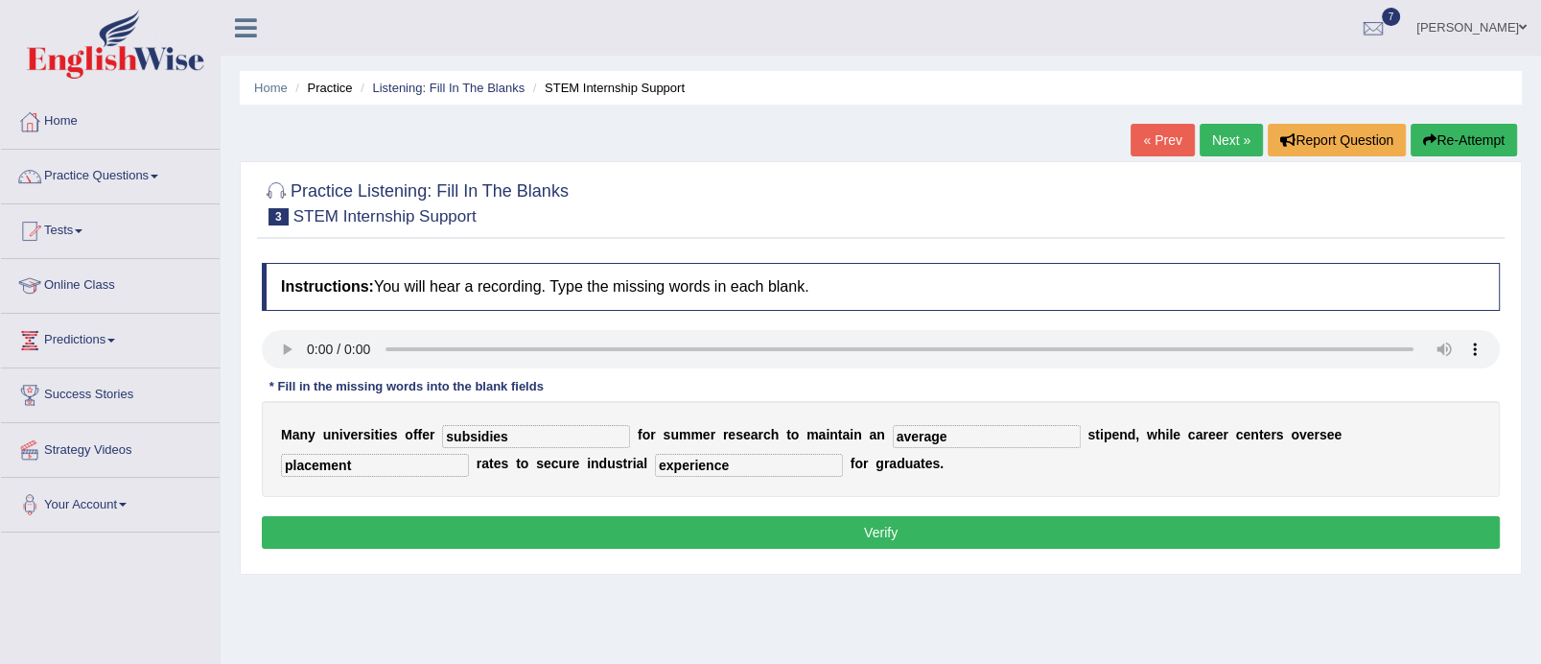
click at [739, 534] on button "Verify" at bounding box center [881, 532] width 1238 height 33
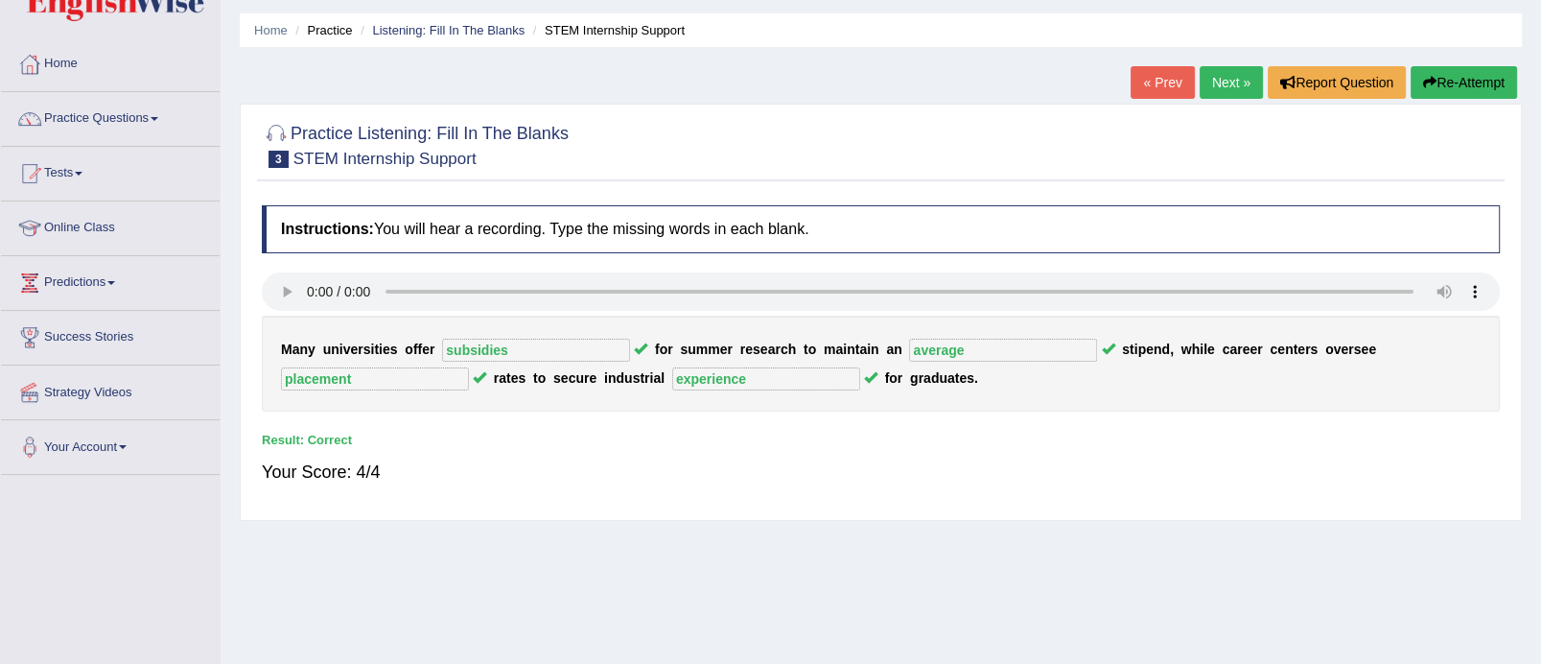
scroll to position [44, 0]
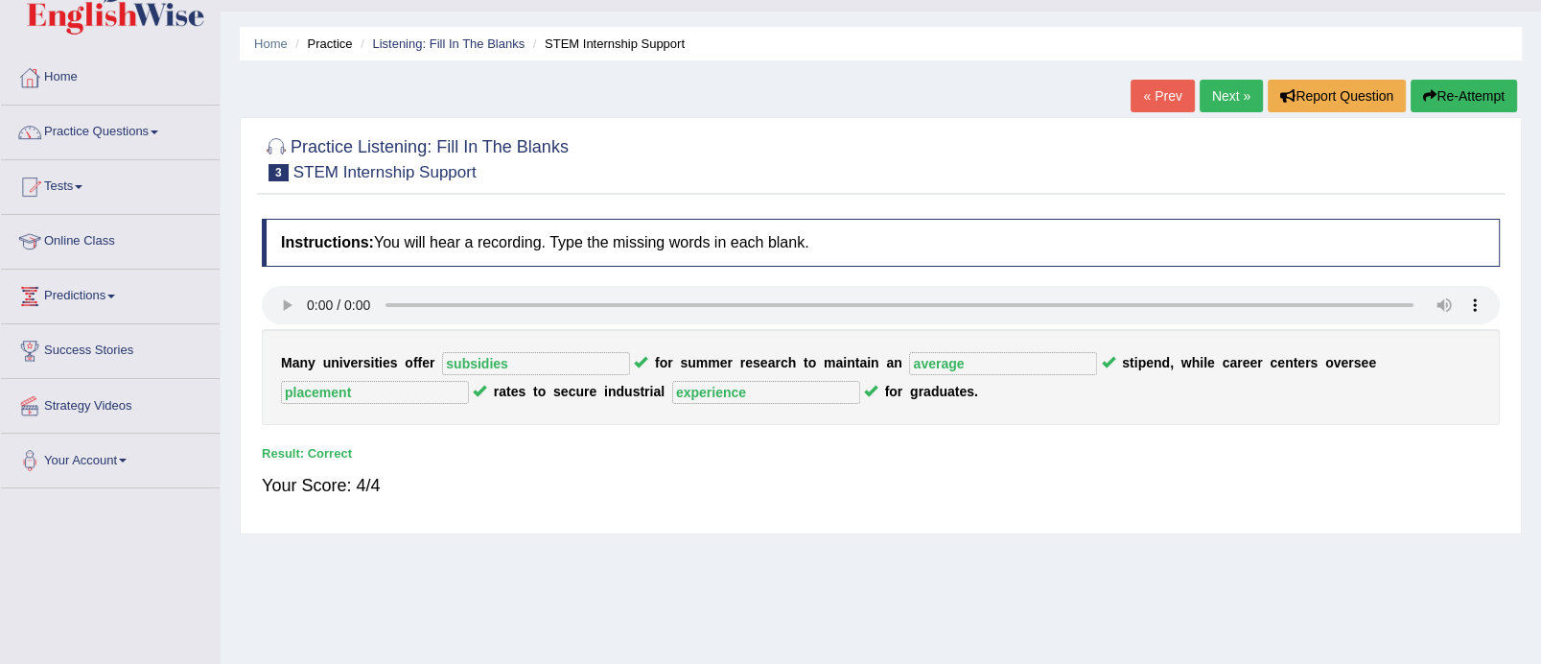
click at [1243, 89] on link "Next »" at bounding box center [1231, 96] width 63 height 33
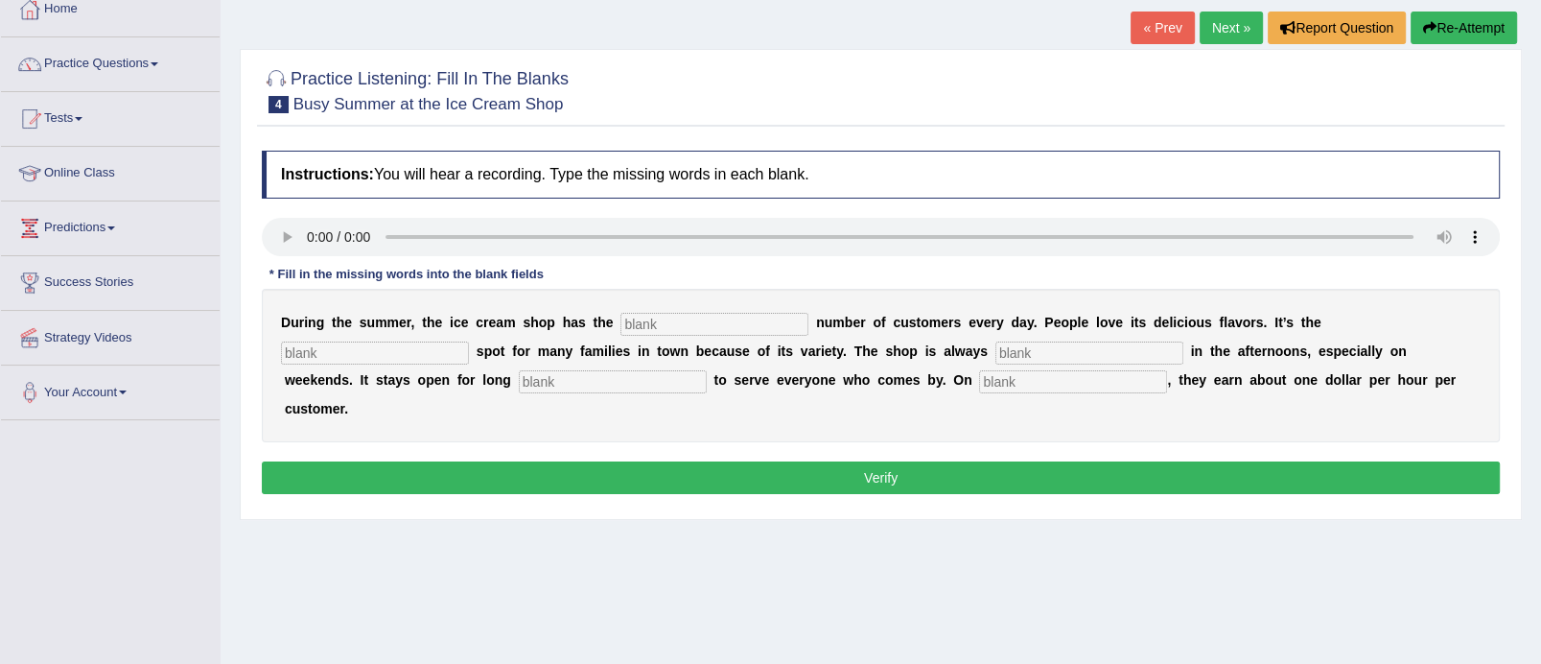
scroll to position [130, 0]
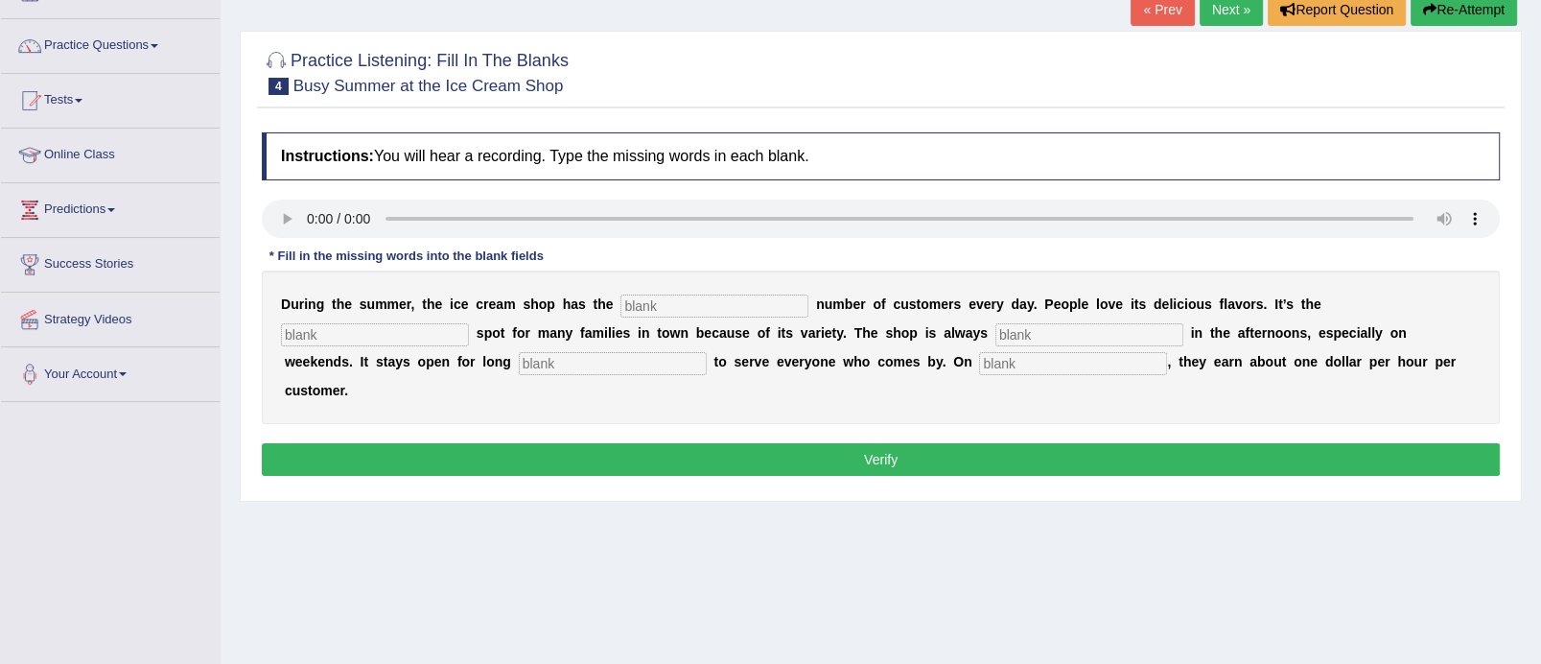
click at [741, 295] on input "text" at bounding box center [715, 305] width 188 height 23
type input "same"
click at [378, 327] on input "text" at bounding box center [375, 334] width 188 height 23
type input "favourite"
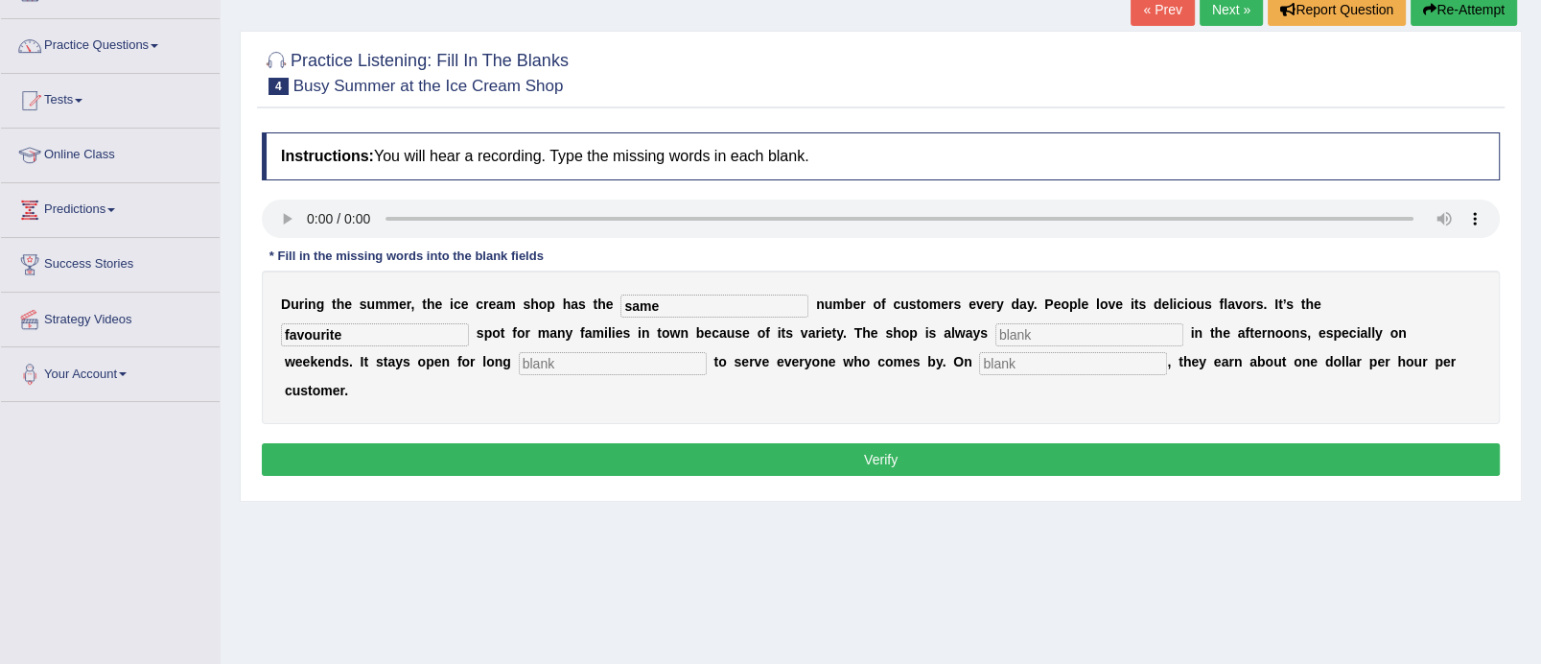
click at [1070, 335] on input "text" at bounding box center [1090, 334] width 188 height 23
type input "busy"
click at [533, 362] on input "text" at bounding box center [613, 363] width 188 height 23
type input "hours"
click at [1012, 362] on input "text" at bounding box center [1073, 363] width 188 height 23
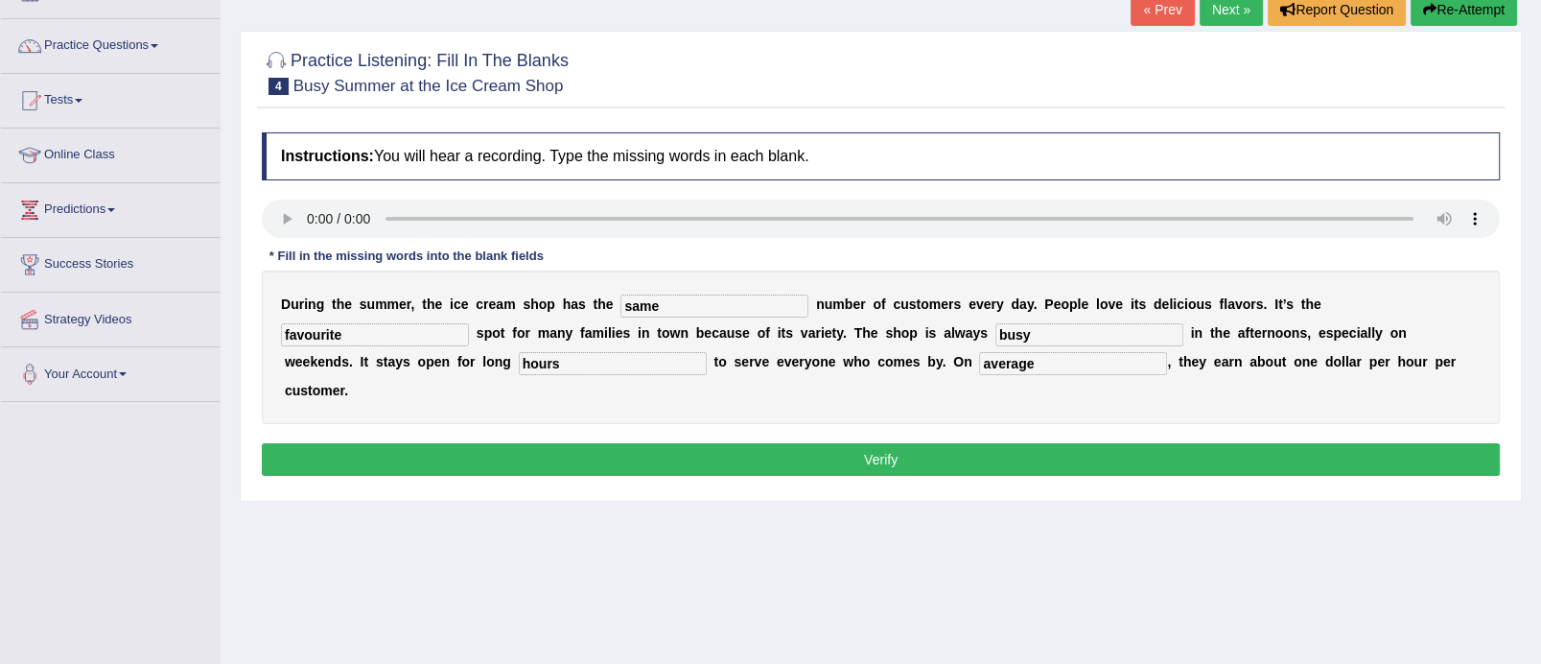
type input "average"
click at [953, 443] on button "Verify" at bounding box center [881, 459] width 1238 height 33
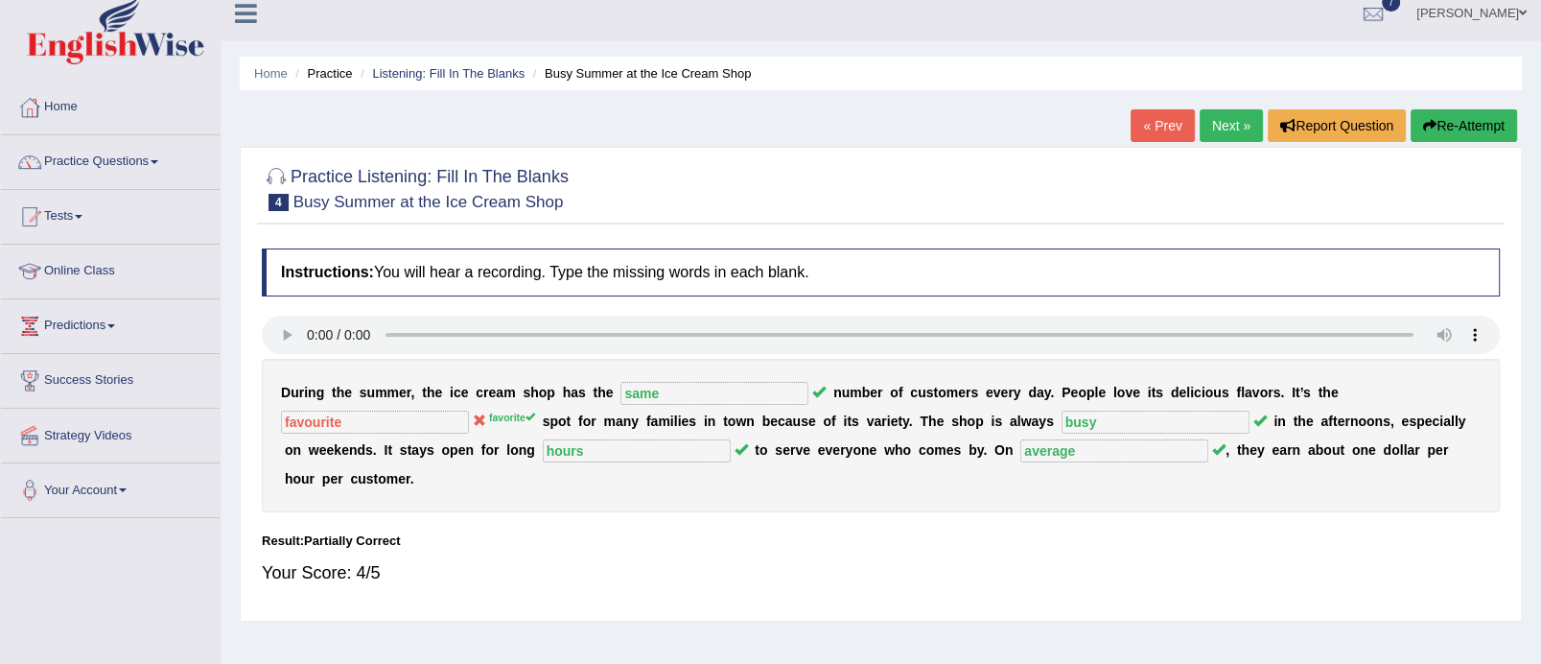
scroll to position [12, 0]
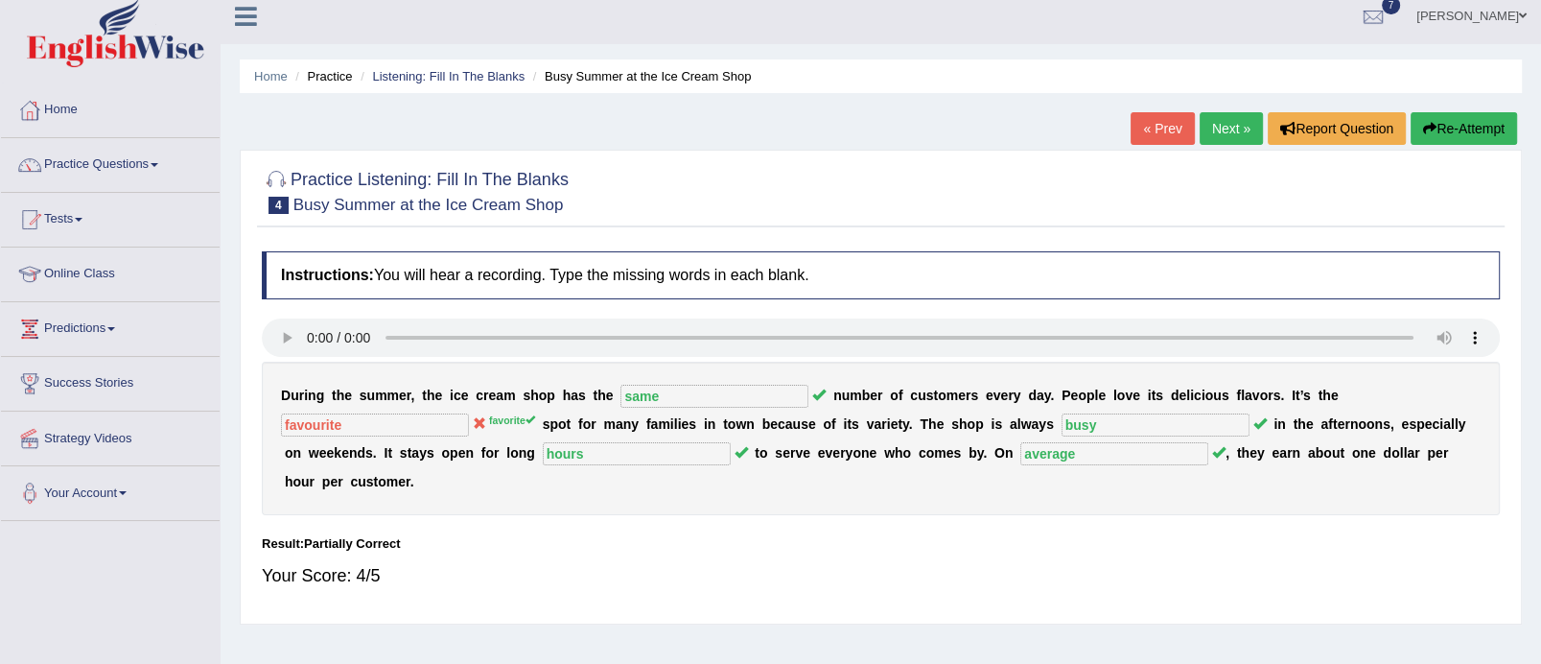
click at [1244, 130] on link "Next »" at bounding box center [1231, 128] width 63 height 33
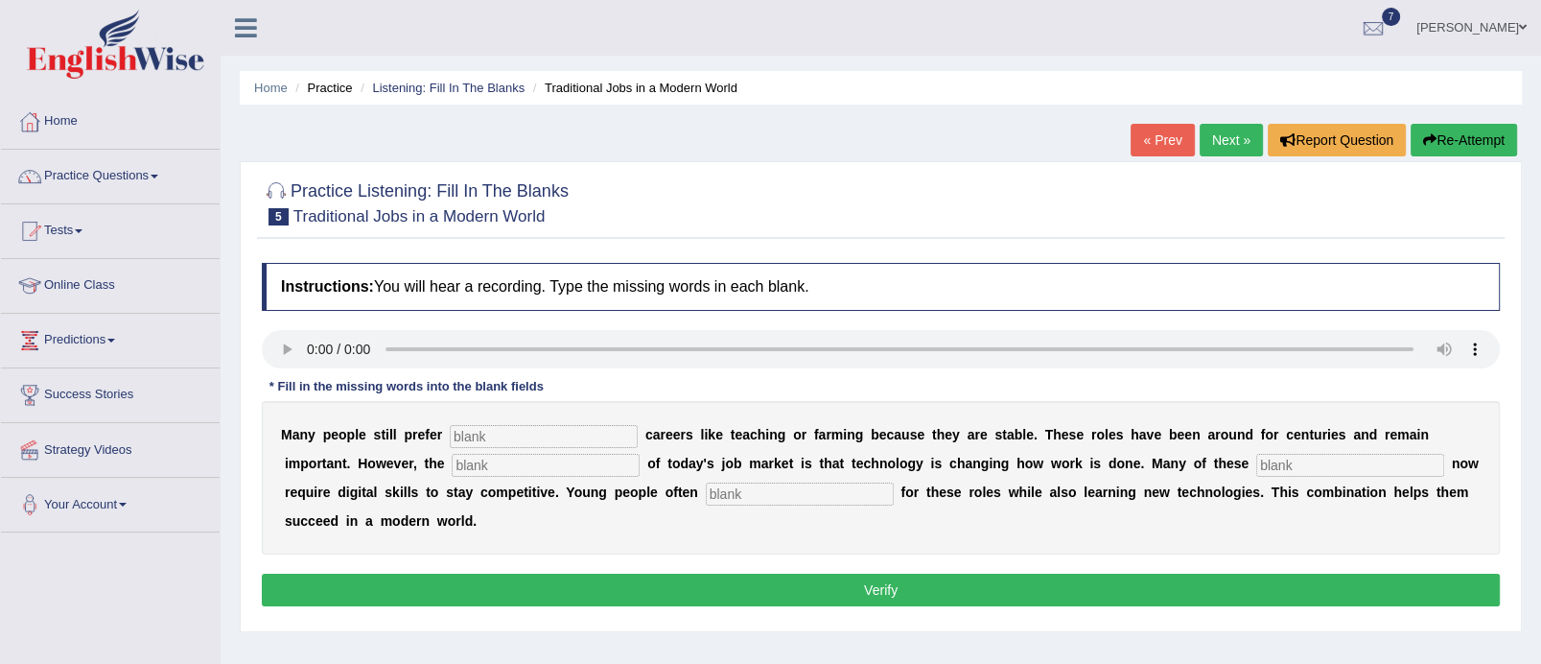
click at [573, 435] on input "text" at bounding box center [544, 436] width 188 height 23
type input "traaditional"
click at [566, 469] on input "text" at bounding box center [546, 465] width 188 height 23
type input "reality"
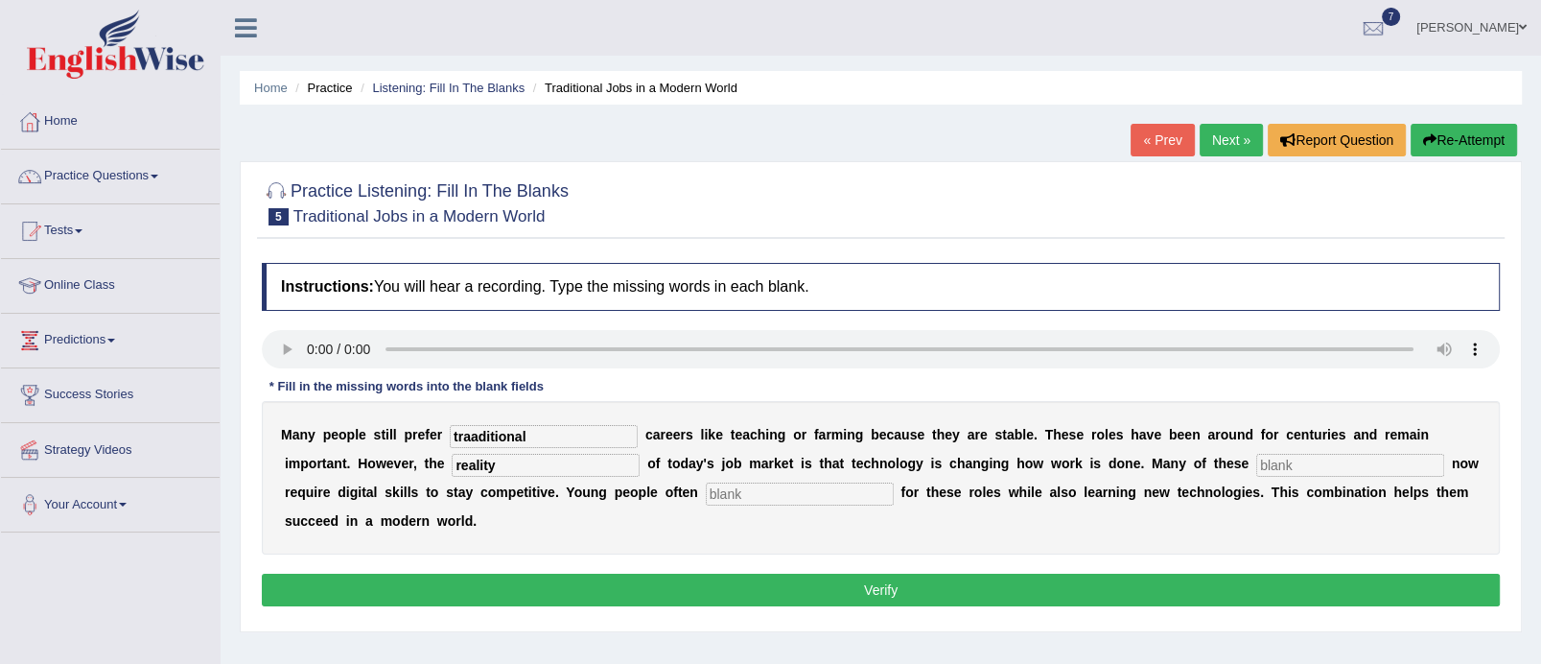
click at [1323, 470] on input "text" at bounding box center [1351, 465] width 188 height 23
type input "jobs"
click at [810, 489] on input "text" at bounding box center [800, 493] width 188 height 23
type input "apply"
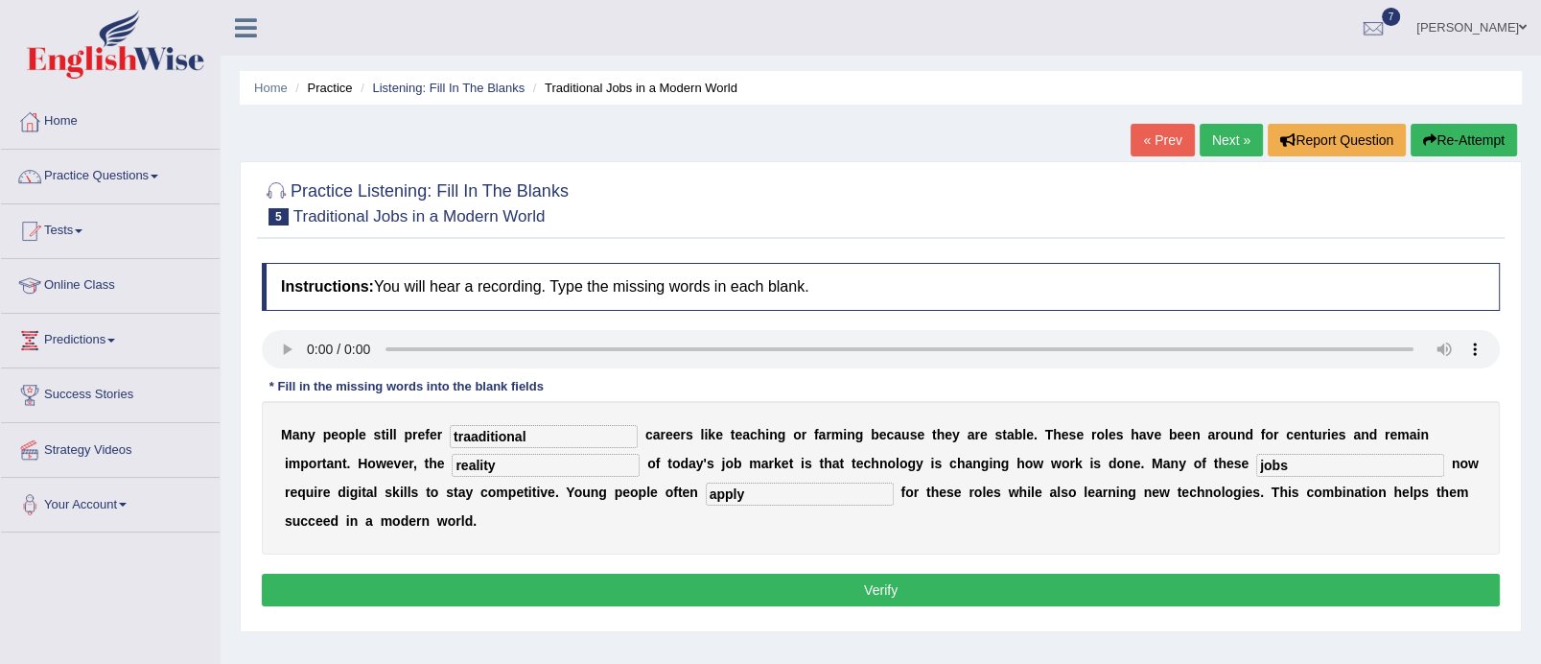
click at [537, 462] on input "reality" at bounding box center [546, 465] width 188 height 23
click at [478, 436] on input "traaditional" at bounding box center [544, 436] width 188 height 23
type input "traditional"
click at [796, 579] on button "Verify" at bounding box center [881, 590] width 1238 height 33
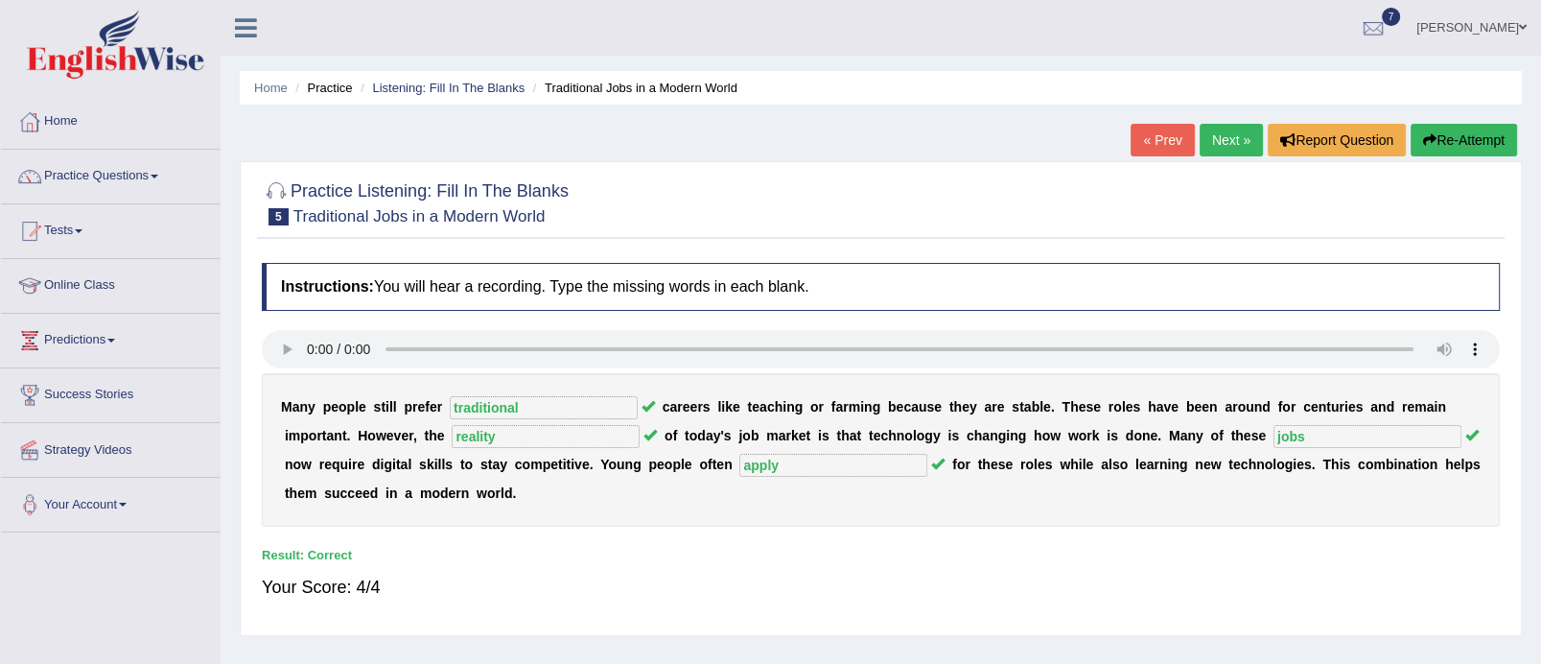
click at [1232, 140] on link "Next »" at bounding box center [1231, 140] width 63 height 33
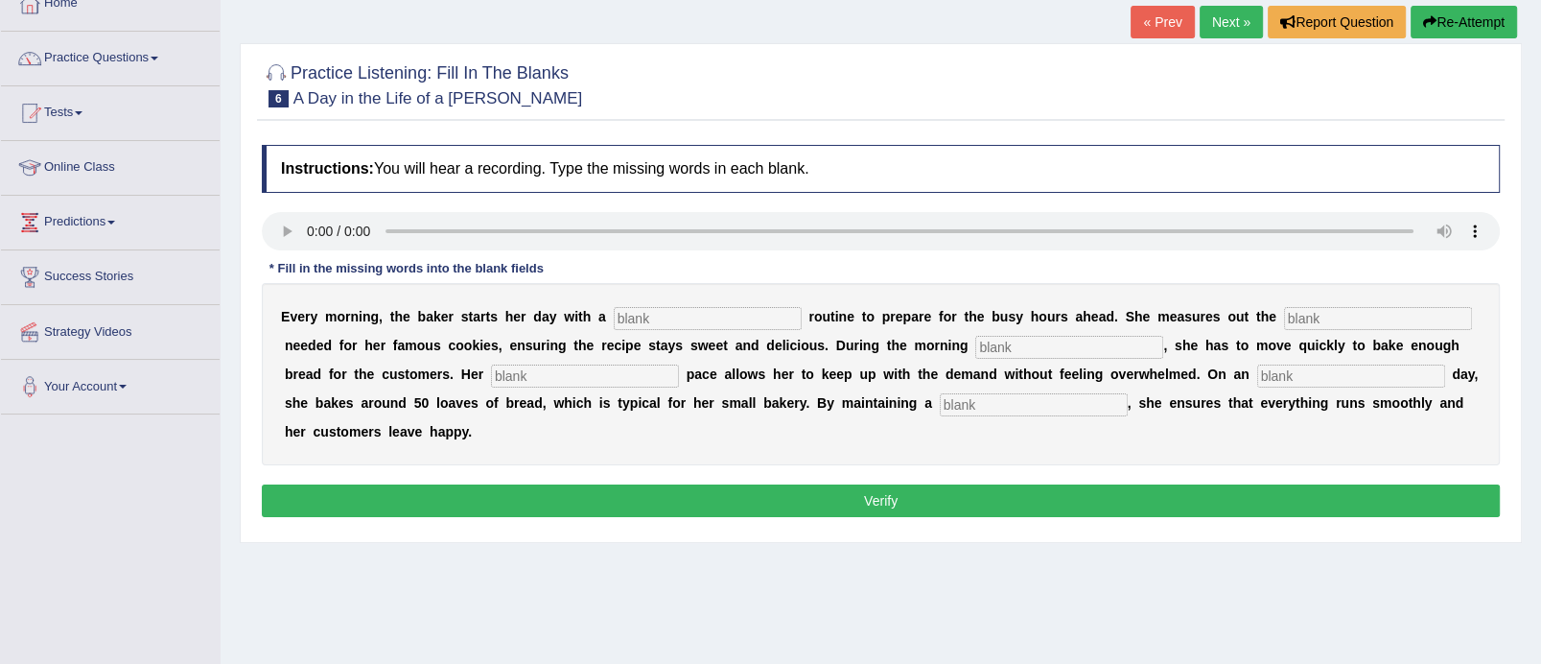
click at [1327, 375] on input "text" at bounding box center [1352, 376] width 188 height 23
type input "average"
click at [572, 367] on input "text" at bounding box center [585, 376] width 188 height 23
type input "steady"
click at [1020, 409] on input "text" at bounding box center [1034, 404] width 188 height 23
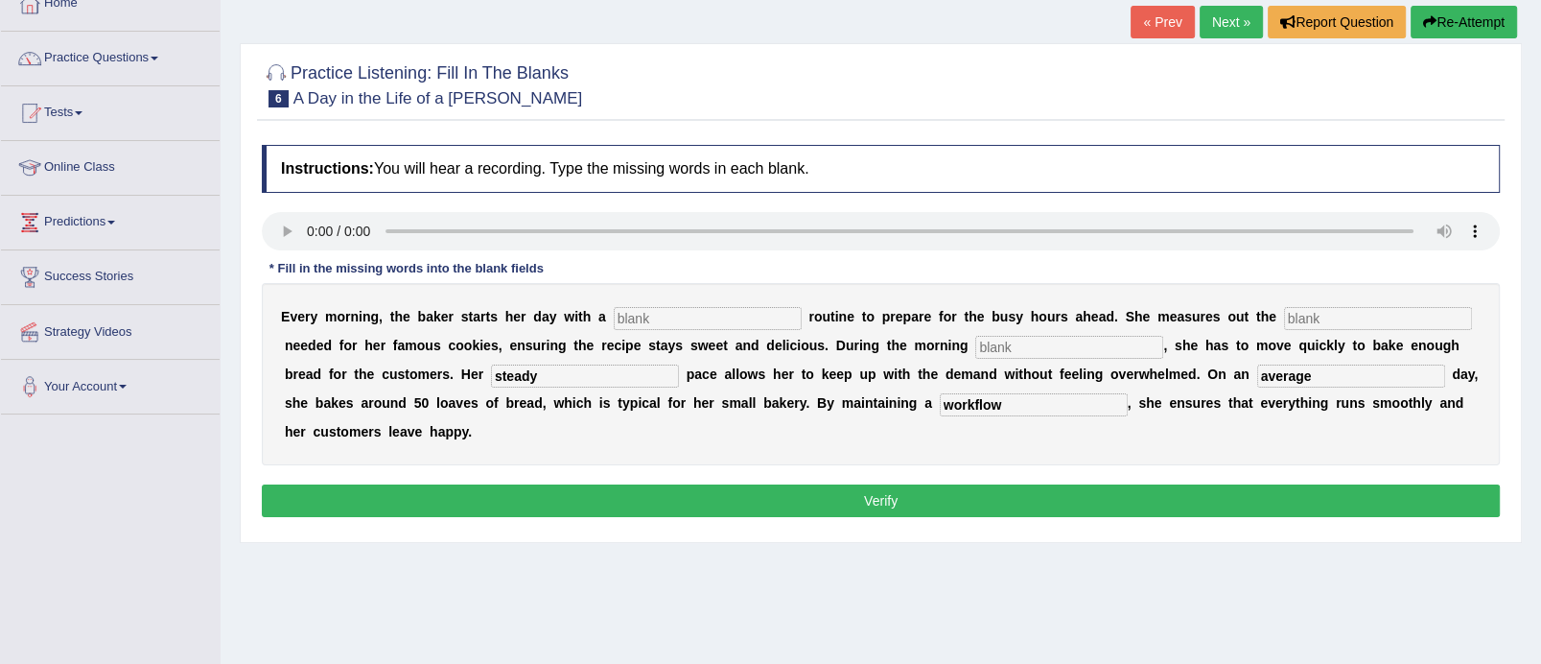
type input "workflow"
click at [1063, 341] on input "text" at bounding box center [1070, 347] width 188 height 23
type input "rush"
click at [1323, 314] on input "text" at bounding box center [1378, 318] width 188 height 23
type input "sugar"
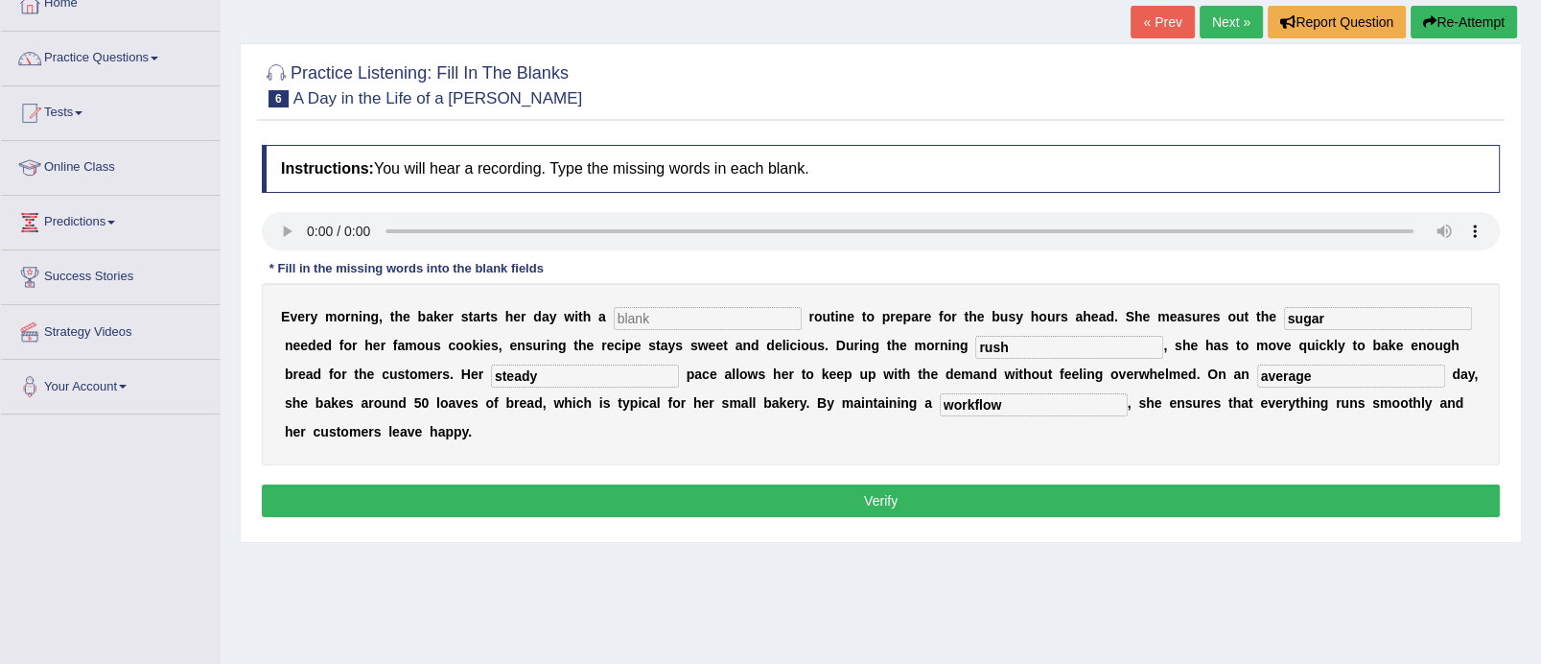
click at [712, 314] on input "text" at bounding box center [708, 318] width 188 height 23
type input "simple"
click at [924, 505] on button "Verify" at bounding box center [881, 500] width 1238 height 33
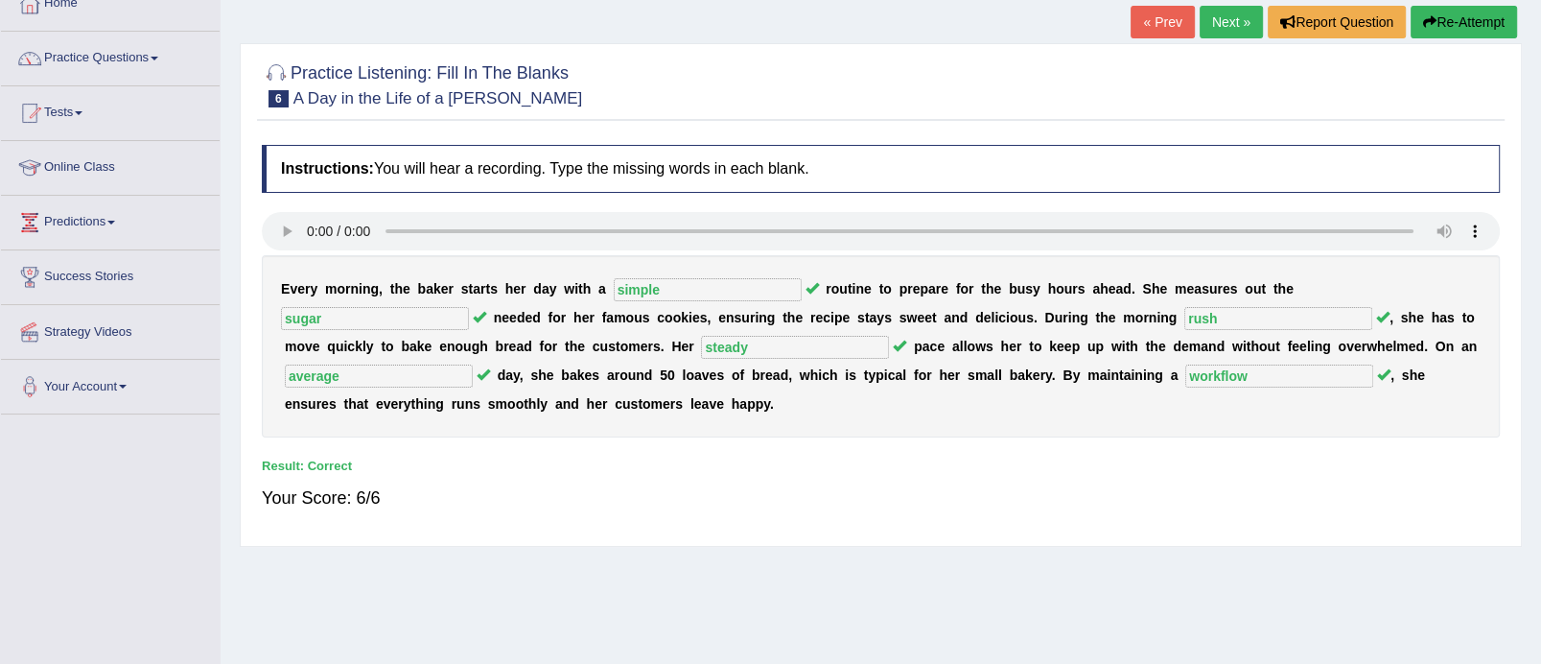
click at [1235, 17] on link "Next »" at bounding box center [1231, 22] width 63 height 33
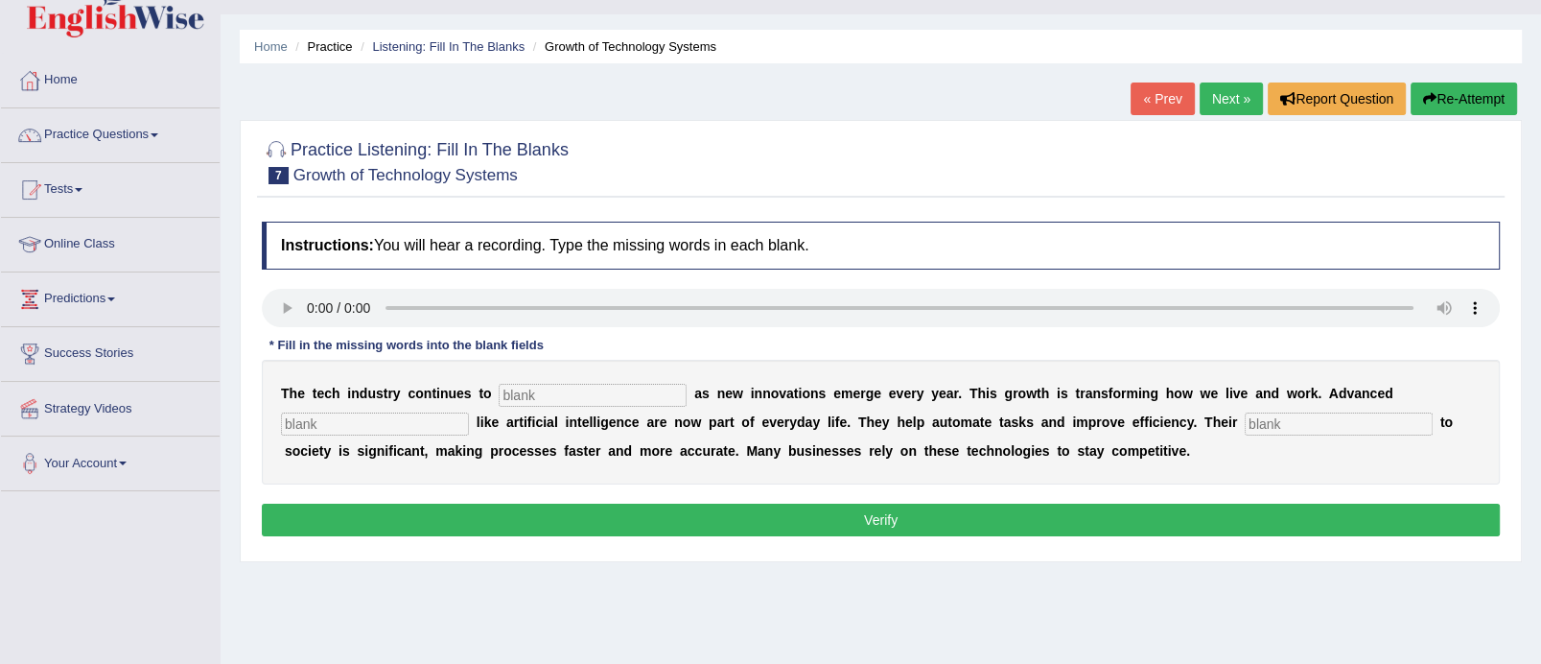
scroll to position [42, 0]
click at [596, 395] on input "text" at bounding box center [593, 394] width 188 height 23
type input "continuos"
click at [346, 430] on input "text" at bounding box center [375, 423] width 188 height 23
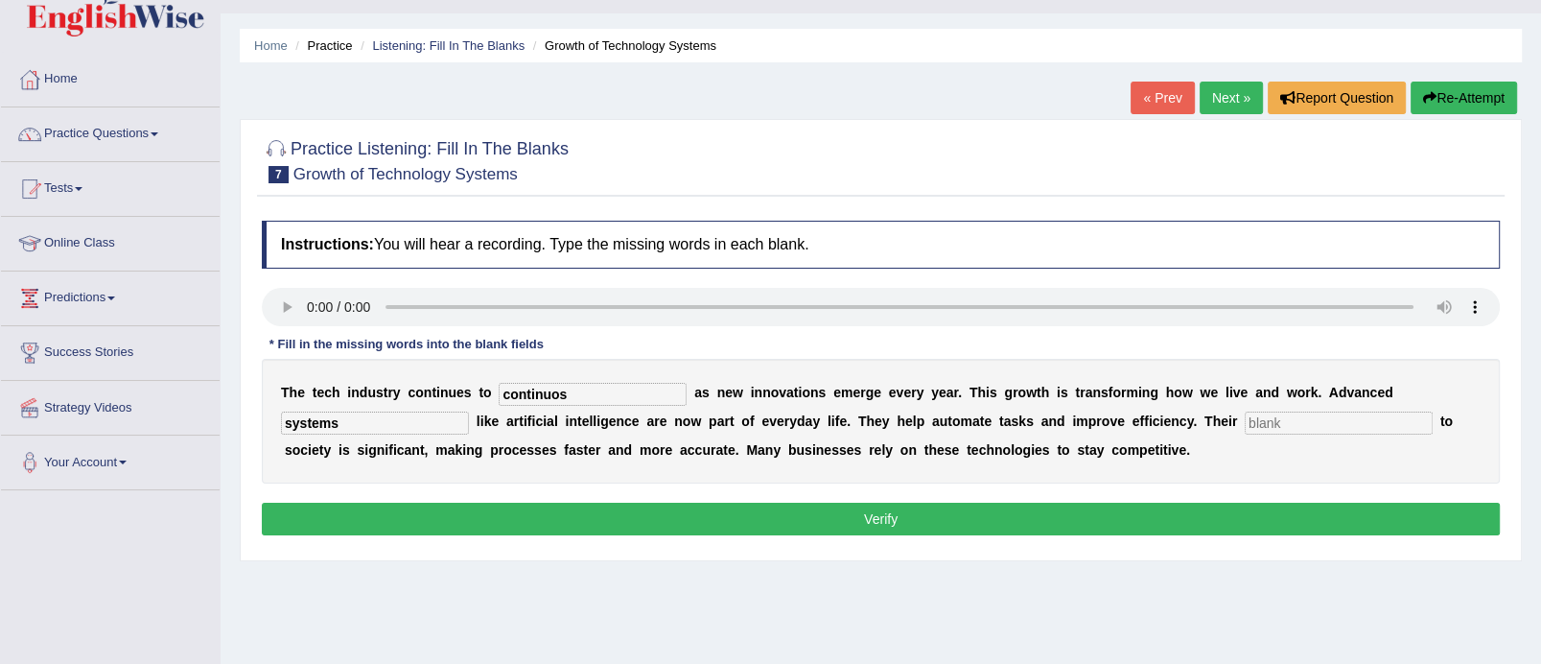
type input "systems"
click at [1282, 420] on input "text" at bounding box center [1339, 423] width 188 height 23
type input "contribution"
click at [588, 388] on input "continuos" at bounding box center [593, 394] width 188 height 23
click at [577, 391] on input "continuos" at bounding box center [593, 394] width 188 height 23
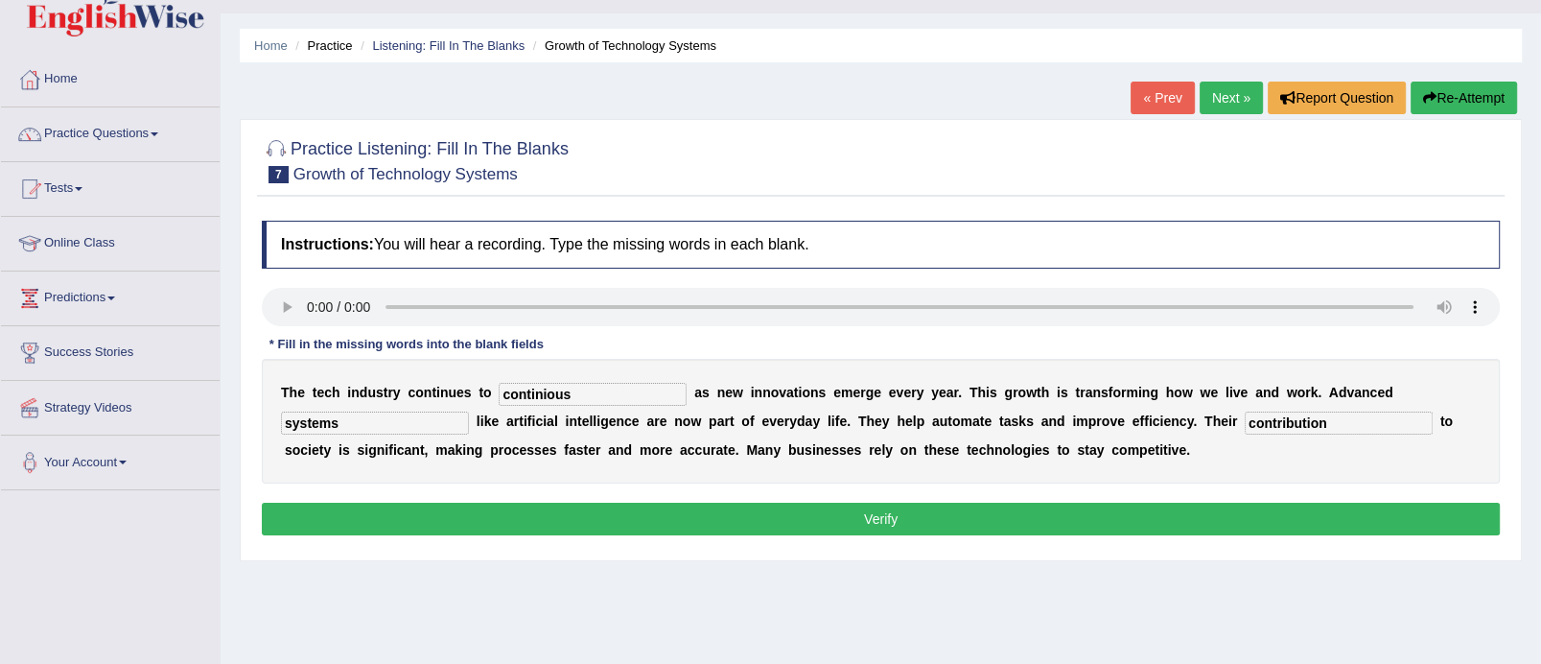
type input "continious"
click at [660, 512] on button "Verify" at bounding box center [881, 519] width 1238 height 33
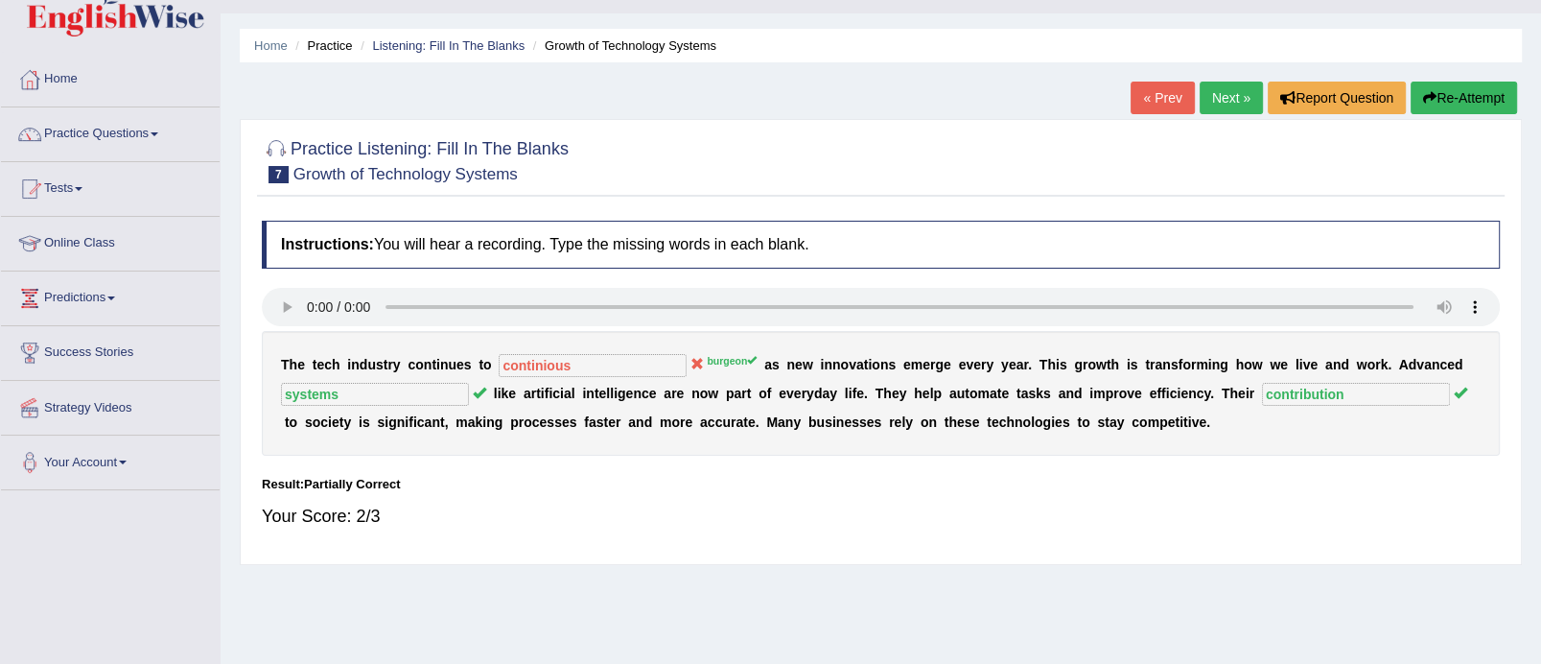
click at [1236, 94] on link "Next »" at bounding box center [1231, 98] width 63 height 33
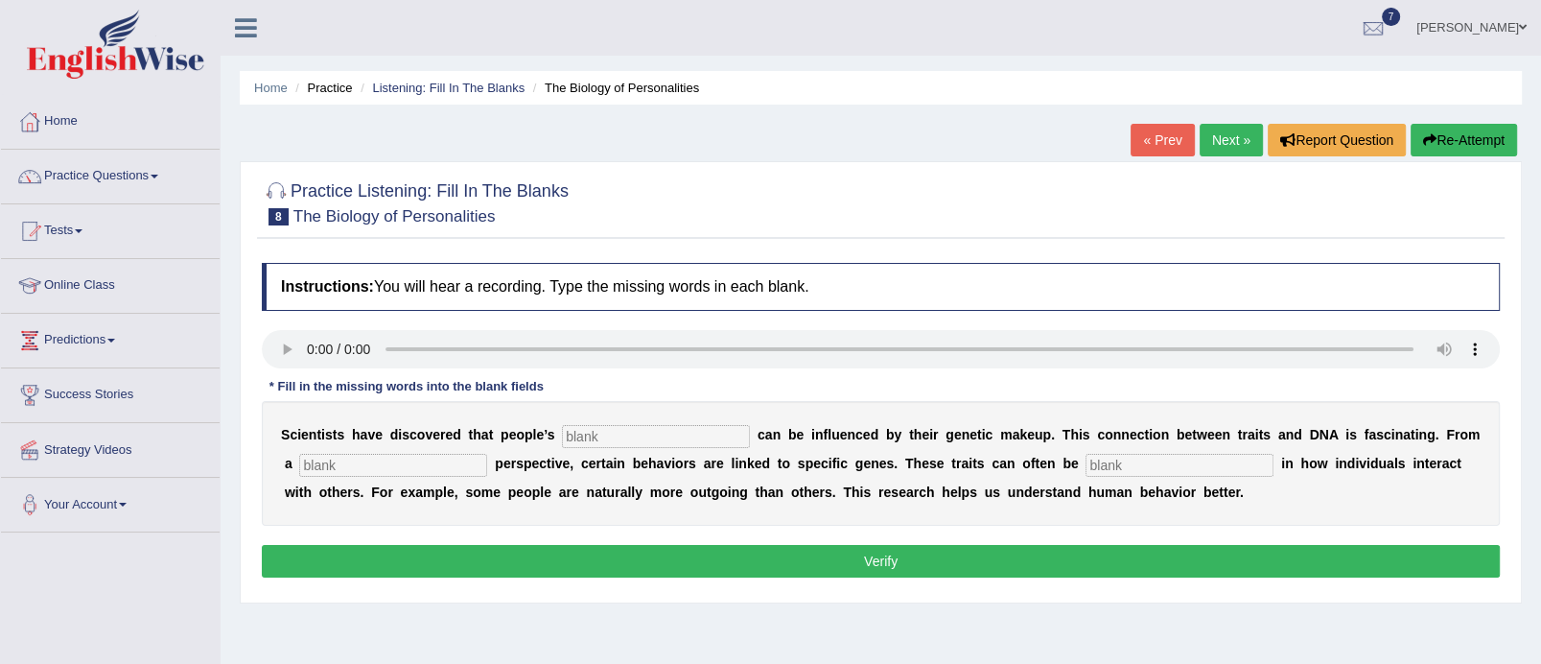
click at [653, 438] on input "text" at bounding box center [656, 436] width 188 height 23
click at [453, 465] on input "text" at bounding box center [393, 465] width 188 height 23
click at [1121, 466] on input "text" at bounding box center [1180, 465] width 188 height 23
type input "visible"
click at [427, 466] on input "text" at bounding box center [393, 465] width 188 height 23
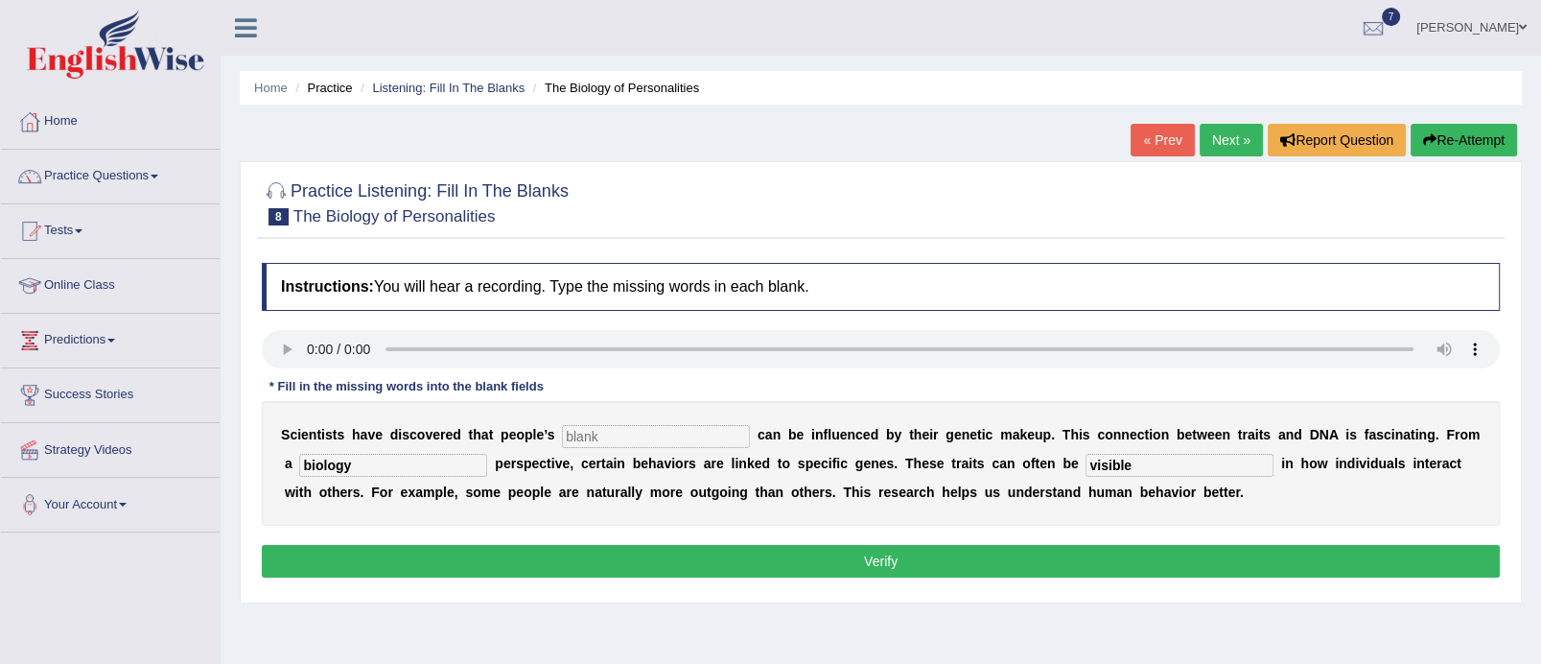
type input "biology"
click at [592, 434] on input "text" at bounding box center [656, 436] width 188 height 23
click at [659, 434] on input "text" at bounding box center [656, 436] width 188 height 23
type input "personalities"
click at [723, 556] on button "Verify" at bounding box center [881, 561] width 1238 height 33
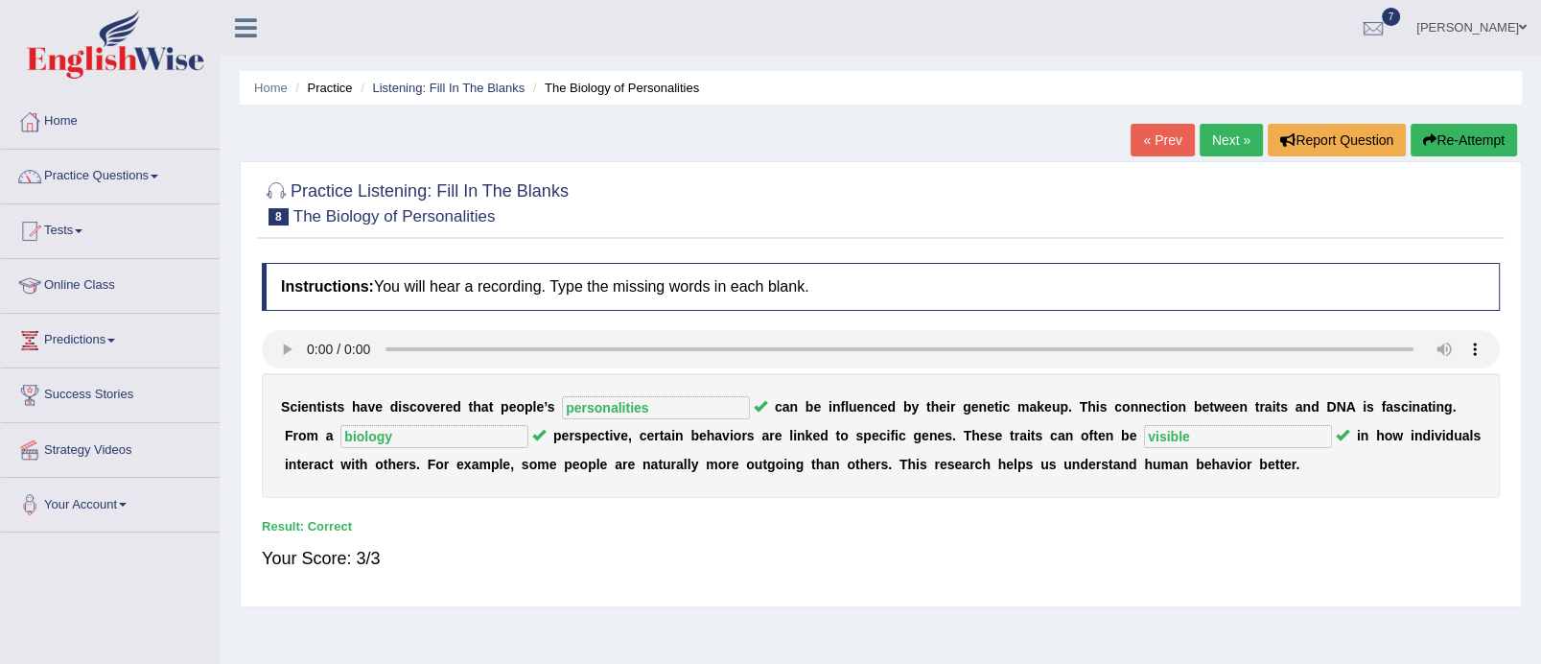
click at [1211, 140] on link "Next »" at bounding box center [1231, 140] width 63 height 33
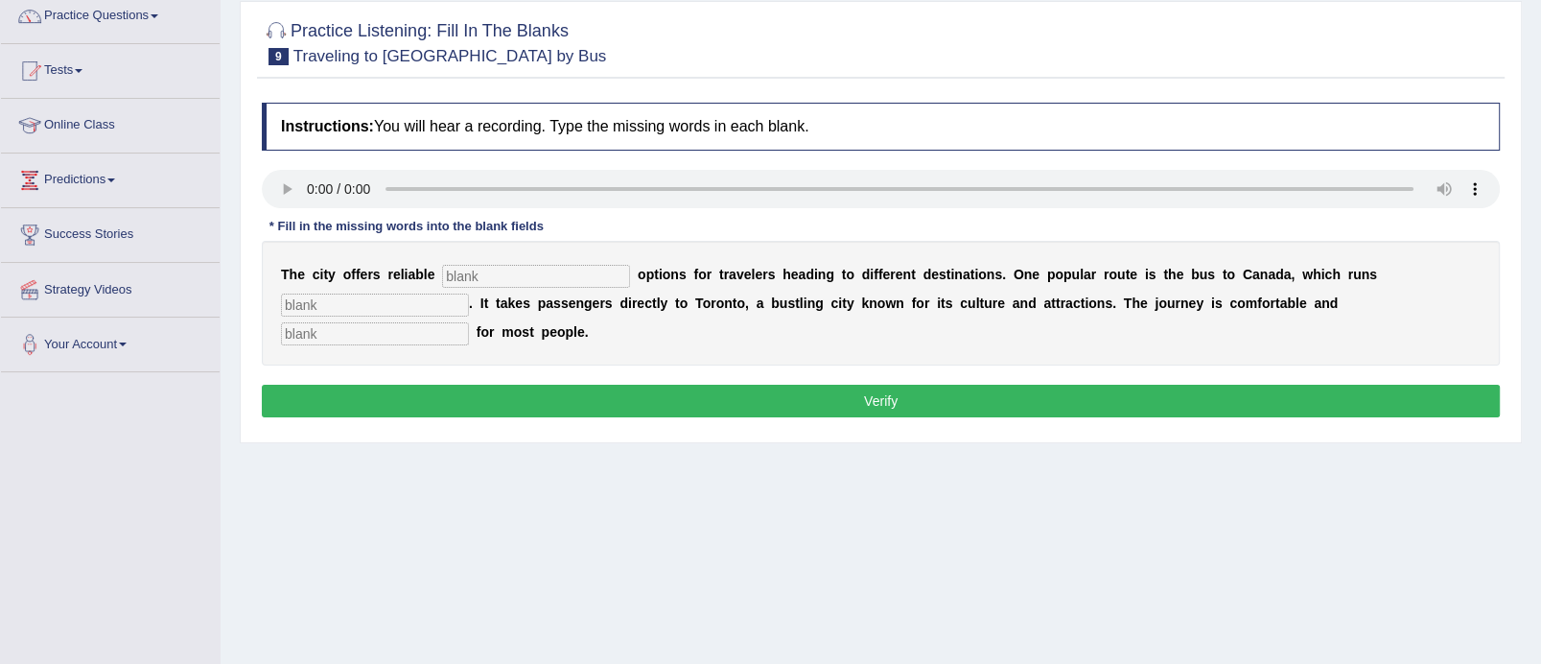
click at [563, 271] on input "text" at bounding box center [536, 276] width 188 height 23
type input "transport"
click at [372, 302] on input "text" at bounding box center [375, 305] width 188 height 23
type input "daily"
click at [375, 338] on input "text" at bounding box center [375, 333] width 188 height 23
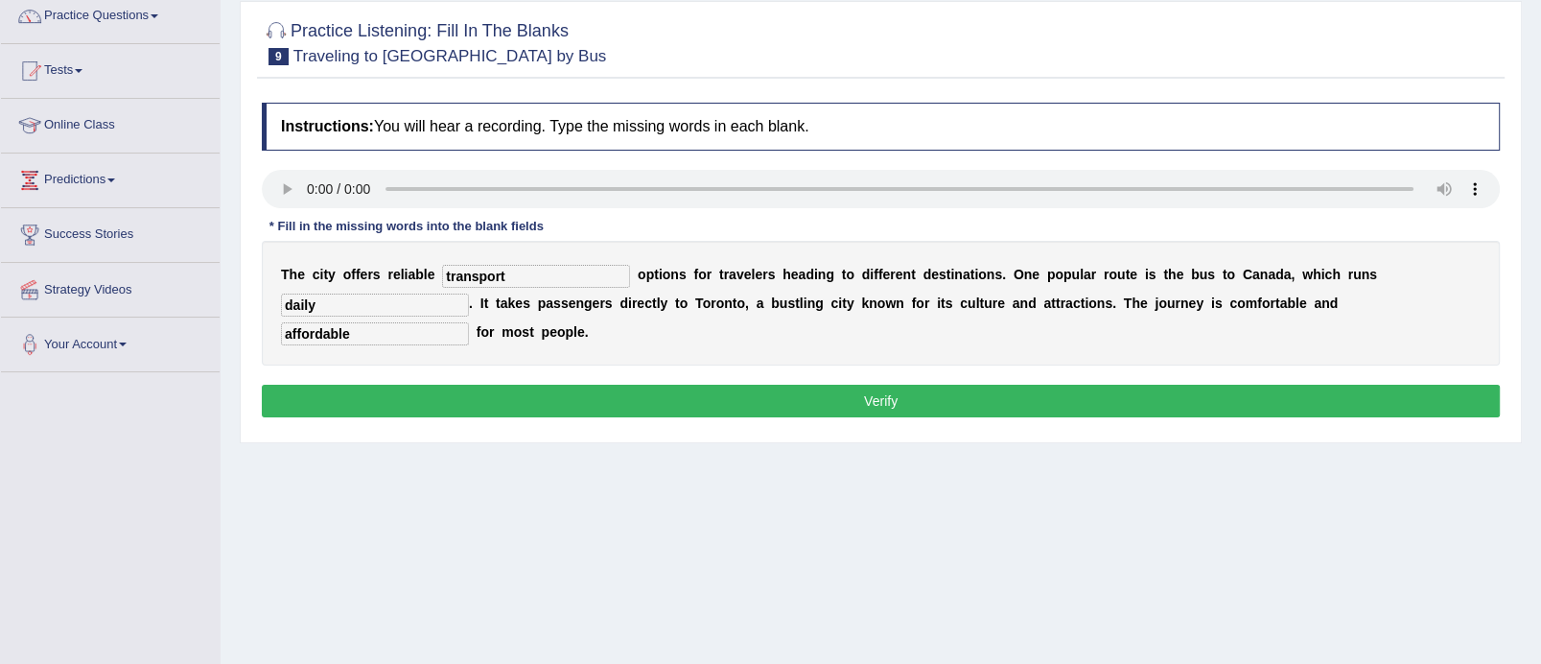
type input "affordable"
click at [762, 388] on button "Verify" at bounding box center [881, 401] width 1238 height 33
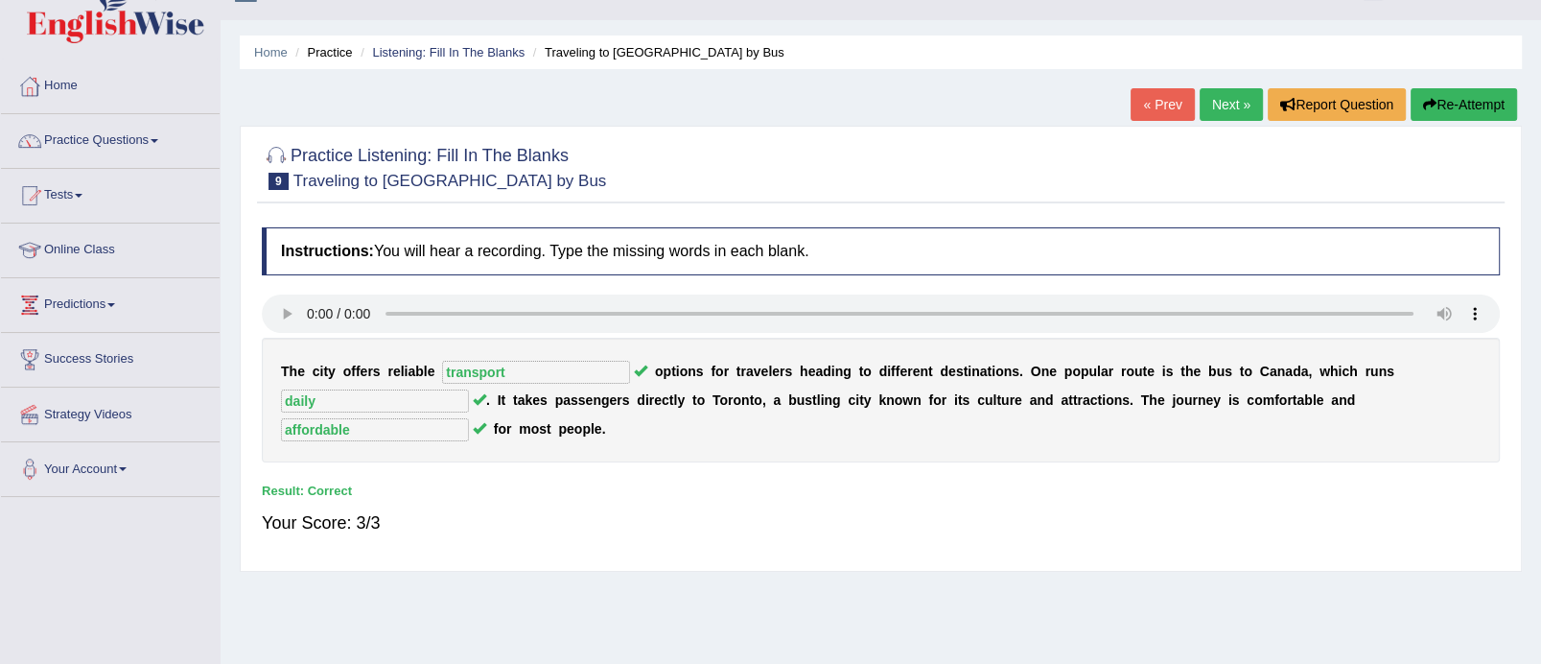
scroll to position [21, 0]
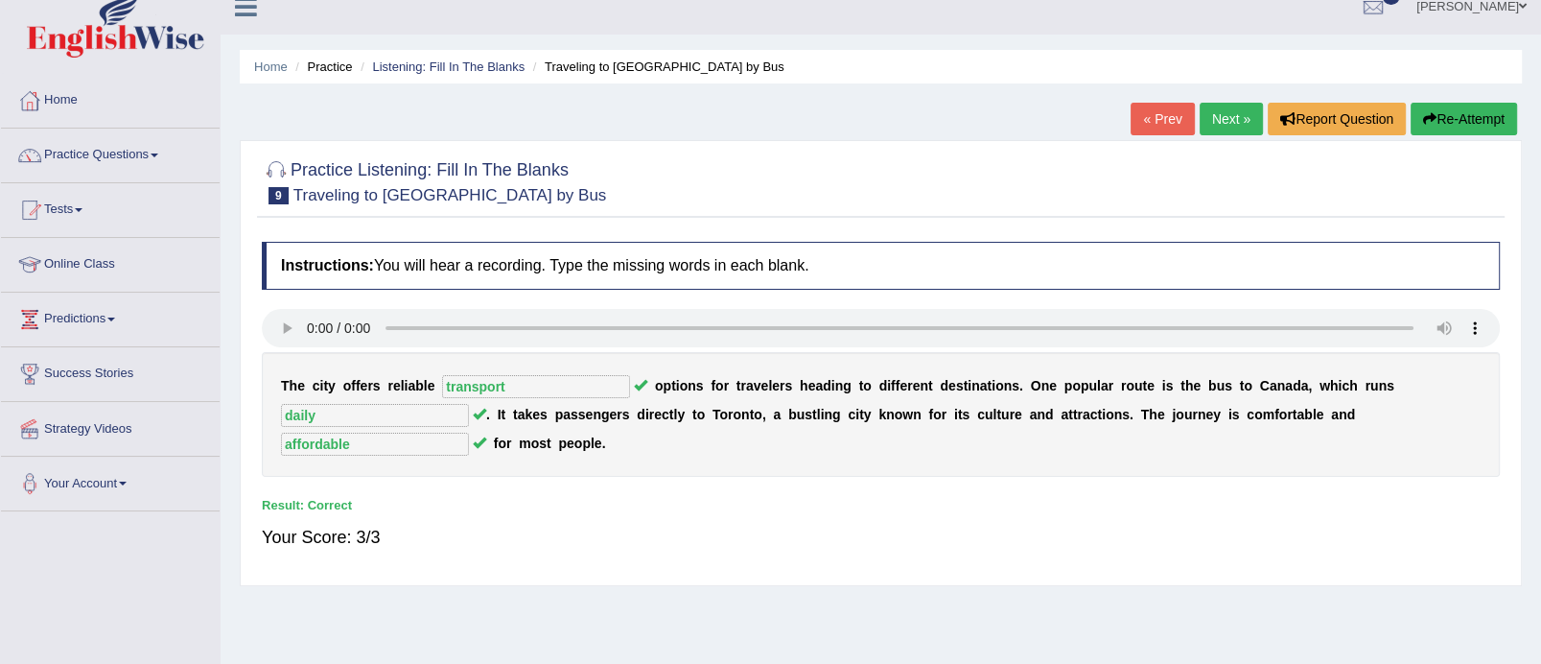
click at [1216, 124] on link "Next »" at bounding box center [1231, 119] width 63 height 33
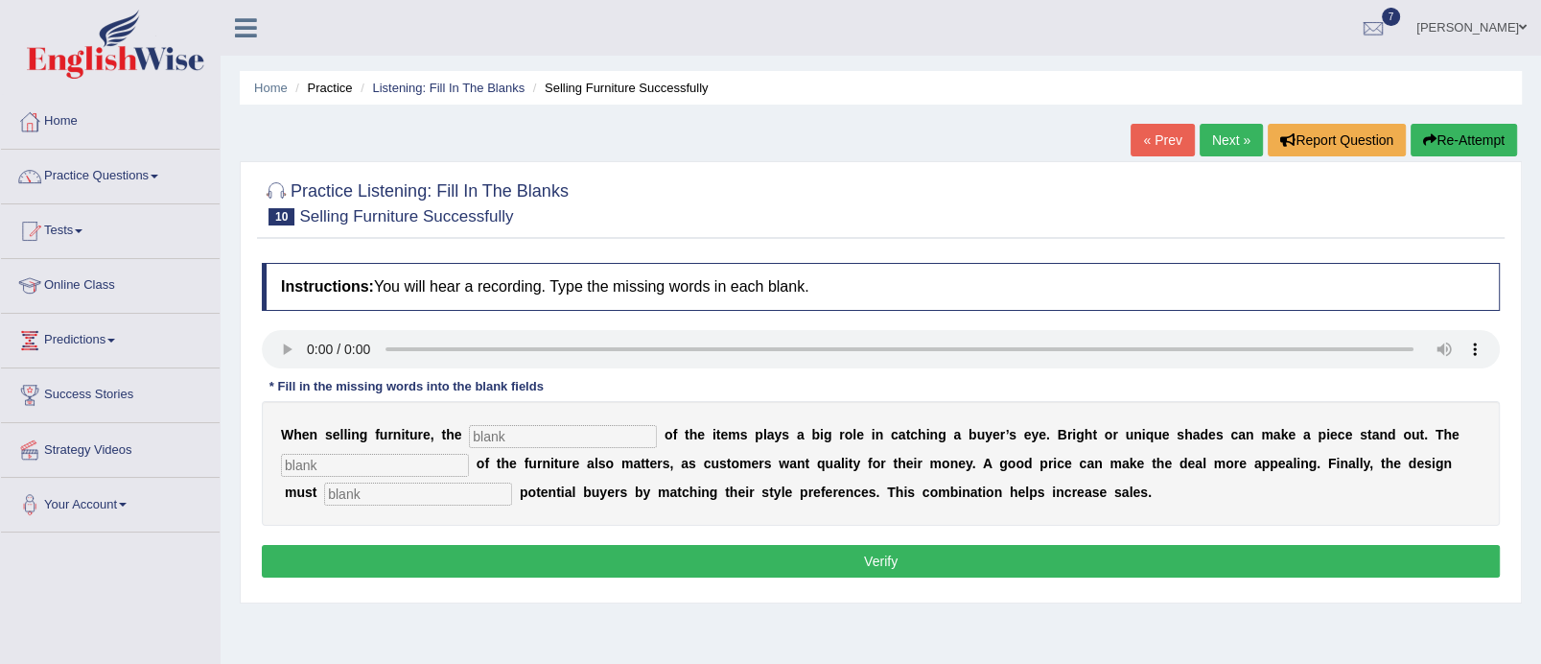
click at [582, 431] on input "text" at bounding box center [563, 436] width 188 height 23
type input "color"
click at [369, 467] on input "text" at bounding box center [375, 465] width 188 height 23
click at [307, 460] on input "vallue" at bounding box center [375, 465] width 188 height 23
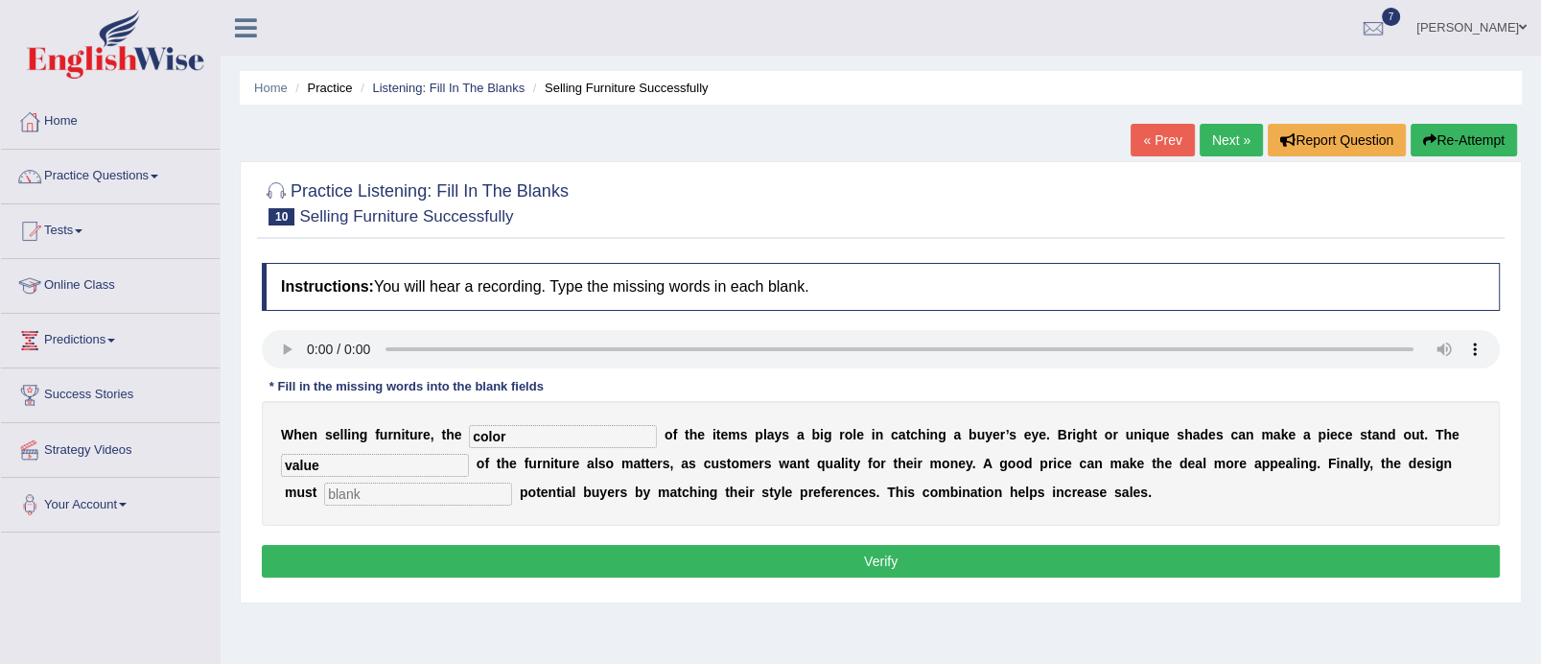
type input "value"
click at [391, 487] on input "text" at bounding box center [418, 493] width 188 height 23
type input "attract"
click at [497, 432] on input "color" at bounding box center [563, 436] width 188 height 23
type input "colour"
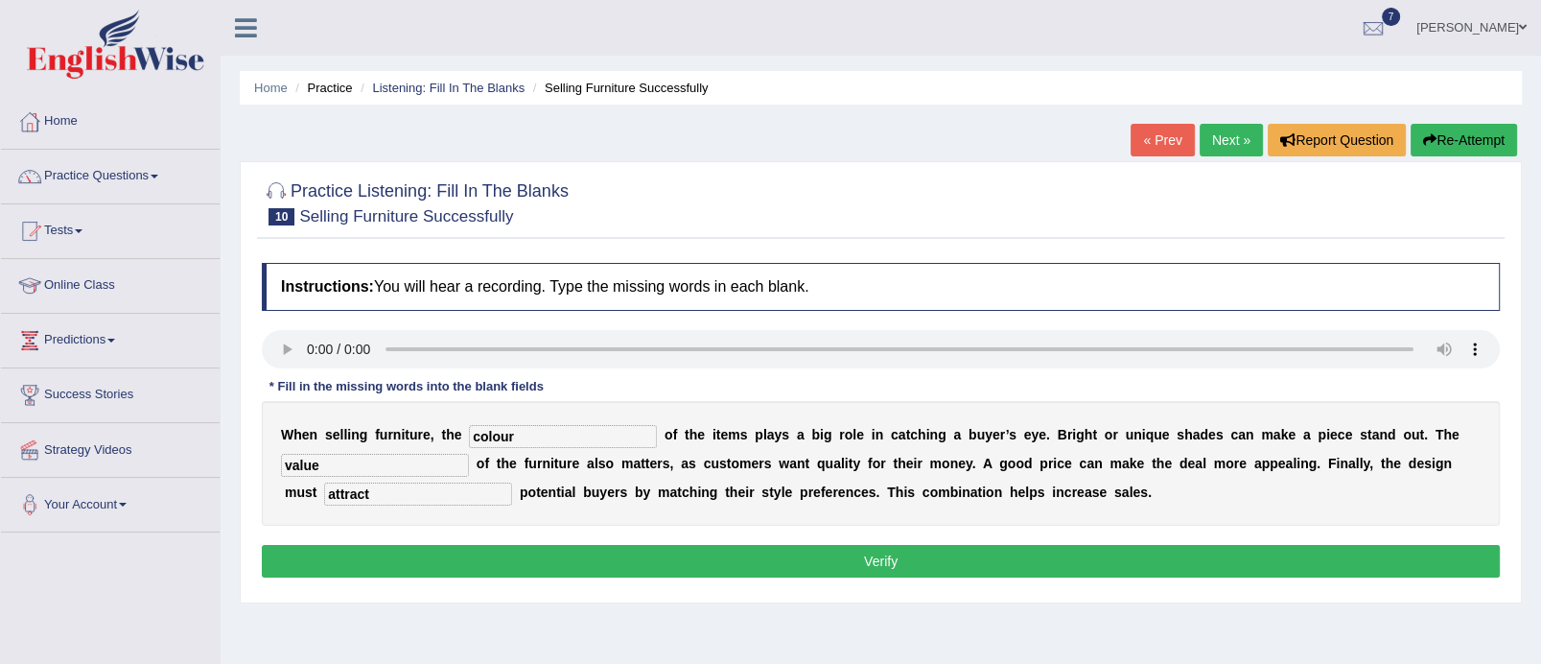
click at [624, 555] on button "Verify" at bounding box center [881, 561] width 1238 height 33
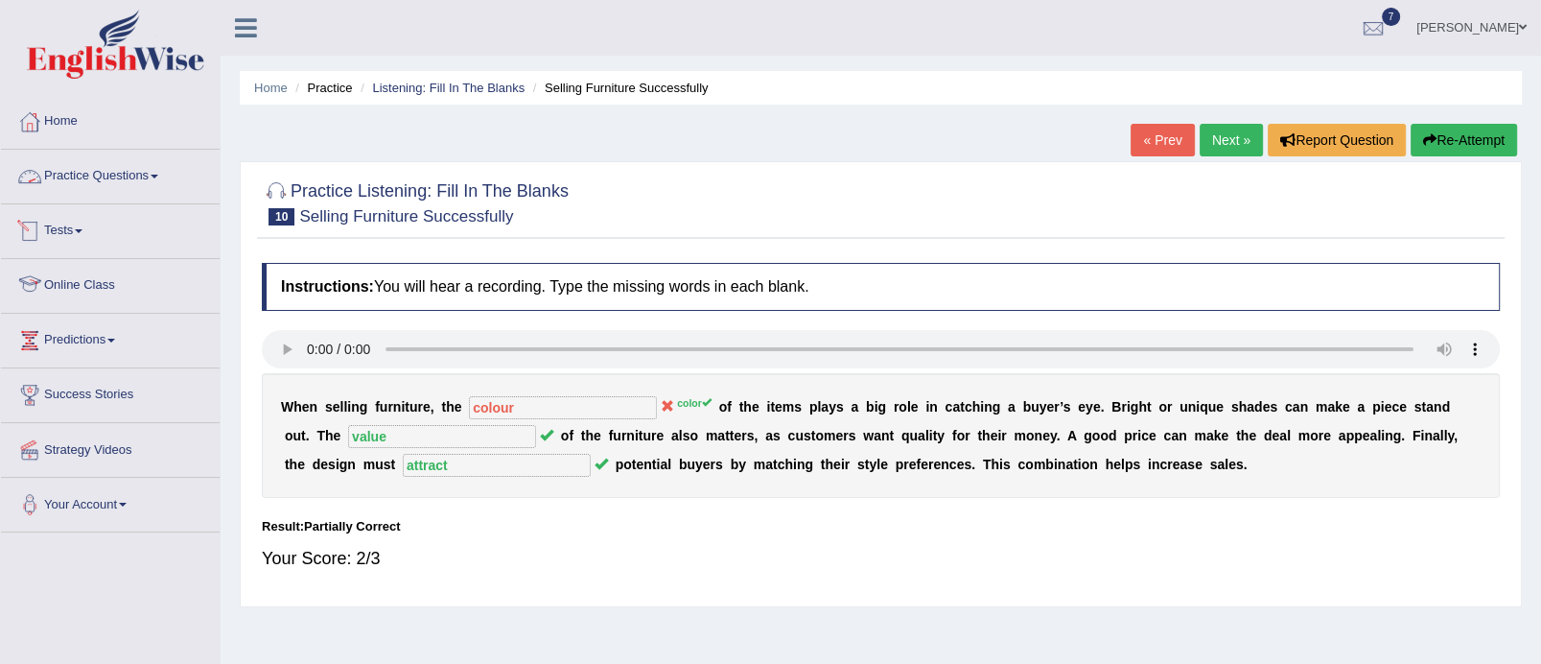
click at [164, 166] on link "Practice Questions" at bounding box center [110, 174] width 219 height 48
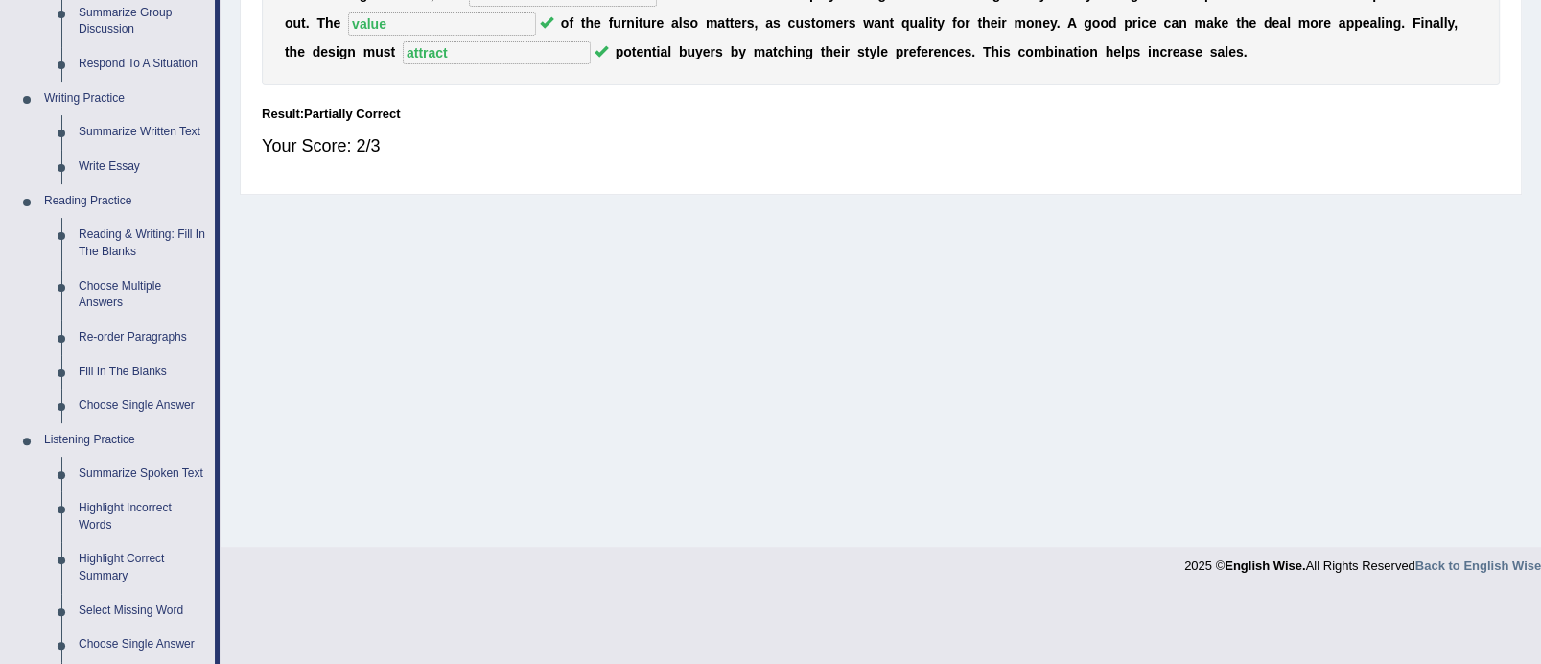
scroll to position [600, 0]
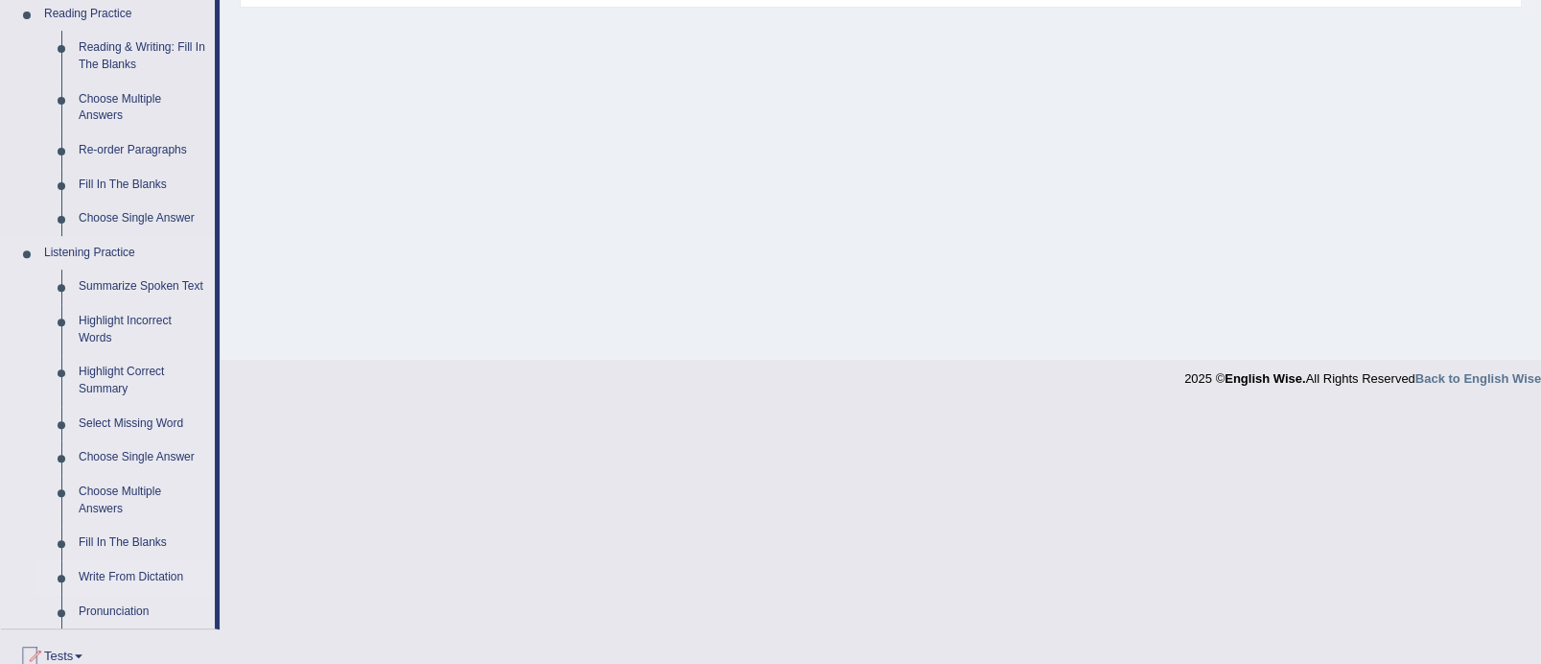
click at [157, 560] on link "Write From Dictation" at bounding box center [142, 577] width 145 height 35
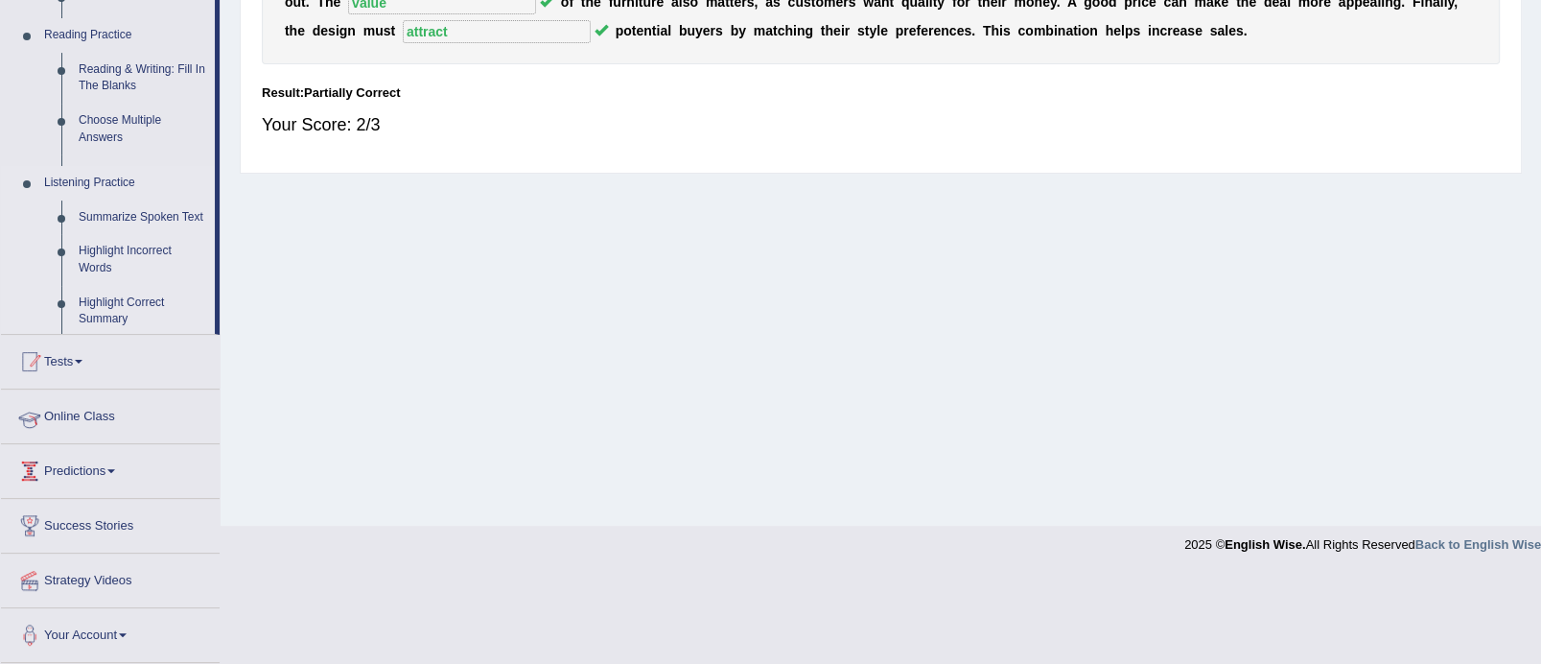
scroll to position [342, 0]
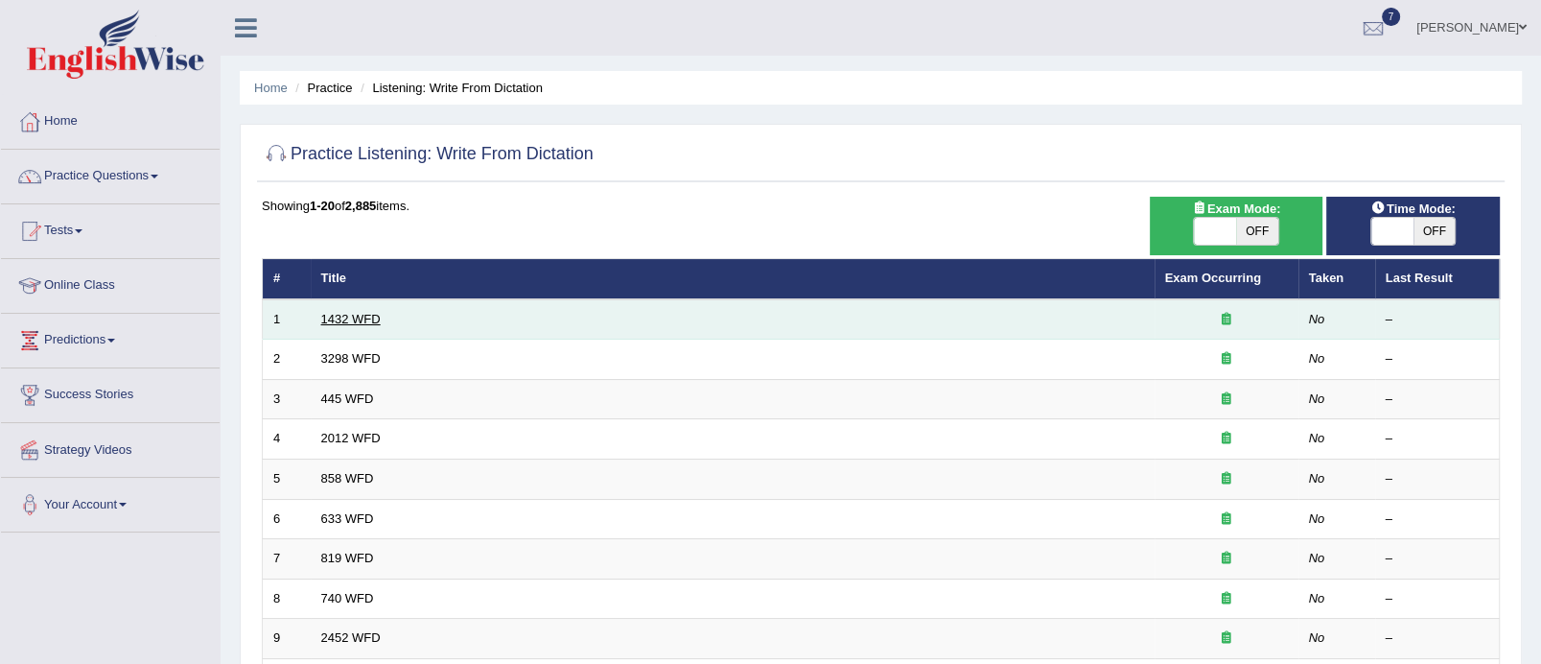
click at [364, 318] on link "1432 WFD" at bounding box center [350, 319] width 59 height 14
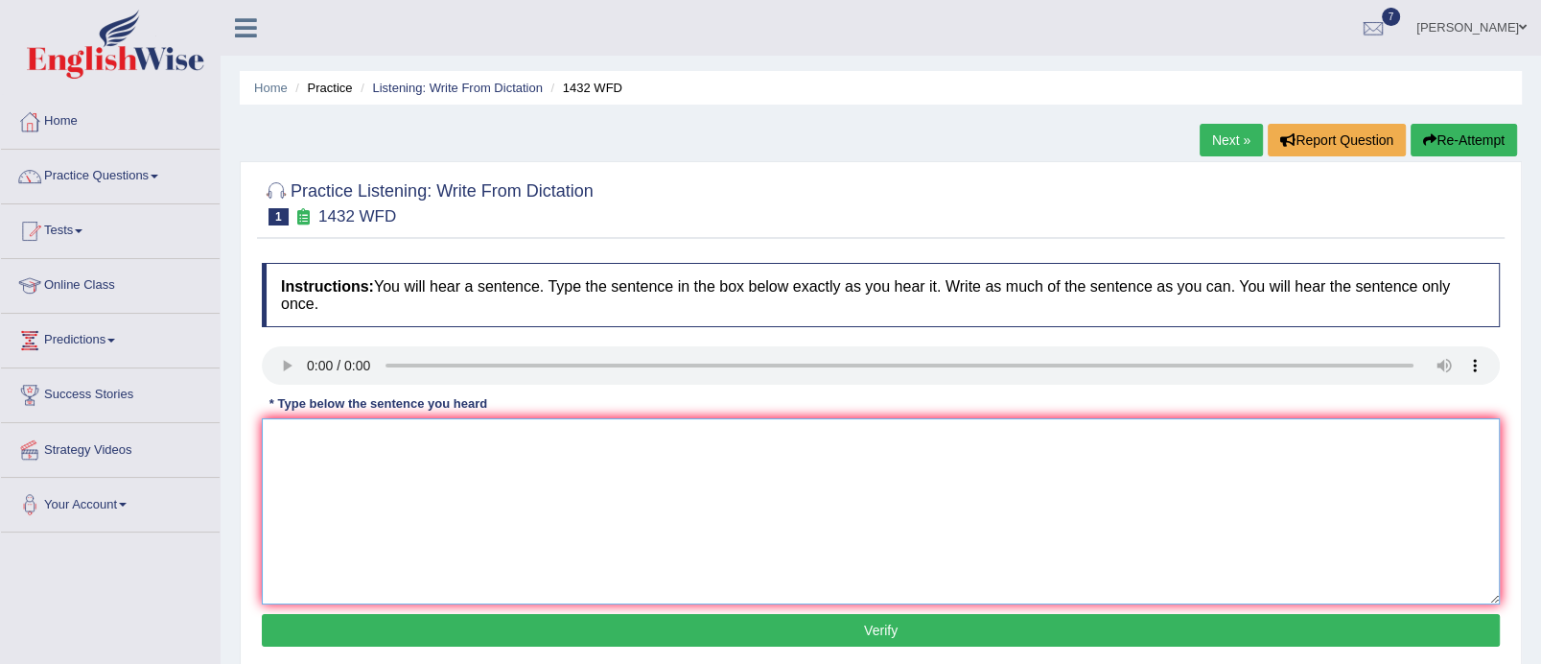
click at [338, 444] on textarea at bounding box center [881, 511] width 1238 height 186
type textarea "m"
type textarea "More physical activities are beneficial for your health."
click at [968, 627] on button "Verify" at bounding box center [881, 630] width 1238 height 33
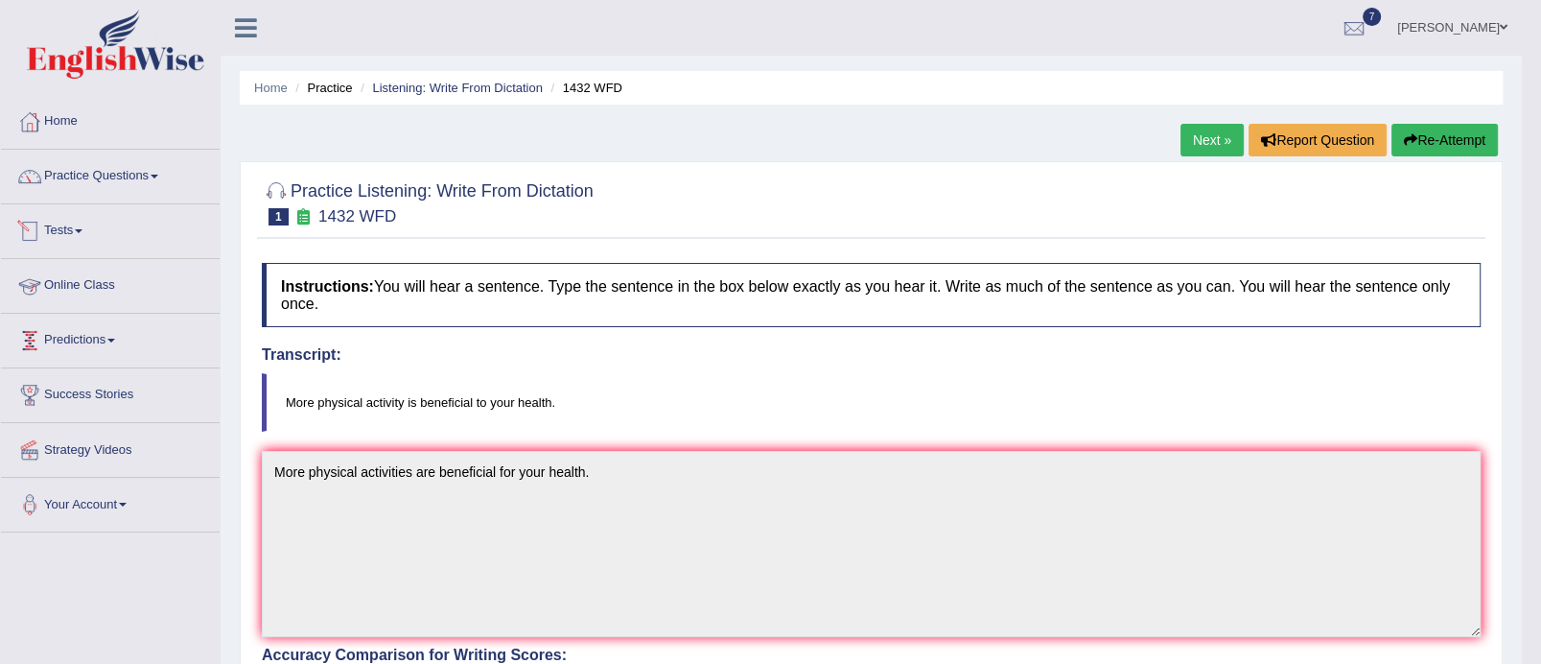
click at [86, 224] on link "Tests" at bounding box center [110, 228] width 219 height 48
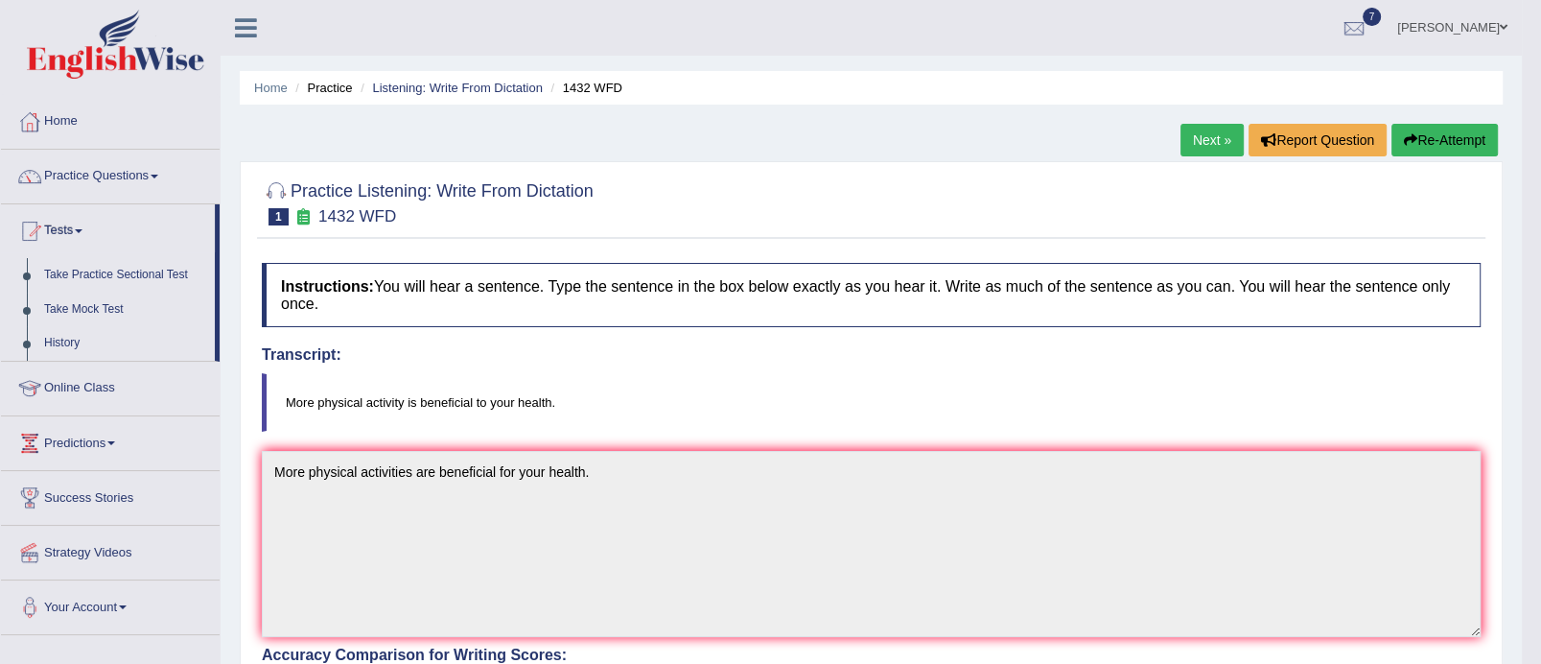
click at [164, 175] on link "Practice Questions" at bounding box center [110, 174] width 219 height 48
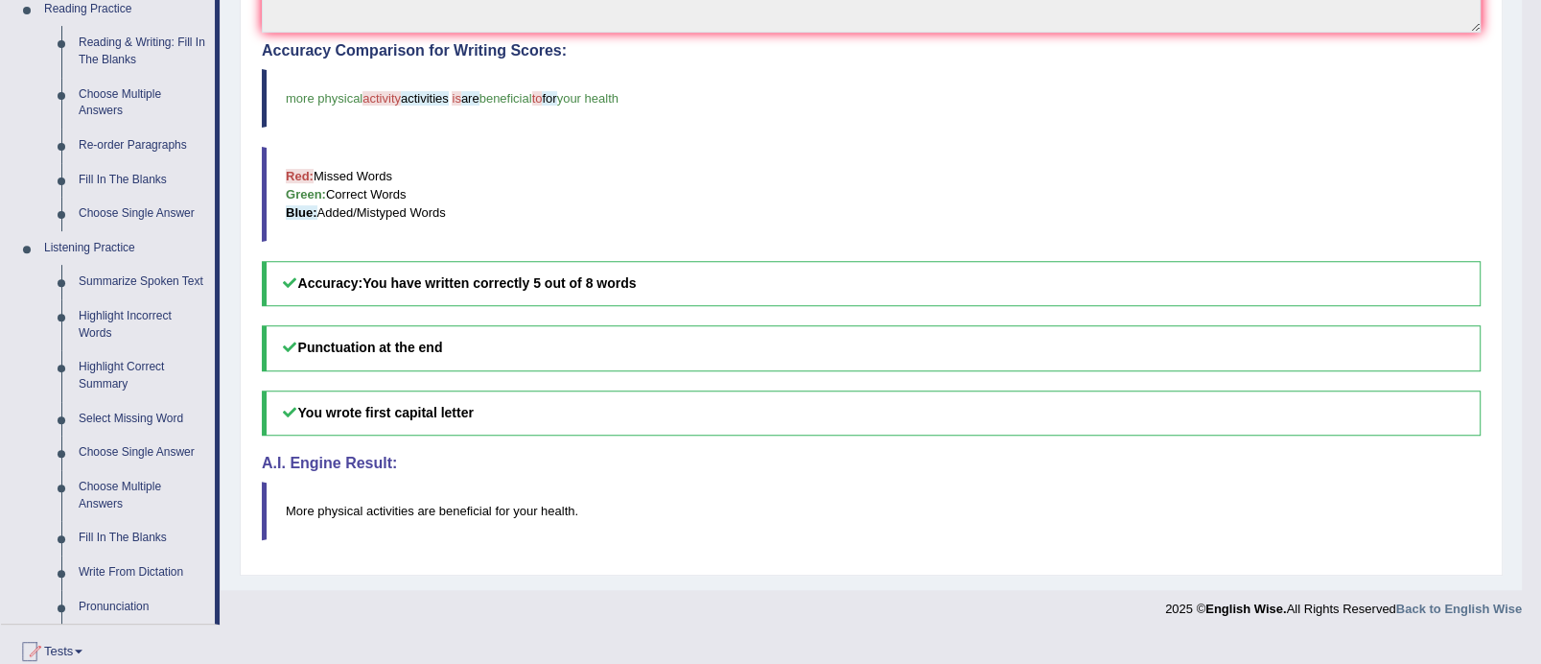
scroll to position [640, 0]
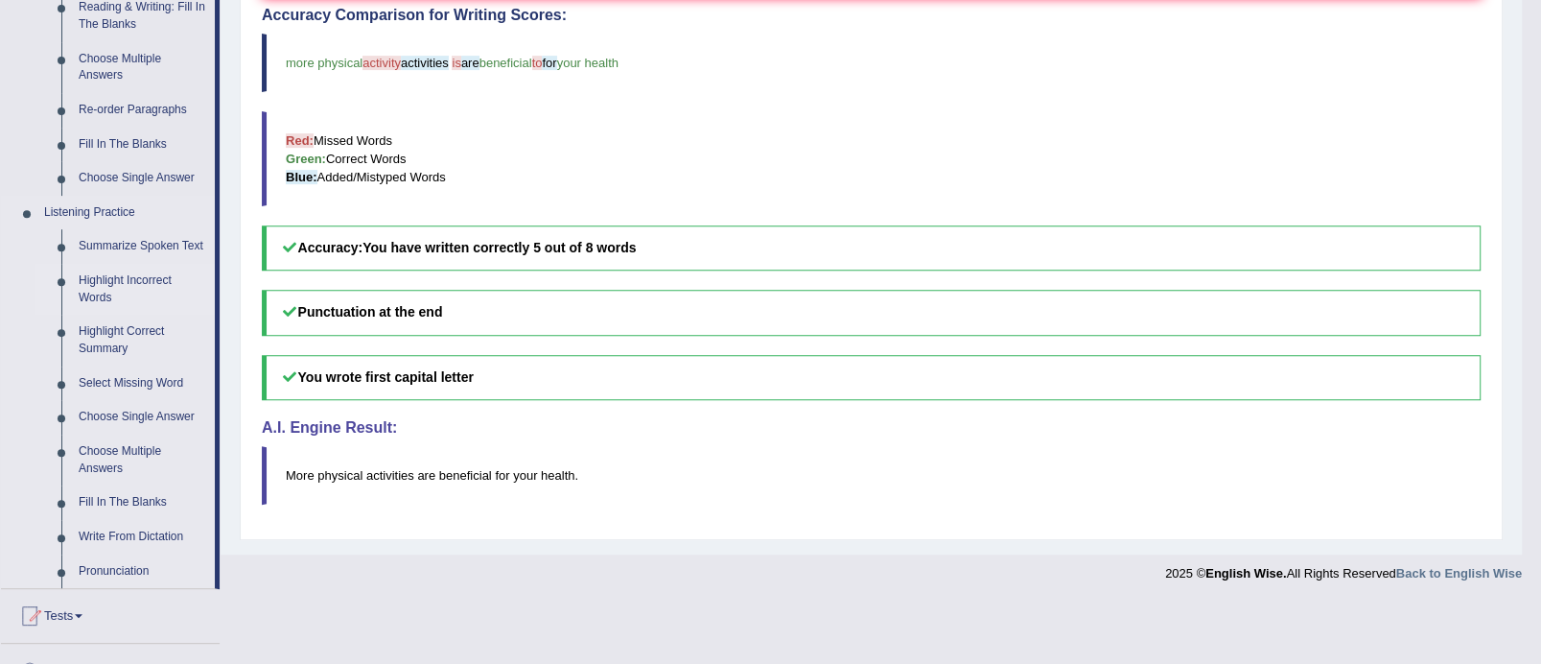
click at [135, 277] on link "Highlight Incorrect Words" at bounding box center [142, 289] width 145 height 51
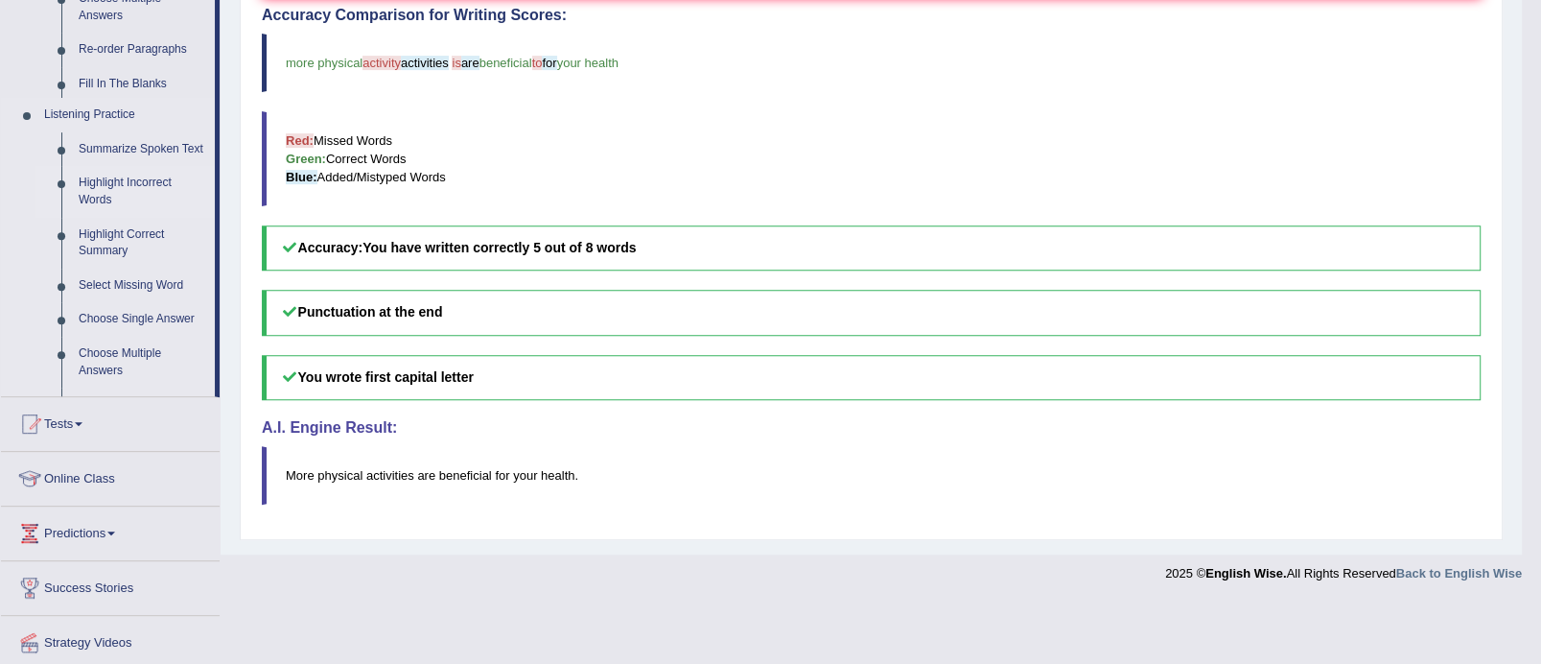
scroll to position [512, 0]
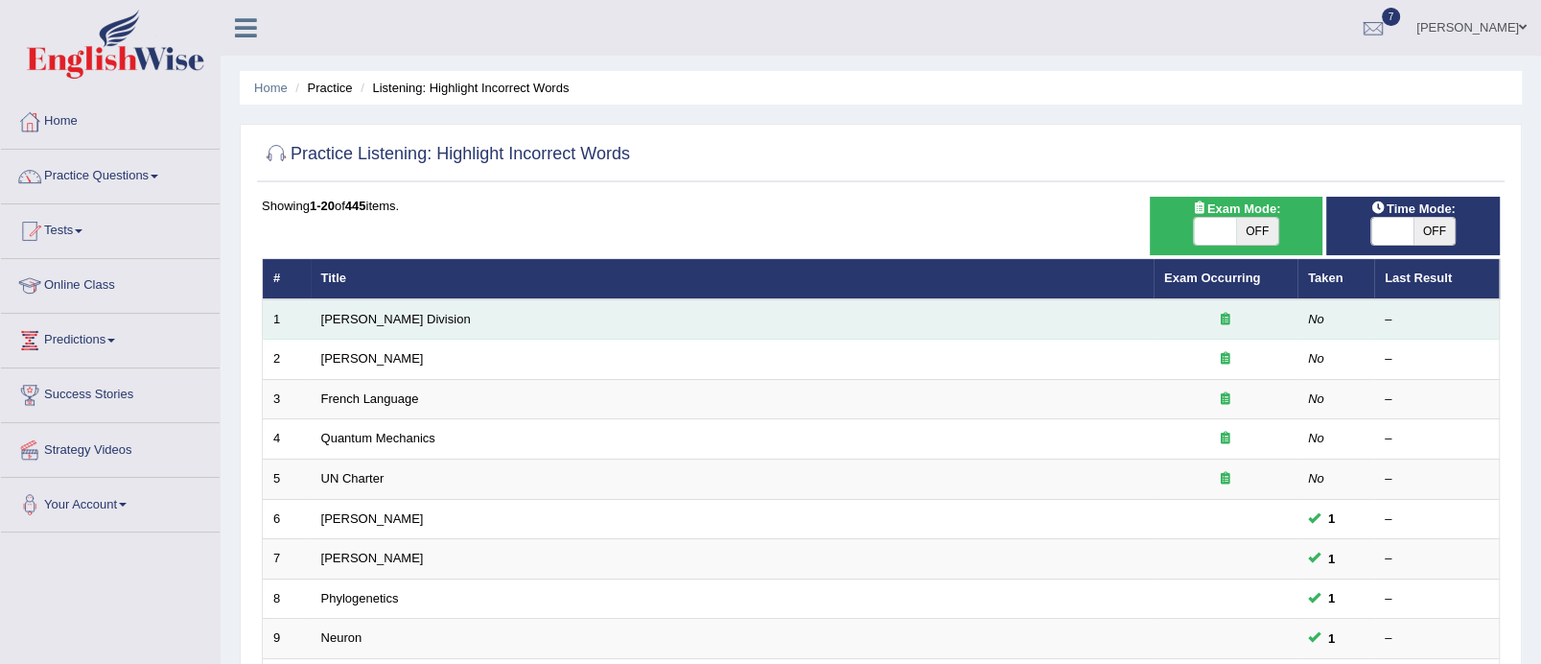
click at [337, 332] on td "[PERSON_NAME] Division" at bounding box center [732, 319] width 843 height 40
click at [348, 316] on link "[PERSON_NAME] Division" at bounding box center [396, 319] width 150 height 14
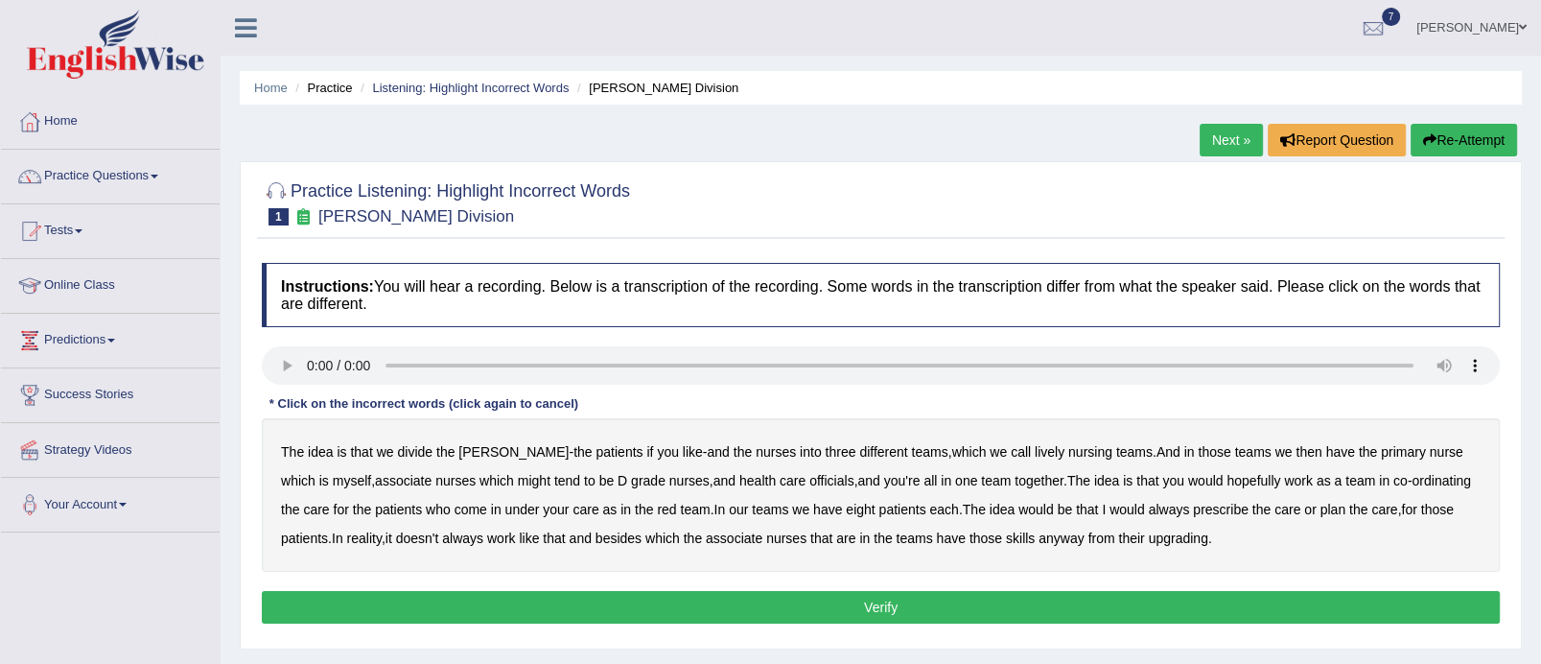
click at [1035, 452] on b "lively" at bounding box center [1050, 451] width 30 height 15
click at [518, 476] on b "might" at bounding box center [534, 480] width 33 height 15
click at [810, 476] on b "officials" at bounding box center [832, 480] width 44 height 15
click at [1169, 506] on b "always" at bounding box center [1169, 509] width 41 height 15
click at [1196, 531] on b "upgrading" at bounding box center [1177, 537] width 59 height 15
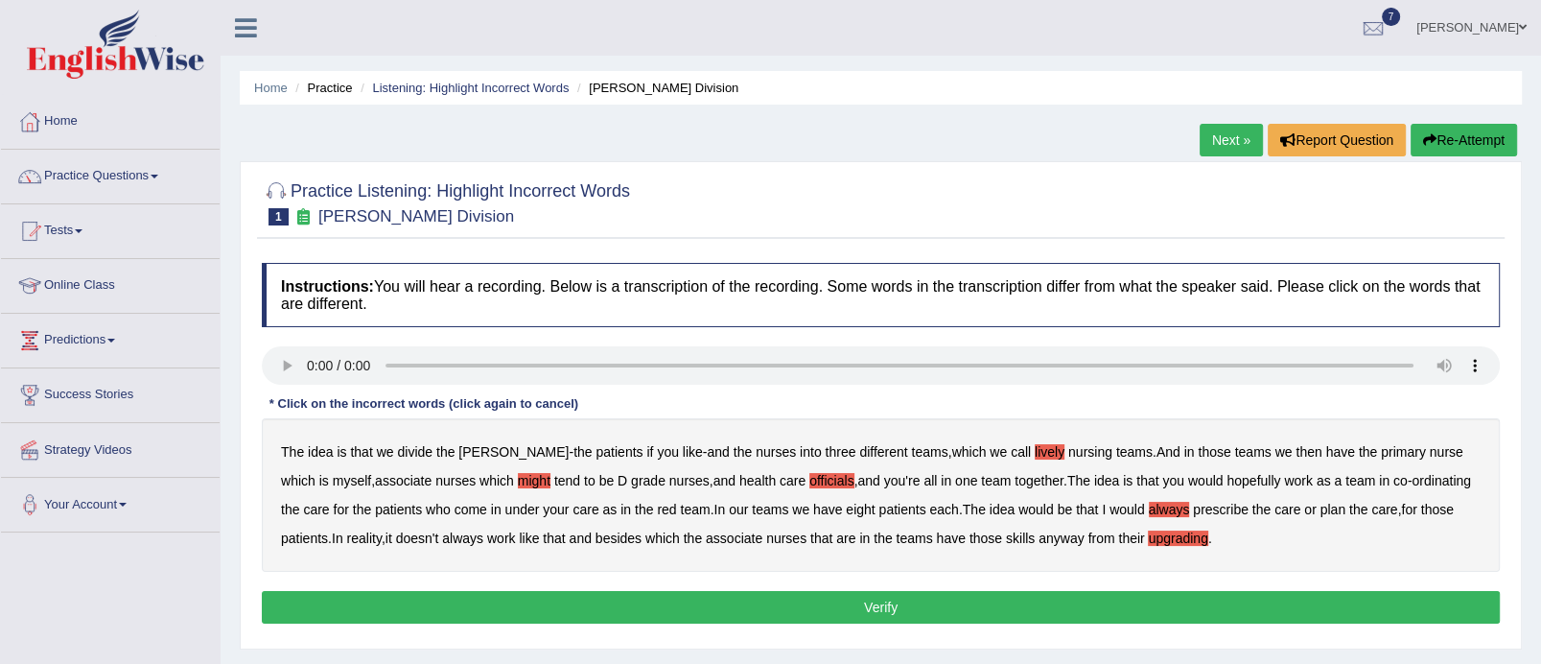
click at [1024, 605] on button "Verify" at bounding box center [881, 607] width 1238 height 33
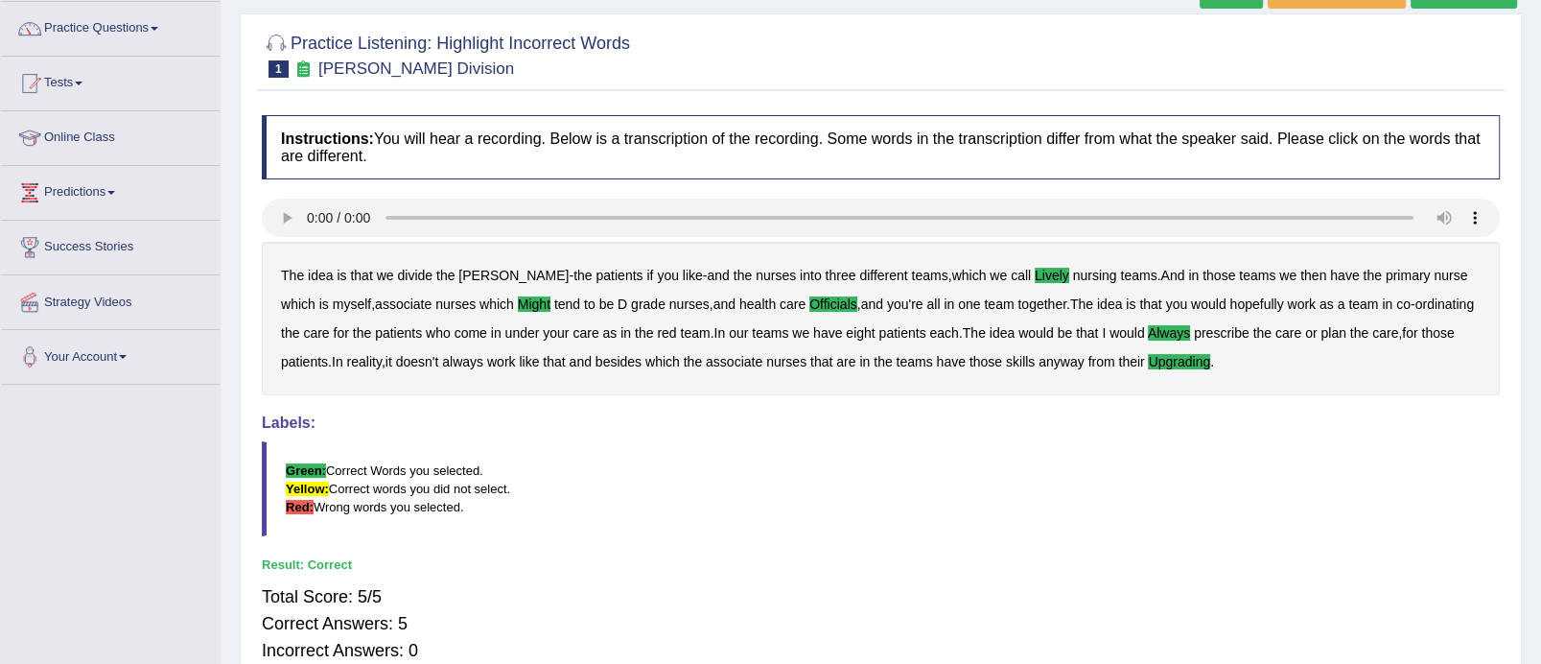
scroll to position [134, 0]
